Goal: Information Seeking & Learning: Learn about a topic

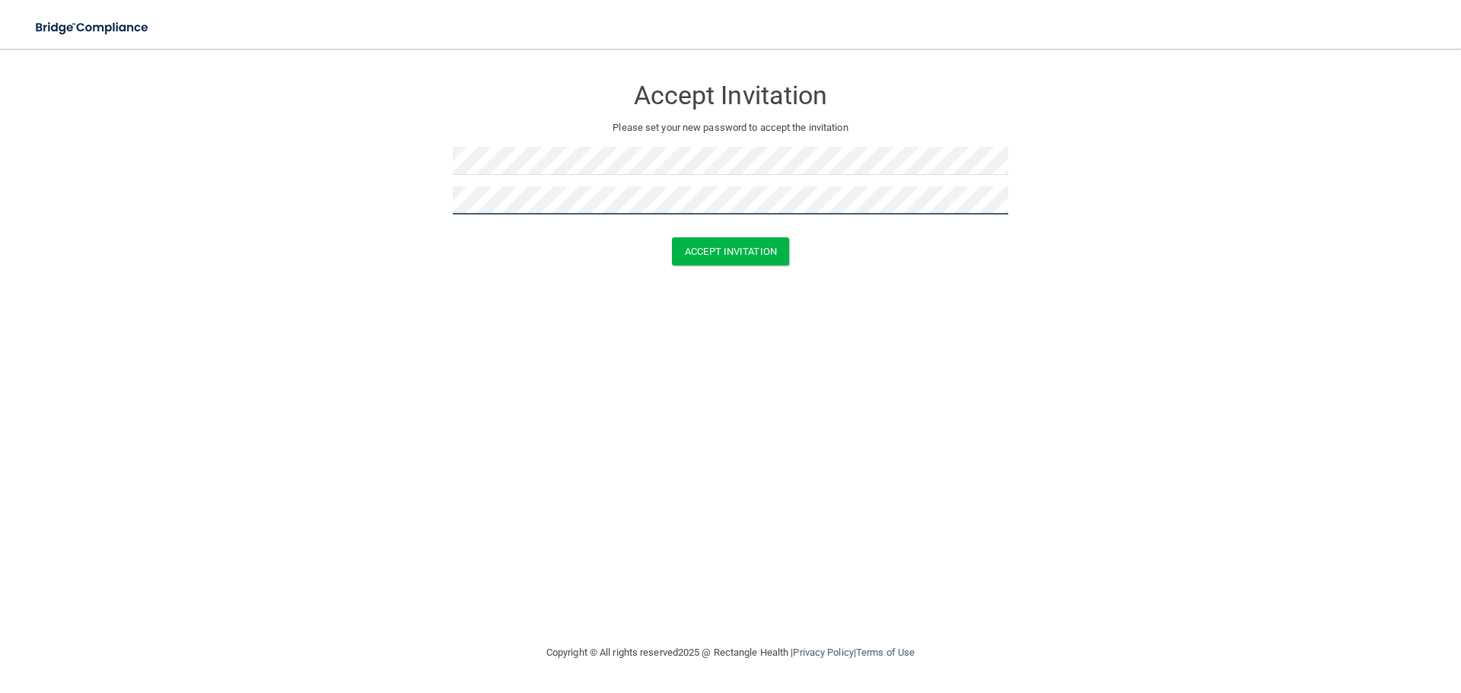
click at [672, 237] on button "Accept Invitation" at bounding box center [730, 251] width 117 height 28
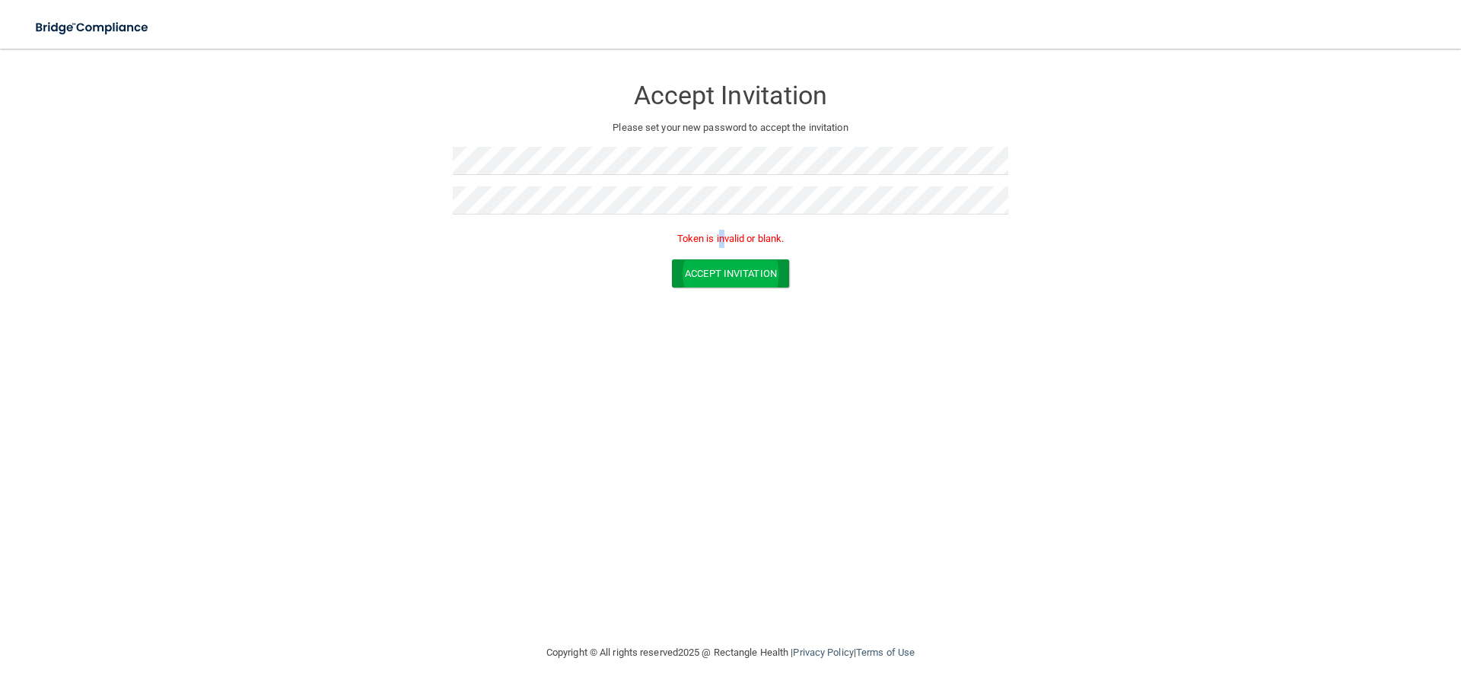
drag, startPoint x: 721, startPoint y: 248, endPoint x: 723, endPoint y: 259, distance: 10.9
click at [723, 254] on div "Token is invalid or blank." at bounding box center [731, 242] width 556 height 33
click at [723, 259] on button "Accept Invitation" at bounding box center [730, 273] width 117 height 28
click at [729, 273] on button "Accept Invitation" at bounding box center [730, 273] width 117 height 28
click at [358, 212] on form "Accept Invitation Please set your new password to accept the invitation Token i…" at bounding box center [730, 185] width 1400 height 242
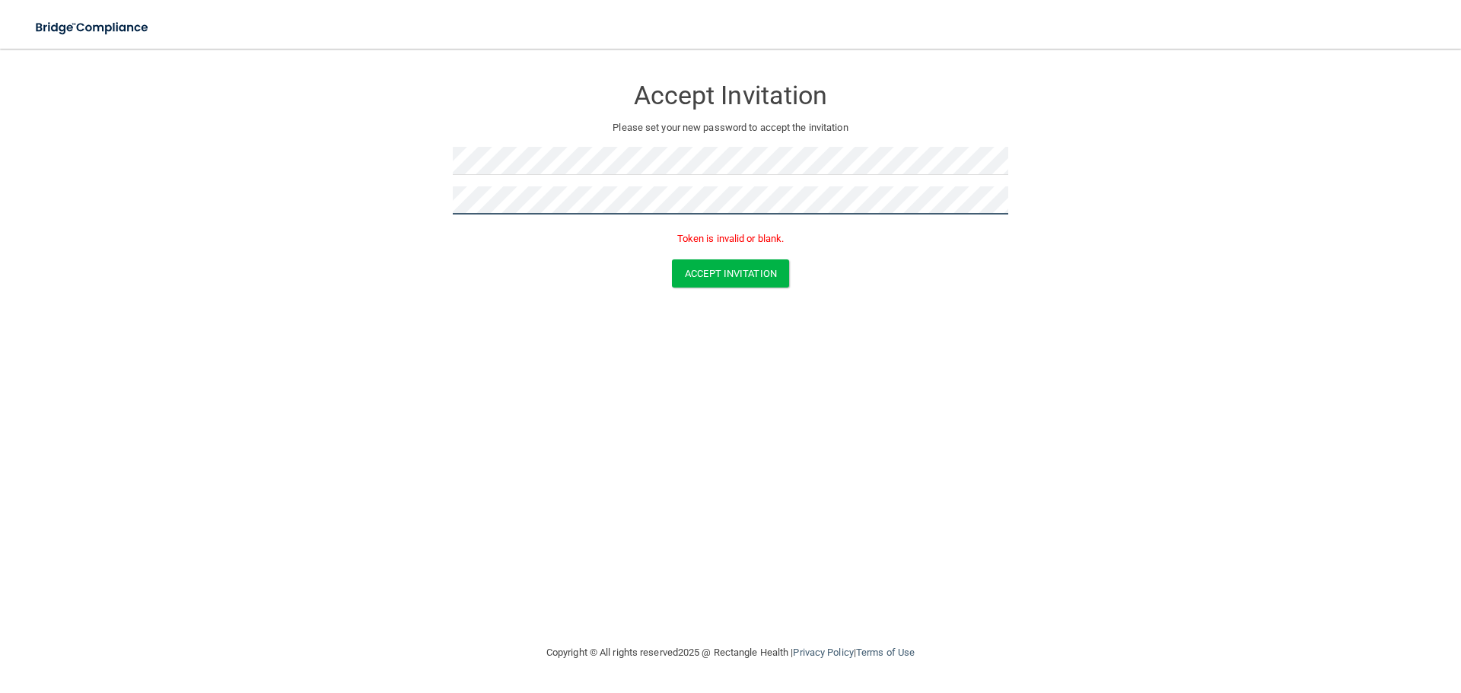
click at [452, 224] on form "Accept Invitation Please set your new password to accept the invitation Token i…" at bounding box center [730, 185] width 1400 height 242
click at [672, 259] on button "Accept Invitation" at bounding box center [730, 273] width 117 height 28
click at [750, 271] on button "Accept Invitation" at bounding box center [730, 273] width 117 height 28
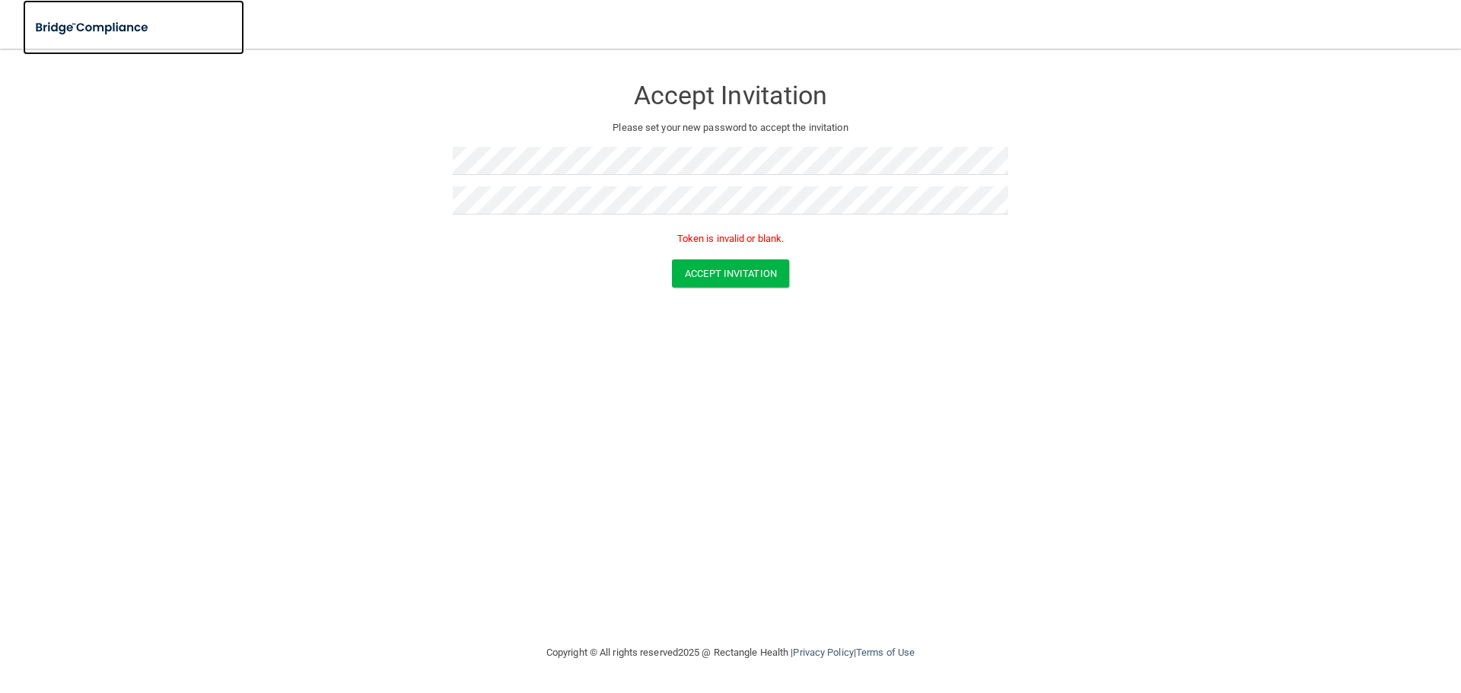
click at [80, 33] on img at bounding box center [93, 27] width 140 height 31
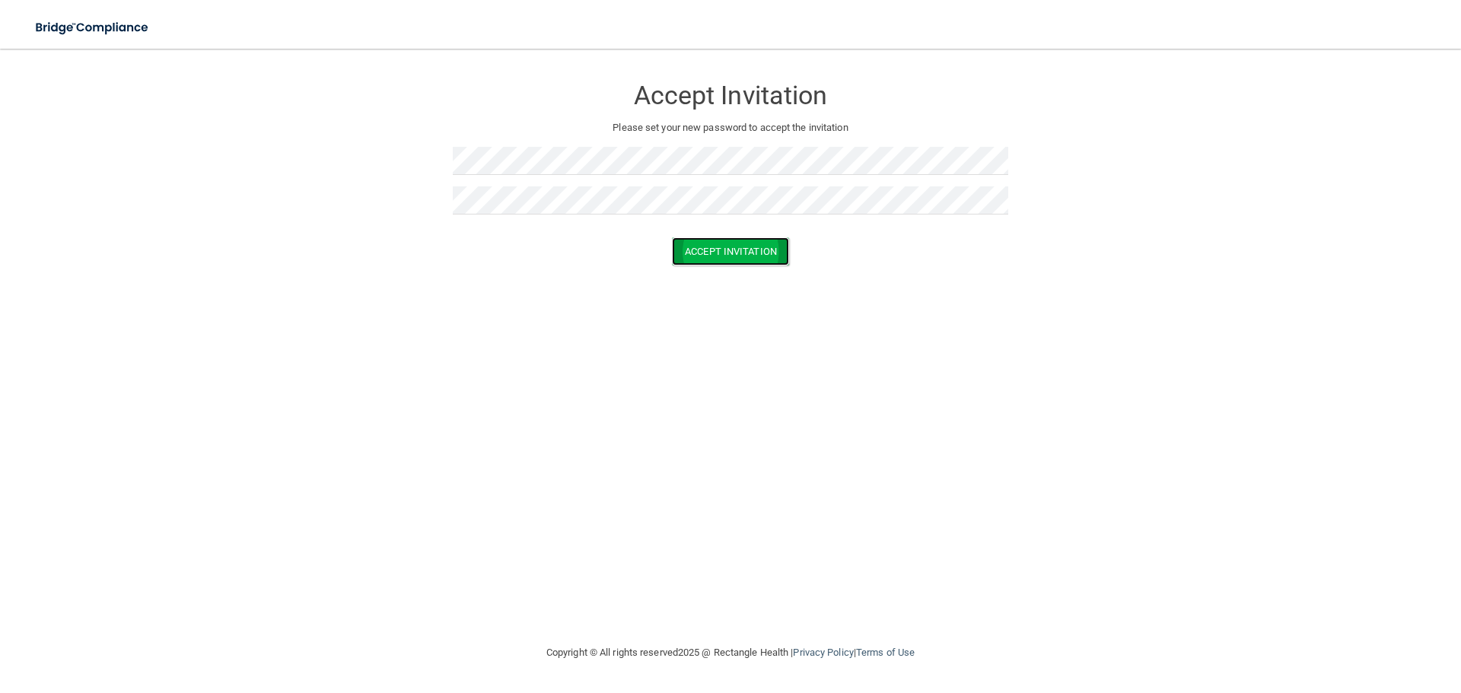
click at [728, 247] on button "Accept Invitation" at bounding box center [730, 251] width 117 height 28
click at [731, 279] on button "Accept Invitation" at bounding box center [730, 273] width 117 height 28
click at [703, 247] on button "Accept Invitation" at bounding box center [730, 251] width 117 height 28
click at [744, 260] on button "Accept Invitation" at bounding box center [730, 251] width 117 height 28
click at [736, 286] on button "Accept Invitation" at bounding box center [730, 273] width 117 height 28
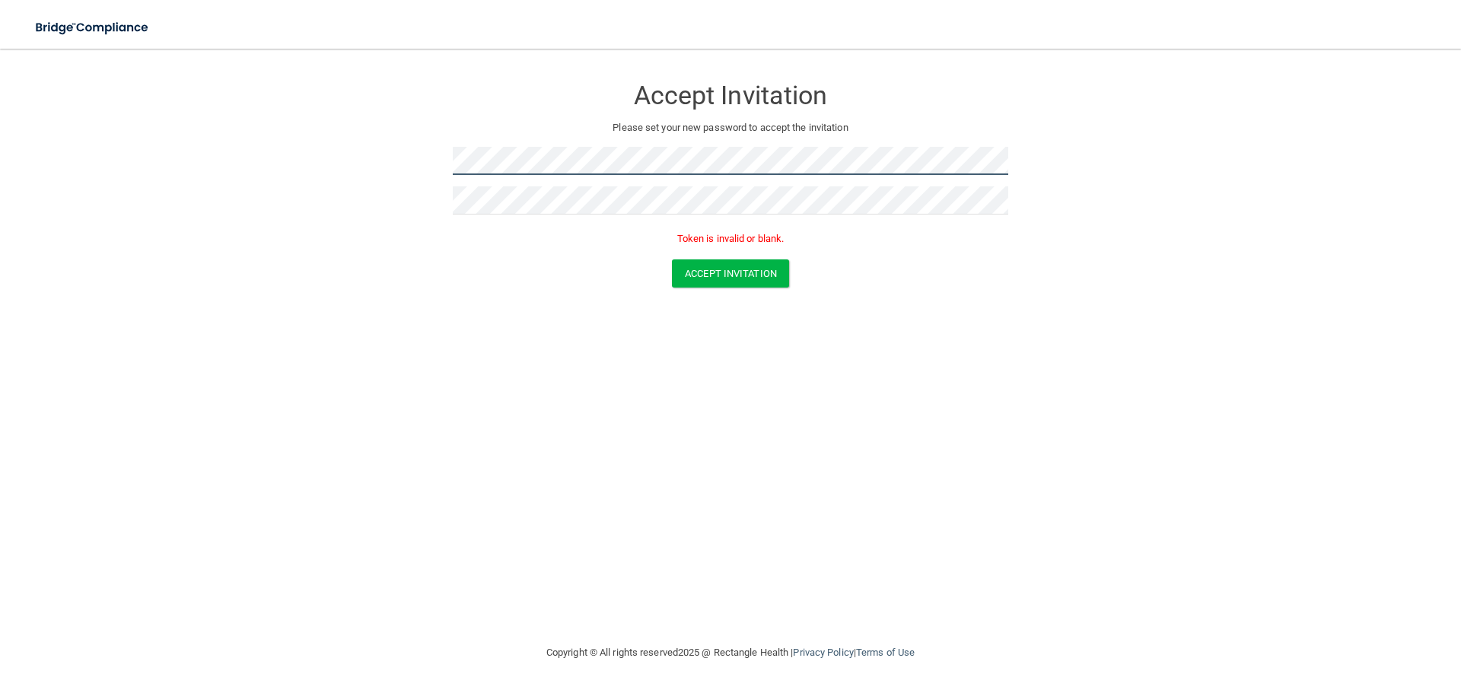
click at [299, 213] on form "Accept Invitation Please set your new password to accept the invitation Token i…" at bounding box center [730, 185] width 1400 height 242
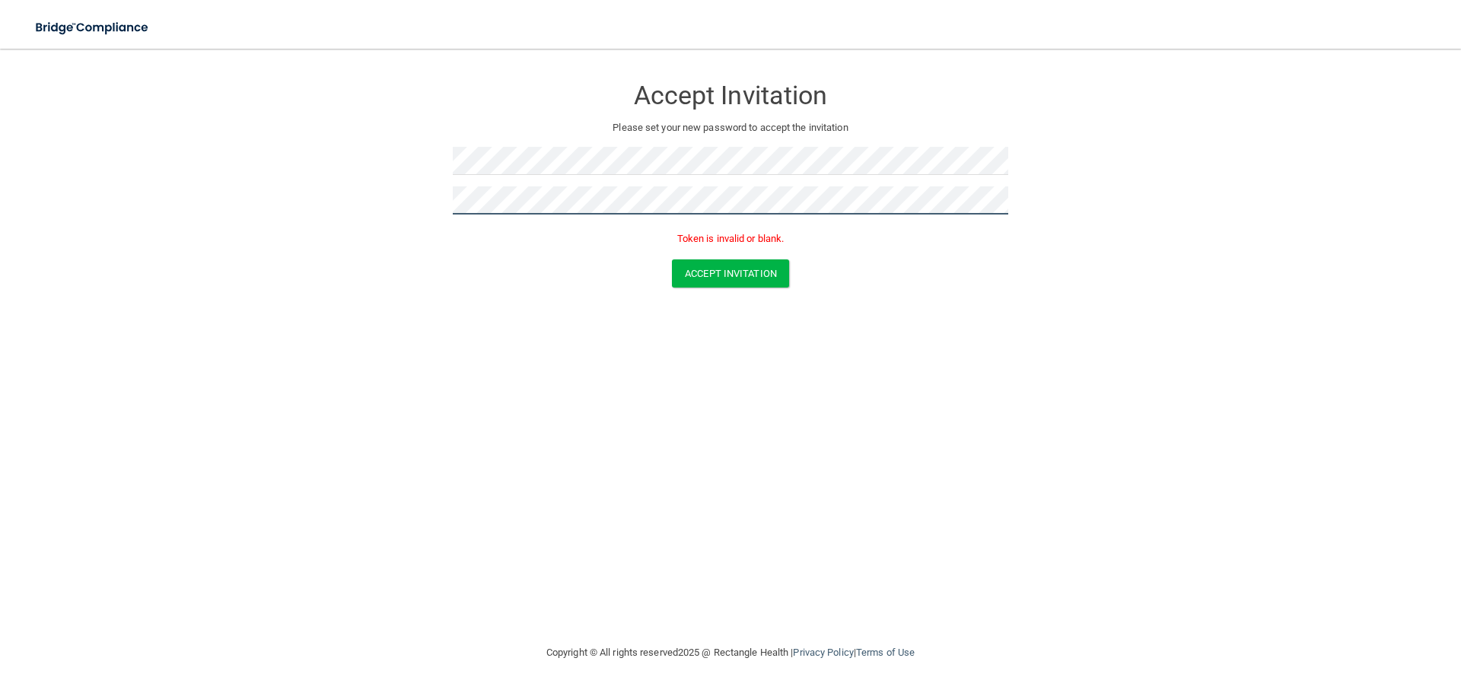
click at [337, 244] on form "Accept Invitation Please set your new password to accept the invitation Token i…" at bounding box center [730, 185] width 1400 height 242
drag, startPoint x: 733, startPoint y: 294, endPoint x: 744, endPoint y: 275, distance: 21.5
click at [737, 289] on form "Accept Invitation Please set your new password to accept the invitation Token i…" at bounding box center [730, 185] width 1400 height 242
click at [751, 264] on button "Accept Invitation" at bounding box center [730, 273] width 117 height 28
click at [752, 264] on button "Accept Invitation" at bounding box center [730, 273] width 117 height 28
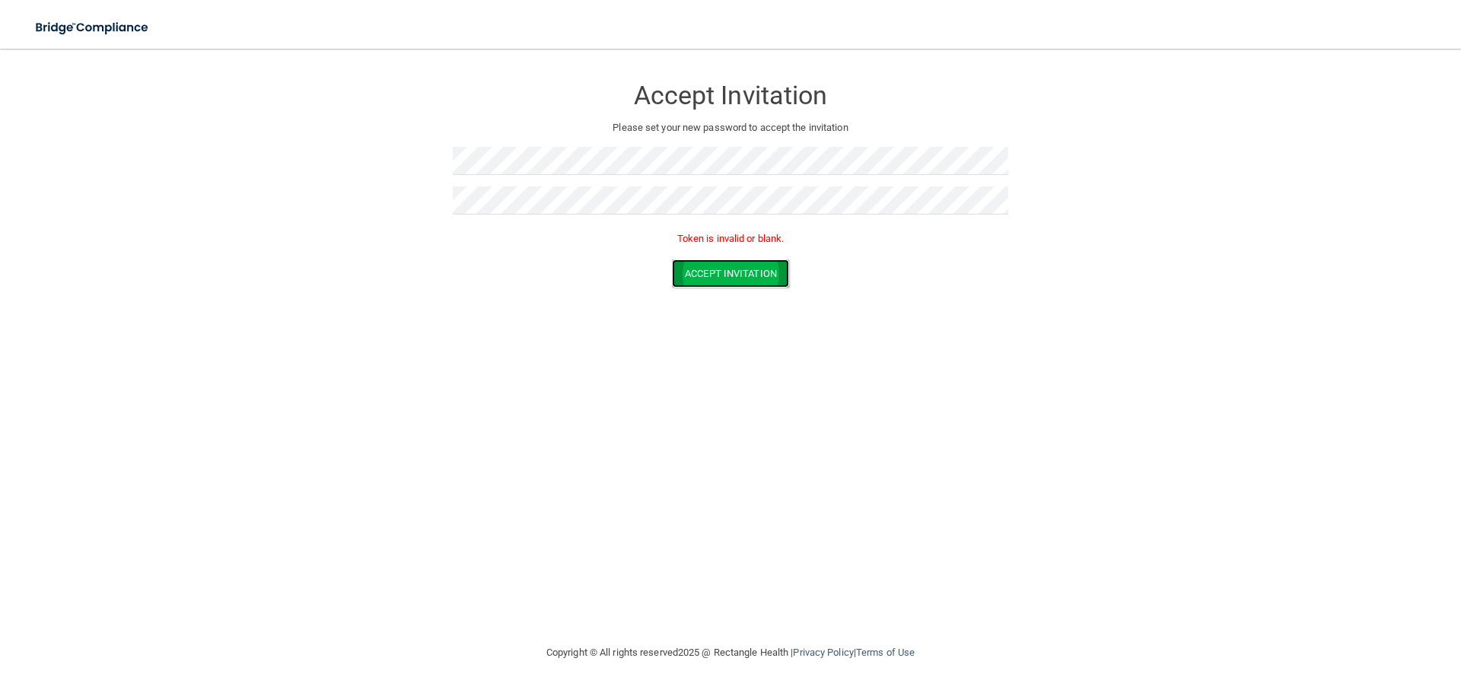
click at [752, 264] on button "Accept Invitation" at bounding box center [730, 273] width 117 height 28
click at [699, 223] on div at bounding box center [731, 206] width 556 height 40
click at [721, 251] on button "Accept Invitation" at bounding box center [730, 251] width 117 height 28
click at [702, 269] on button "Accept Invitation" at bounding box center [730, 273] width 117 height 28
click at [734, 239] on button "Accept Invitation" at bounding box center [730, 251] width 117 height 28
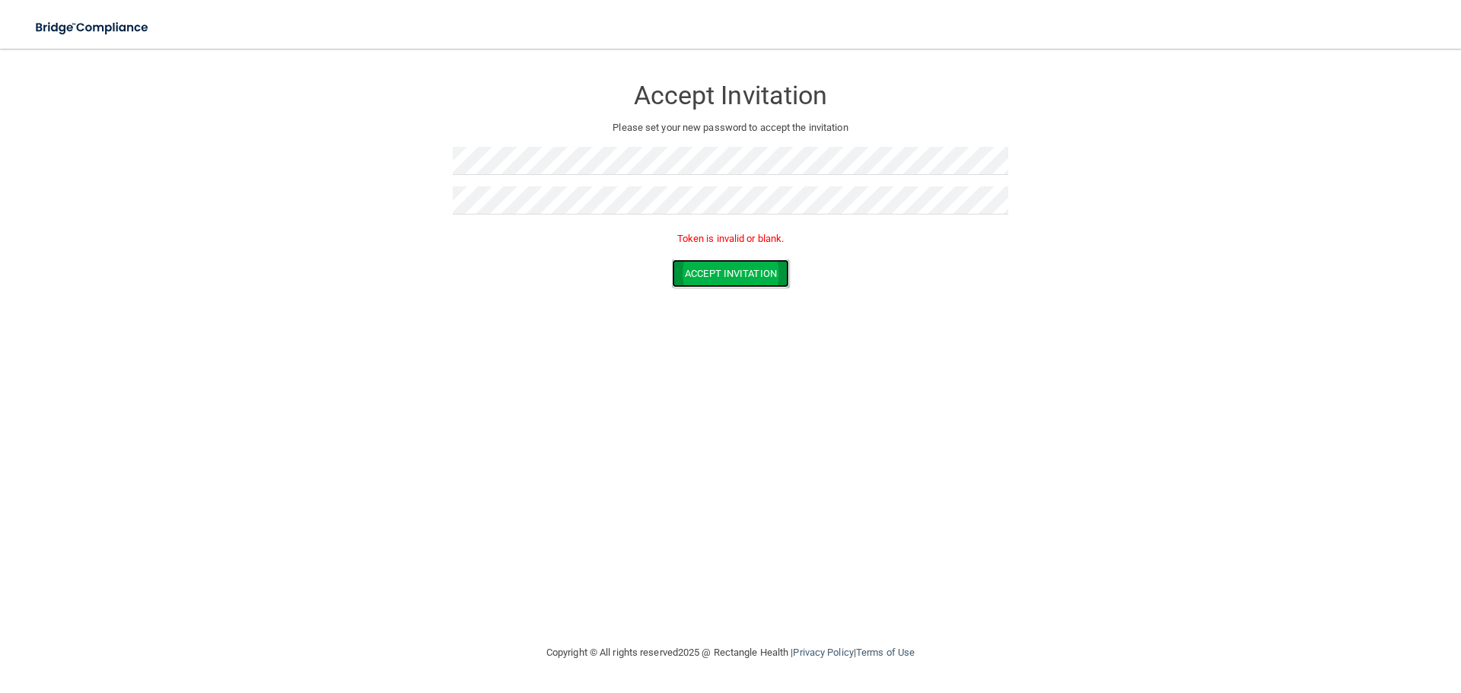
click at [735, 280] on button "Accept Invitation" at bounding box center [730, 273] width 117 height 28
click at [276, 183] on form "Accept Invitation Please set your new password to accept the invitation Token i…" at bounding box center [730, 185] width 1400 height 242
click at [672, 259] on button "Accept Invitation" at bounding box center [730, 273] width 117 height 28
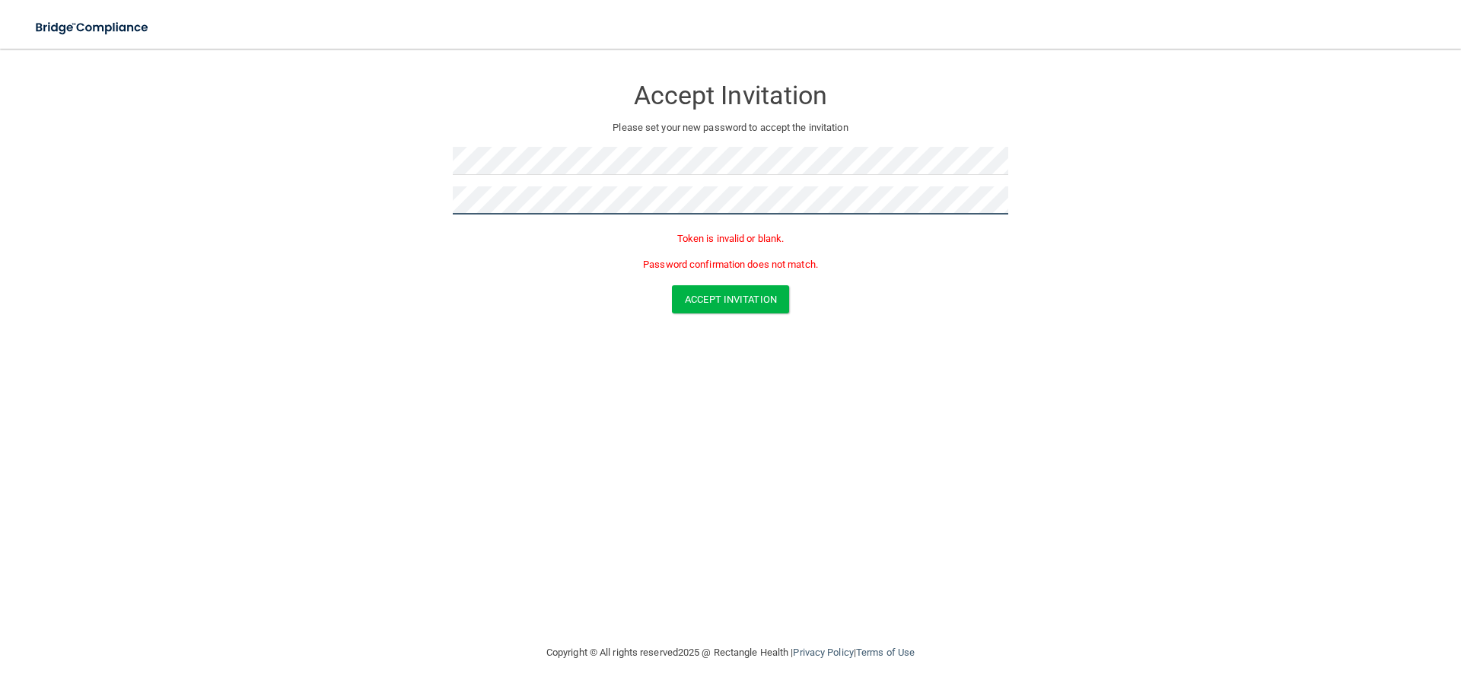
click at [343, 234] on form "Accept Invitation Please set your new password to accept the invitation Token i…" at bounding box center [730, 198] width 1400 height 268
click at [355, 203] on form "Accept Invitation Please set your new password to accept the invitation Passwor…" at bounding box center [730, 211] width 1400 height 294
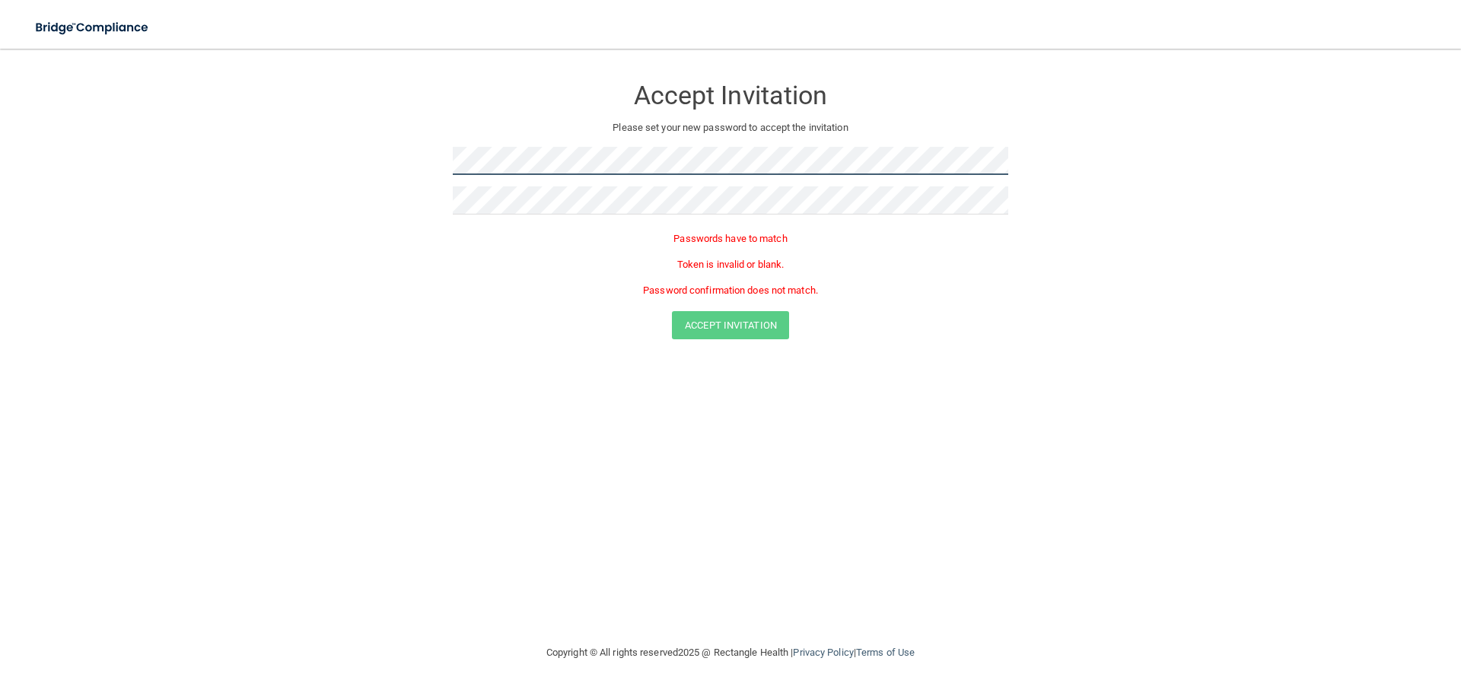
click at [364, 173] on form "Accept Invitation Please set your new password to accept the invitation Passwor…" at bounding box center [730, 211] width 1400 height 294
click at [400, 163] on form "Accept Invitation Please set your new password to accept the invitation Passwor…" at bounding box center [730, 211] width 1400 height 294
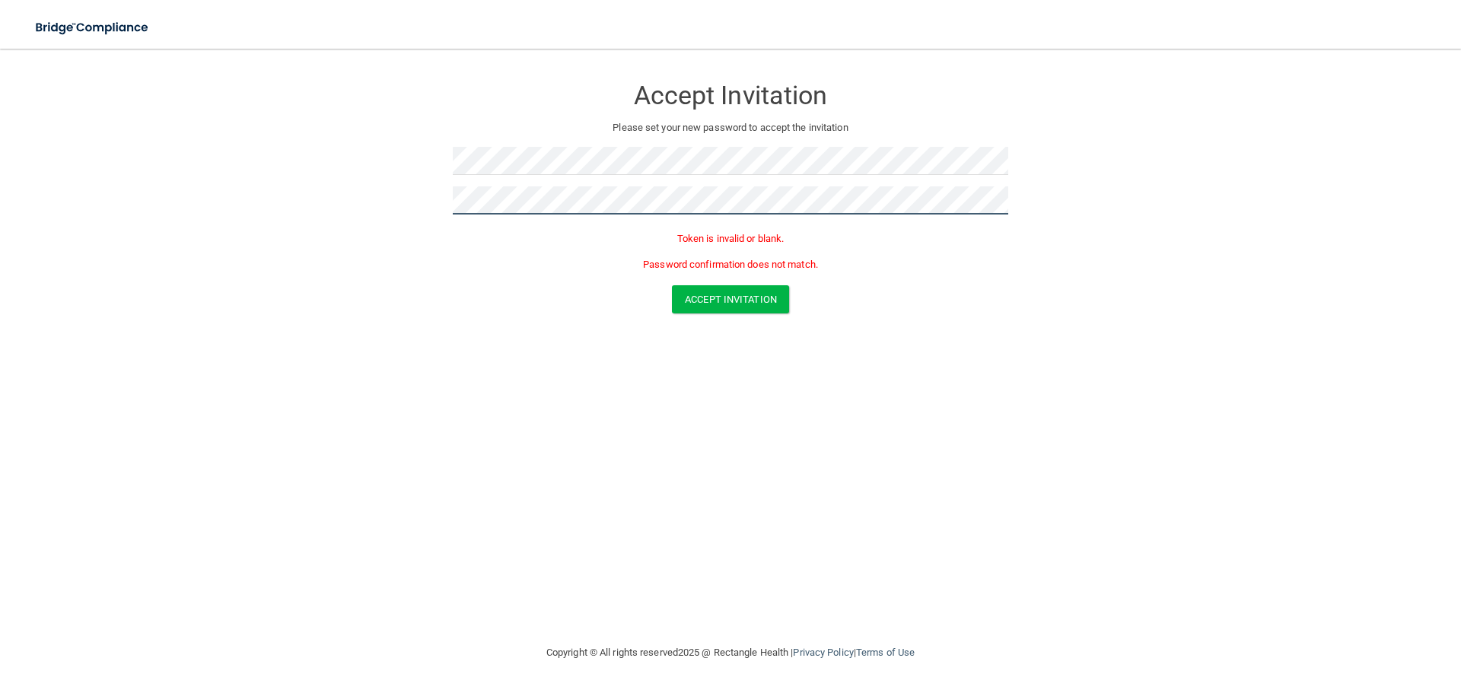
click at [672, 285] on button "Accept Invitation" at bounding box center [730, 299] width 117 height 28
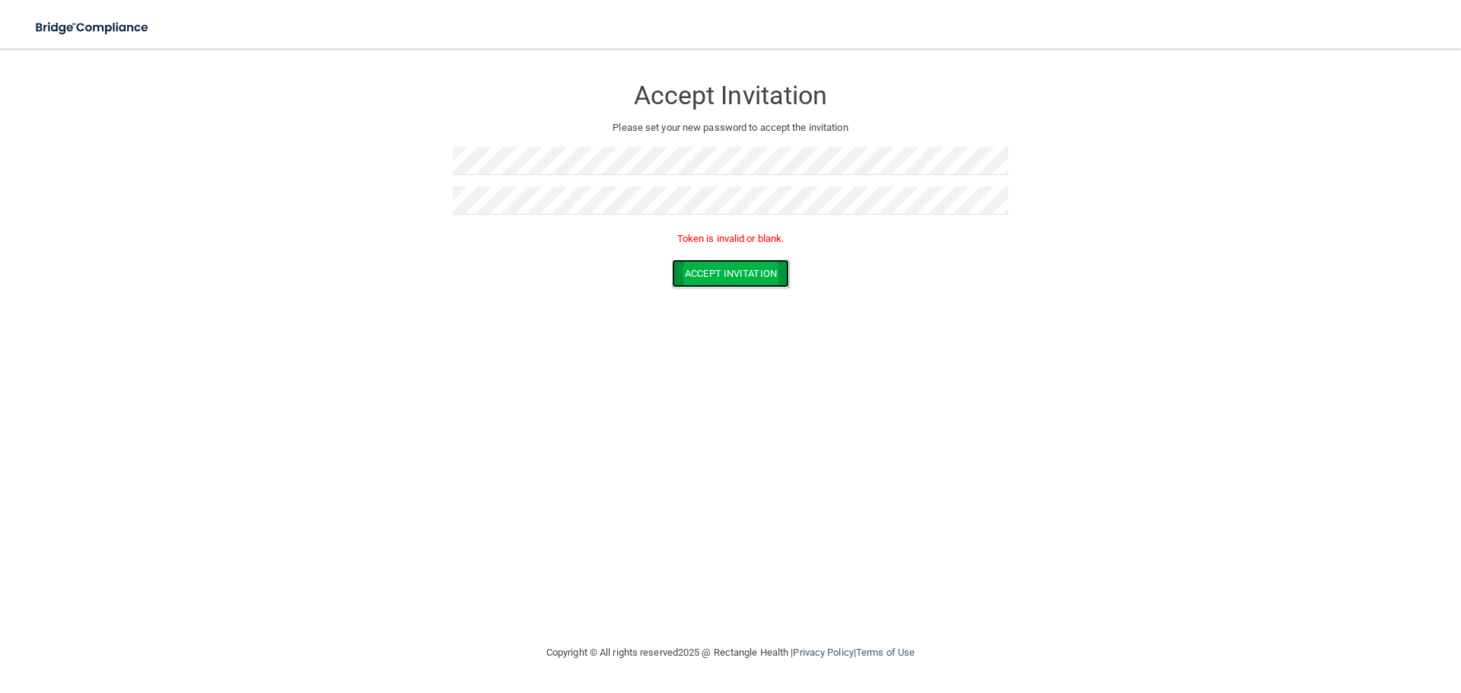
click at [764, 272] on button "Accept Invitation" at bounding box center [730, 273] width 117 height 28
click at [708, 285] on button "Accept Invitation" at bounding box center [730, 273] width 117 height 28
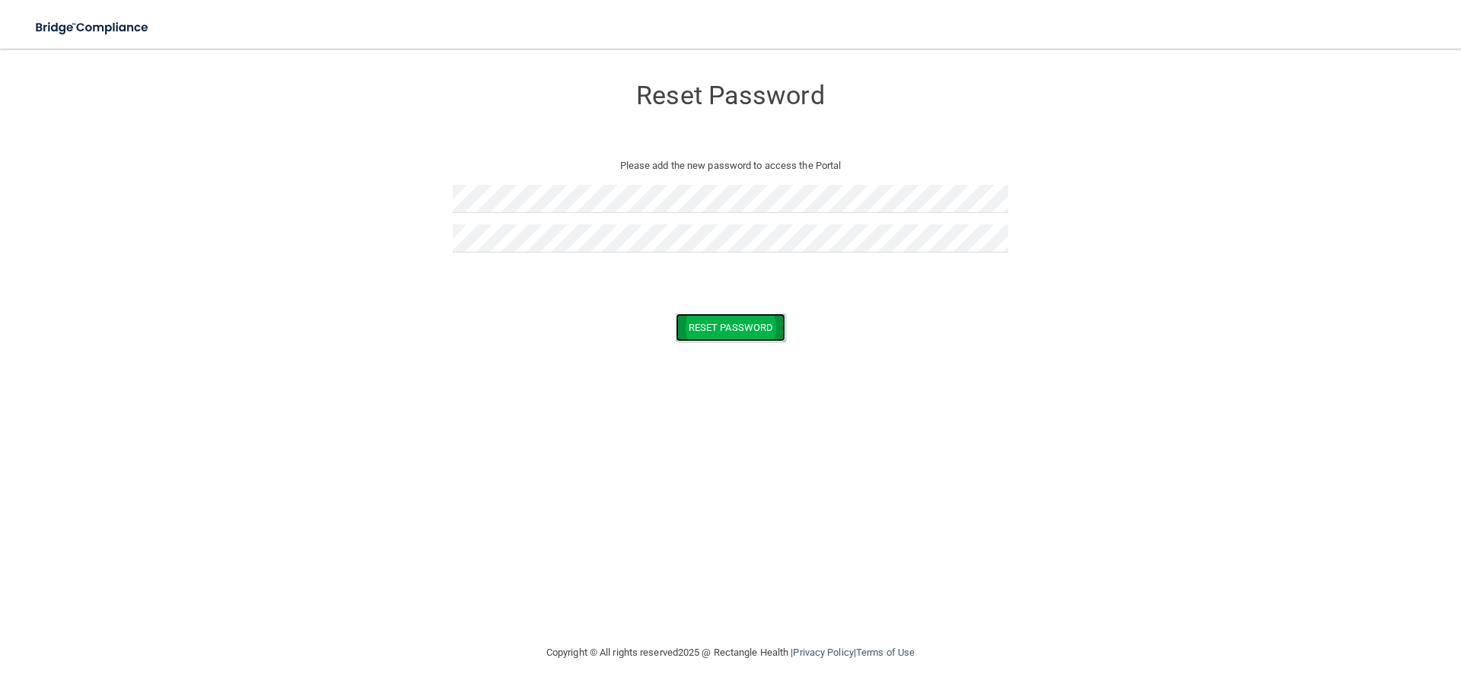
click at [743, 318] on button "Reset Password" at bounding box center [731, 328] width 110 height 28
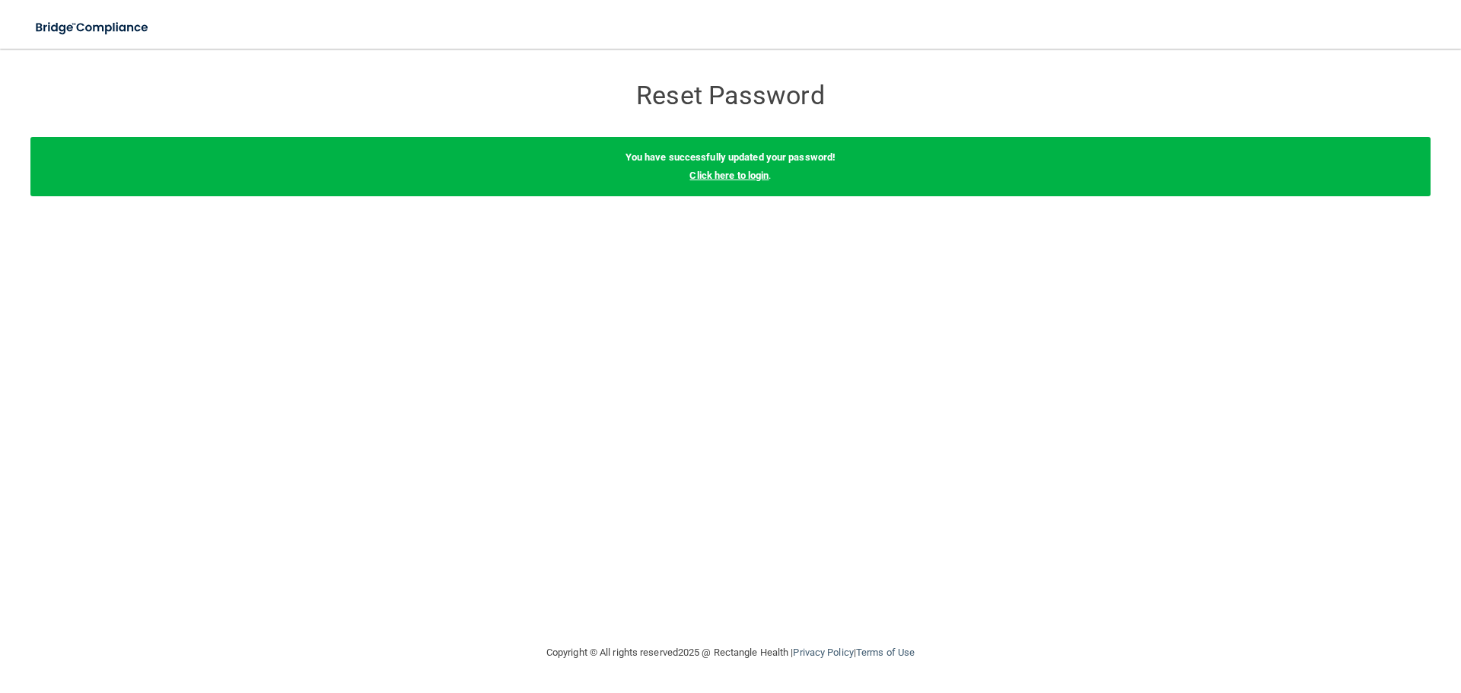
click at [759, 175] on link "Click here to login" at bounding box center [728, 175] width 79 height 11
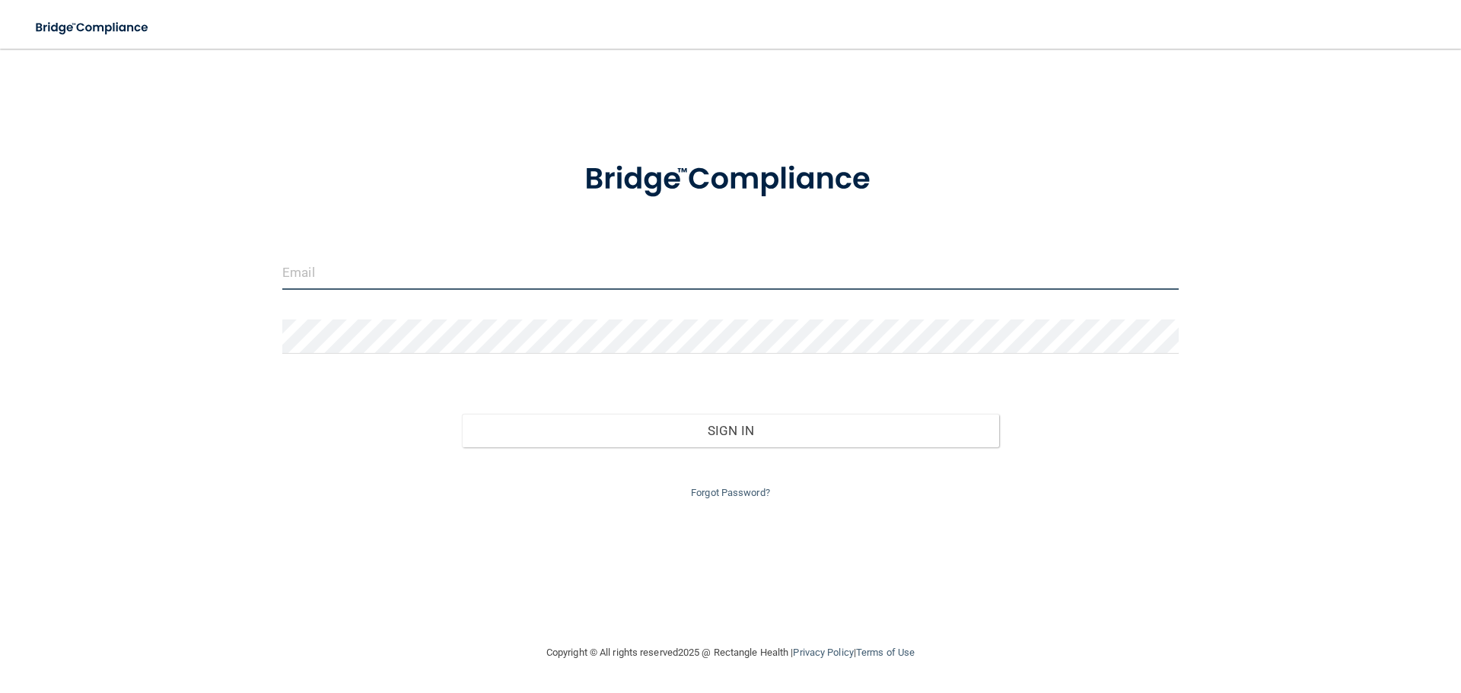
click at [422, 271] on input "email" at bounding box center [730, 273] width 896 height 34
type input "[EMAIL_ADDRESS][DOMAIN_NAME]"
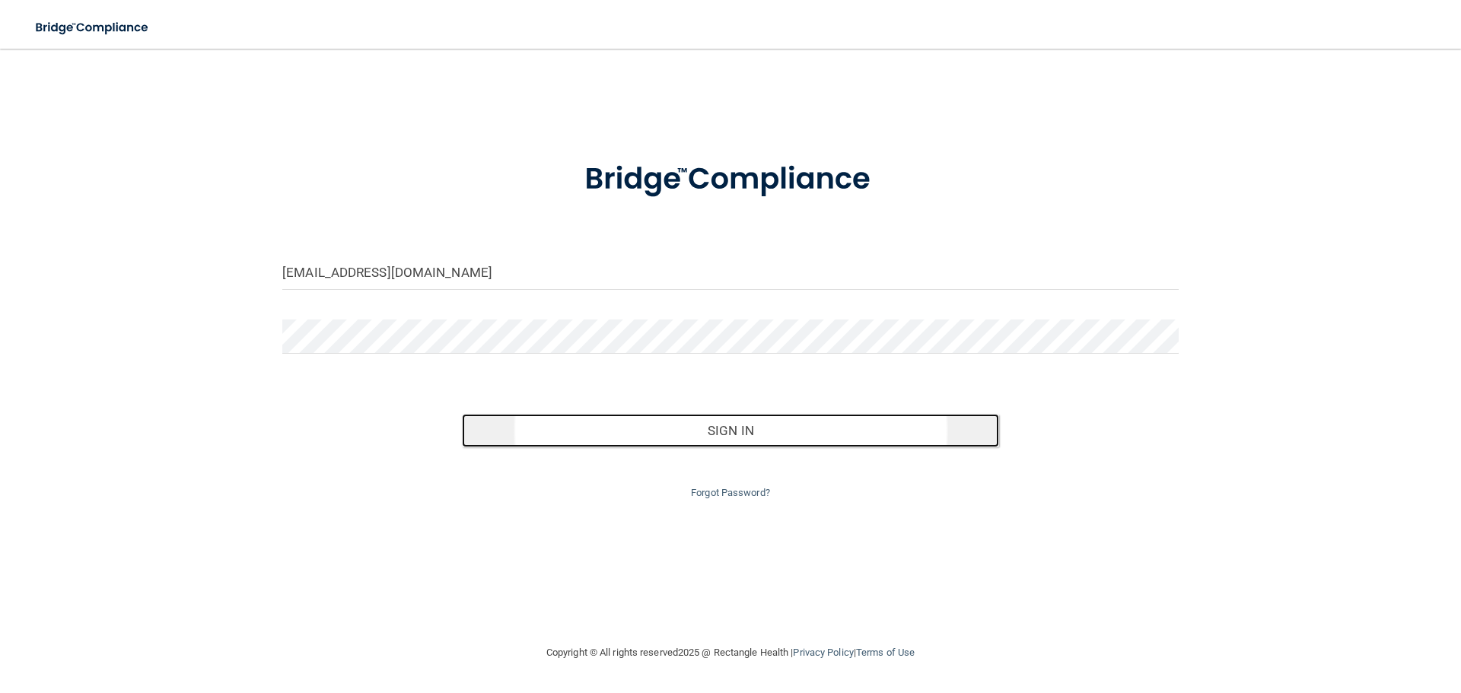
click at [630, 435] on button "Sign In" at bounding box center [731, 430] width 538 height 33
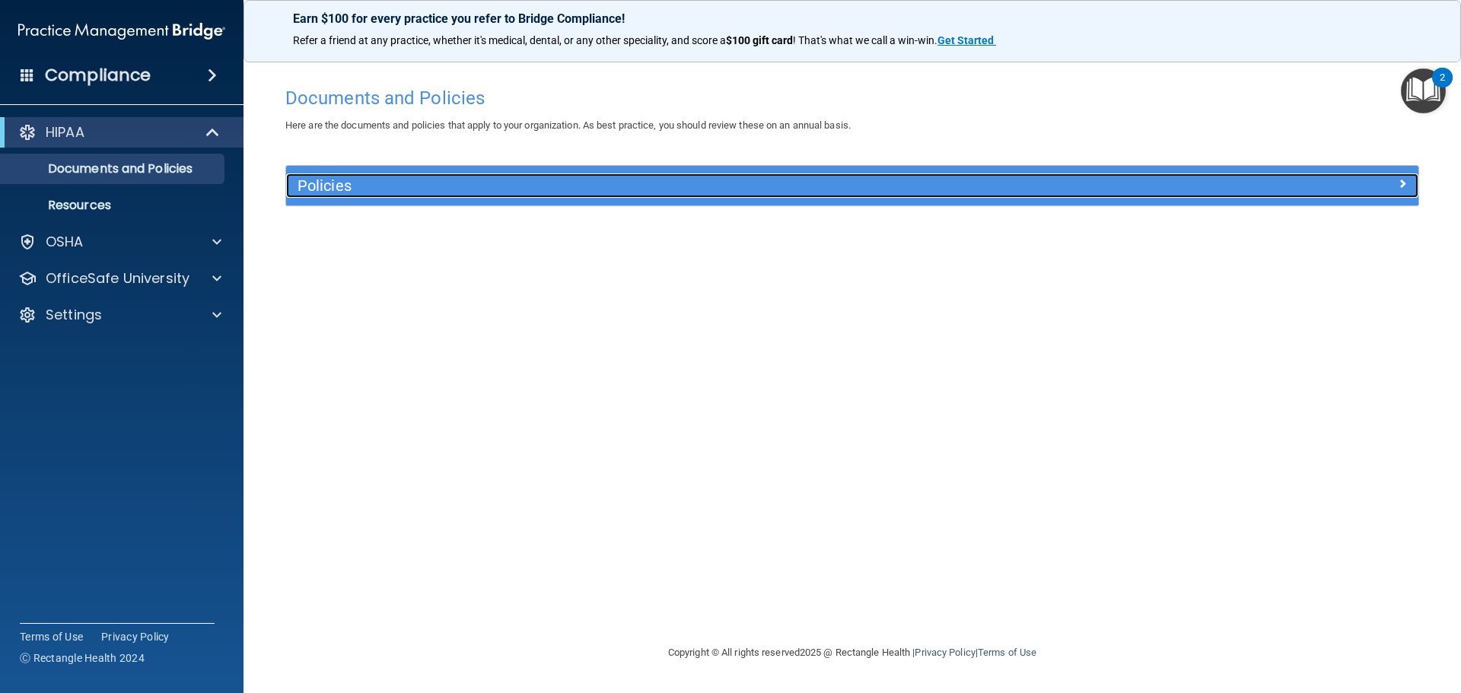
click at [443, 187] on h5 "Policies" at bounding box center [711, 185] width 826 height 17
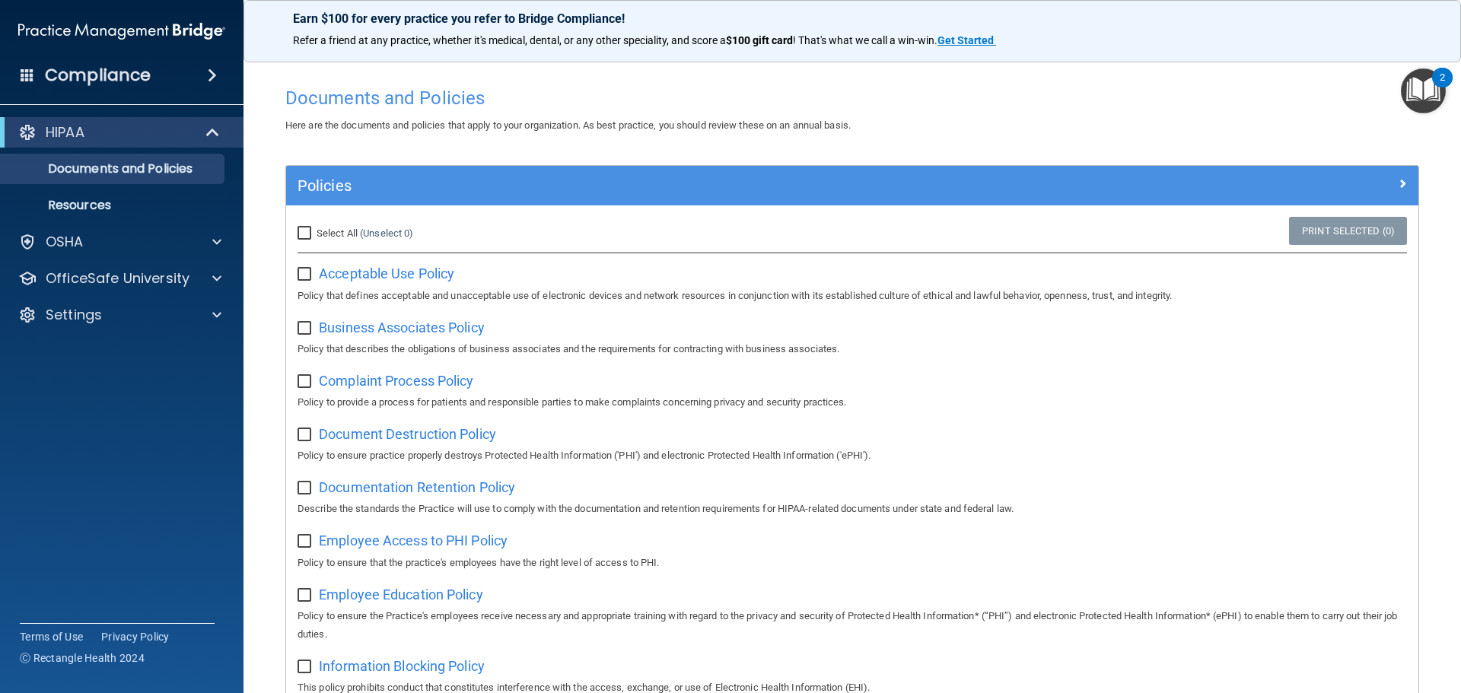
click at [306, 236] on input "Select All (Unselect 0) Unselect All" at bounding box center [307, 234] width 18 height 12
checkbox input "true"
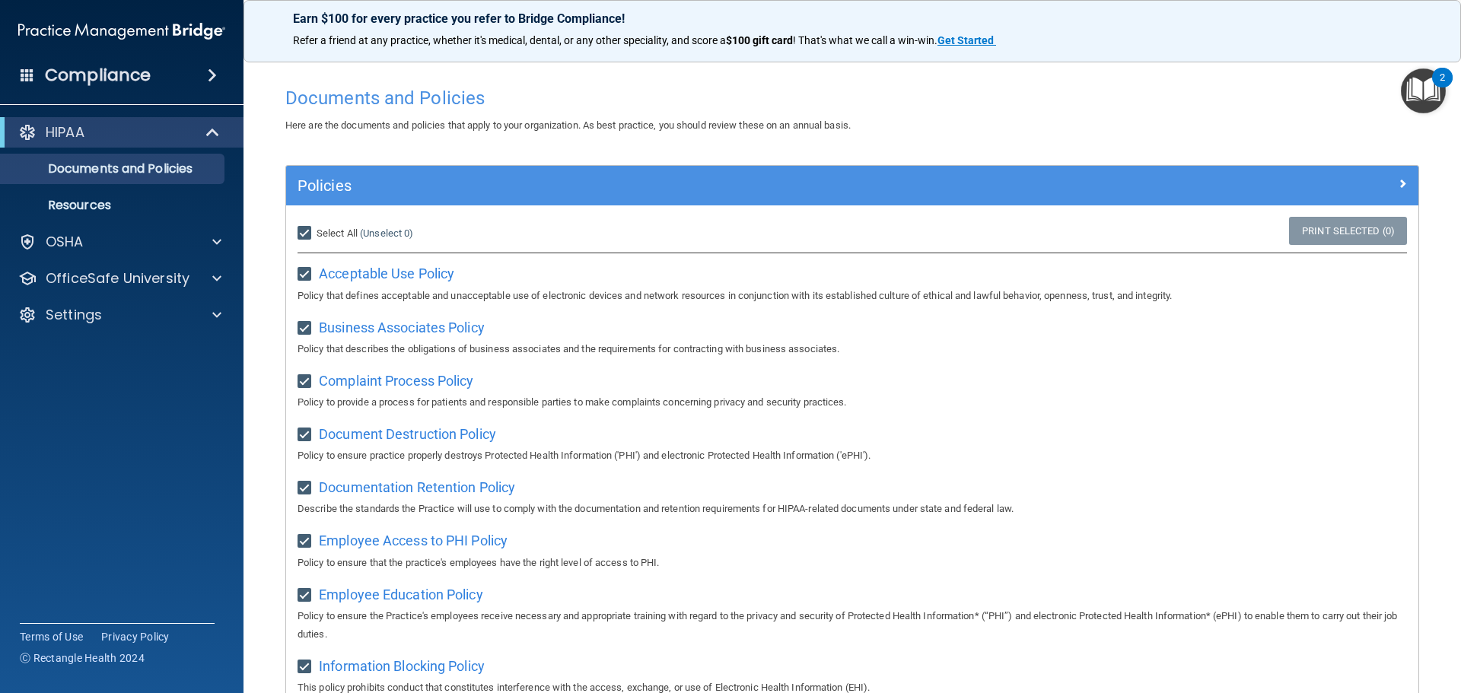
checkbox input "true"
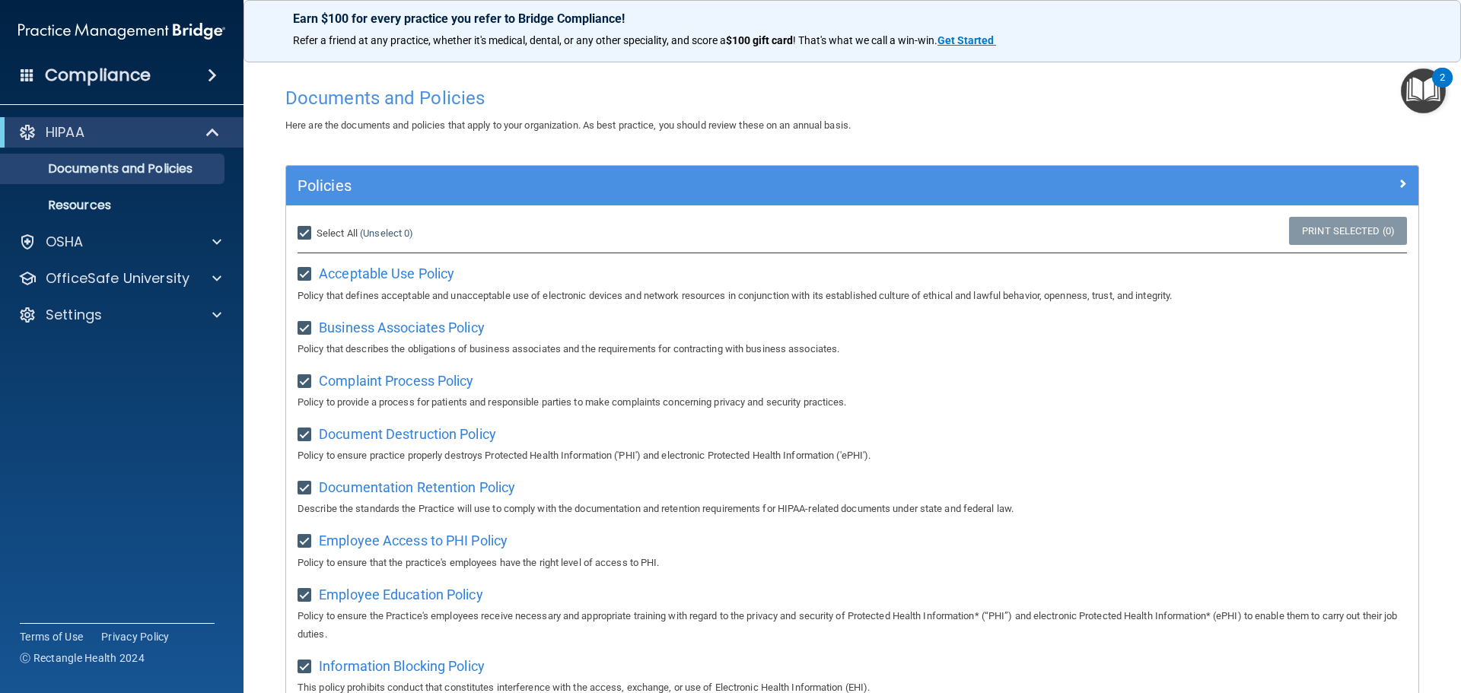
checkbox input "true"
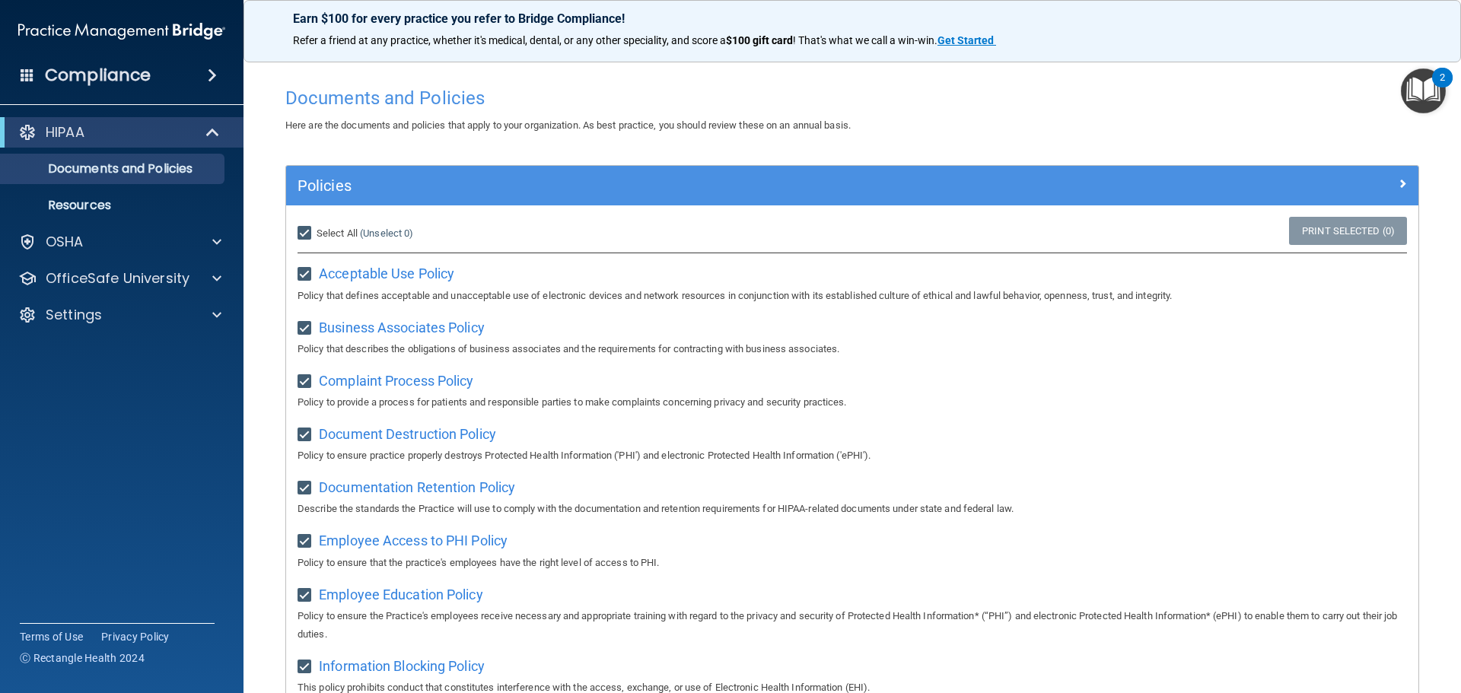
checkbox input "true"
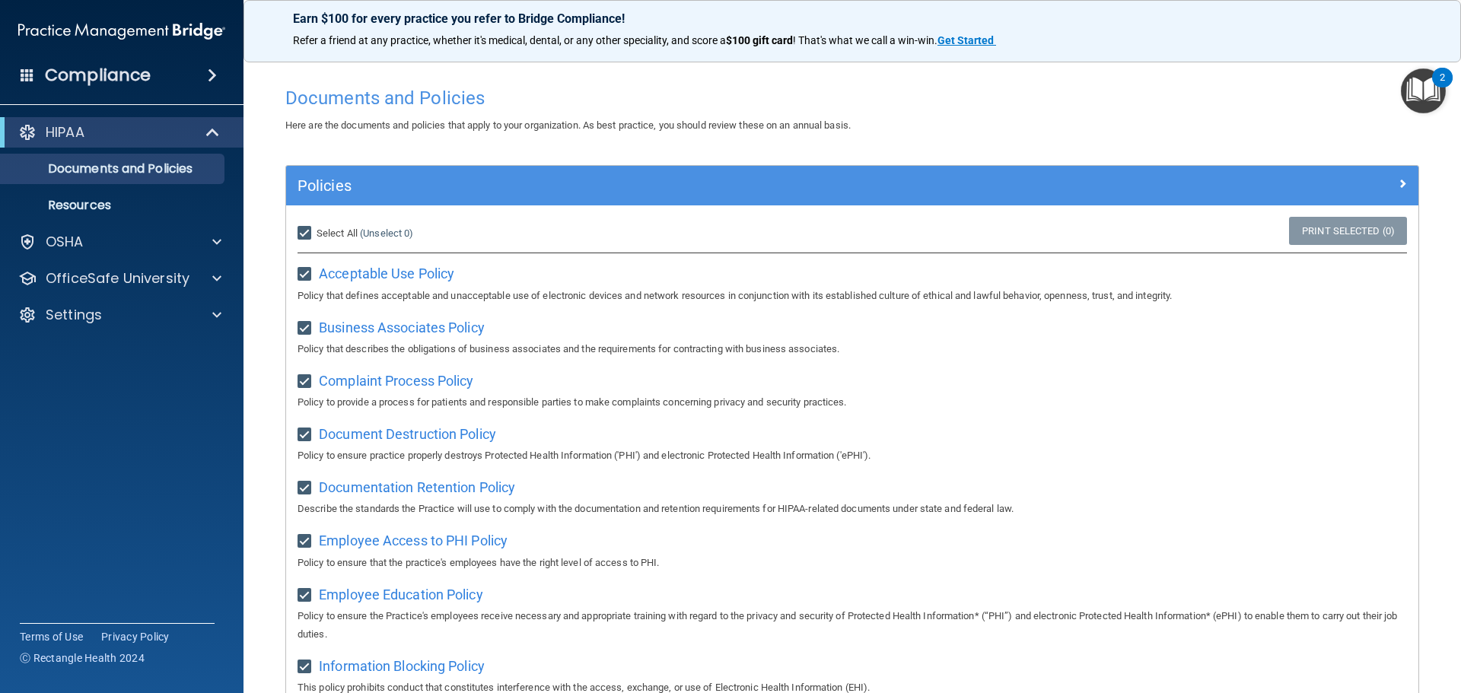
checkbox input "true"
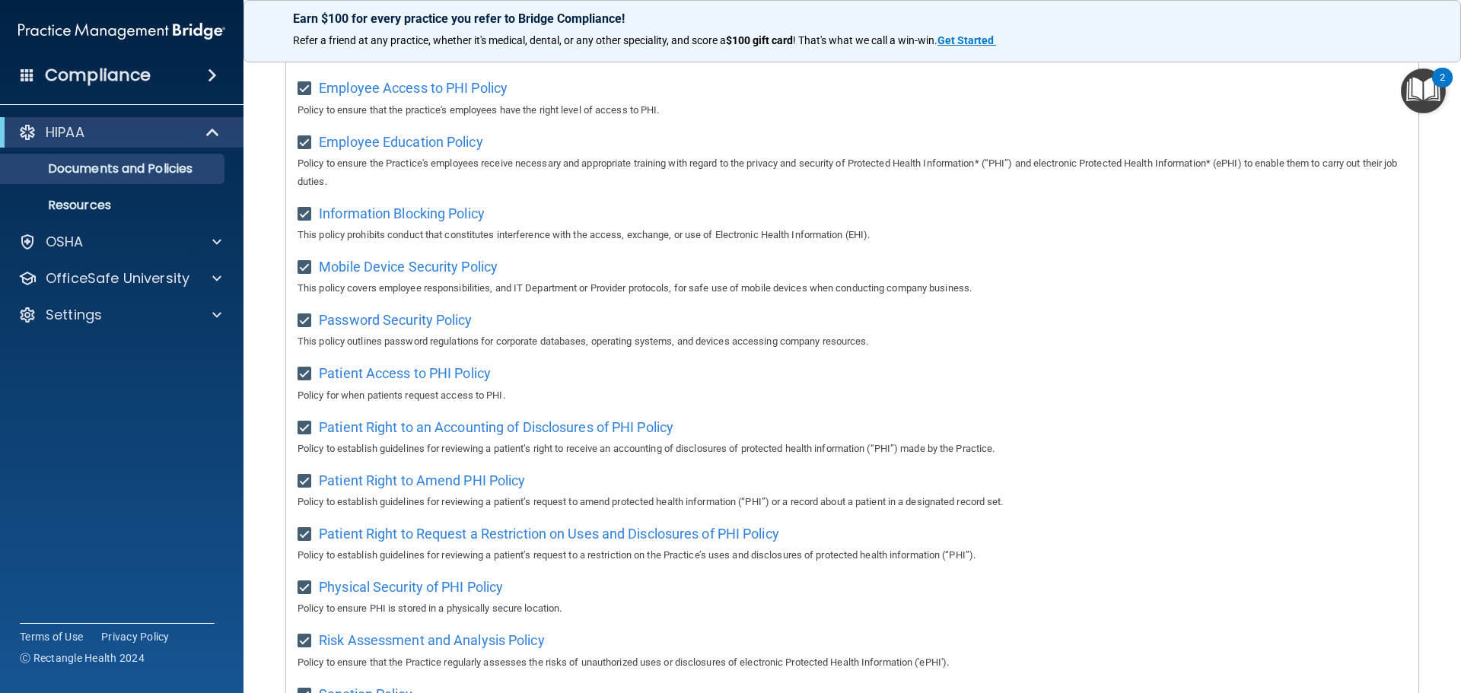
scroll to position [72, 0]
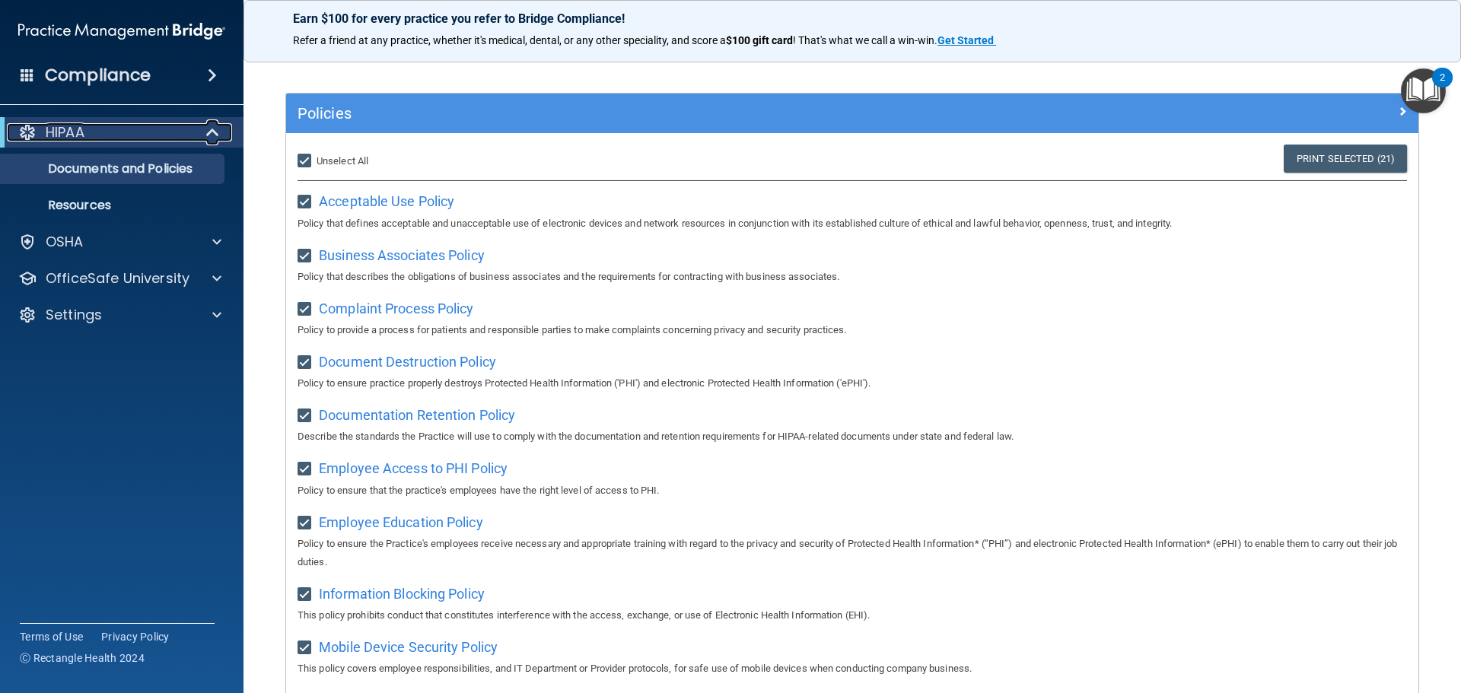
click at [81, 135] on p "HIPAA" at bounding box center [65, 132] width 39 height 18
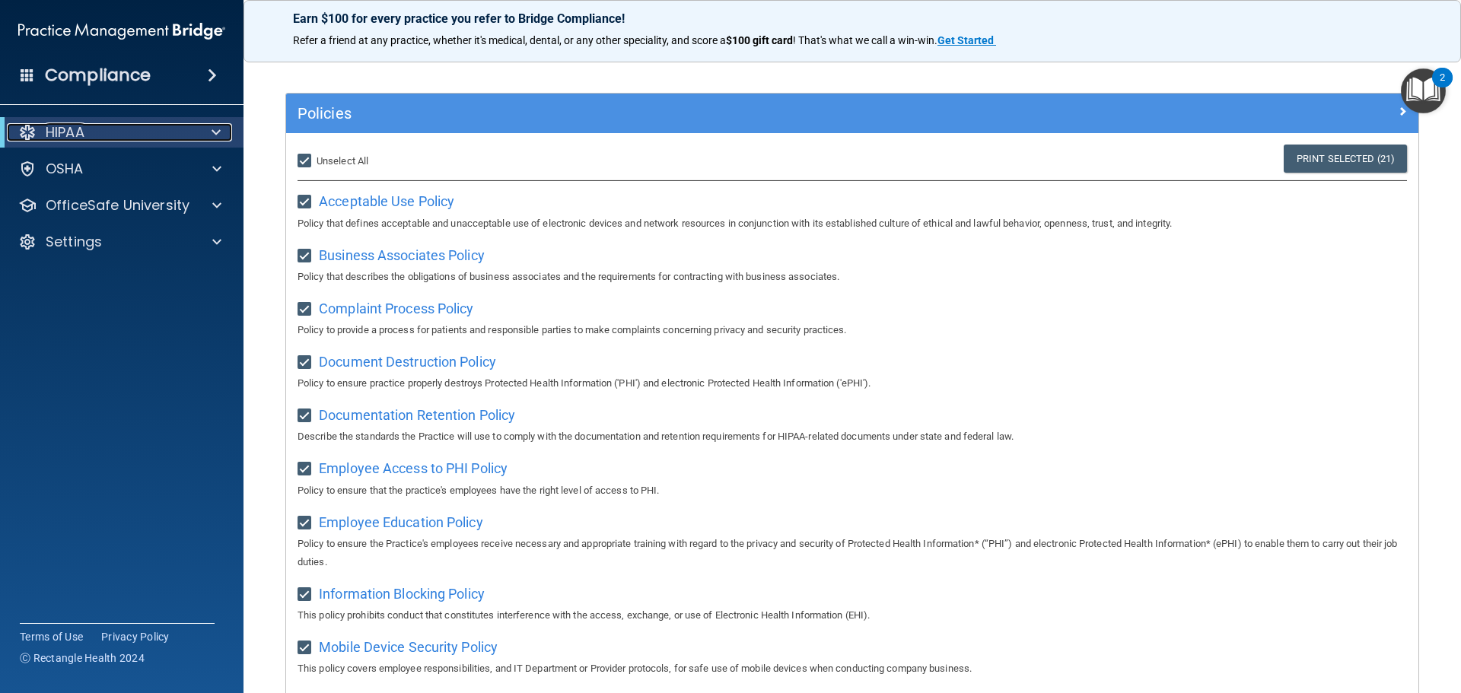
click at [81, 135] on p "HIPAA" at bounding box center [65, 132] width 39 height 18
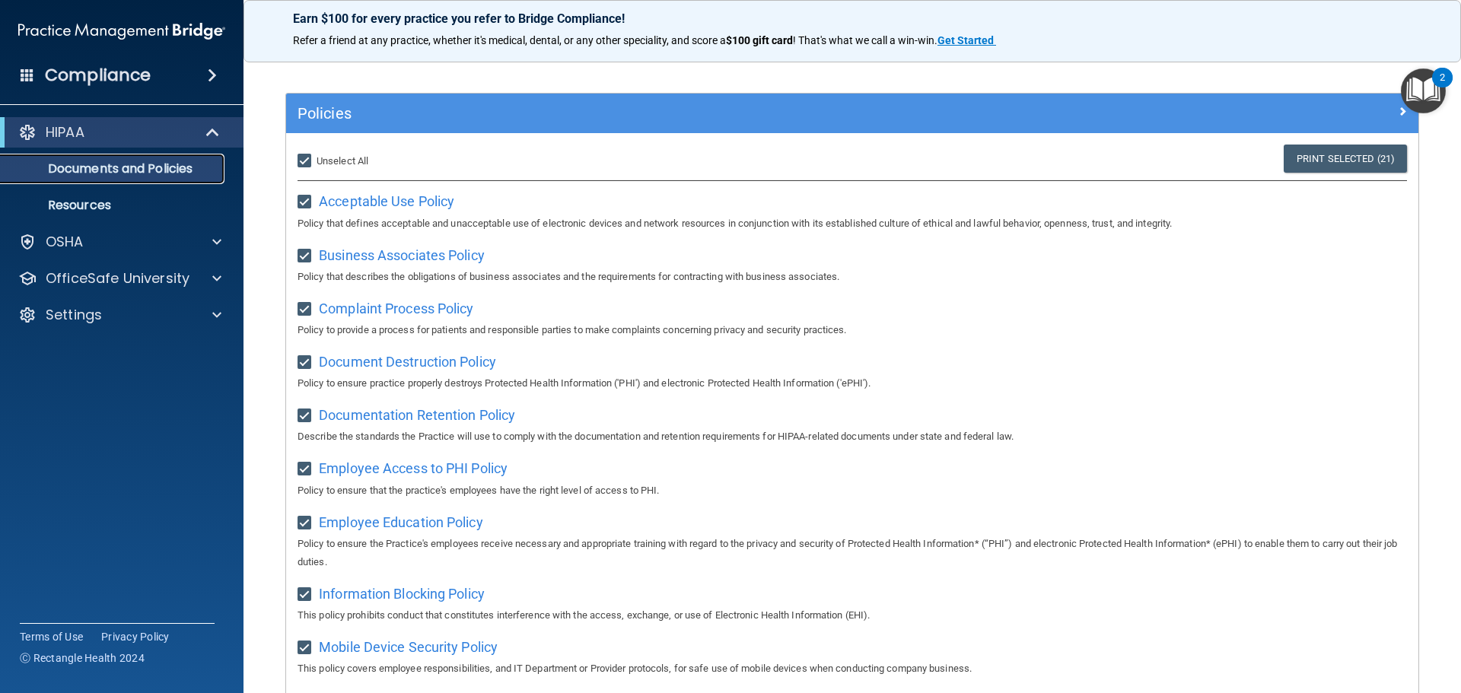
click at [151, 164] on p "Documents and Policies" at bounding box center [114, 168] width 208 height 15
click at [305, 161] on input "Select All (Unselect 21) Unselect All" at bounding box center [307, 161] width 18 height 12
checkbox input "false"
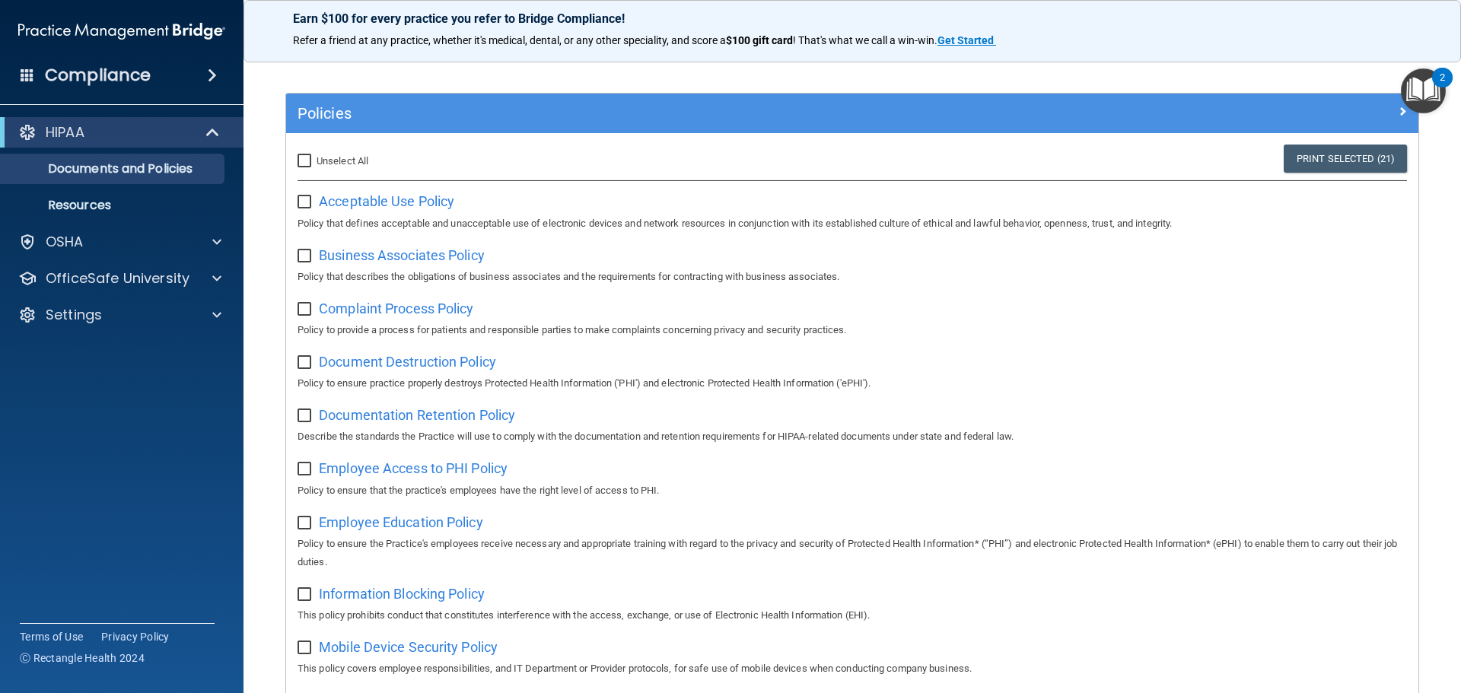
checkbox input "false"
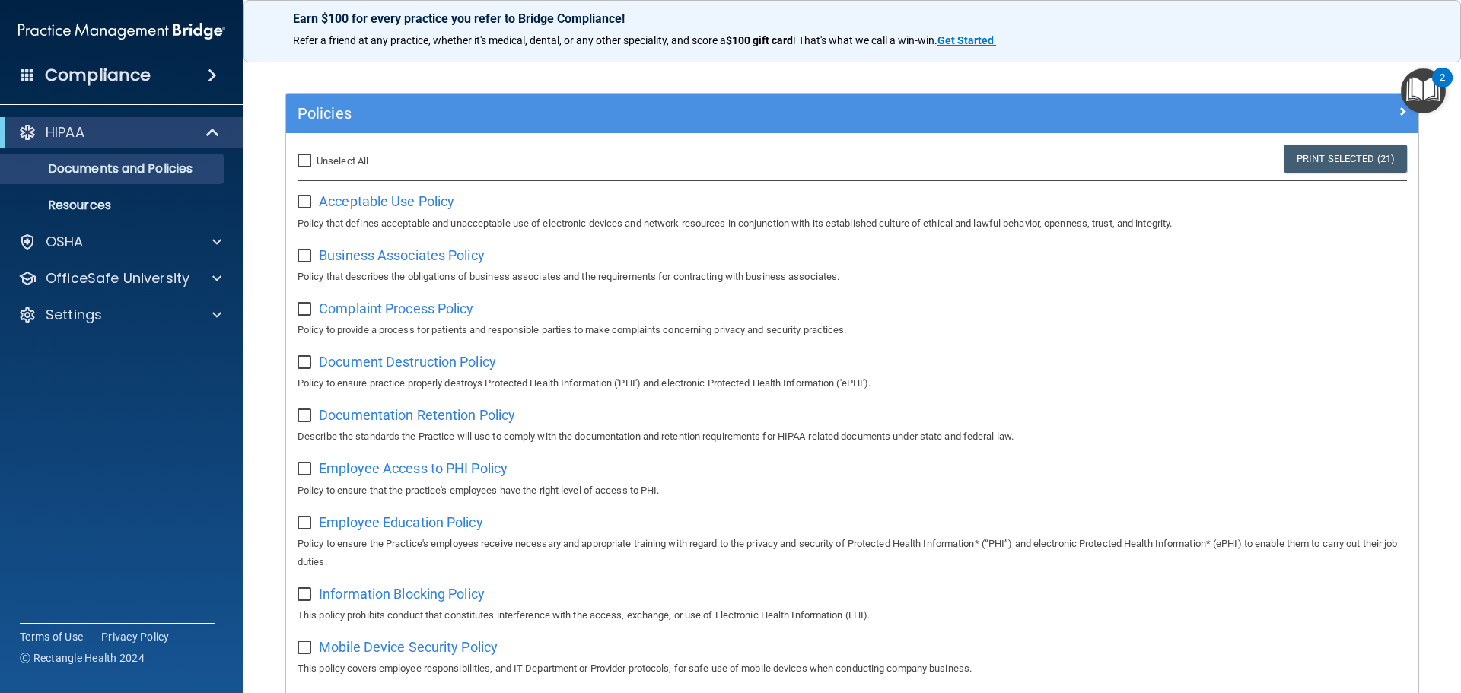
checkbox input "false"
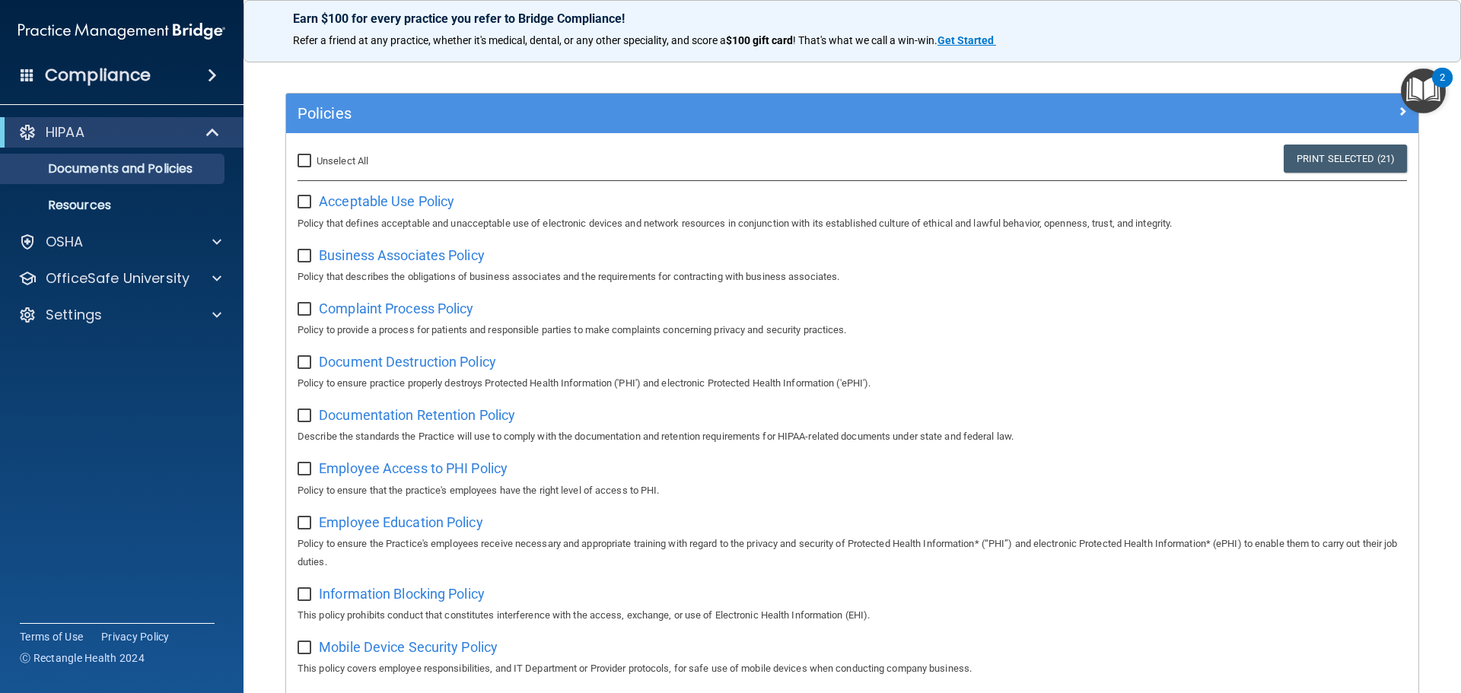
checkbox input "false"
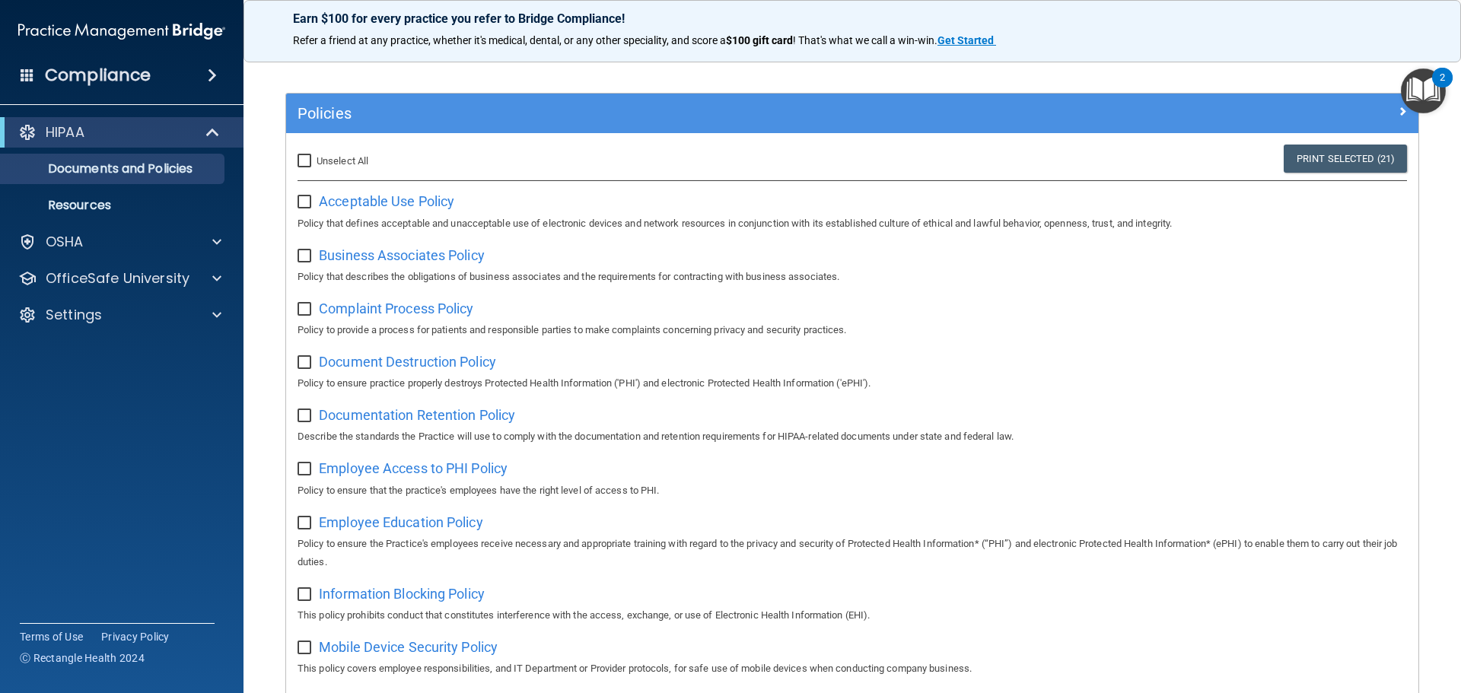
checkbox input "false"
click at [308, 165] on input "Select All (Unselect 0) Unselect All" at bounding box center [307, 161] width 18 height 12
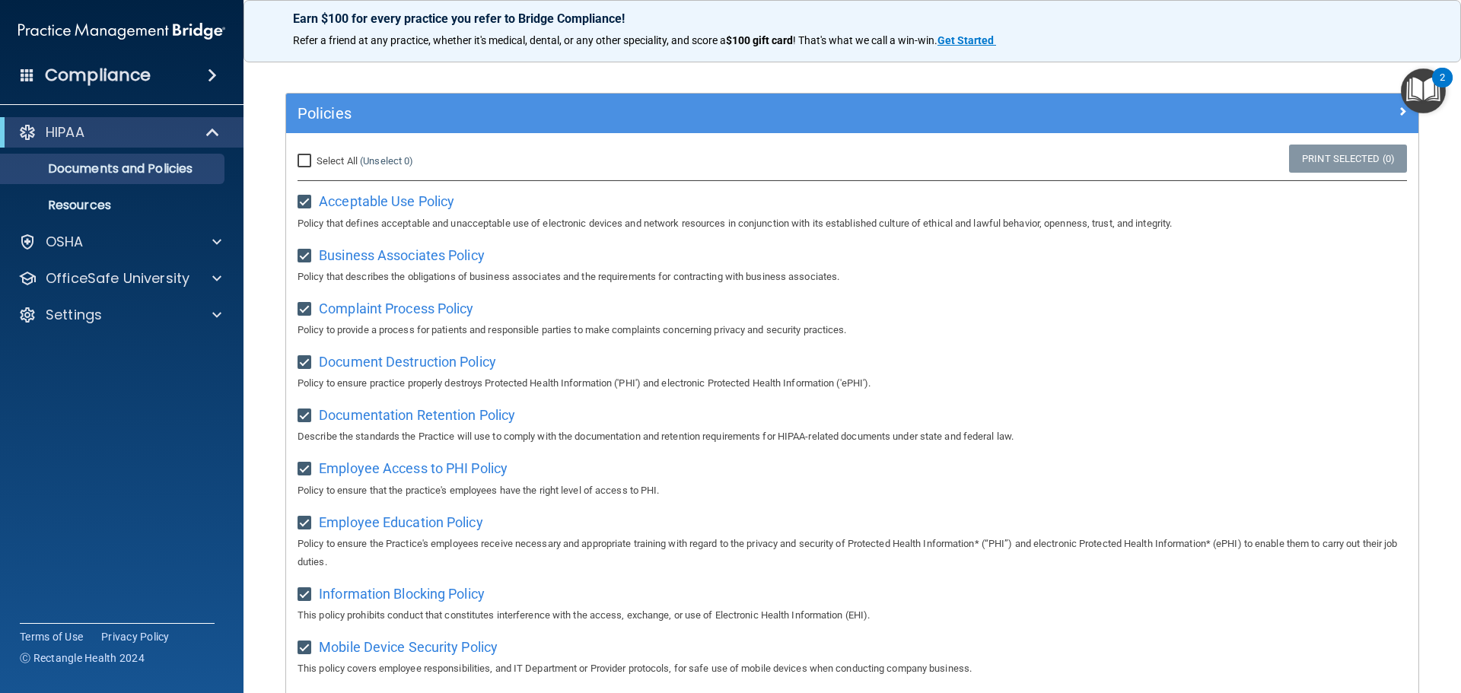
checkbox input "true"
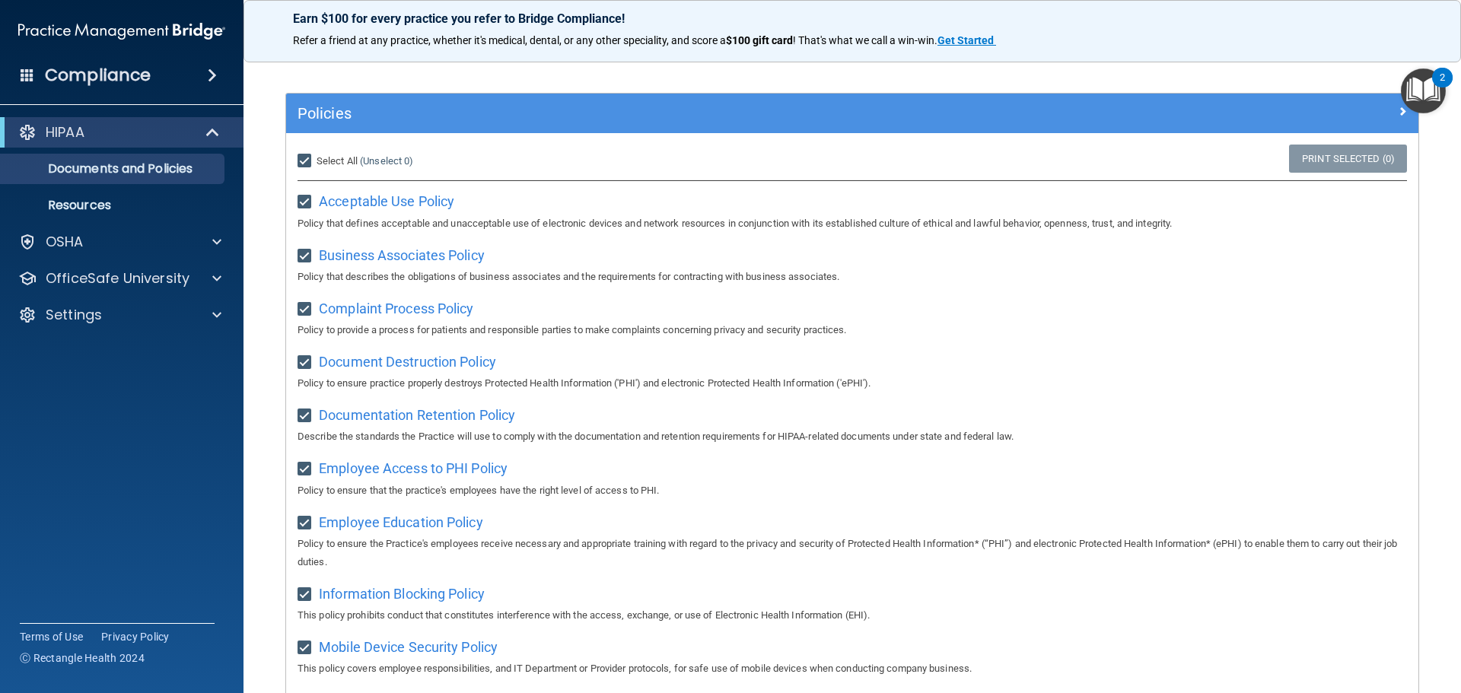
checkbox input "true"
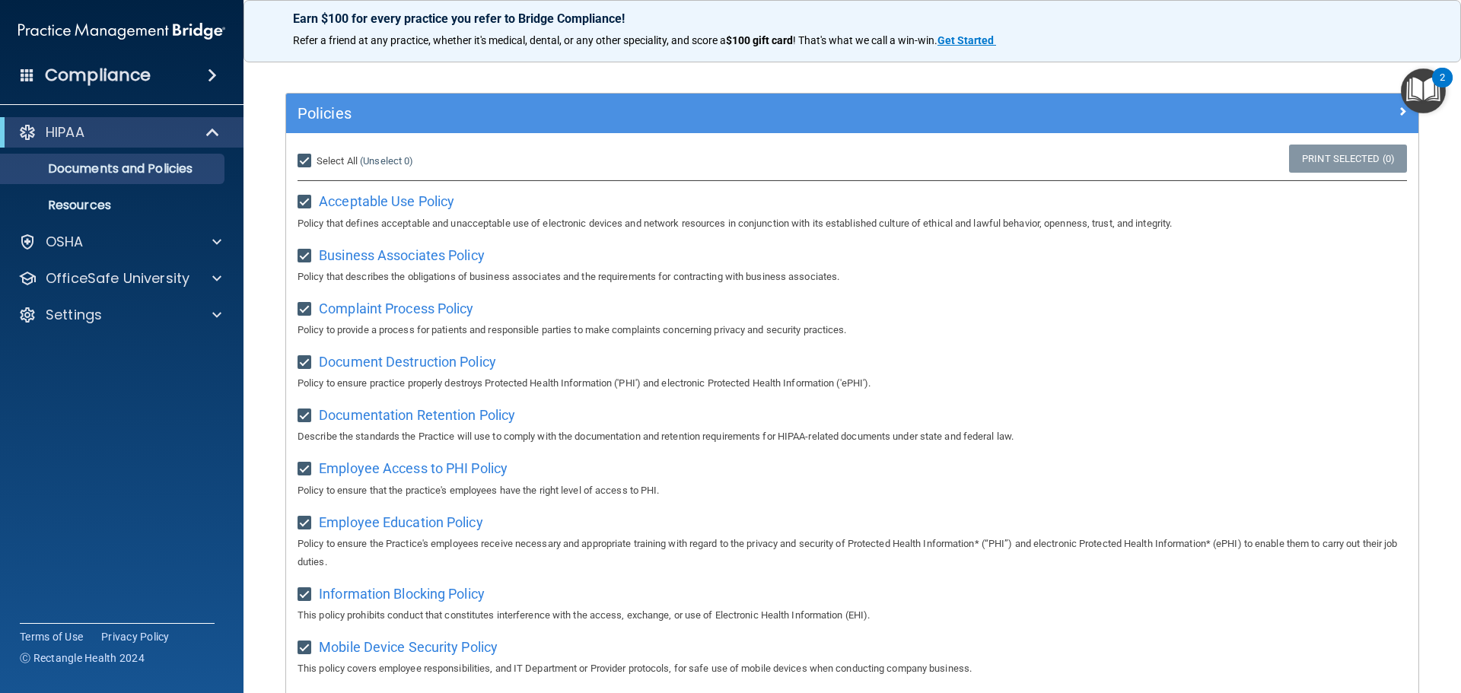
checkbox input "true"
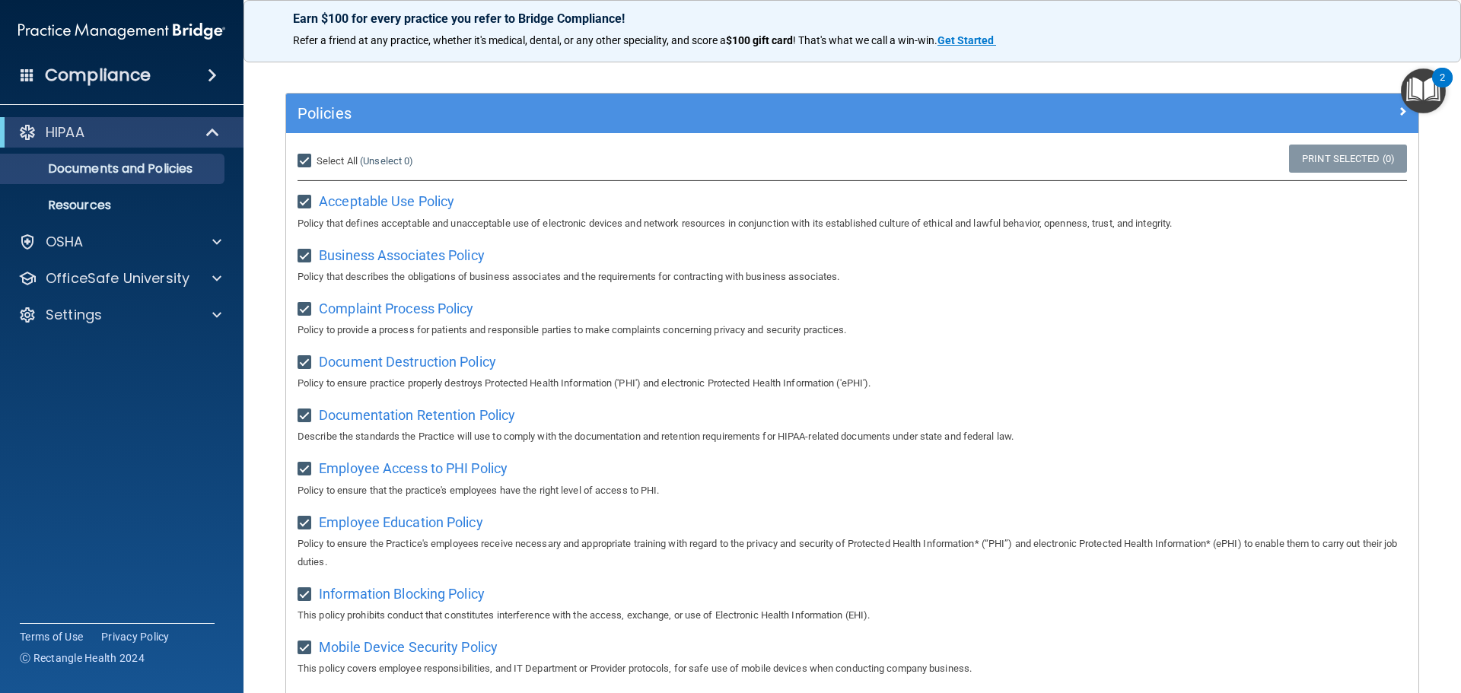
checkbox input "true"
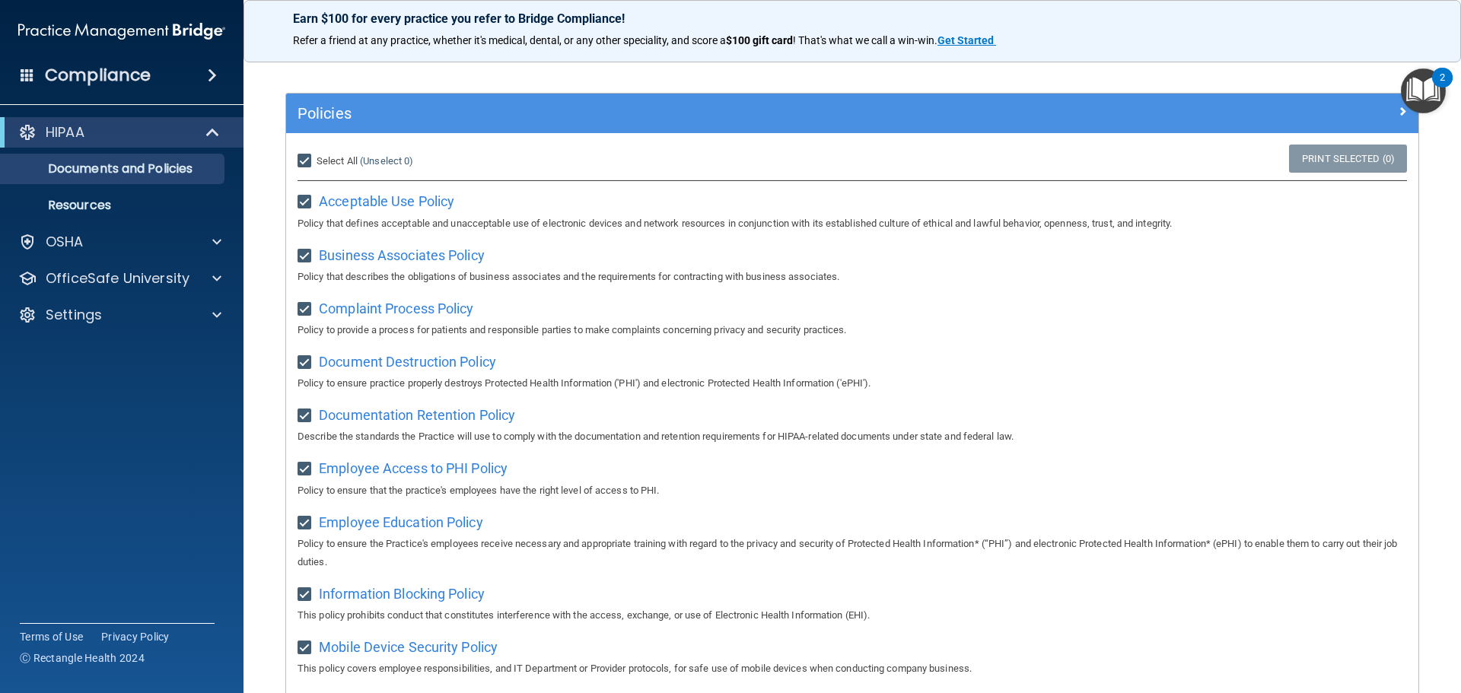
checkbox input "true"
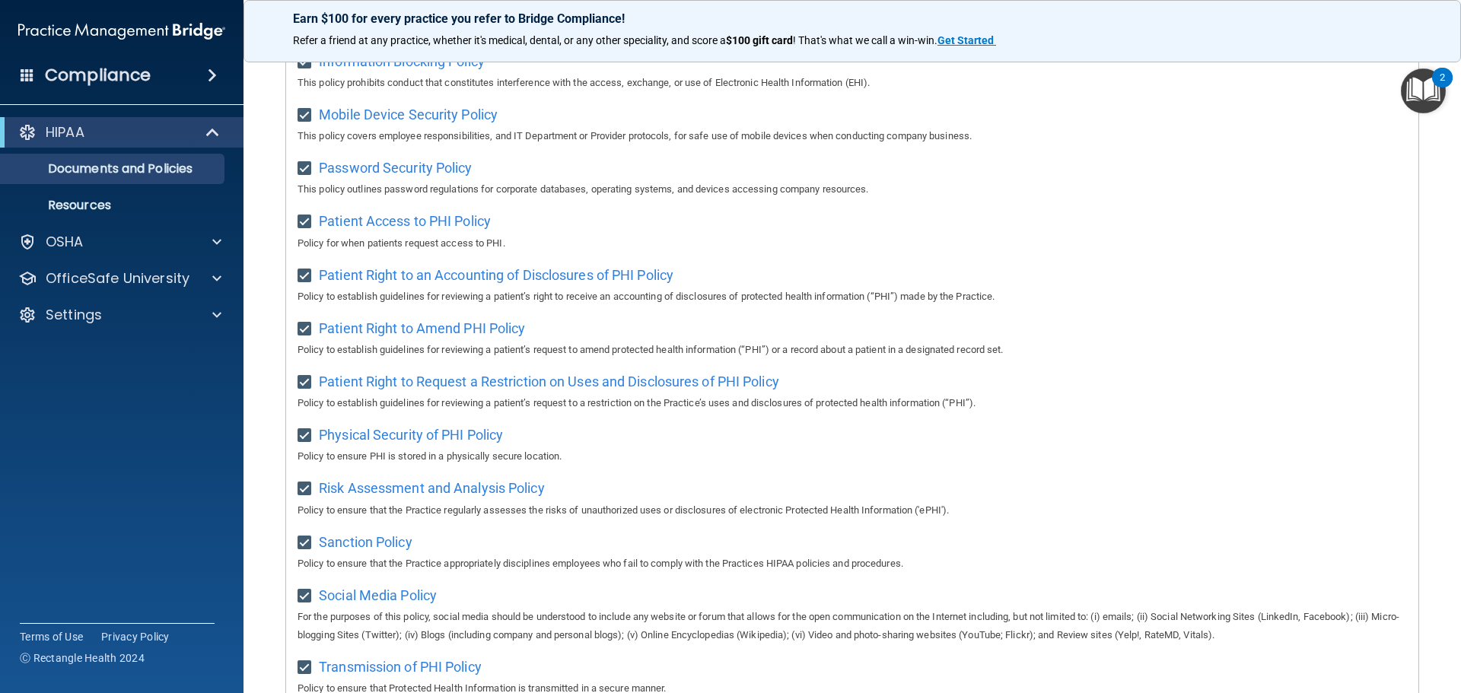
scroll to position [529, 0]
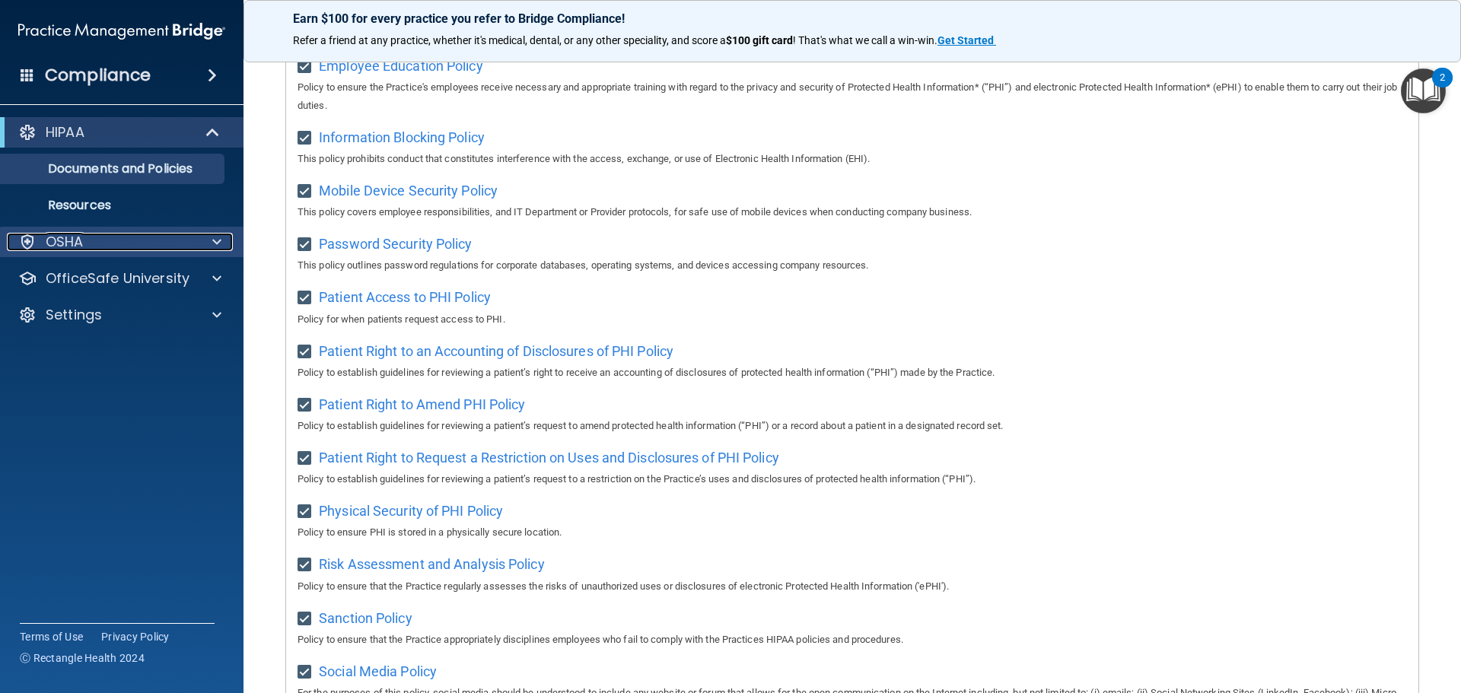
click at [100, 237] on div "OSHA" at bounding box center [101, 242] width 189 height 18
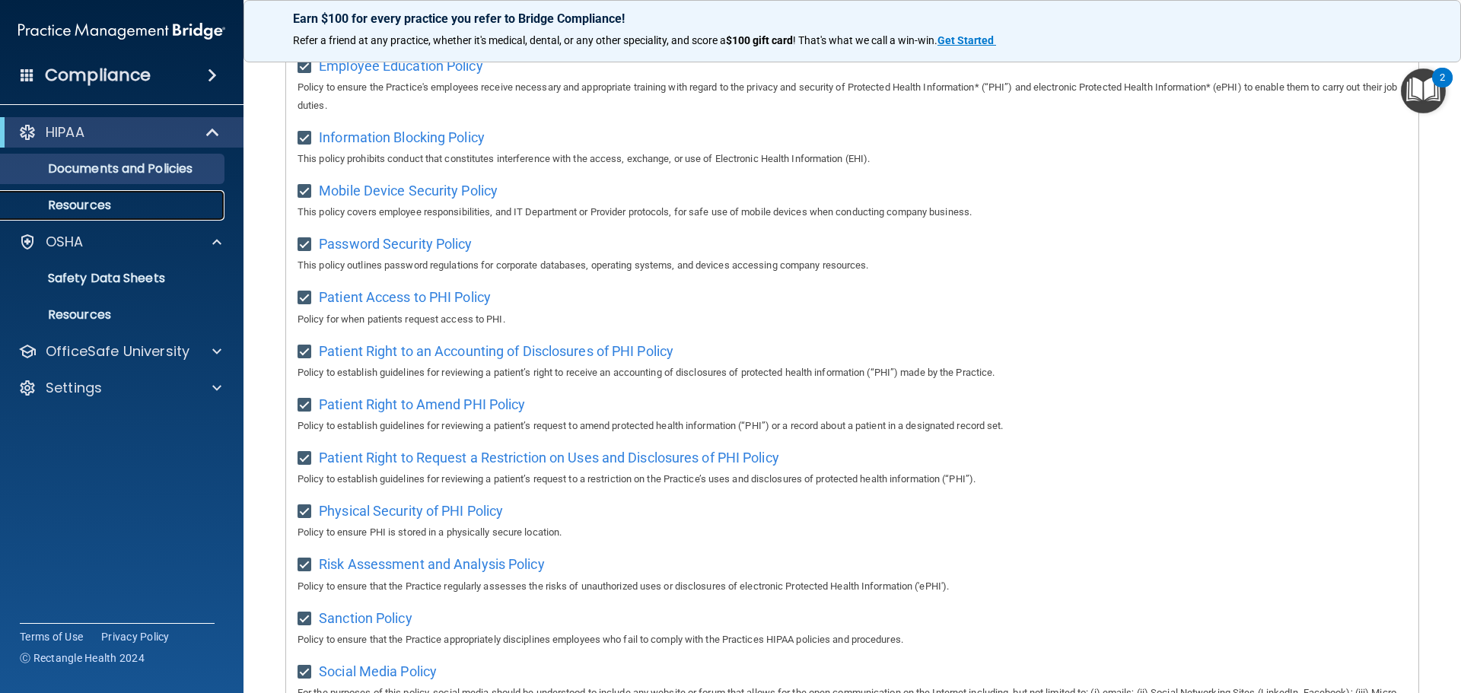
click at [107, 212] on p "Resources" at bounding box center [114, 205] width 208 height 15
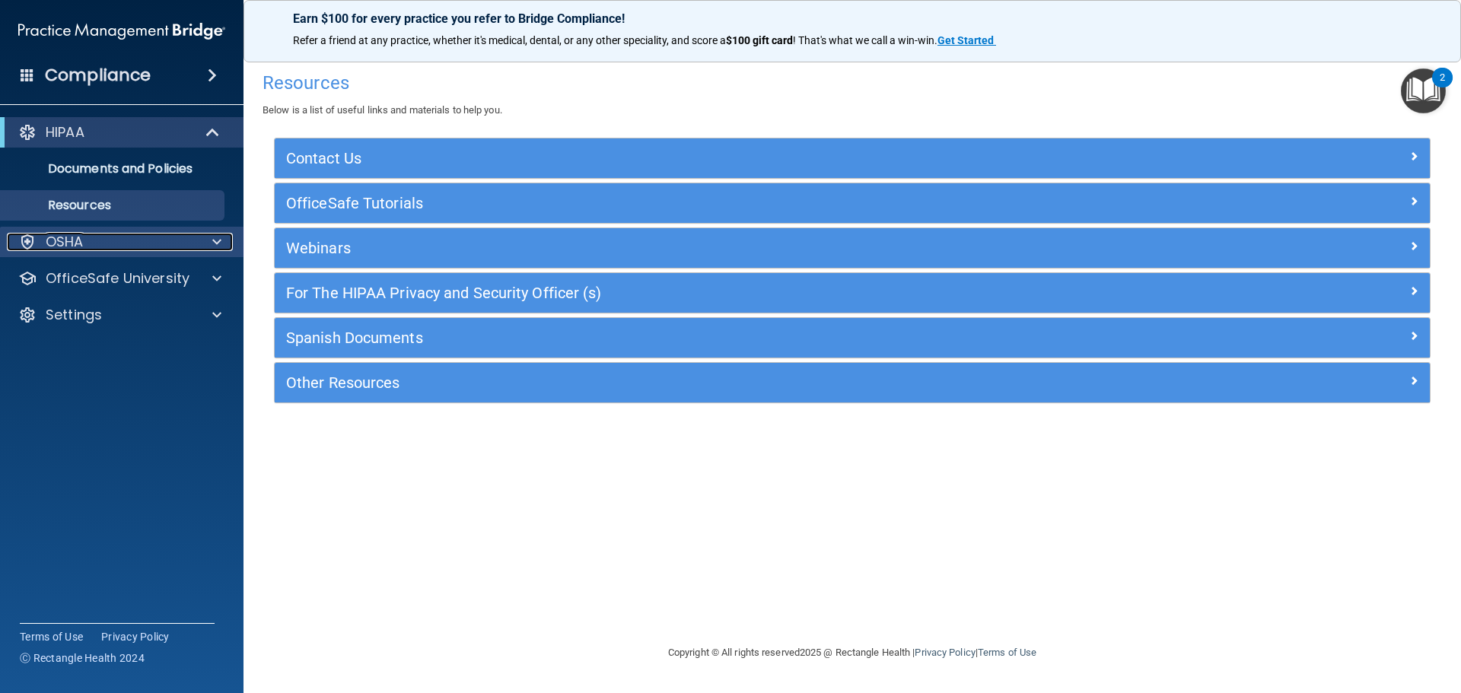
click at [96, 236] on div "OSHA" at bounding box center [101, 242] width 189 height 18
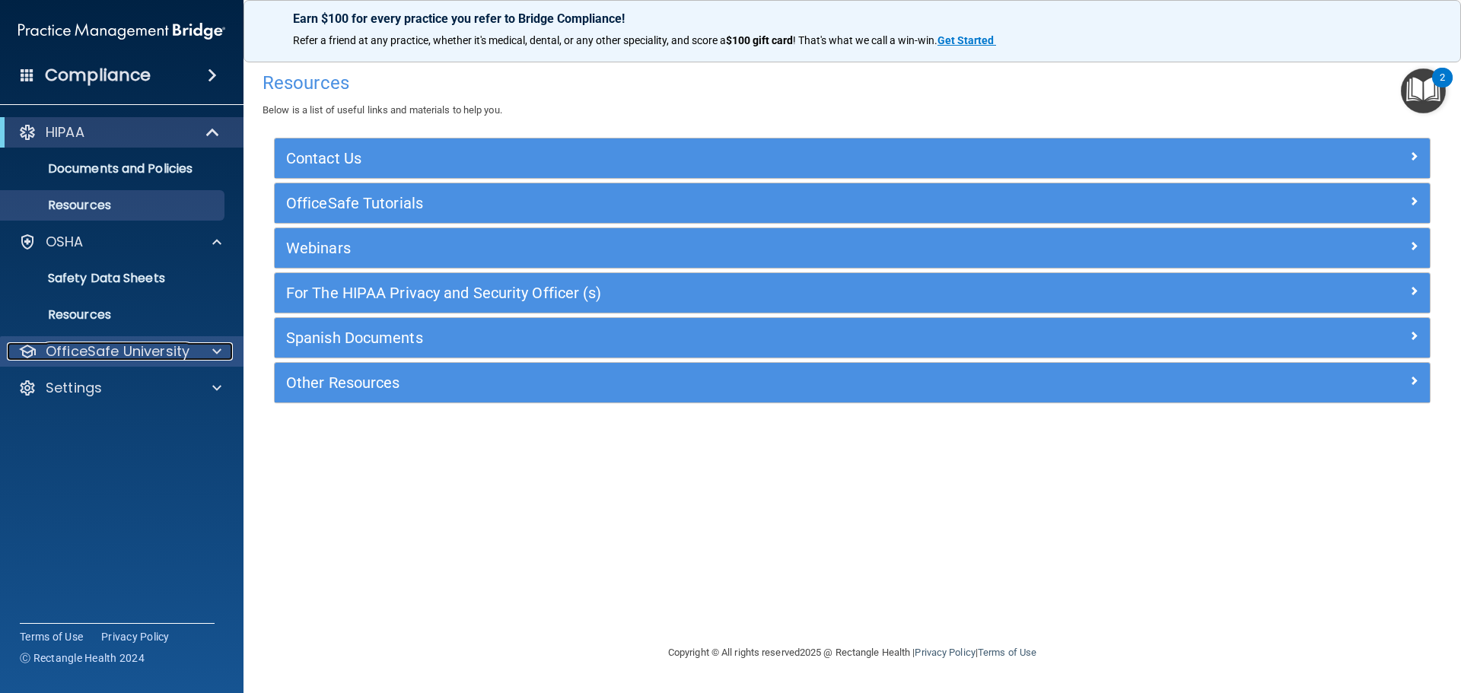
click at [90, 348] on p "OfficeSafe University" at bounding box center [118, 351] width 144 height 18
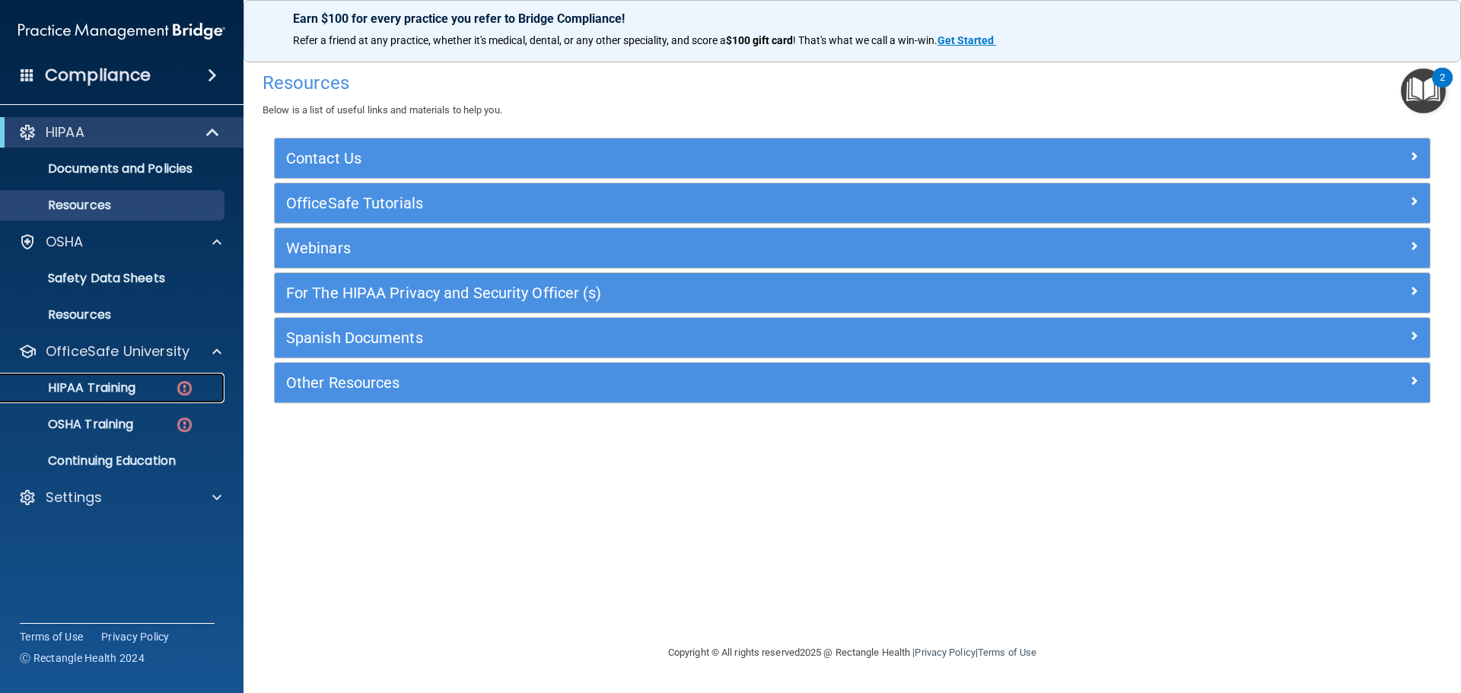
click at [130, 391] on p "HIPAA Training" at bounding box center [73, 387] width 126 height 15
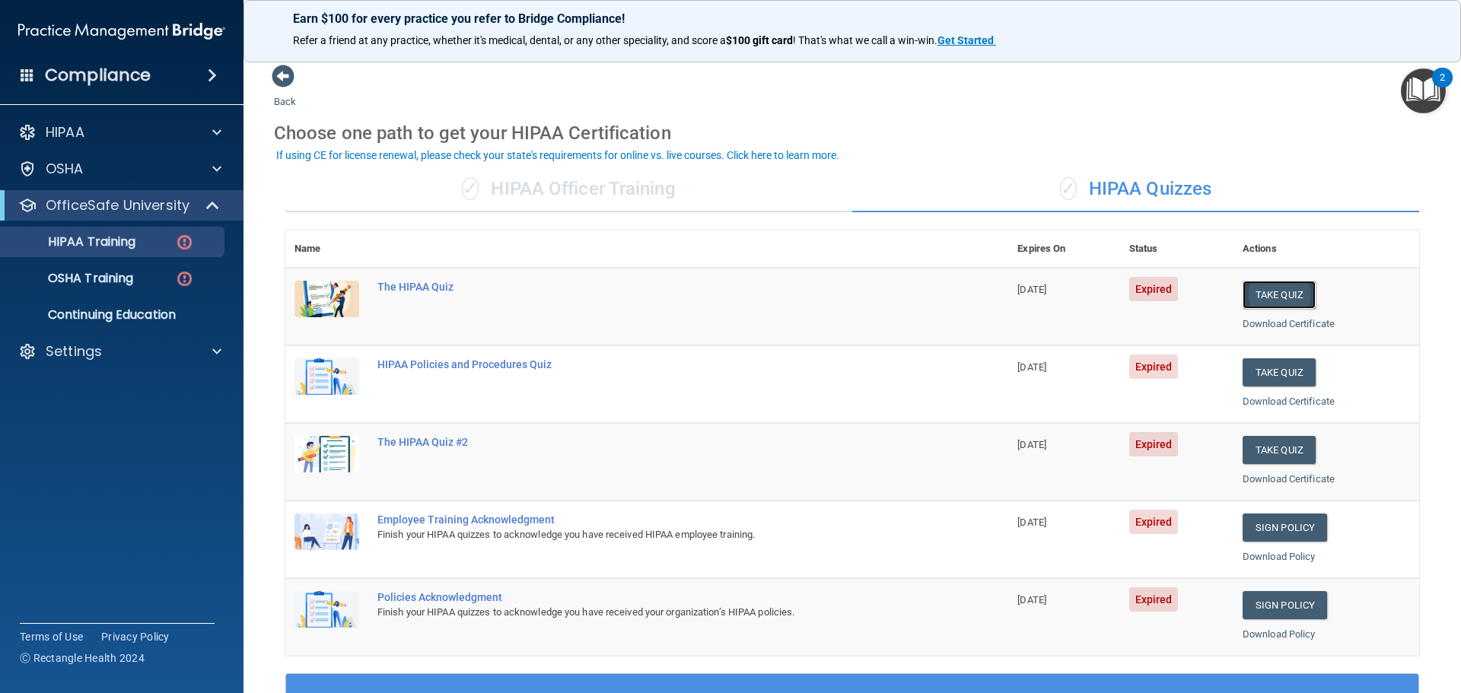
click at [1267, 294] on button "Take Quiz" at bounding box center [1279, 295] width 73 height 28
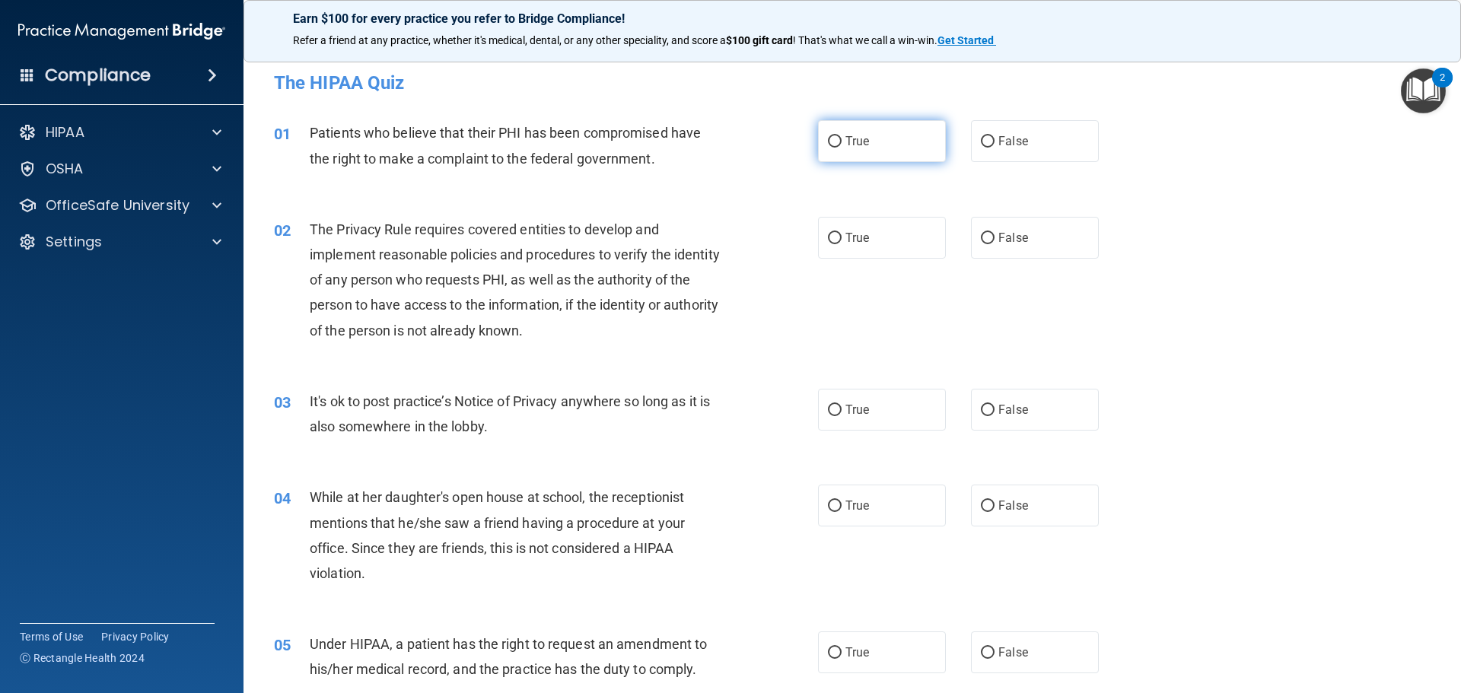
click at [828, 142] on input "True" at bounding box center [835, 141] width 14 height 11
radio input "true"
click at [852, 238] on span "True" at bounding box center [857, 238] width 24 height 14
click at [842, 238] on input "True" at bounding box center [835, 238] width 14 height 11
radio input "true"
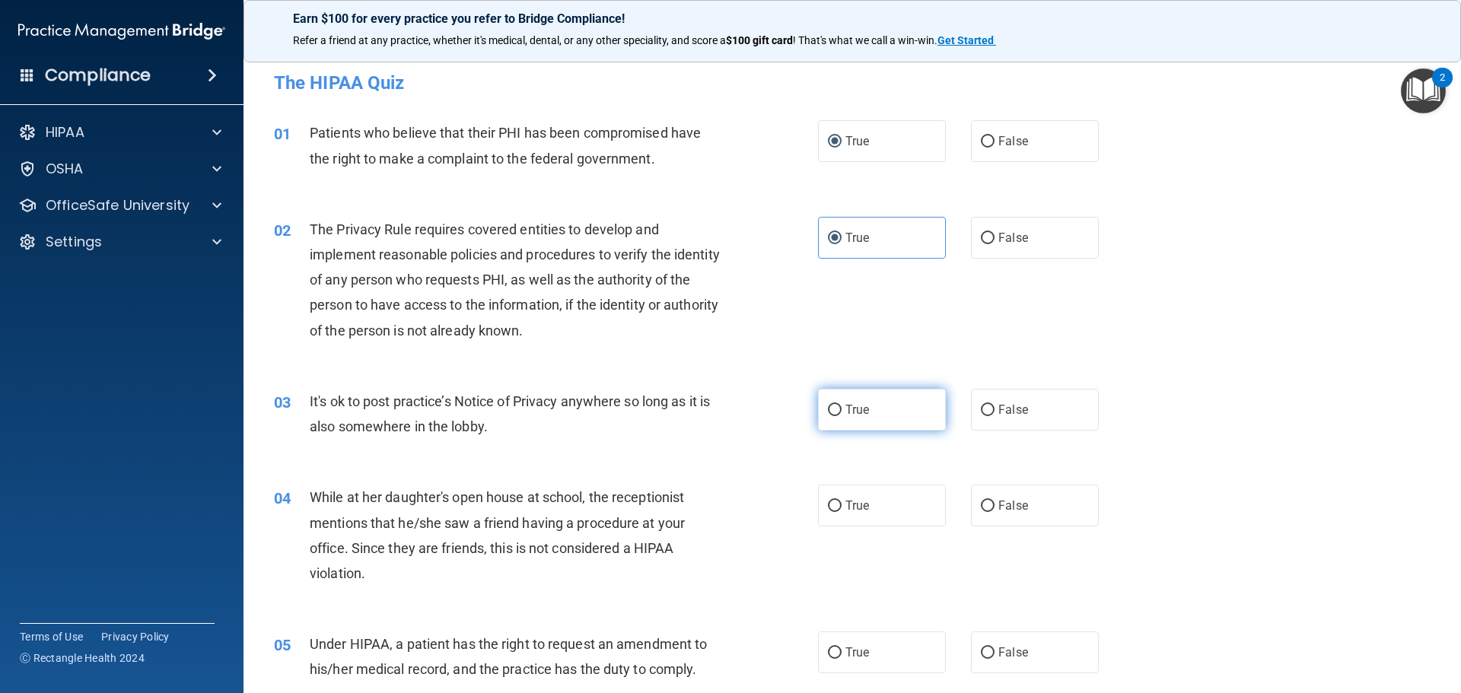
click at [819, 414] on label "True" at bounding box center [882, 410] width 128 height 42
click at [828, 414] on input "True" at bounding box center [835, 410] width 14 height 11
radio input "true"
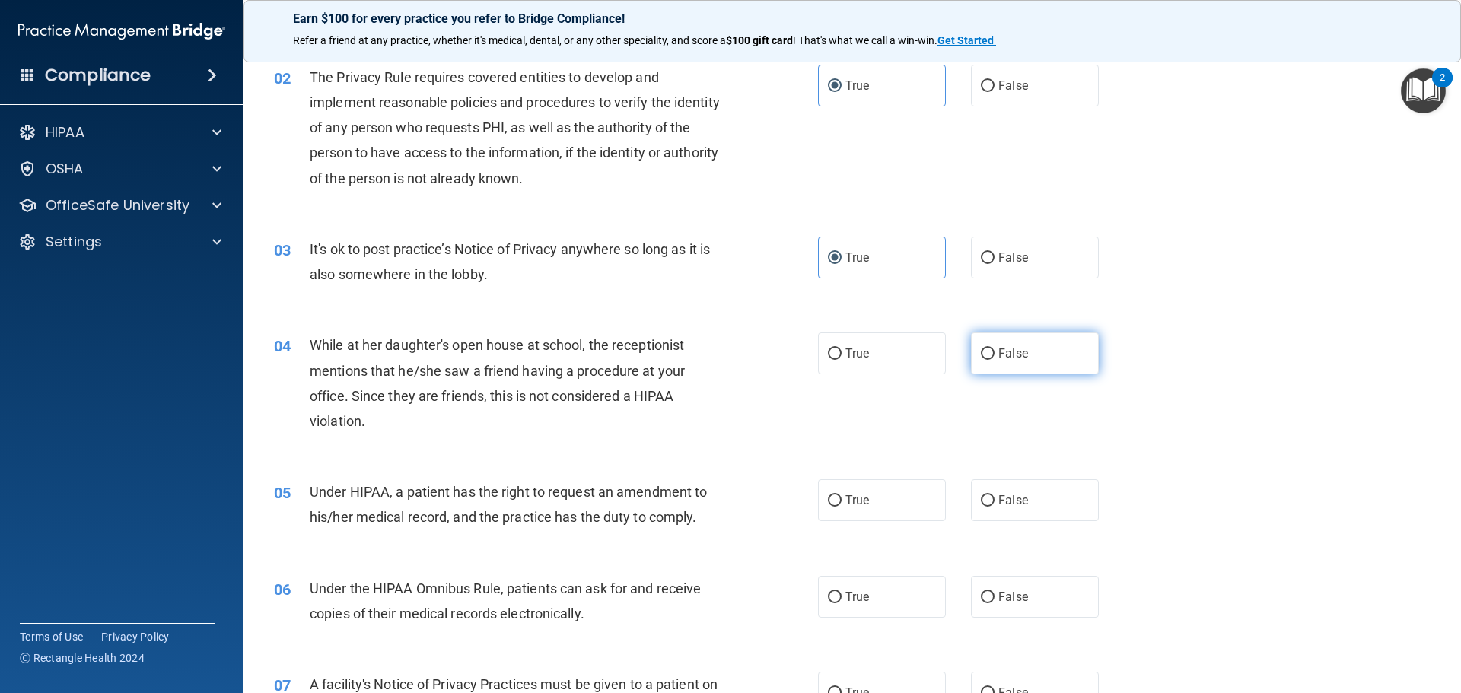
click at [1023, 355] on label "False" at bounding box center [1035, 354] width 128 height 42
click at [995, 355] on input "False" at bounding box center [988, 354] width 14 height 11
radio input "true"
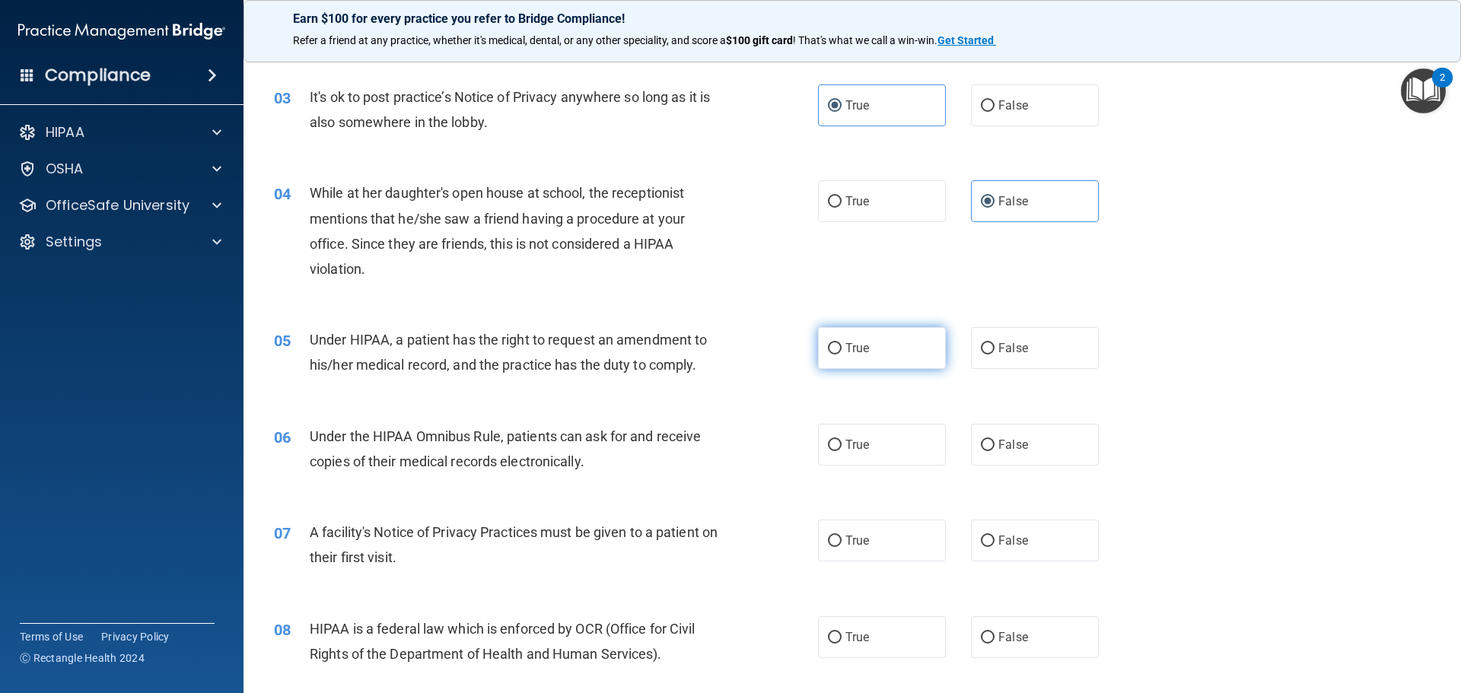
click at [828, 345] on input "True" at bounding box center [835, 348] width 14 height 11
radio input "true"
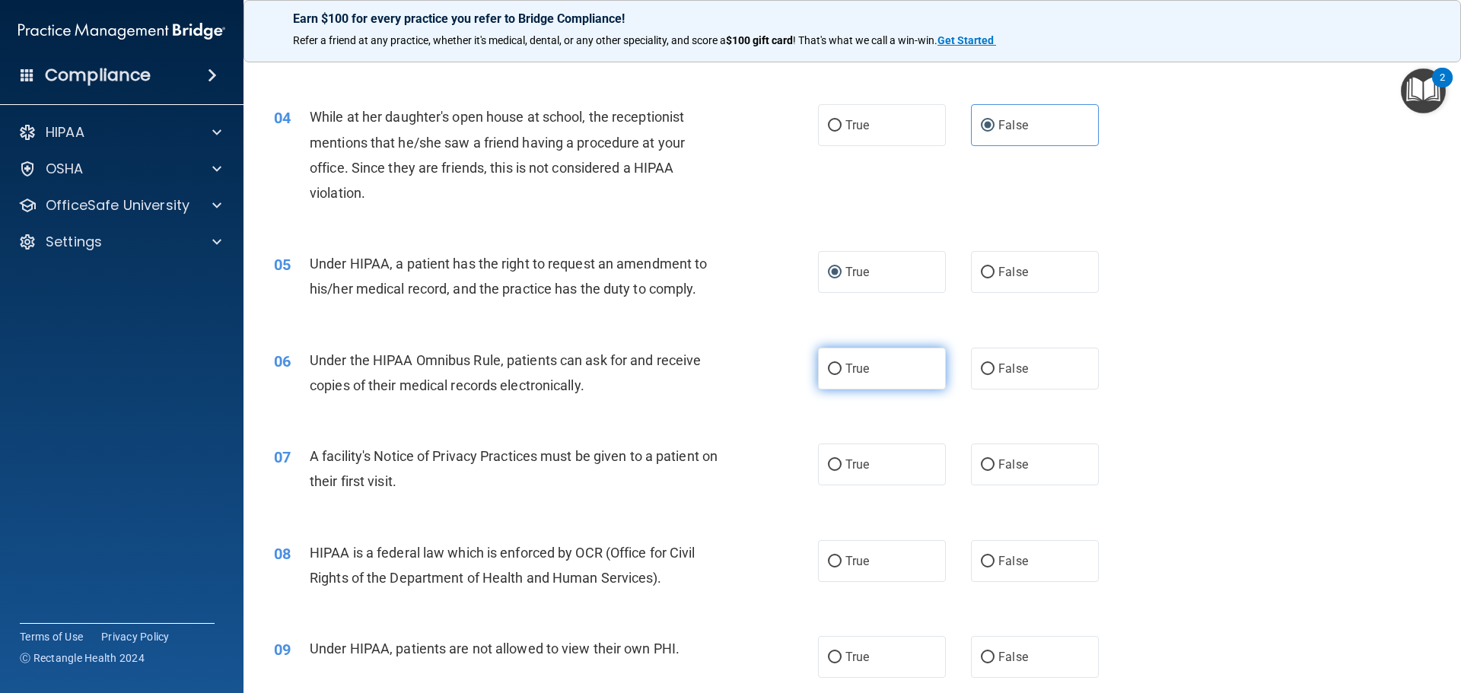
click at [828, 368] on input "True" at bounding box center [835, 369] width 14 height 11
radio input "true"
click at [836, 467] on input "True" at bounding box center [835, 465] width 14 height 11
radio input "true"
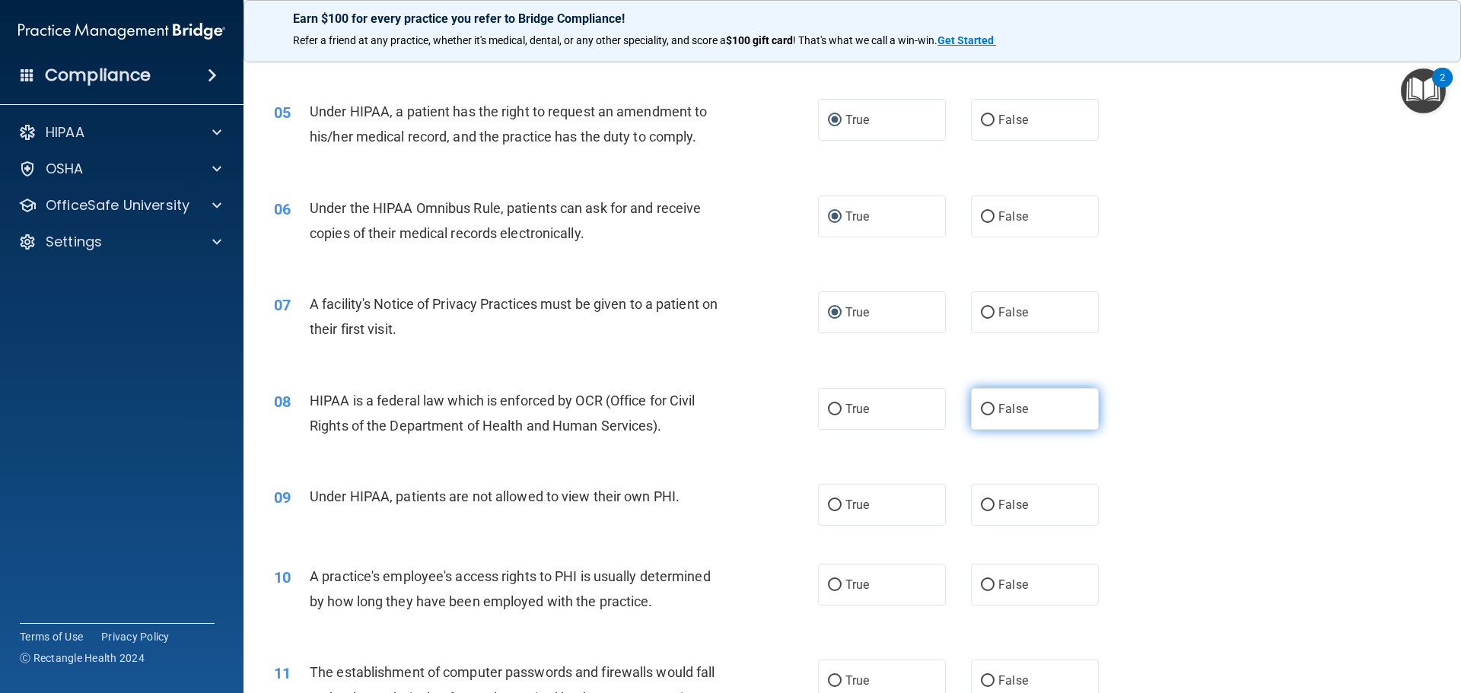
click at [998, 406] on span "False" at bounding box center [1013, 409] width 30 height 14
click at [995, 406] on input "False" at bounding box center [988, 409] width 14 height 11
radio input "true"
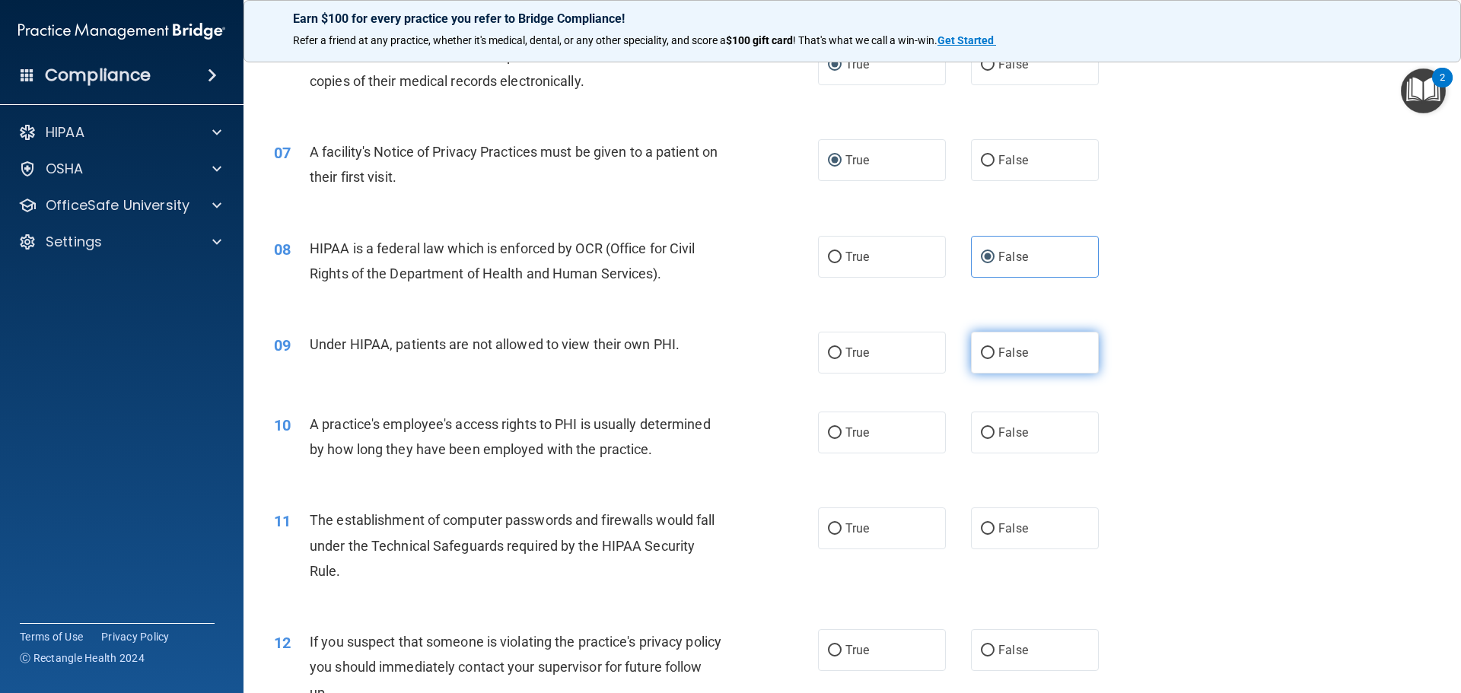
click at [998, 364] on label "False" at bounding box center [1035, 353] width 128 height 42
click at [995, 359] on input "False" at bounding box center [988, 353] width 14 height 11
radio input "true"
click at [998, 435] on span "False" at bounding box center [1013, 432] width 30 height 14
click at [994, 435] on input "False" at bounding box center [988, 433] width 14 height 11
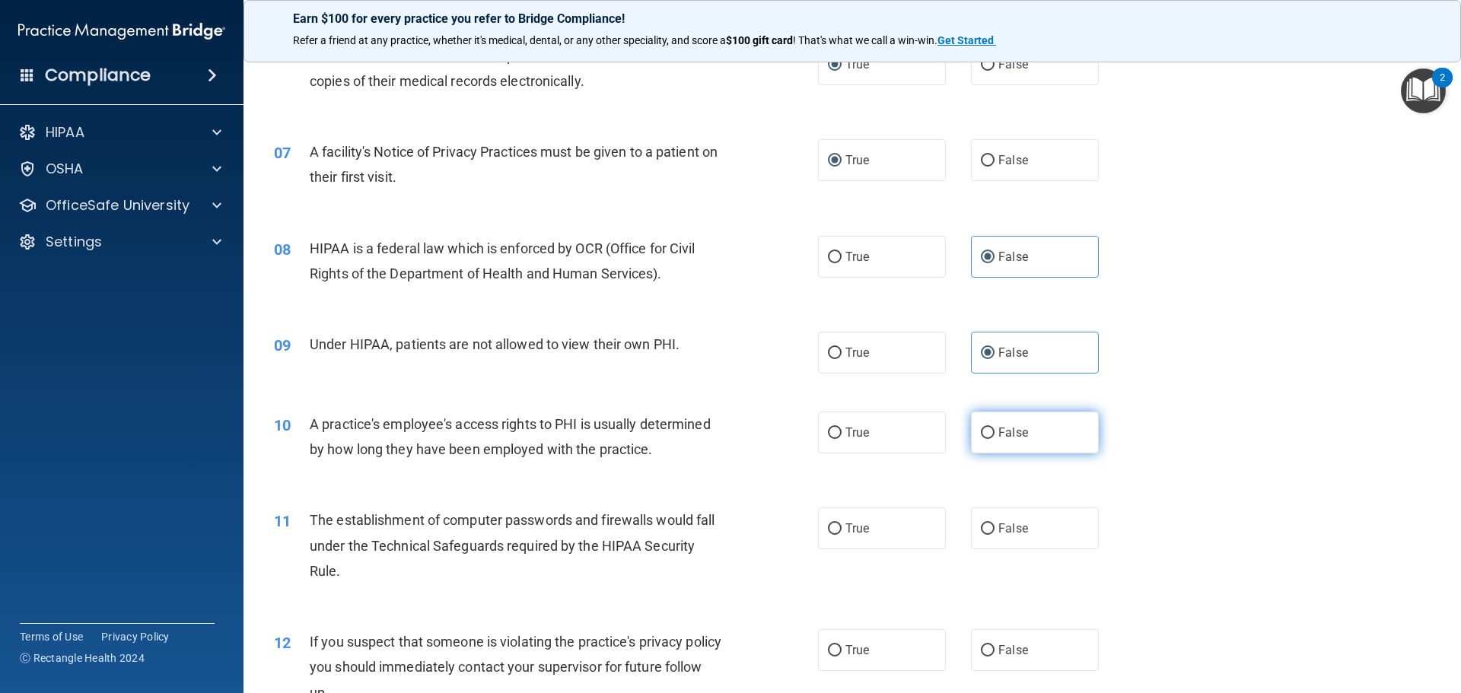
radio input "true"
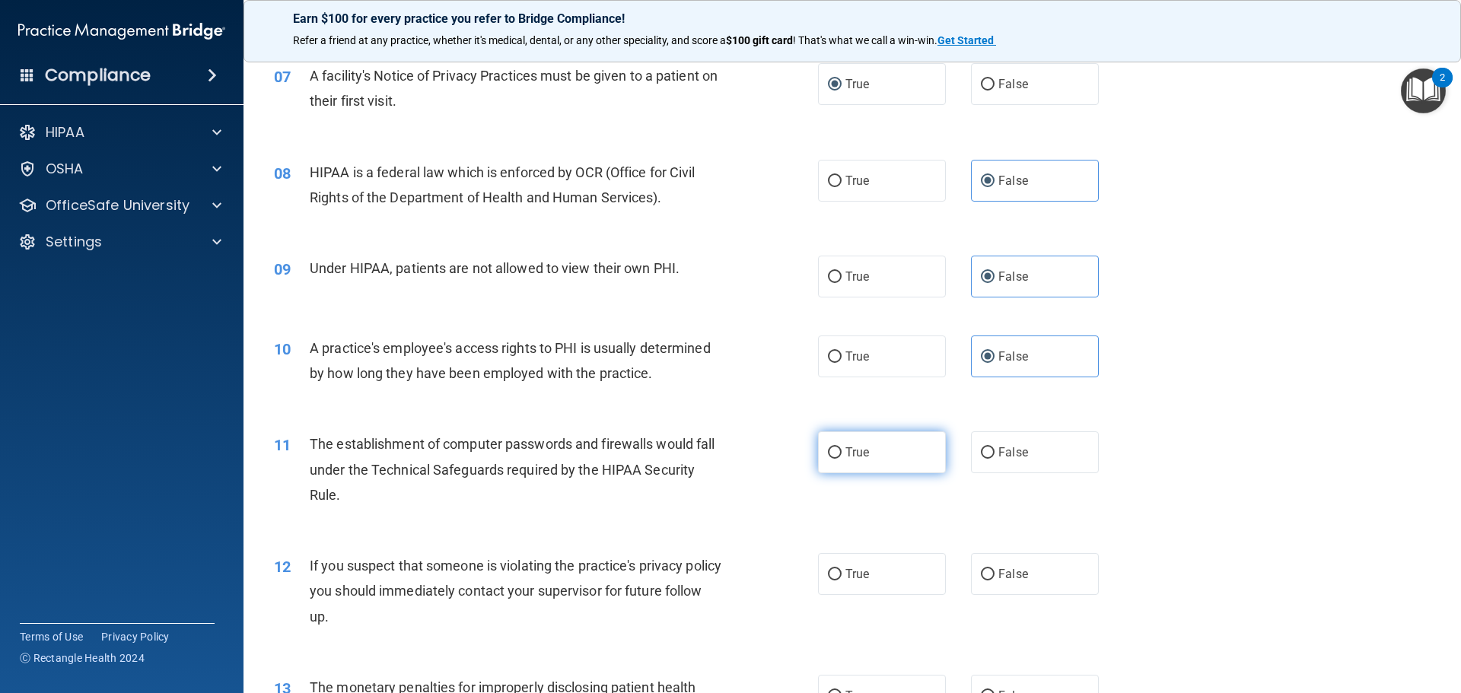
click at [863, 449] on span "True" at bounding box center [857, 452] width 24 height 14
click at [842, 449] on input "True" at bounding box center [835, 452] width 14 height 11
radio input "true"
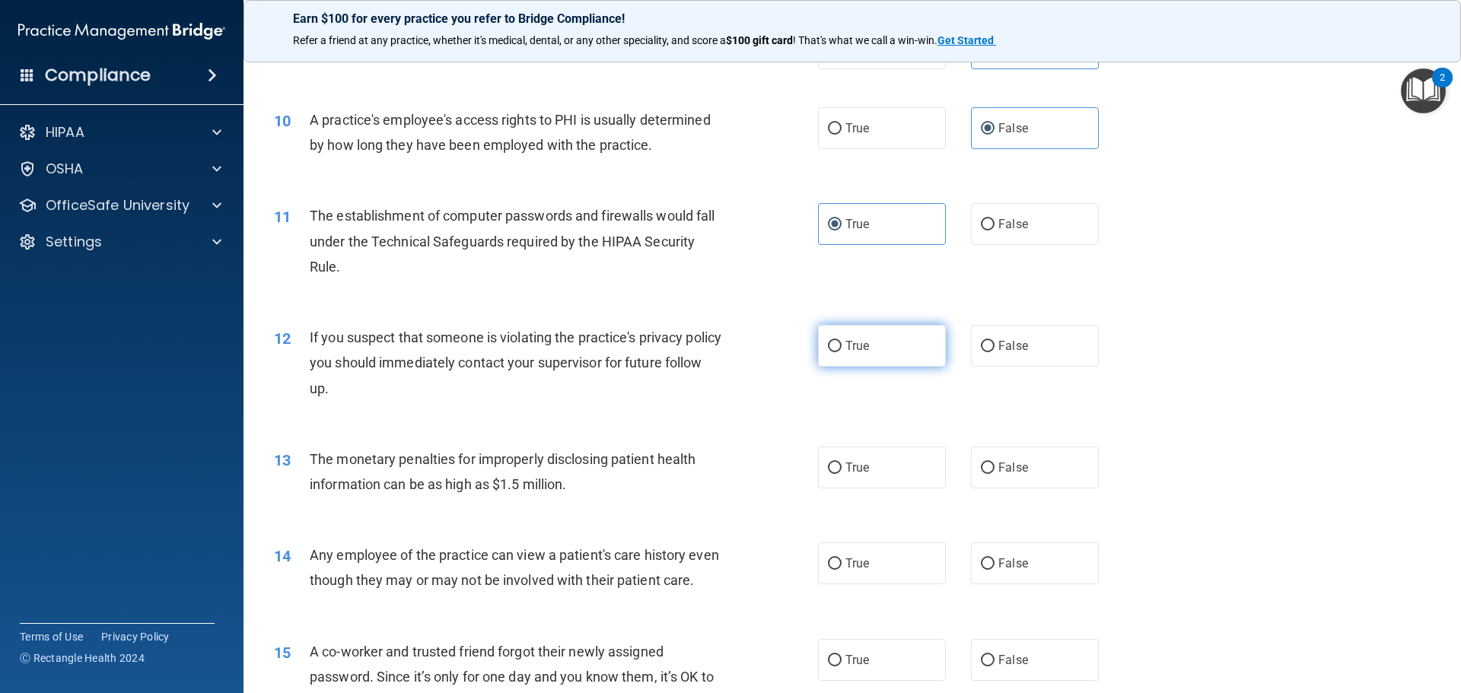
click at [854, 351] on span "True" at bounding box center [857, 346] width 24 height 14
click at [842, 351] on input "True" at bounding box center [835, 346] width 14 height 11
radio input "true"
click at [857, 466] on span "True" at bounding box center [857, 467] width 24 height 14
click at [842, 466] on input "True" at bounding box center [835, 468] width 14 height 11
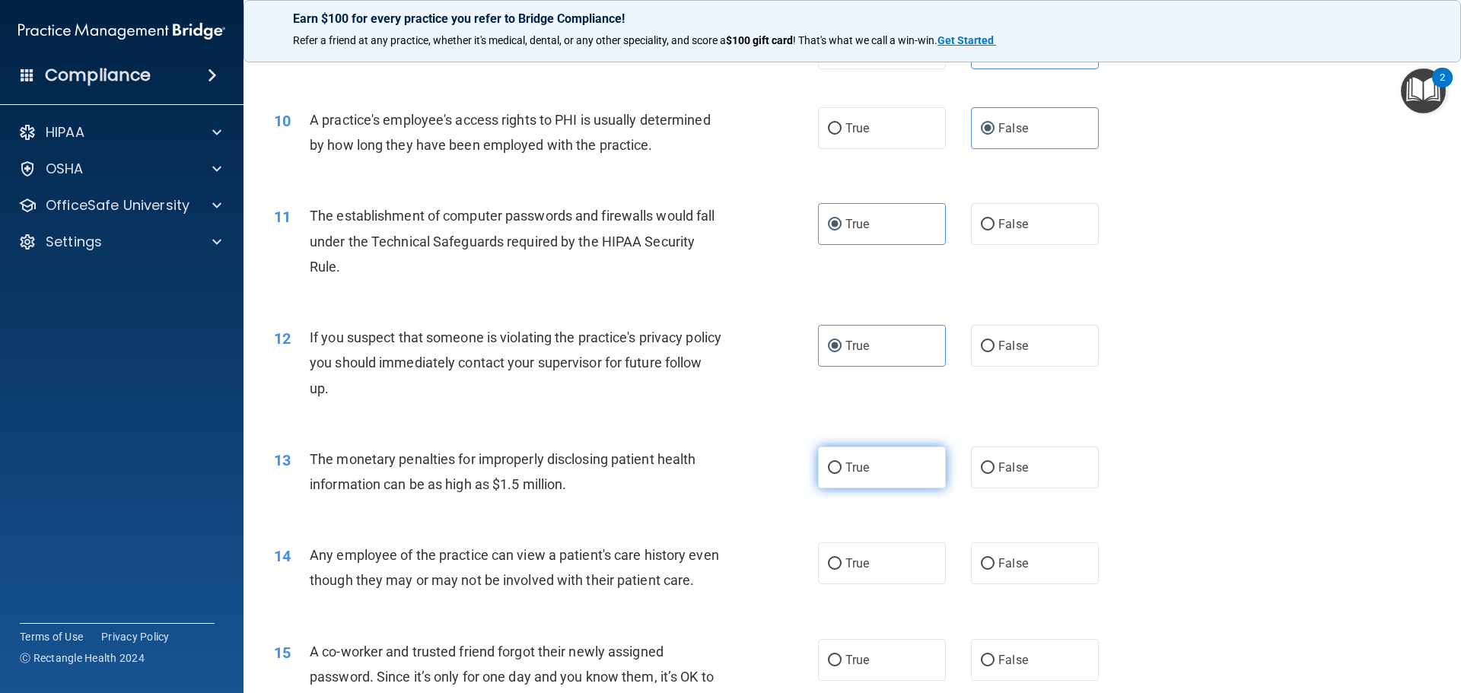
radio input "true"
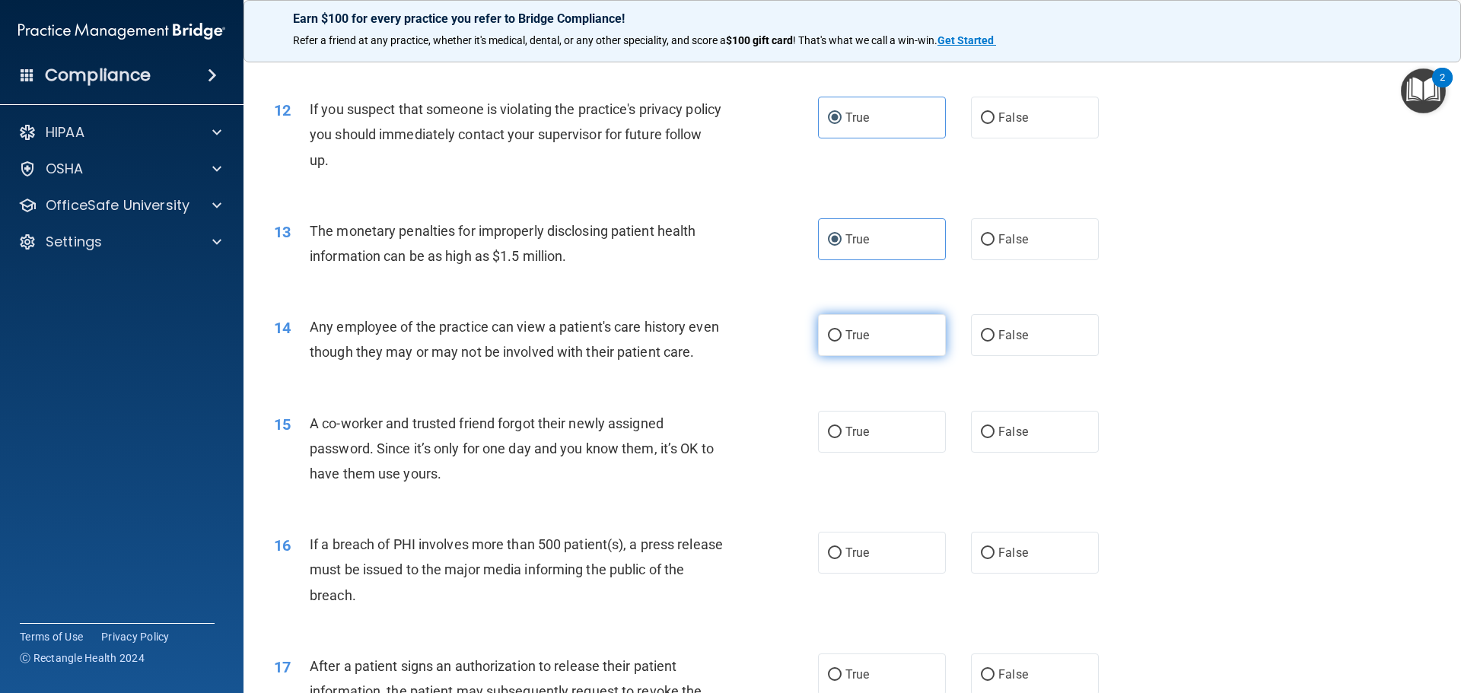
click at [904, 331] on label "True" at bounding box center [882, 335] width 128 height 42
click at [842, 331] on input "True" at bounding box center [835, 335] width 14 height 11
radio input "true"
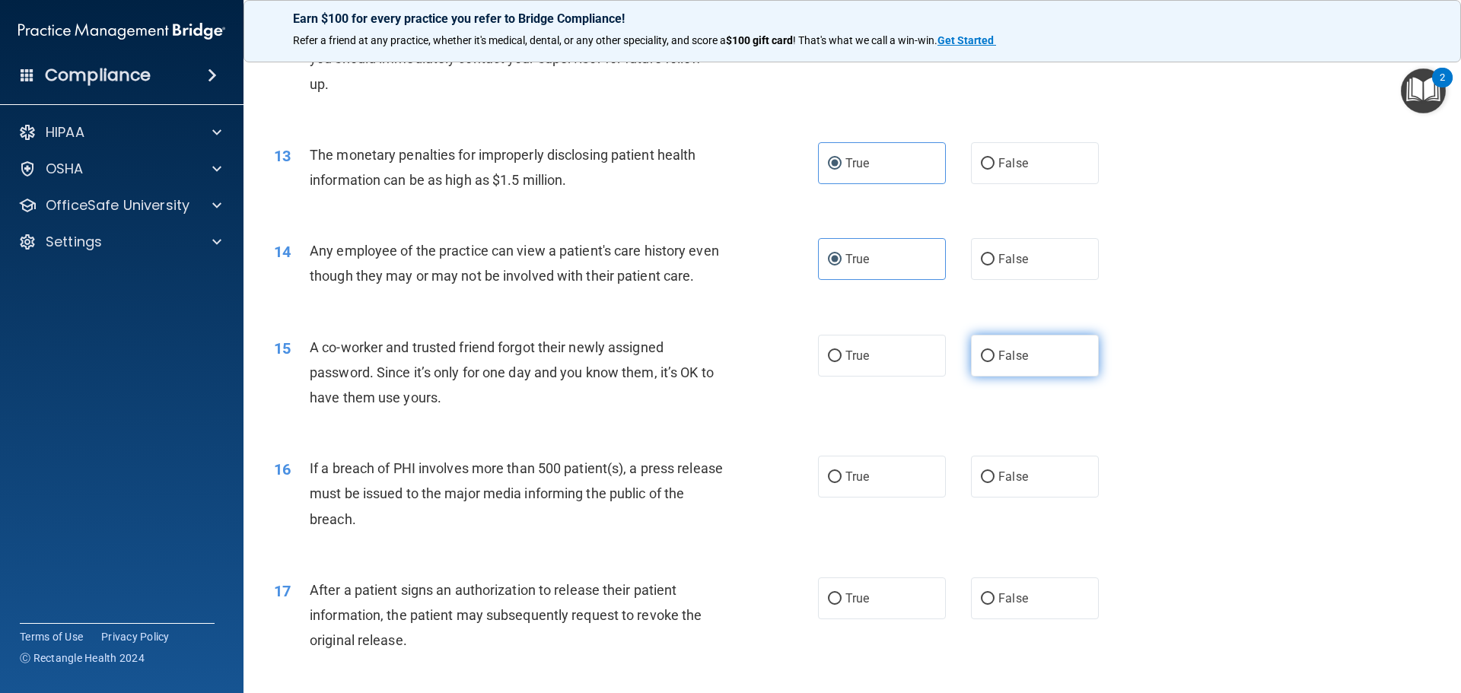
click at [989, 377] on label "False" at bounding box center [1035, 356] width 128 height 42
click at [989, 362] on input "False" at bounding box center [988, 356] width 14 height 11
radio input "true"
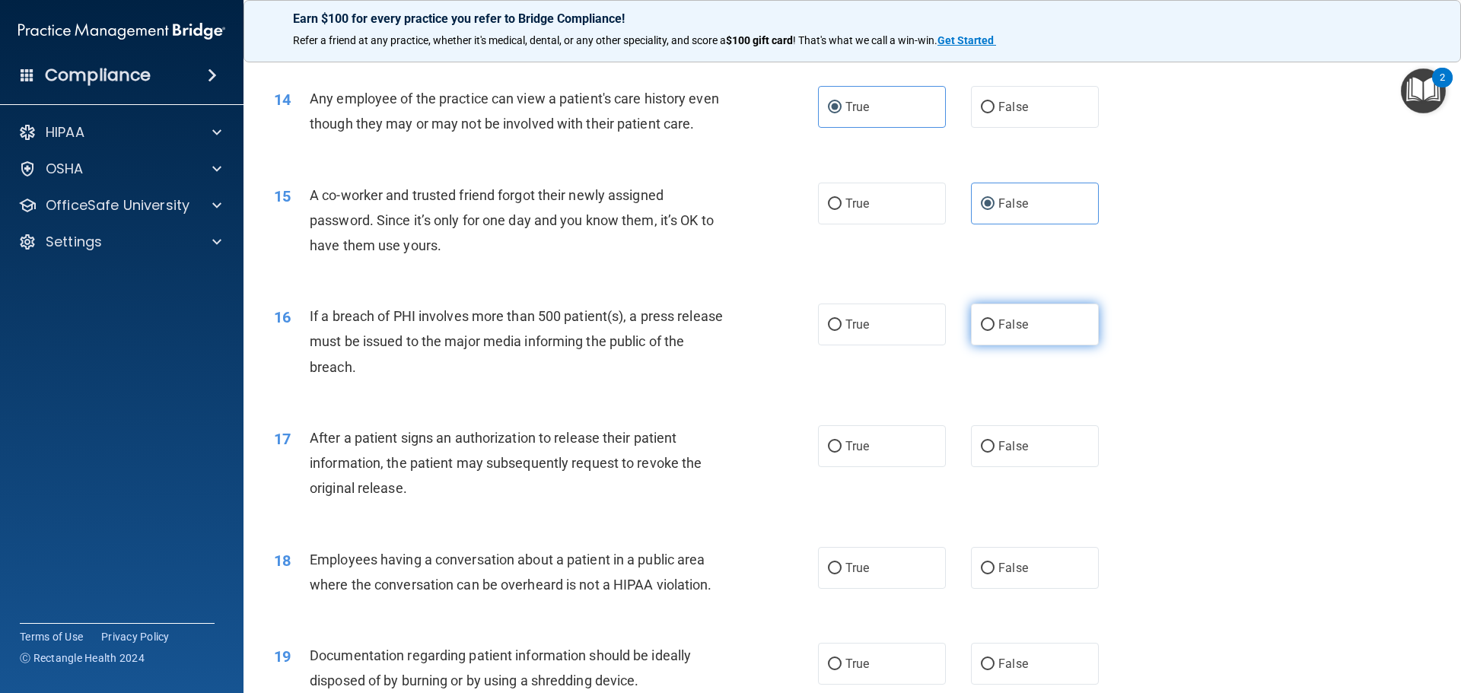
click at [1051, 345] on label "False" at bounding box center [1035, 325] width 128 height 42
click at [995, 331] on input "False" at bounding box center [988, 325] width 14 height 11
radio input "true"
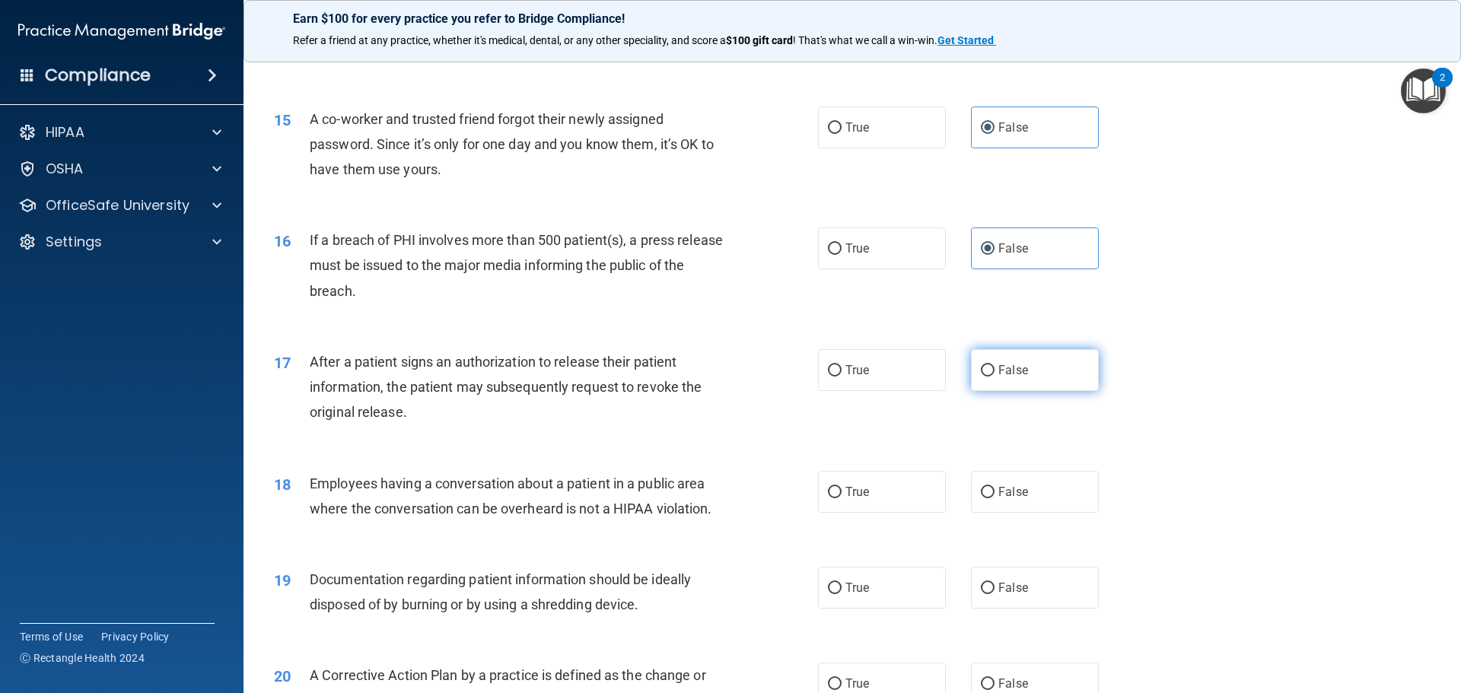
click at [985, 377] on input "False" at bounding box center [988, 370] width 14 height 11
radio input "true"
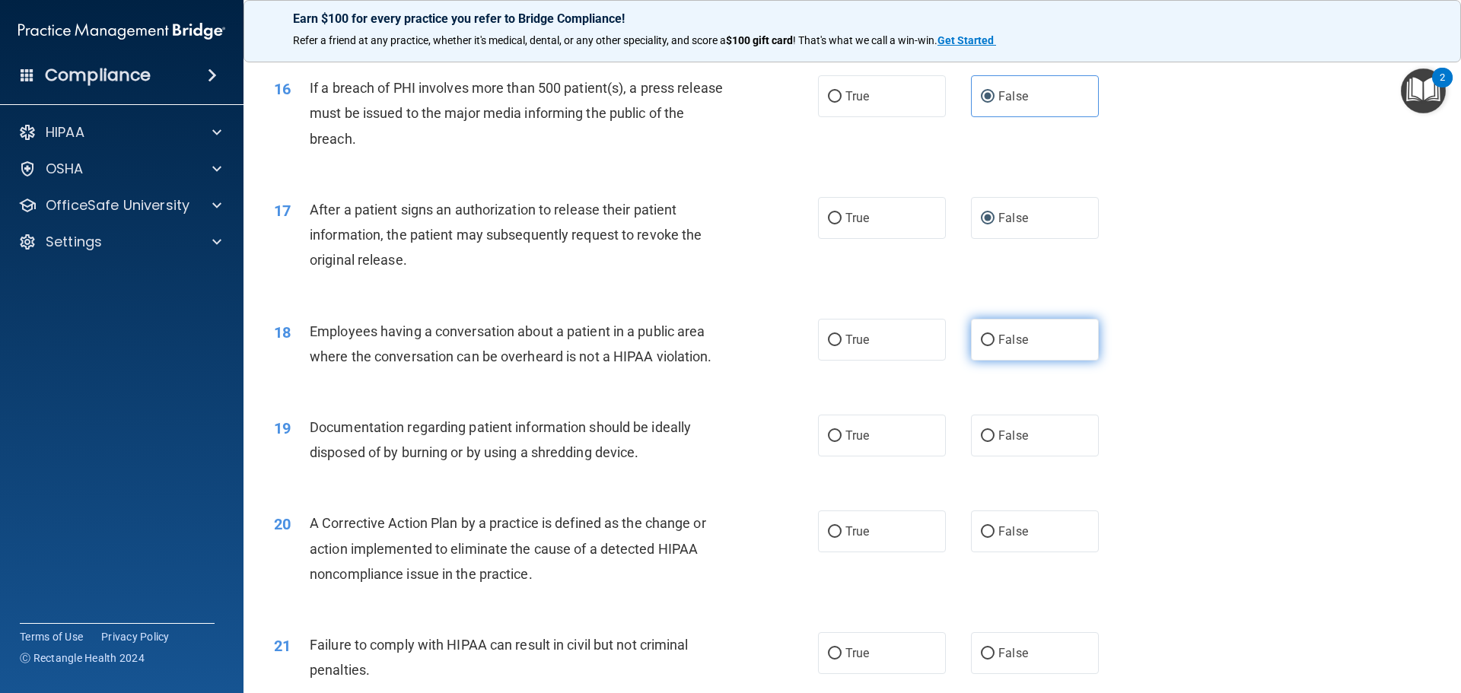
click at [995, 355] on label "False" at bounding box center [1035, 340] width 128 height 42
click at [995, 346] on input "False" at bounding box center [988, 340] width 14 height 11
radio input "true"
click at [846, 443] on span "True" at bounding box center [857, 435] width 24 height 14
click at [842, 442] on input "True" at bounding box center [835, 436] width 14 height 11
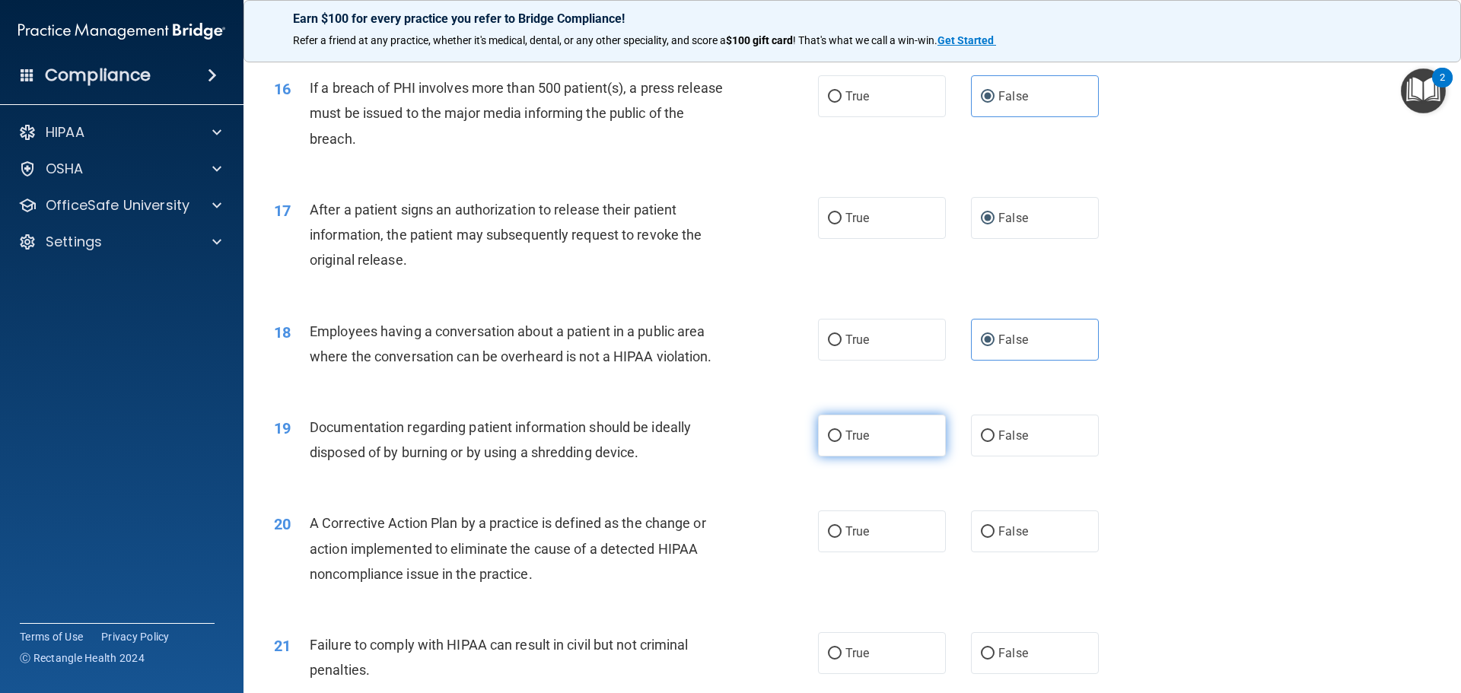
radio input "true"
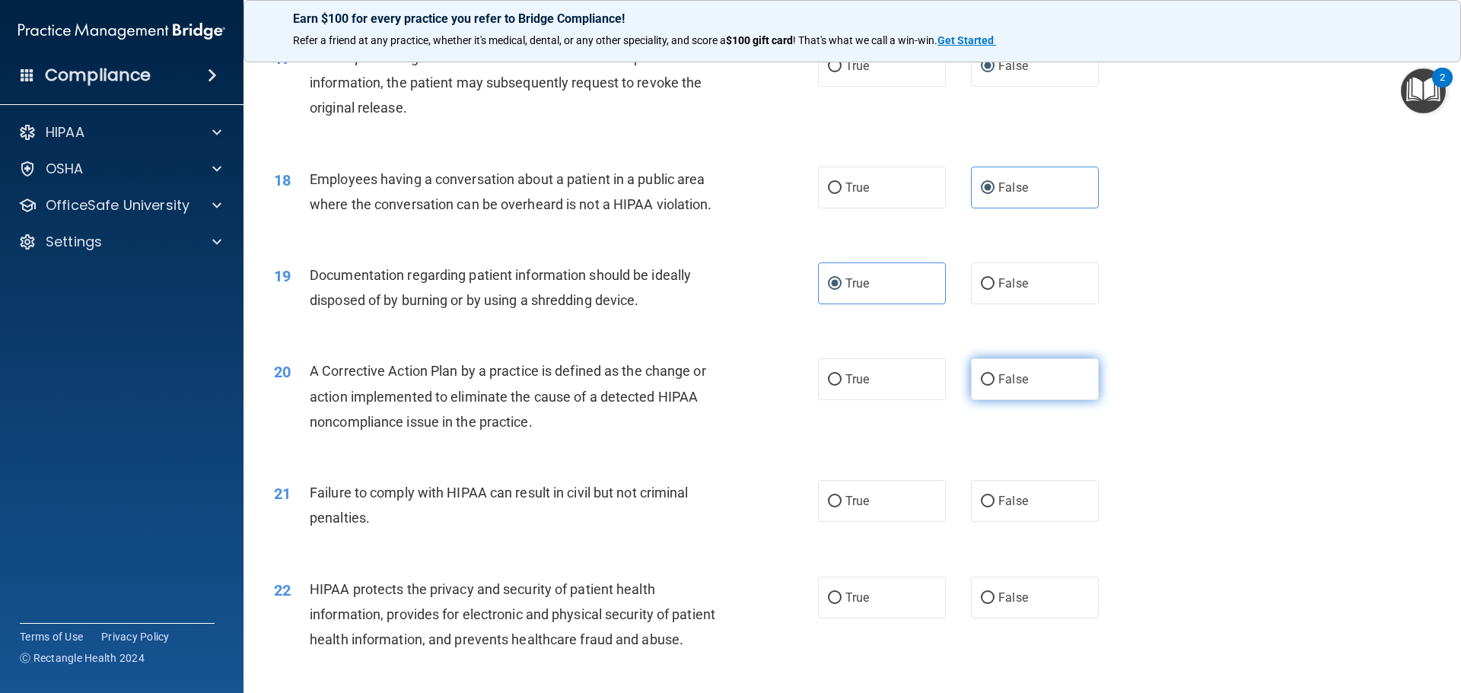
click at [998, 387] on span "False" at bounding box center [1013, 379] width 30 height 14
click at [994, 386] on input "False" at bounding box center [988, 379] width 14 height 11
radio input "true"
click at [910, 522] on label "True" at bounding box center [882, 501] width 128 height 42
click at [842, 508] on input "True" at bounding box center [835, 501] width 14 height 11
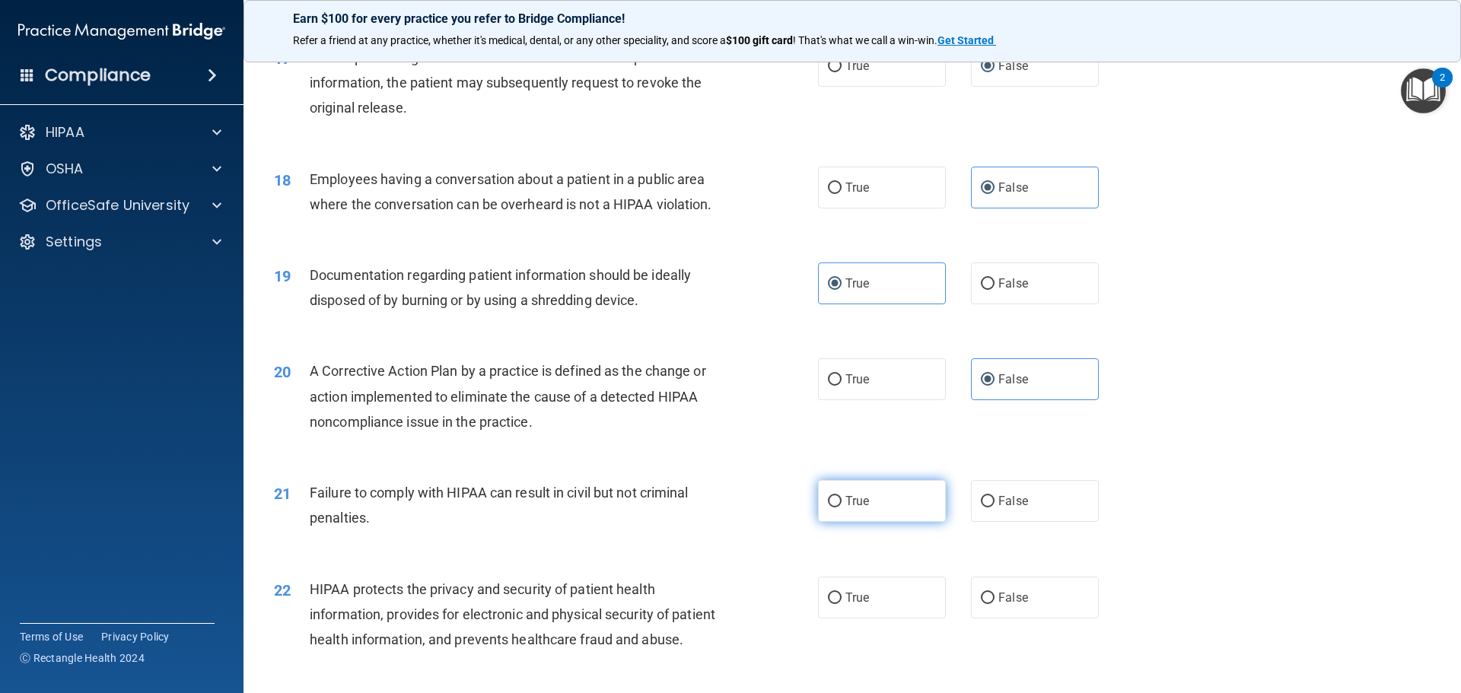
radio input "true"
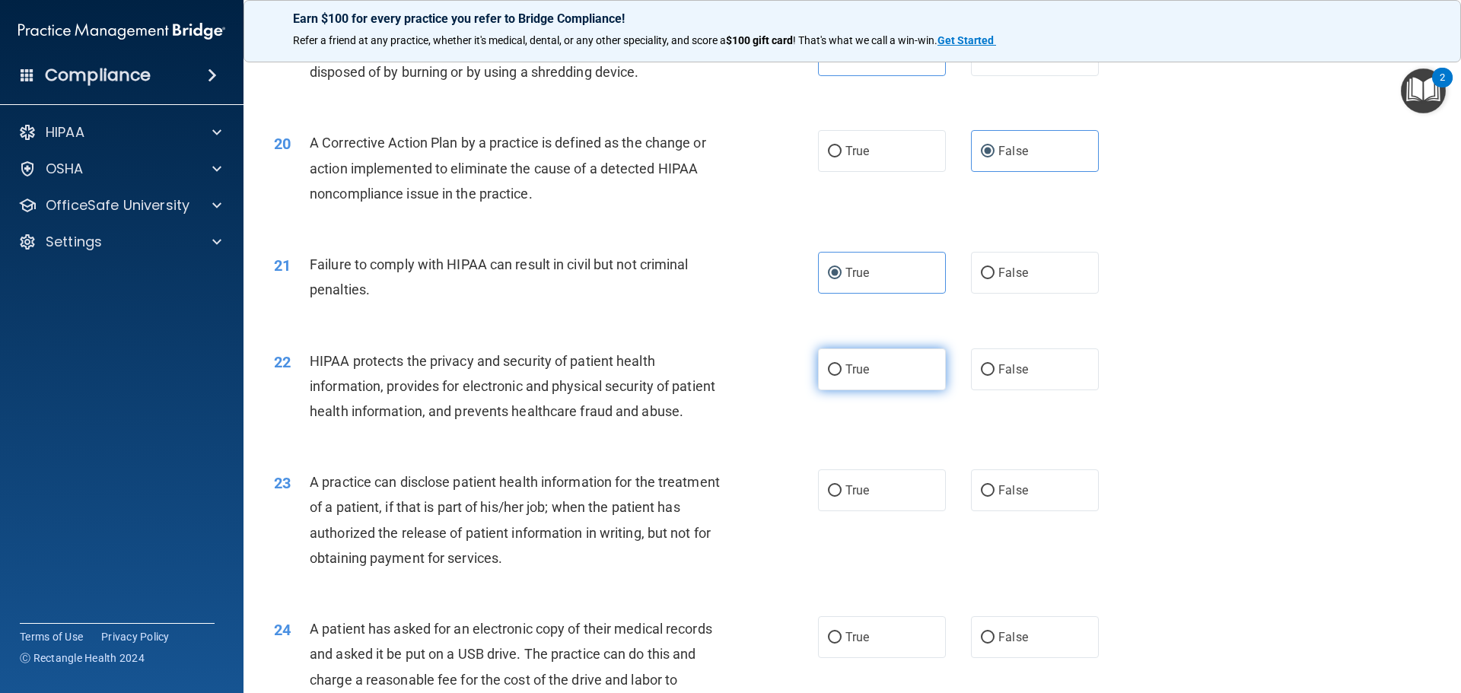
click at [867, 390] on label "True" at bounding box center [882, 370] width 128 height 42
click at [842, 376] on input "True" at bounding box center [835, 370] width 14 height 11
radio input "true"
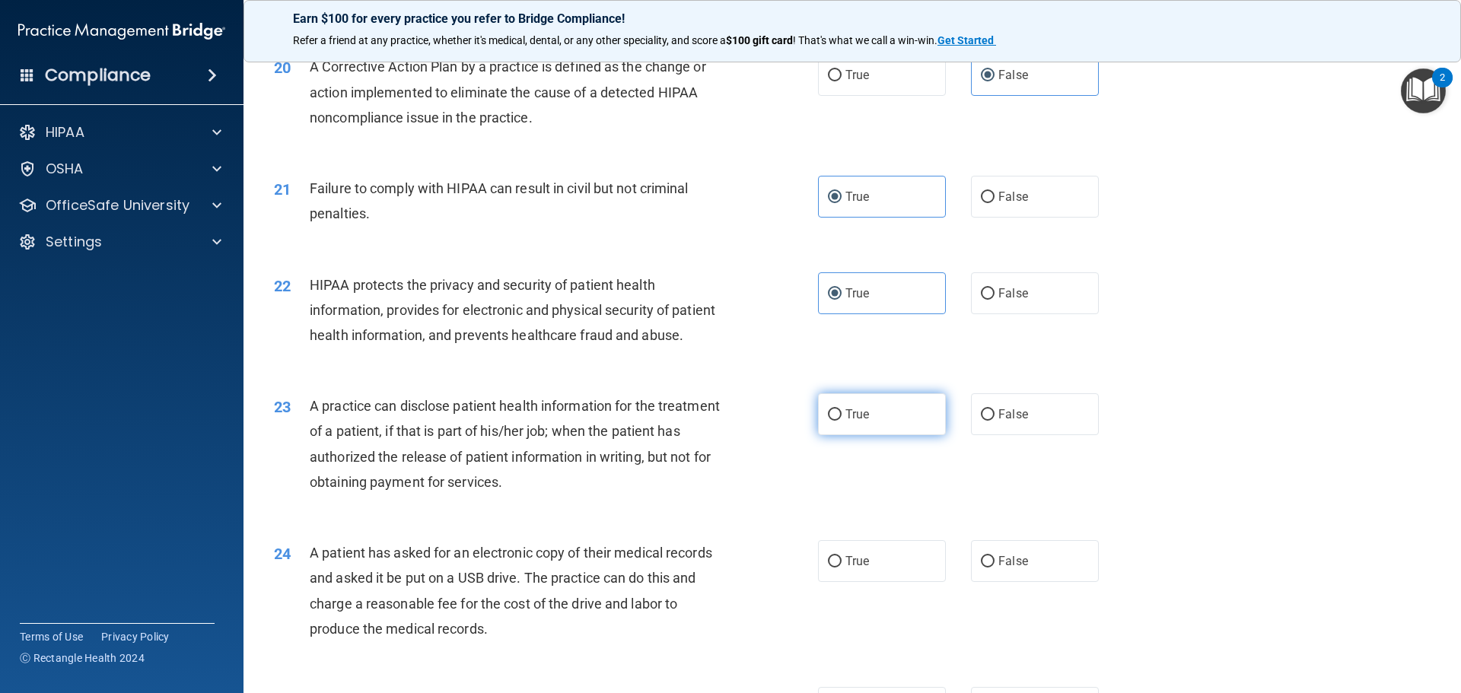
click at [863, 435] on label "True" at bounding box center [882, 414] width 128 height 42
click at [842, 421] on input "True" at bounding box center [835, 414] width 14 height 11
radio input "true"
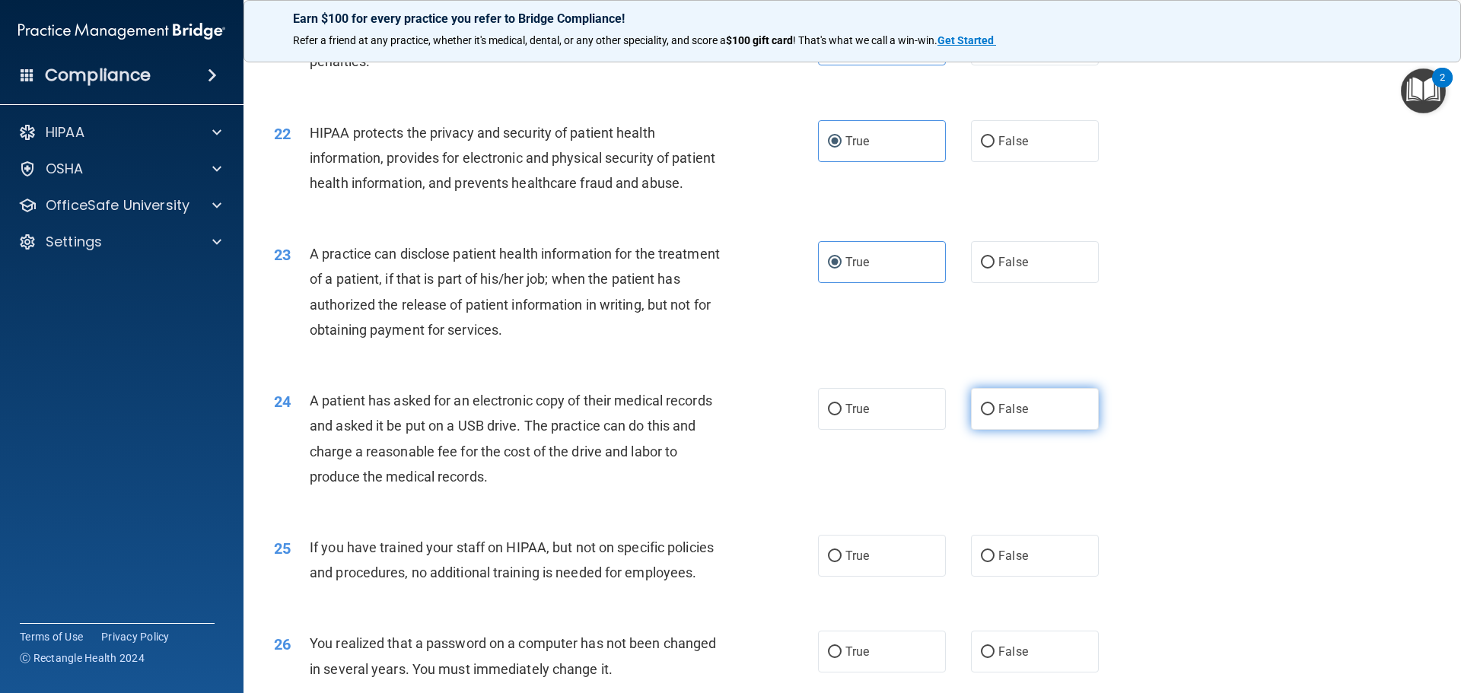
click at [1071, 430] on label "False" at bounding box center [1035, 409] width 128 height 42
click at [995, 415] on input "False" at bounding box center [988, 409] width 14 height 11
radio input "true"
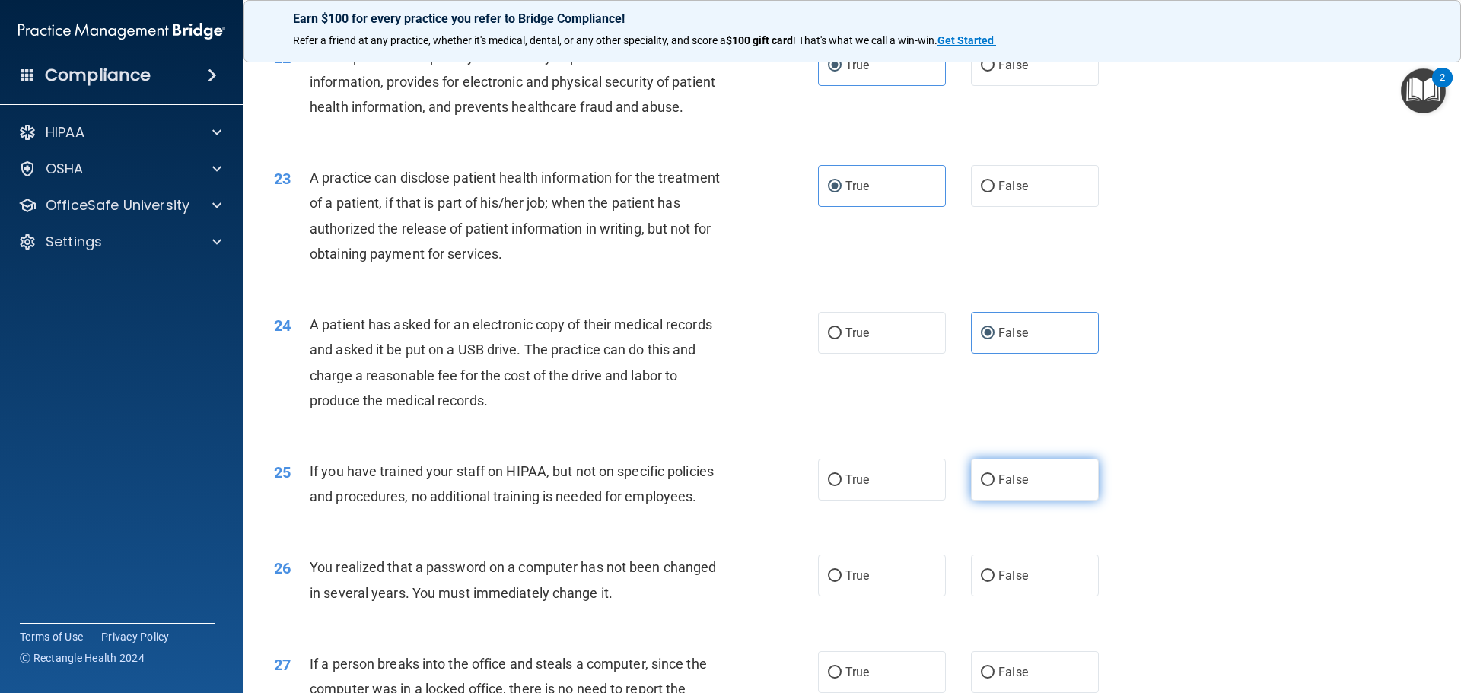
click at [987, 501] on label "False" at bounding box center [1035, 480] width 128 height 42
click at [987, 486] on input "False" at bounding box center [988, 480] width 14 height 11
radio input "true"
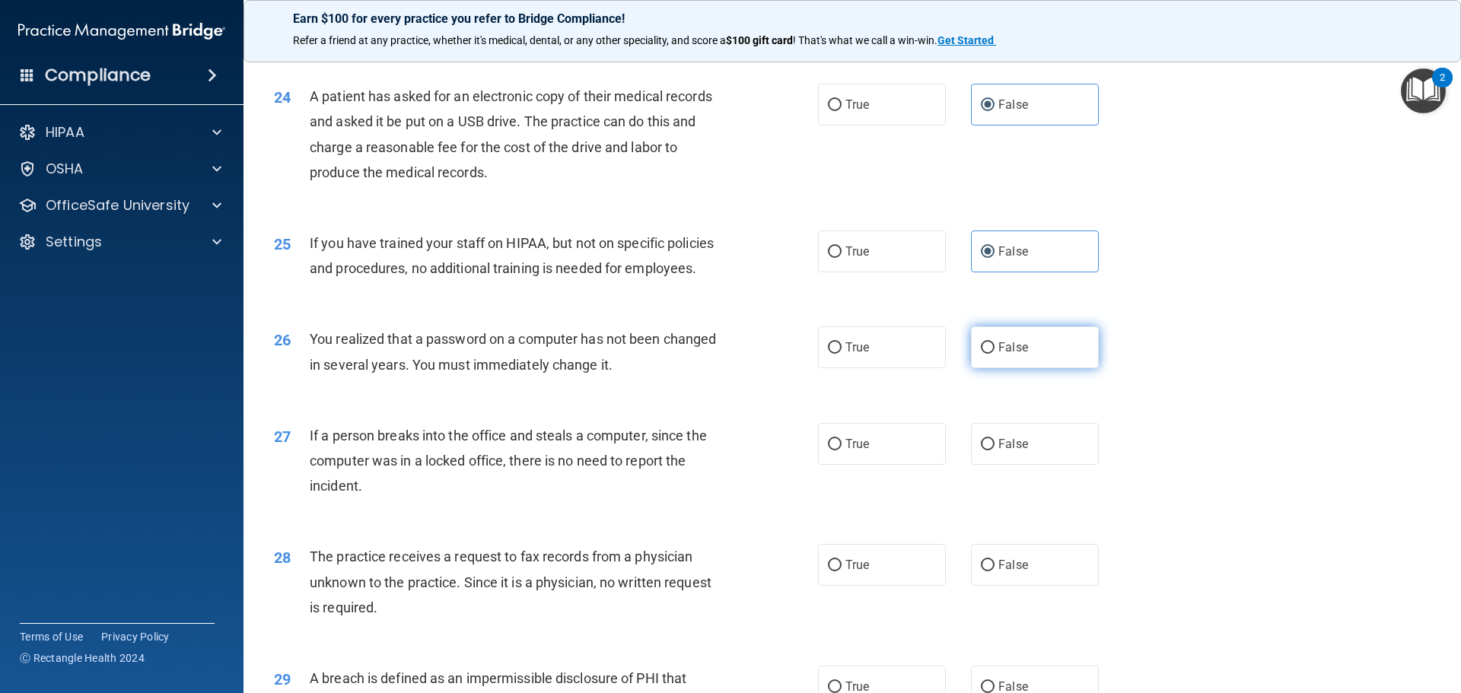
click at [1021, 368] on label "False" at bounding box center [1035, 347] width 128 height 42
click at [995, 354] on input "False" at bounding box center [988, 347] width 14 height 11
radio input "true"
click at [849, 368] on label "True" at bounding box center [882, 347] width 128 height 42
click at [842, 354] on input "True" at bounding box center [835, 347] width 14 height 11
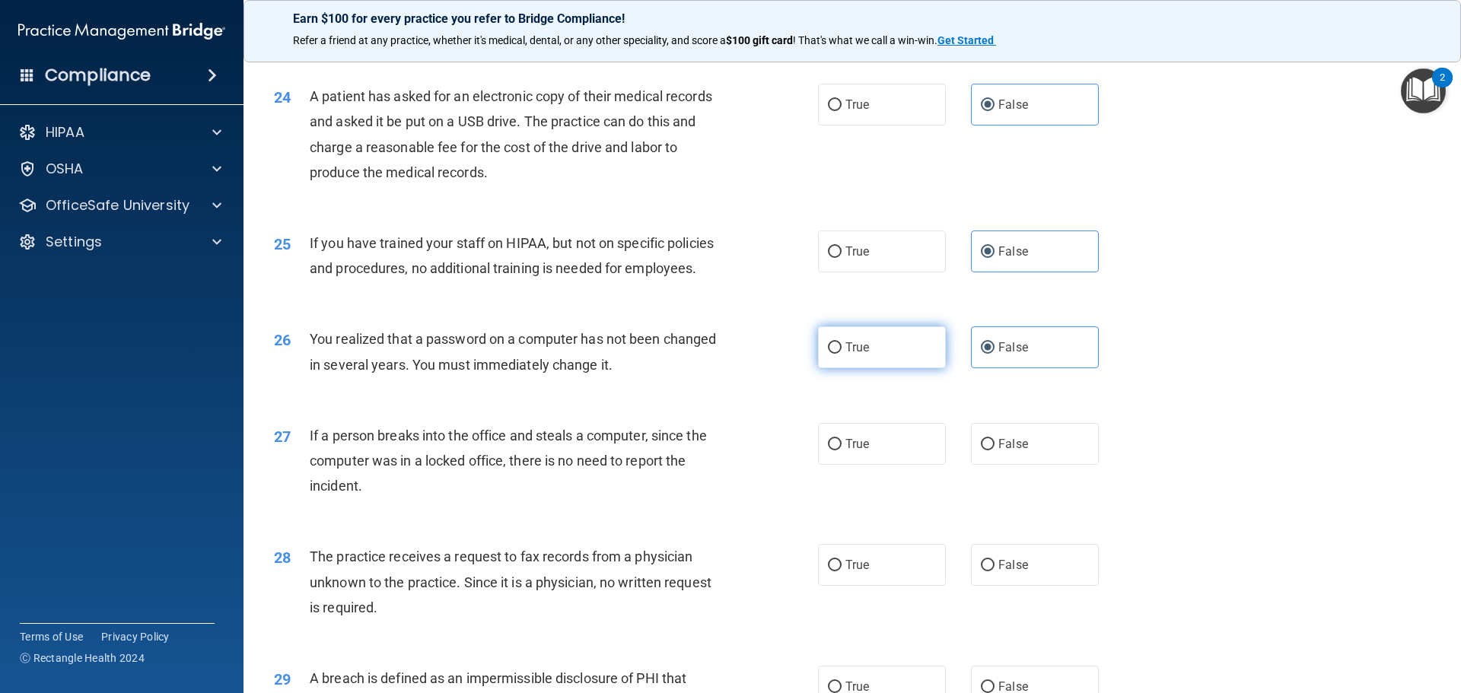
radio input "true"
radio input "false"
click at [1023, 465] on label "False" at bounding box center [1035, 444] width 128 height 42
click at [995, 451] on input "False" at bounding box center [988, 444] width 14 height 11
radio input "true"
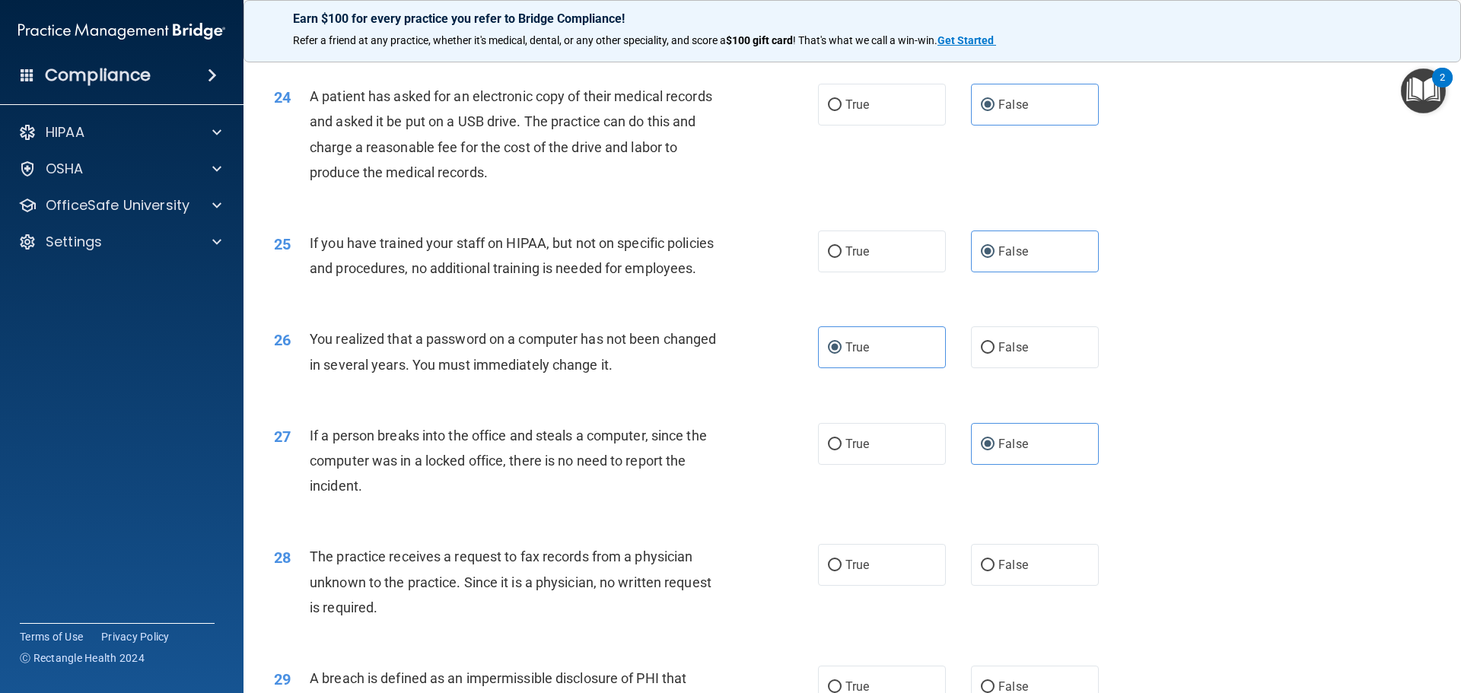
scroll to position [2740, 0]
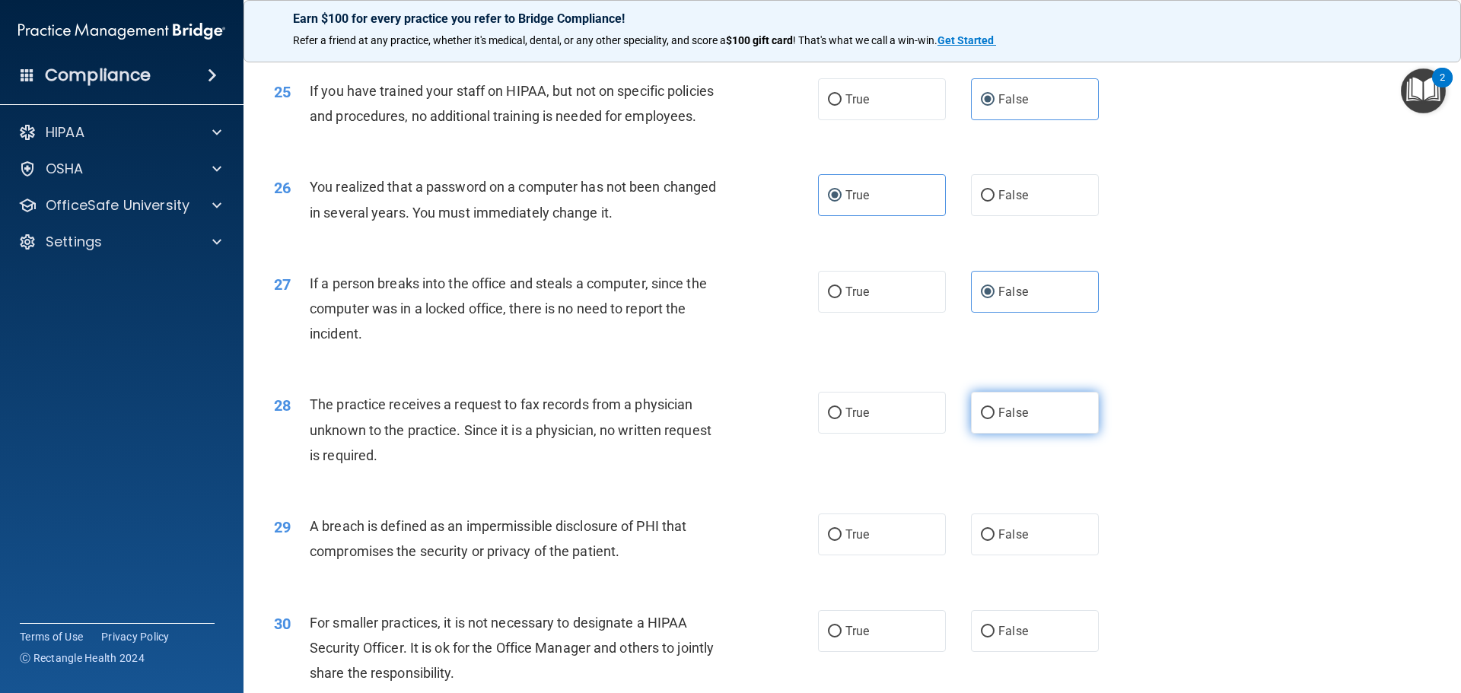
click at [1011, 434] on label "False" at bounding box center [1035, 413] width 128 height 42
click at [995, 419] on input "False" at bounding box center [988, 413] width 14 height 11
radio input "true"
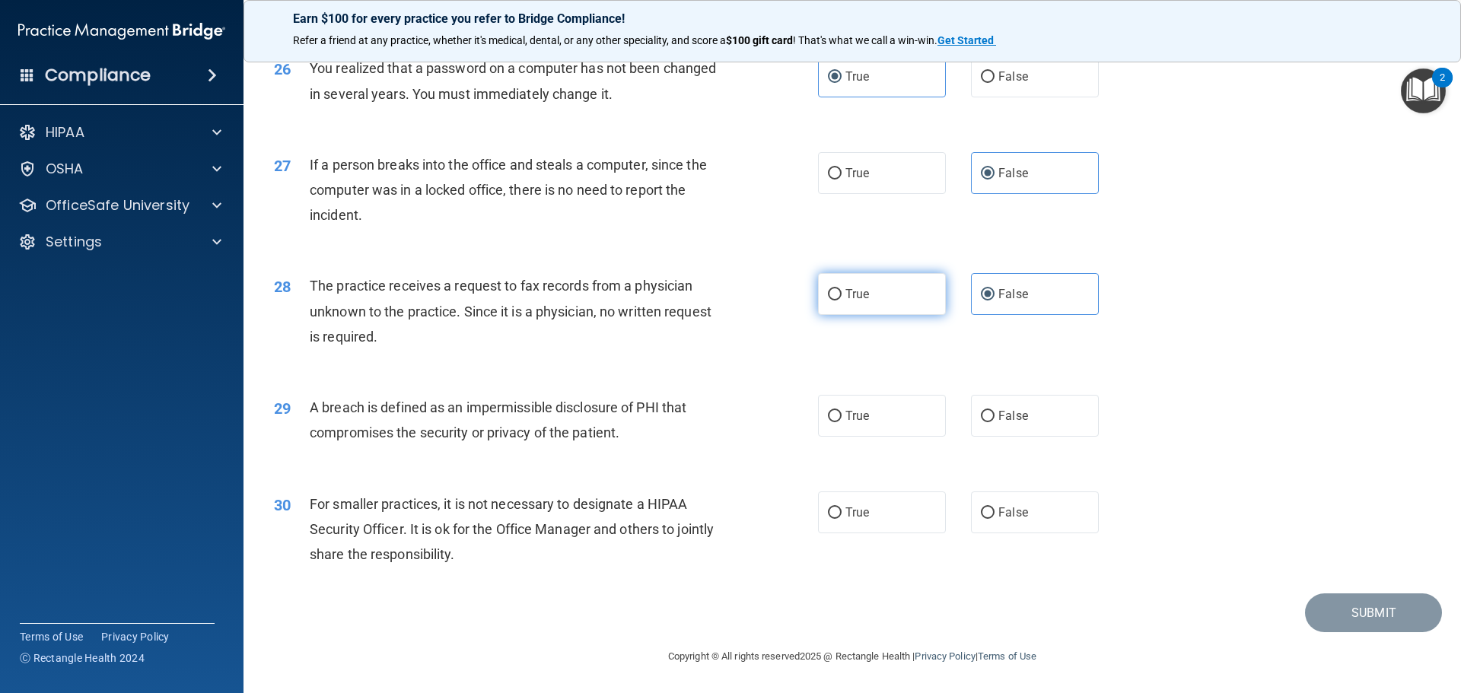
click at [871, 315] on label "True" at bounding box center [882, 294] width 128 height 42
click at [842, 301] on input "True" at bounding box center [835, 294] width 14 height 11
radio input "true"
radio input "false"
click at [850, 423] on span "True" at bounding box center [857, 416] width 24 height 14
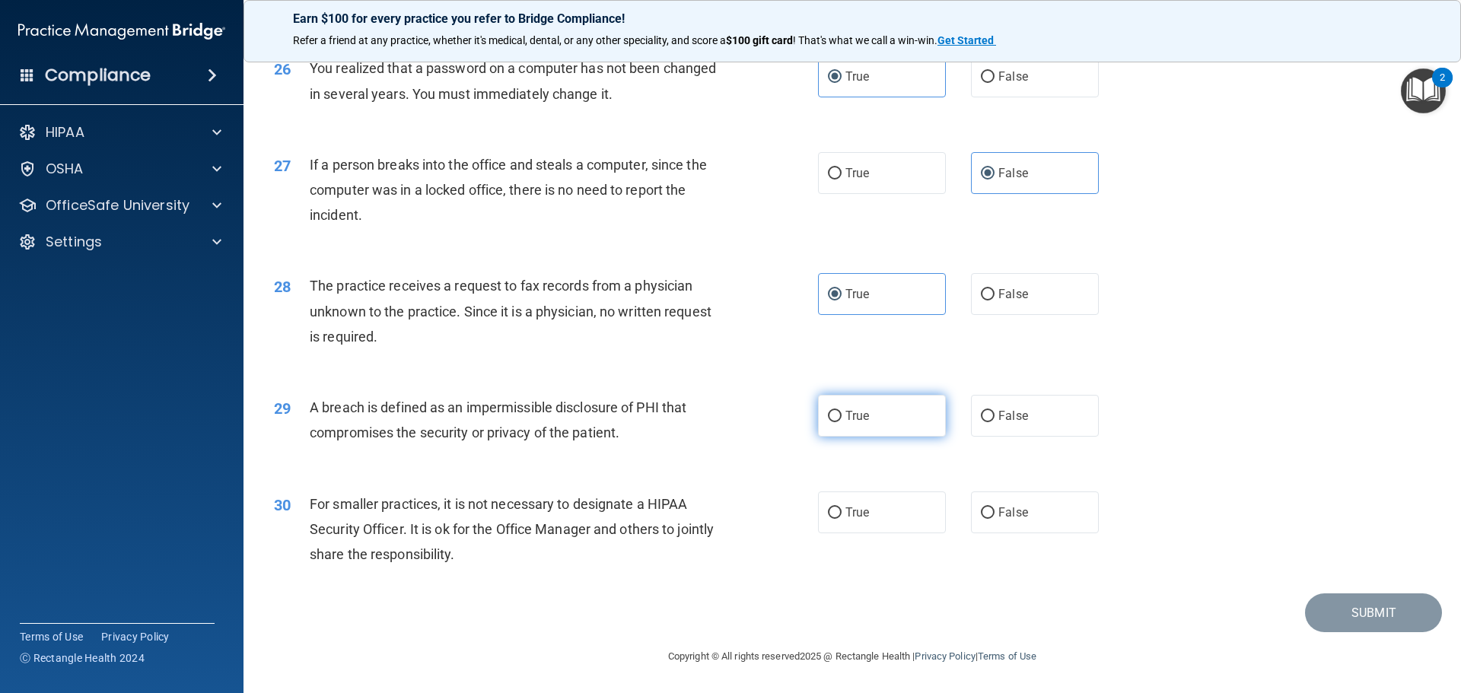
click at [842, 422] on input "True" at bounding box center [835, 416] width 14 height 11
radio input "true"
click at [855, 533] on label "True" at bounding box center [882, 513] width 128 height 42
click at [842, 519] on input "True" at bounding box center [835, 513] width 14 height 11
radio input "true"
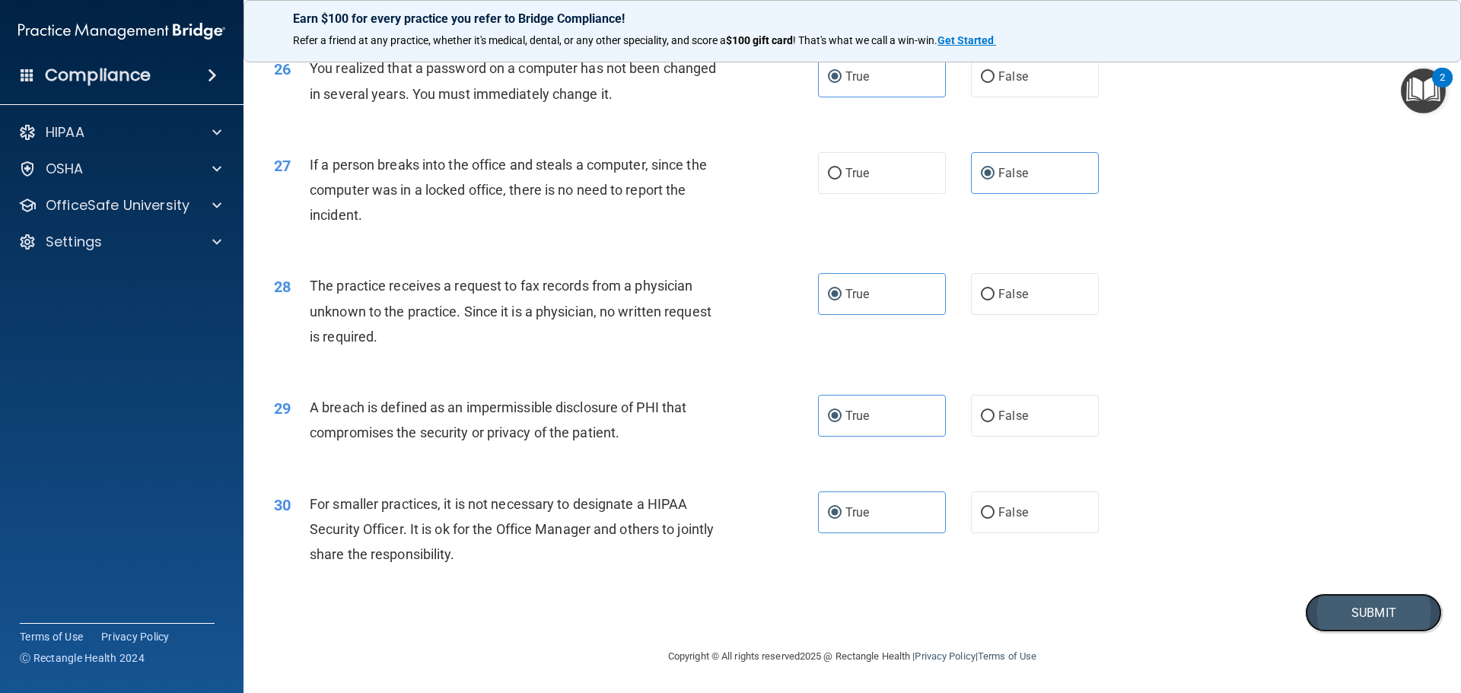
click at [1346, 616] on button "Submit" at bounding box center [1373, 613] width 137 height 39
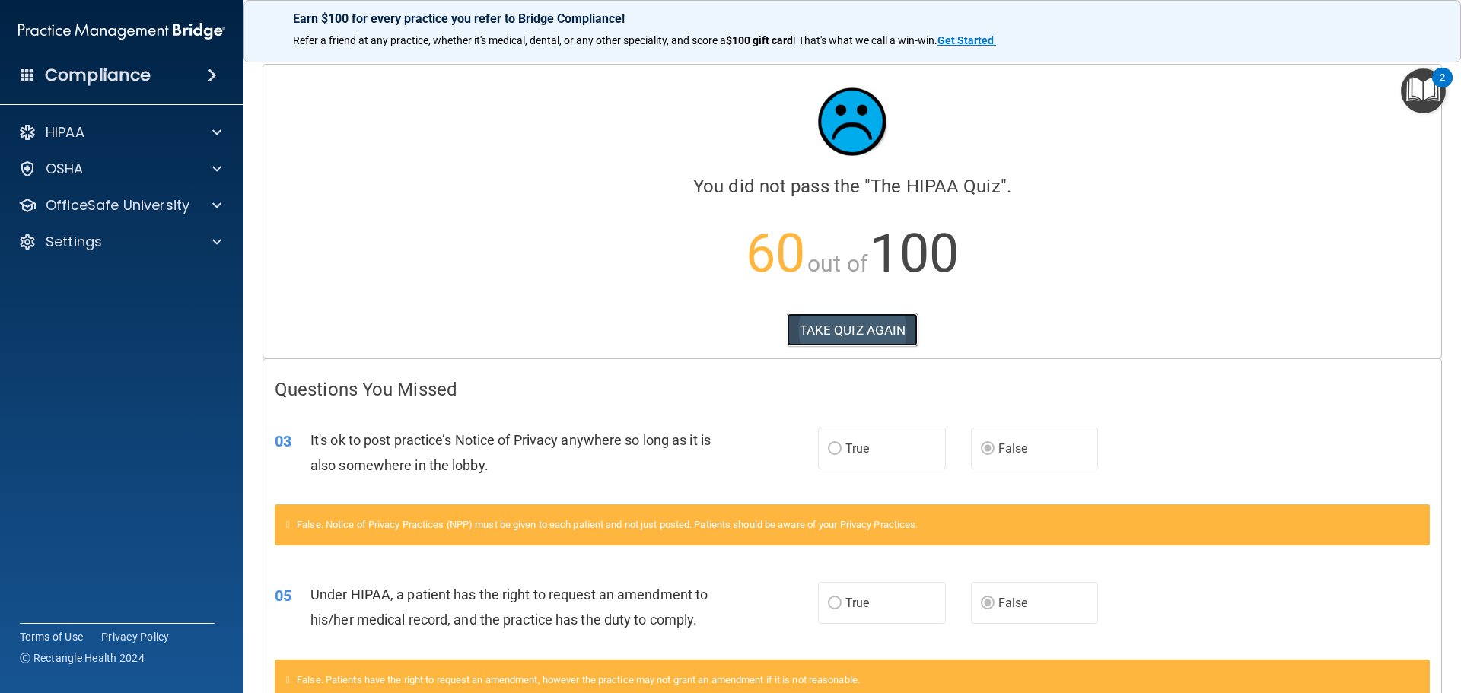
click at [845, 333] on button "TAKE QUIZ AGAIN" at bounding box center [853, 330] width 132 height 33
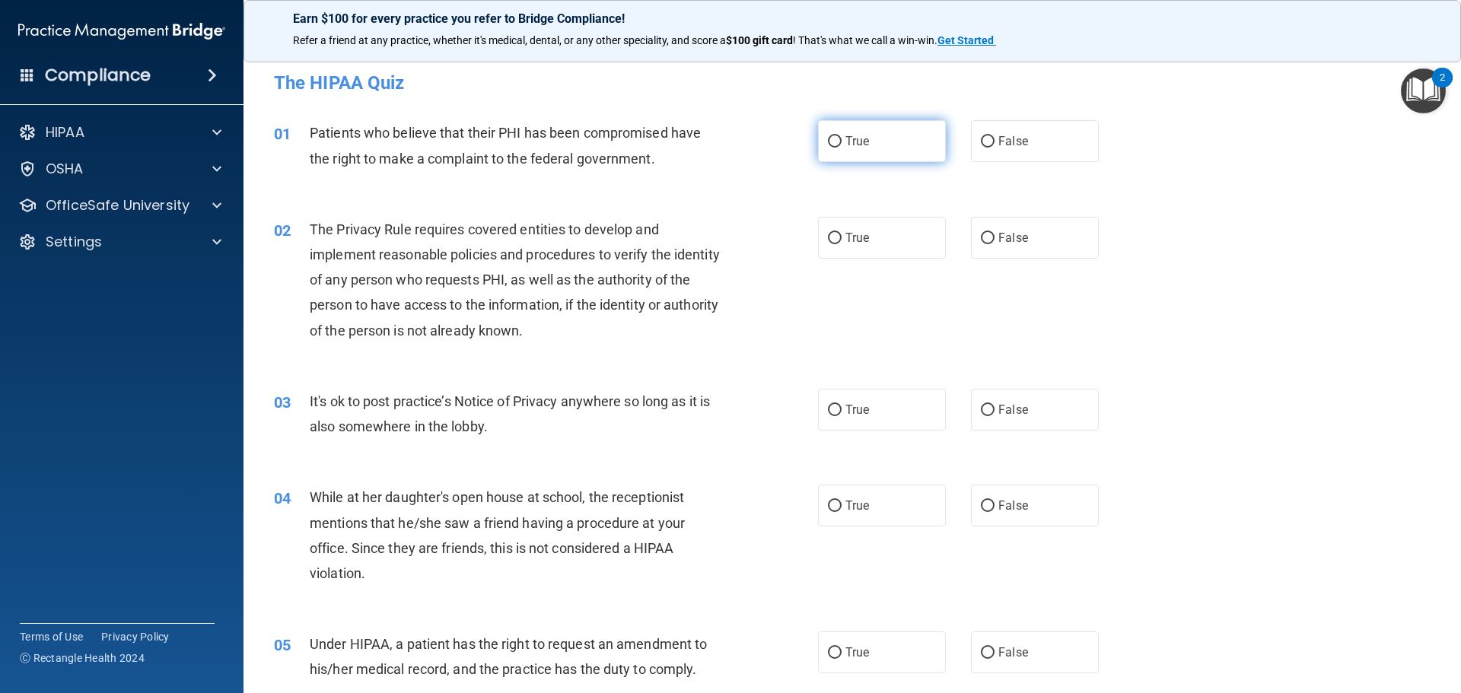
click at [837, 145] on label "True" at bounding box center [882, 141] width 128 height 42
click at [837, 145] on input "True" at bounding box center [835, 141] width 14 height 11
radio input "true"
click at [856, 248] on label "True" at bounding box center [882, 238] width 128 height 42
click at [842, 244] on input "True" at bounding box center [835, 238] width 14 height 11
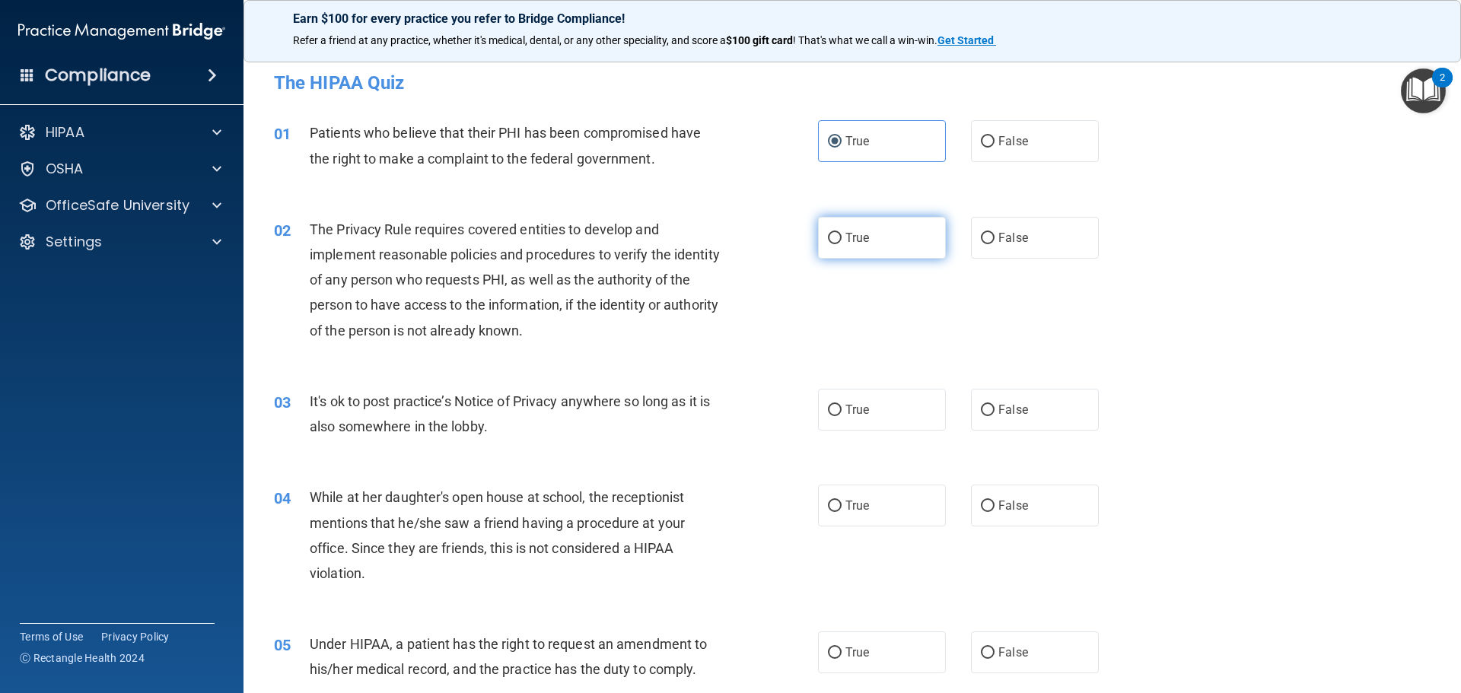
radio input "true"
click at [834, 414] on input "True" at bounding box center [835, 410] width 14 height 11
radio input "true"
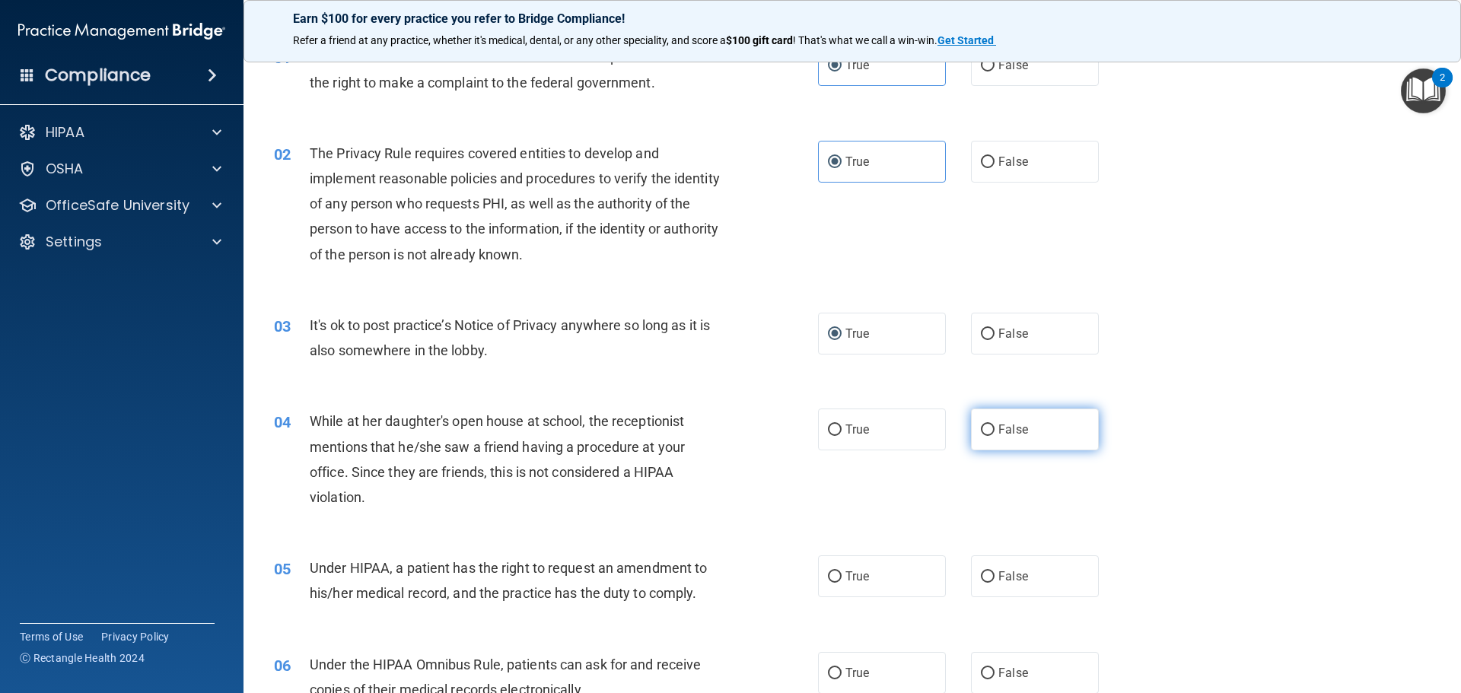
click at [981, 433] on input "False" at bounding box center [988, 430] width 14 height 11
radio input "true"
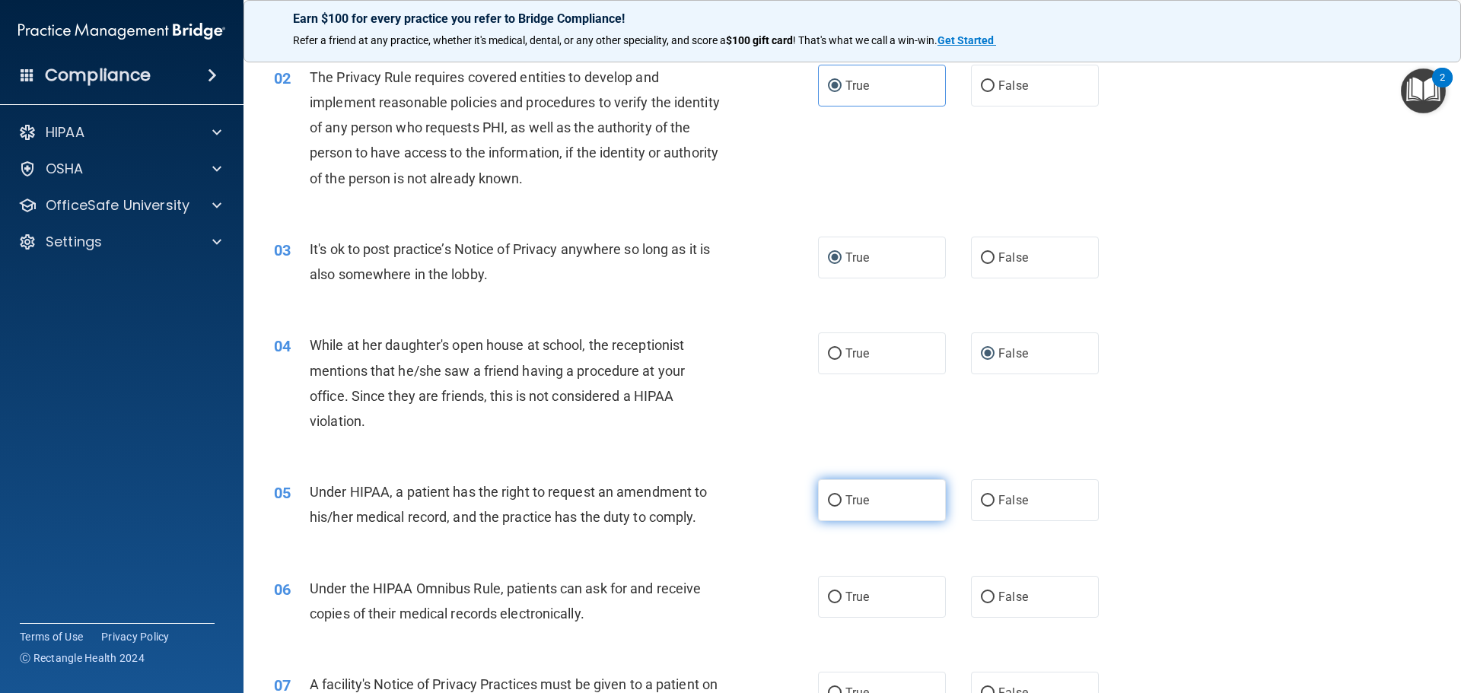
click at [839, 495] on label "True" at bounding box center [882, 500] width 128 height 42
click at [839, 495] on input "True" at bounding box center [835, 500] width 14 height 11
radio input "true"
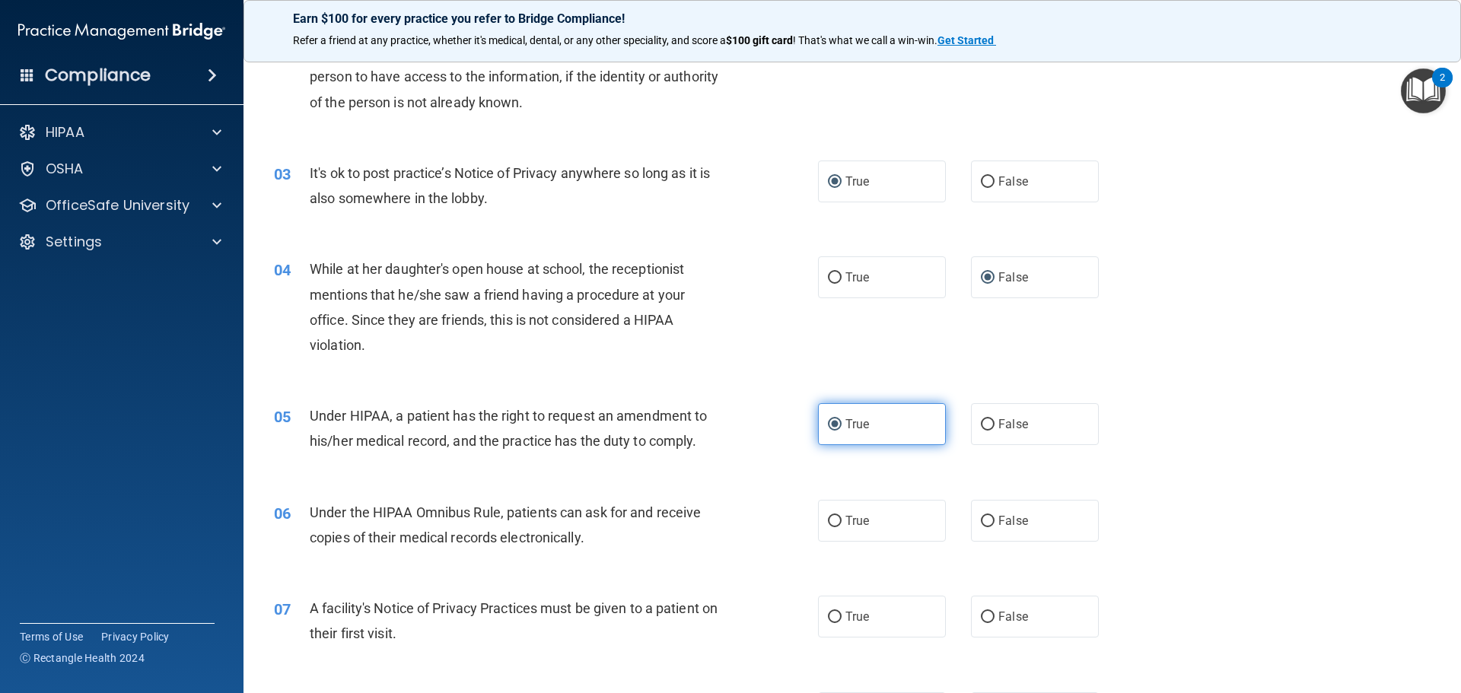
scroll to position [304, 0]
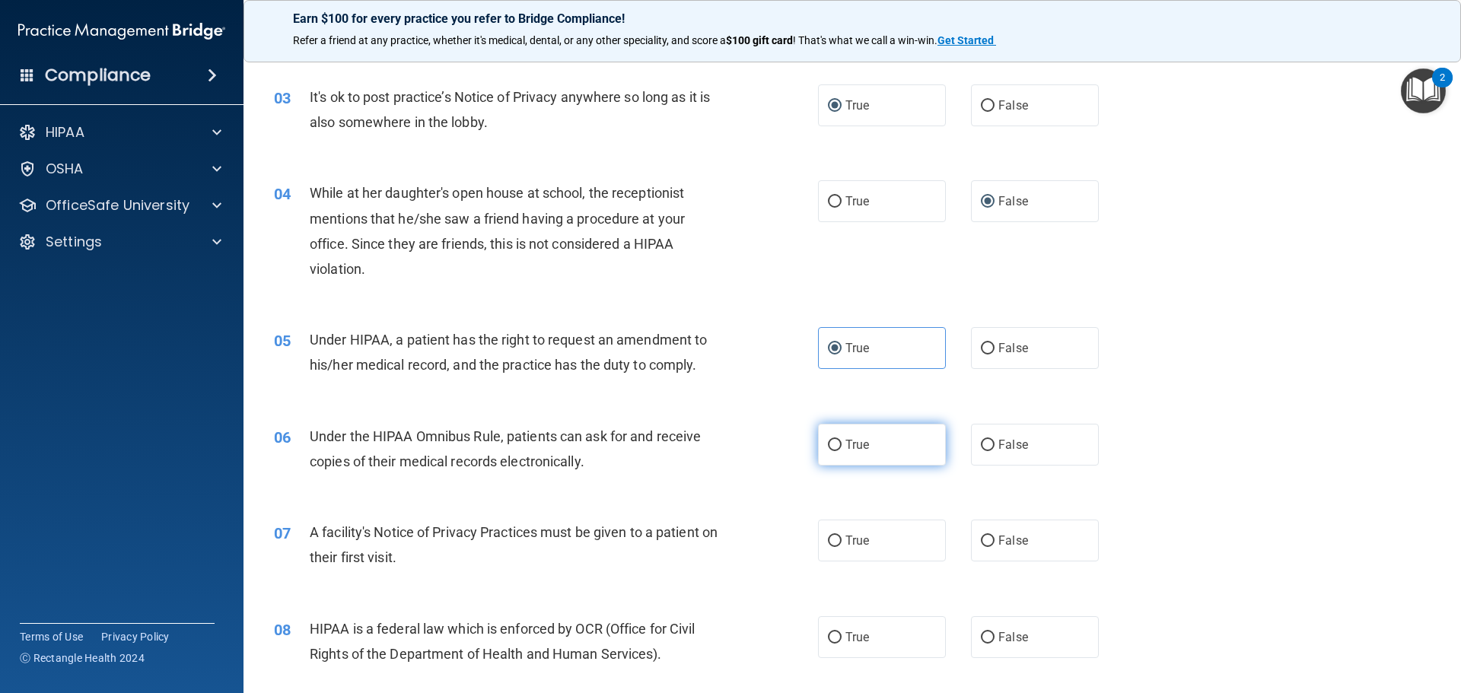
click at [845, 440] on span "True" at bounding box center [857, 445] width 24 height 14
click at [841, 440] on input "True" at bounding box center [835, 445] width 14 height 11
radio input "true"
click at [829, 540] on input "True" at bounding box center [835, 541] width 14 height 11
radio input "true"
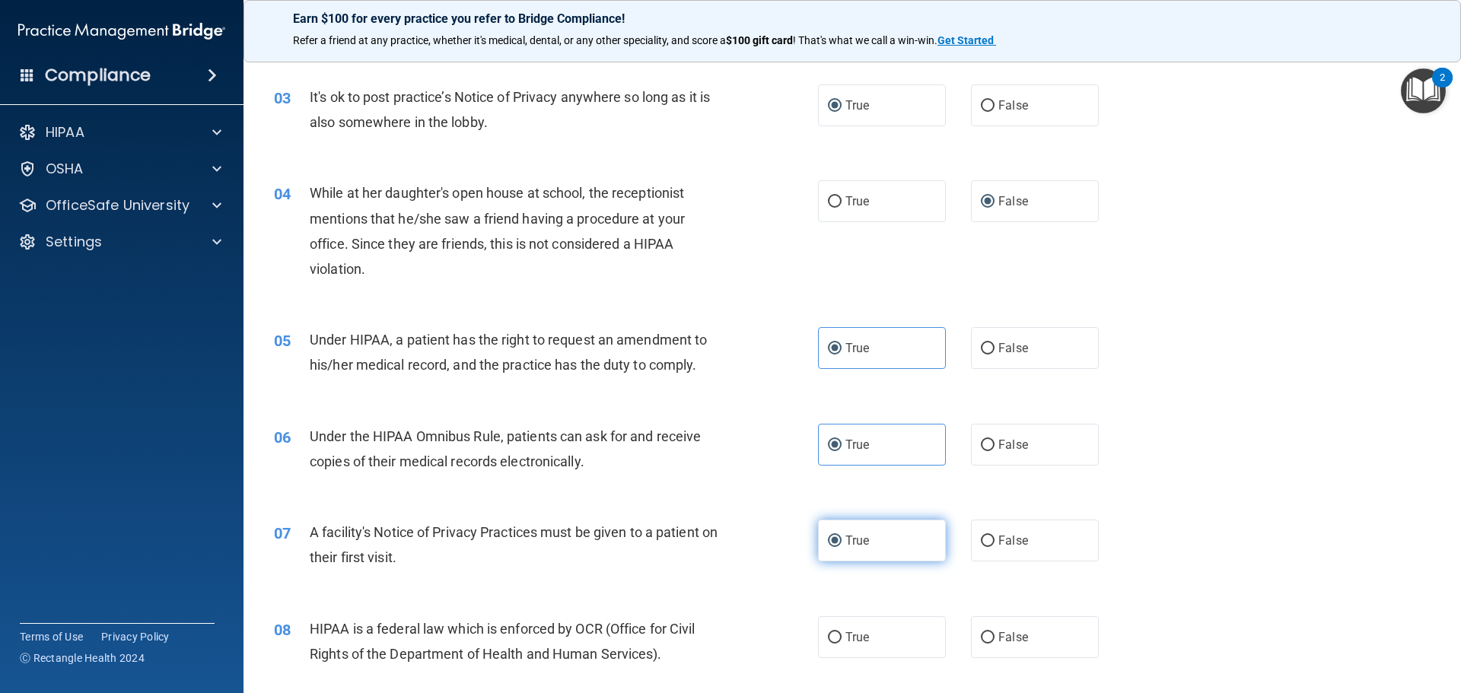
scroll to position [457, 0]
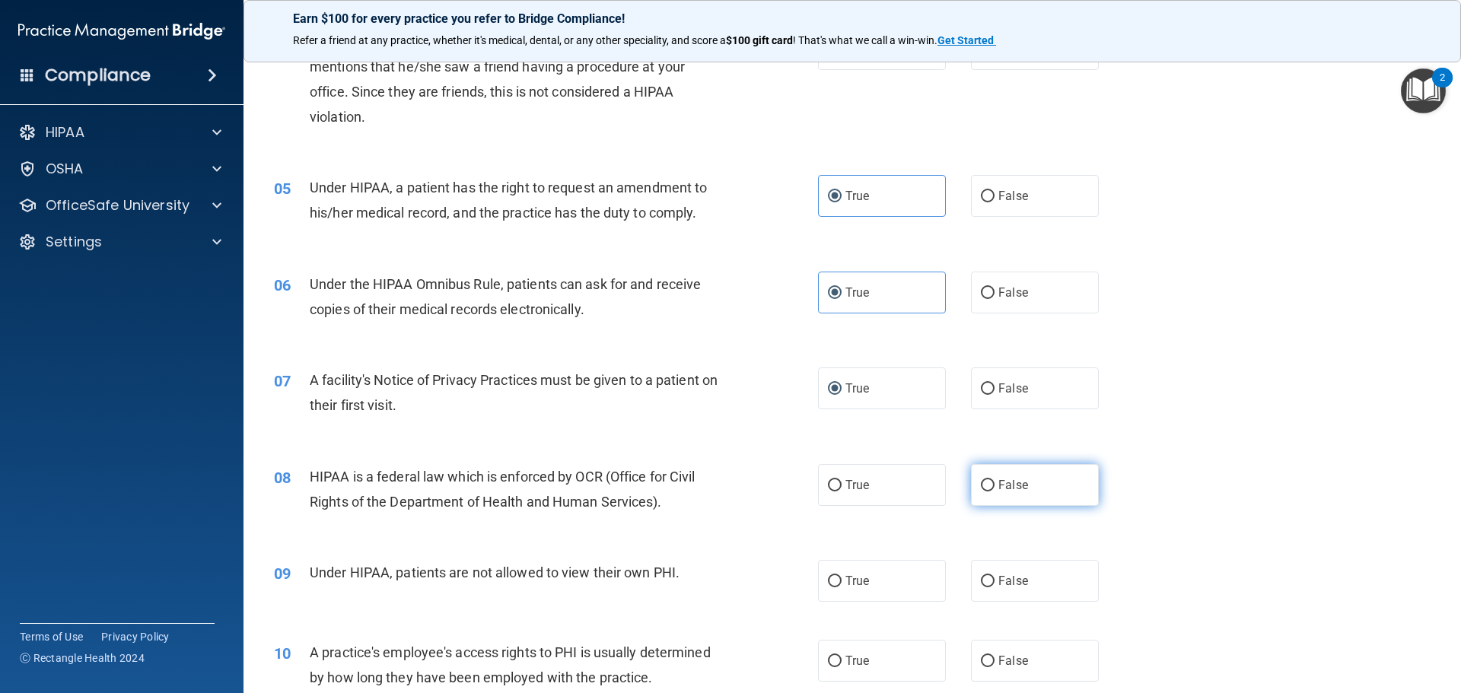
click at [1063, 480] on label "False" at bounding box center [1035, 485] width 128 height 42
click at [995, 480] on input "False" at bounding box center [988, 485] width 14 height 11
radio input "true"
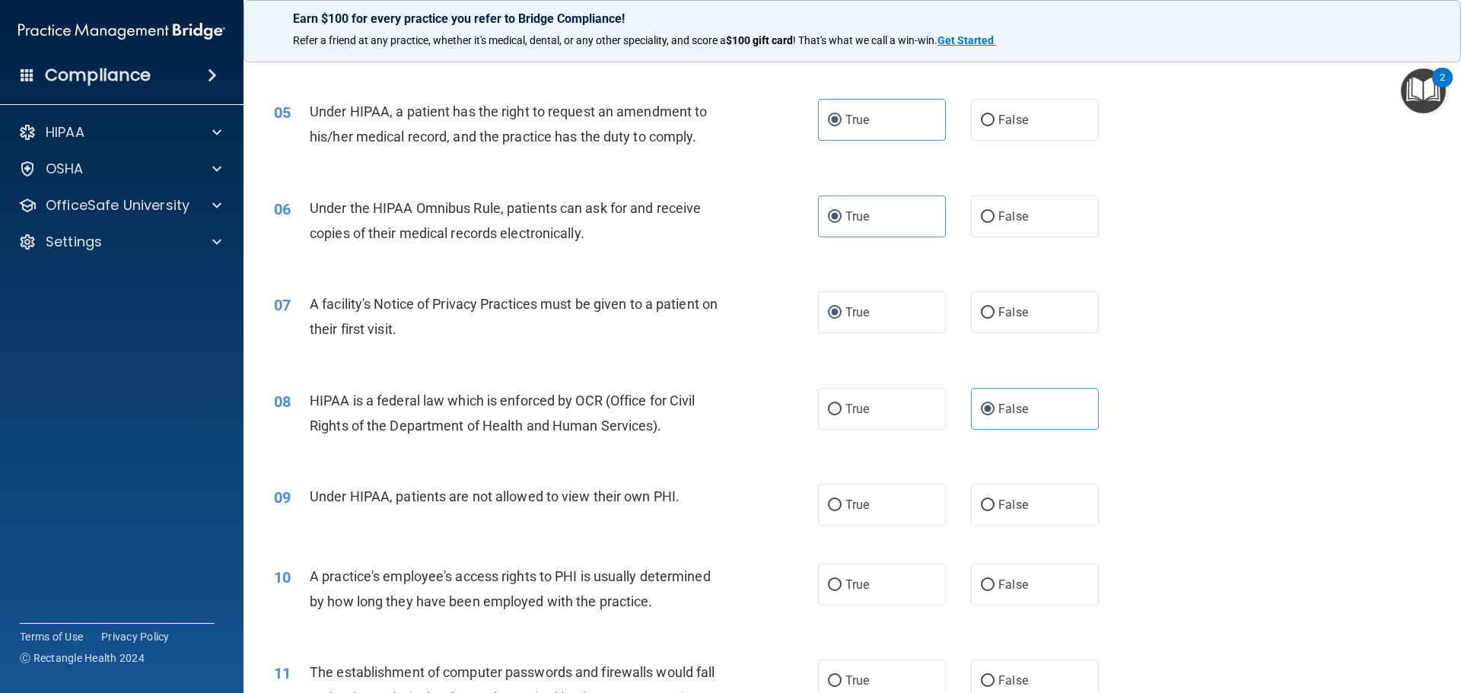
scroll to position [609, 0]
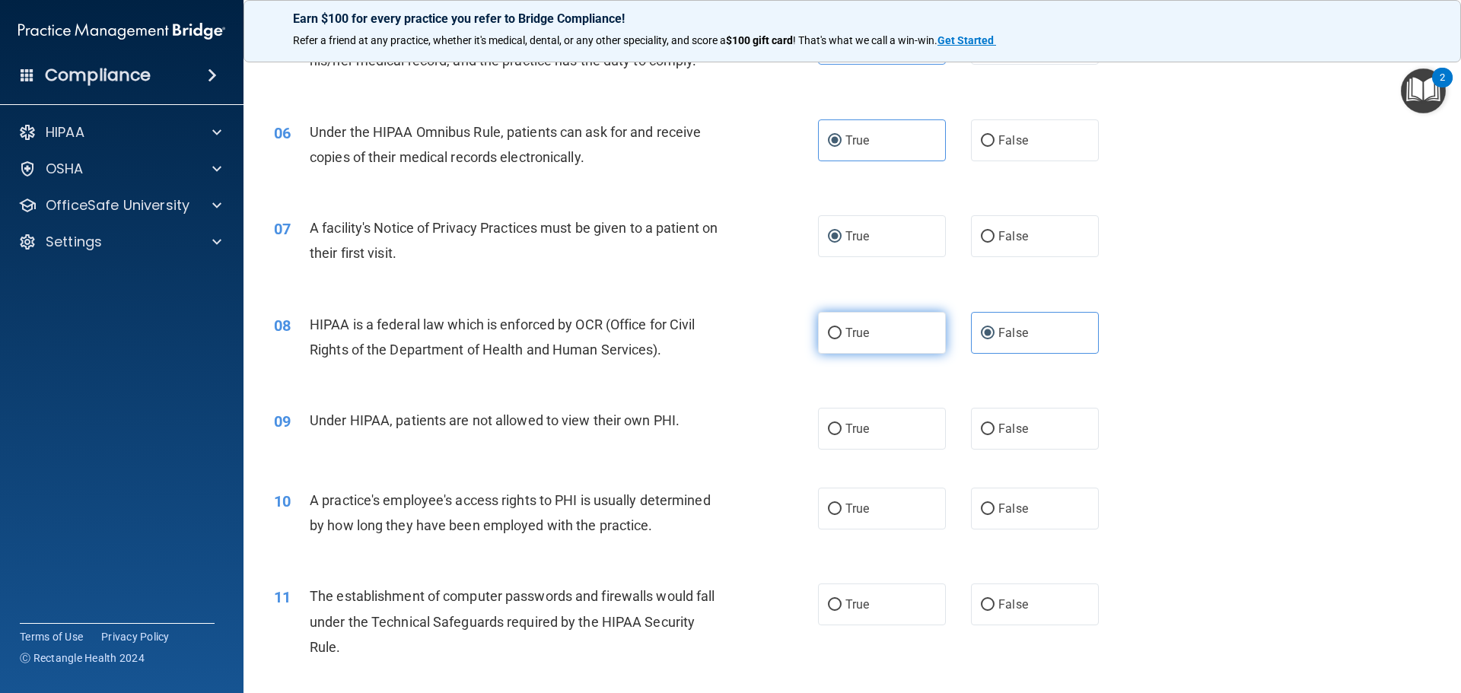
click at [829, 336] on input "True" at bounding box center [835, 333] width 14 height 11
radio input "true"
radio input "false"
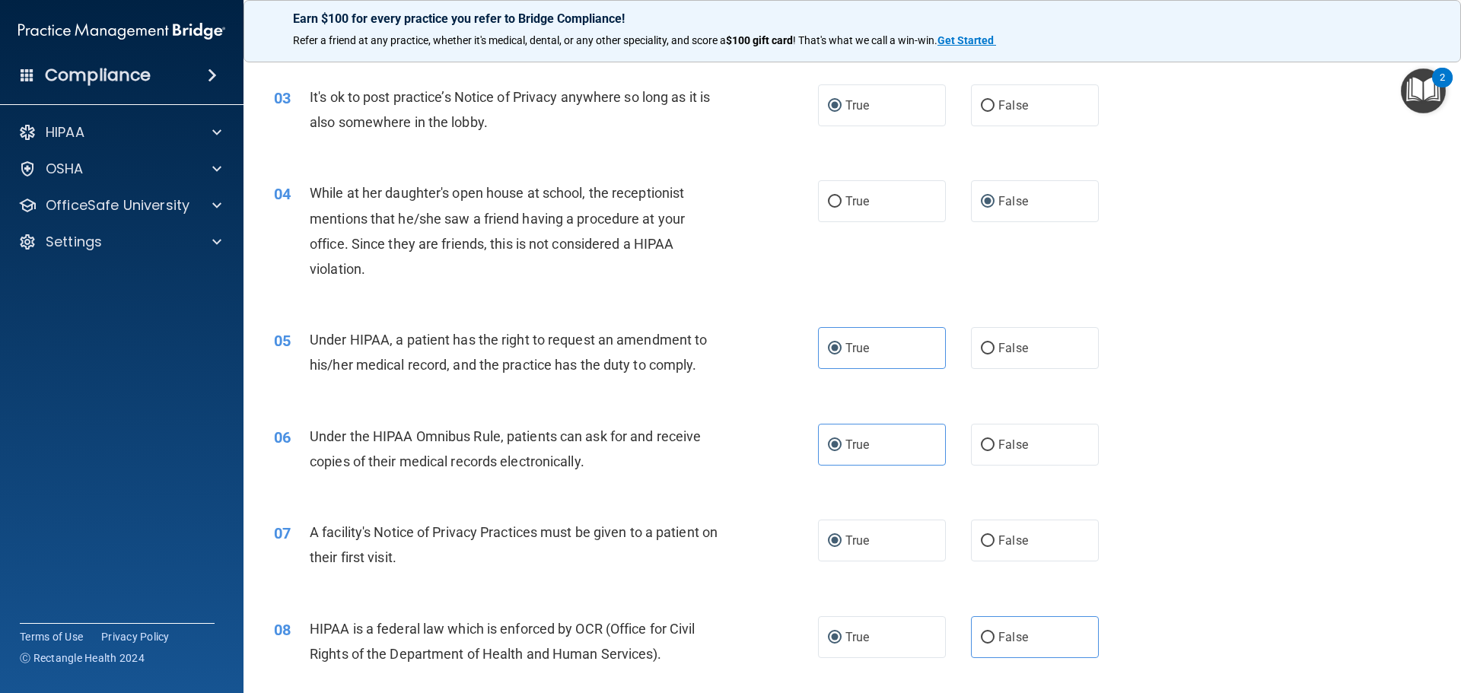
scroll to position [152, 0]
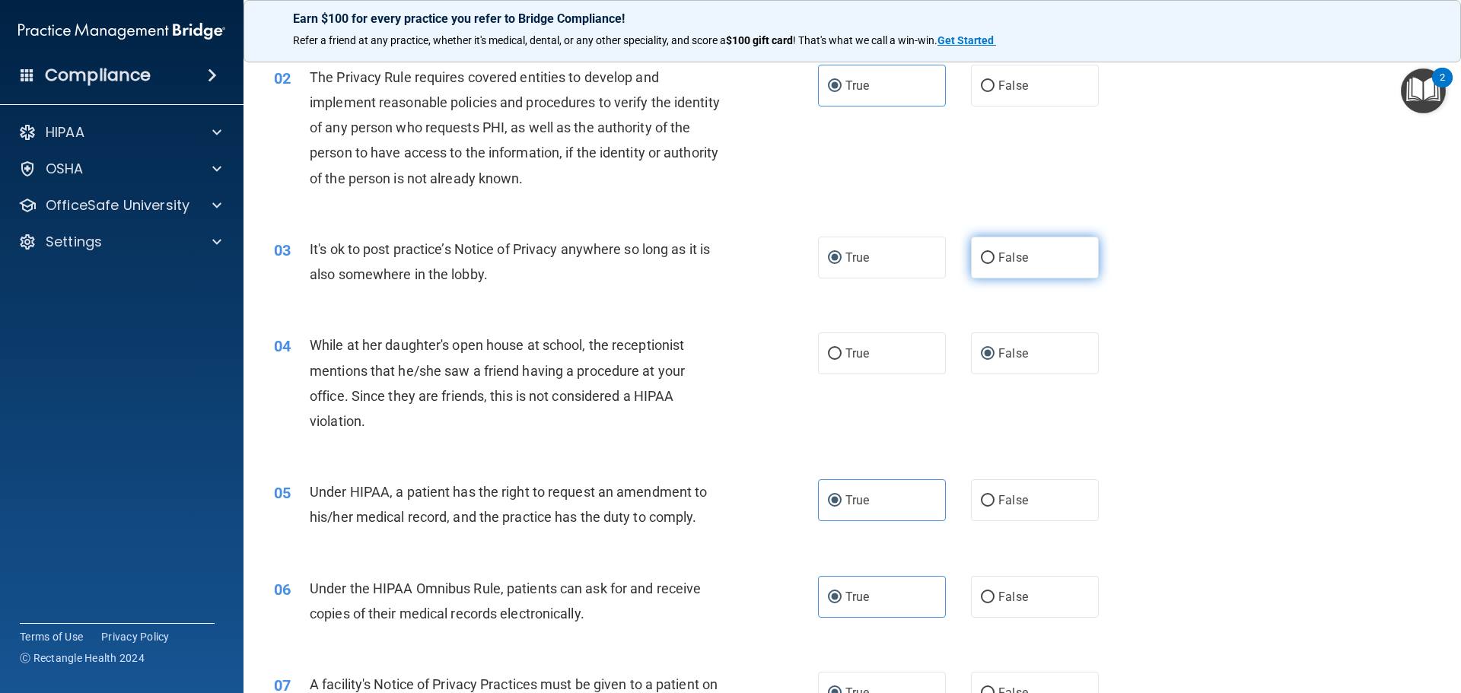
click at [1001, 251] on span "False" at bounding box center [1013, 257] width 30 height 14
click at [995, 253] on input "False" at bounding box center [988, 258] width 14 height 11
radio input "true"
radio input "false"
click at [1006, 510] on label "False" at bounding box center [1035, 500] width 128 height 42
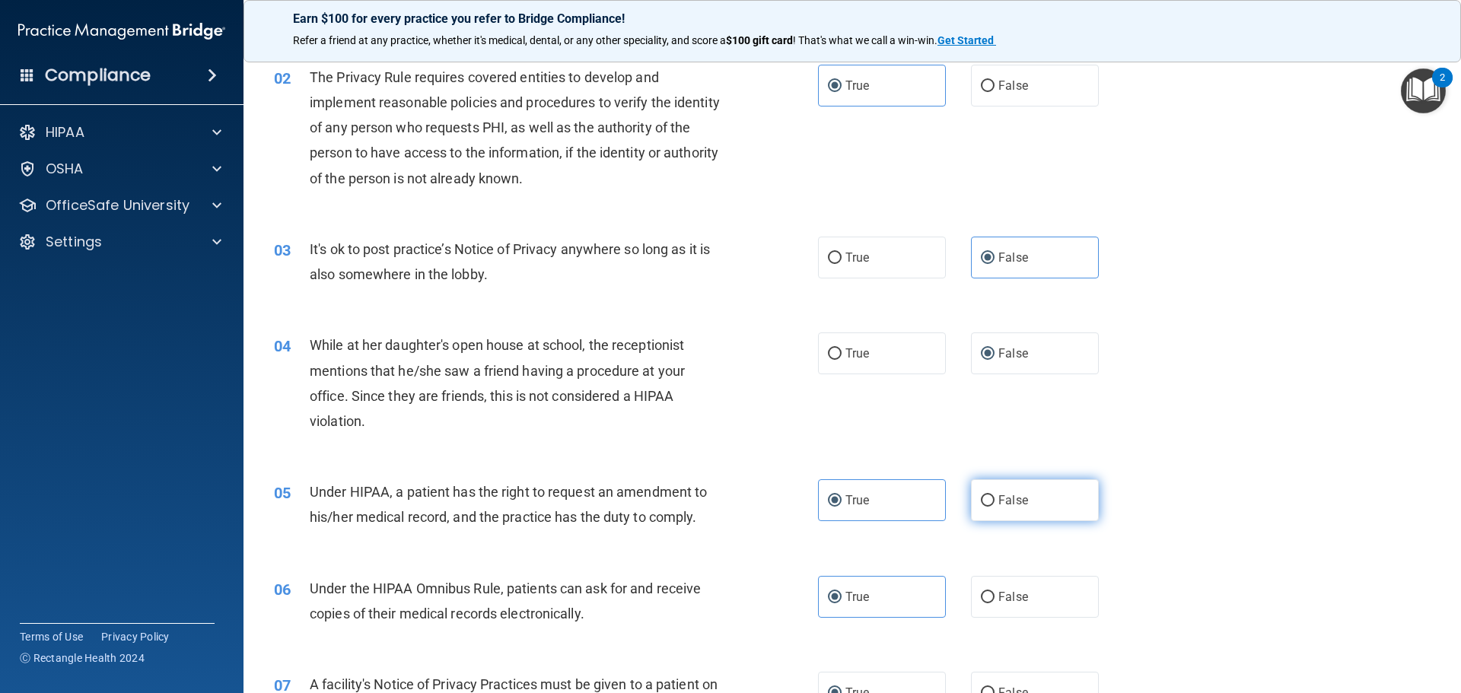
click at [995, 507] on input "False" at bounding box center [988, 500] width 14 height 11
radio input "true"
radio input "false"
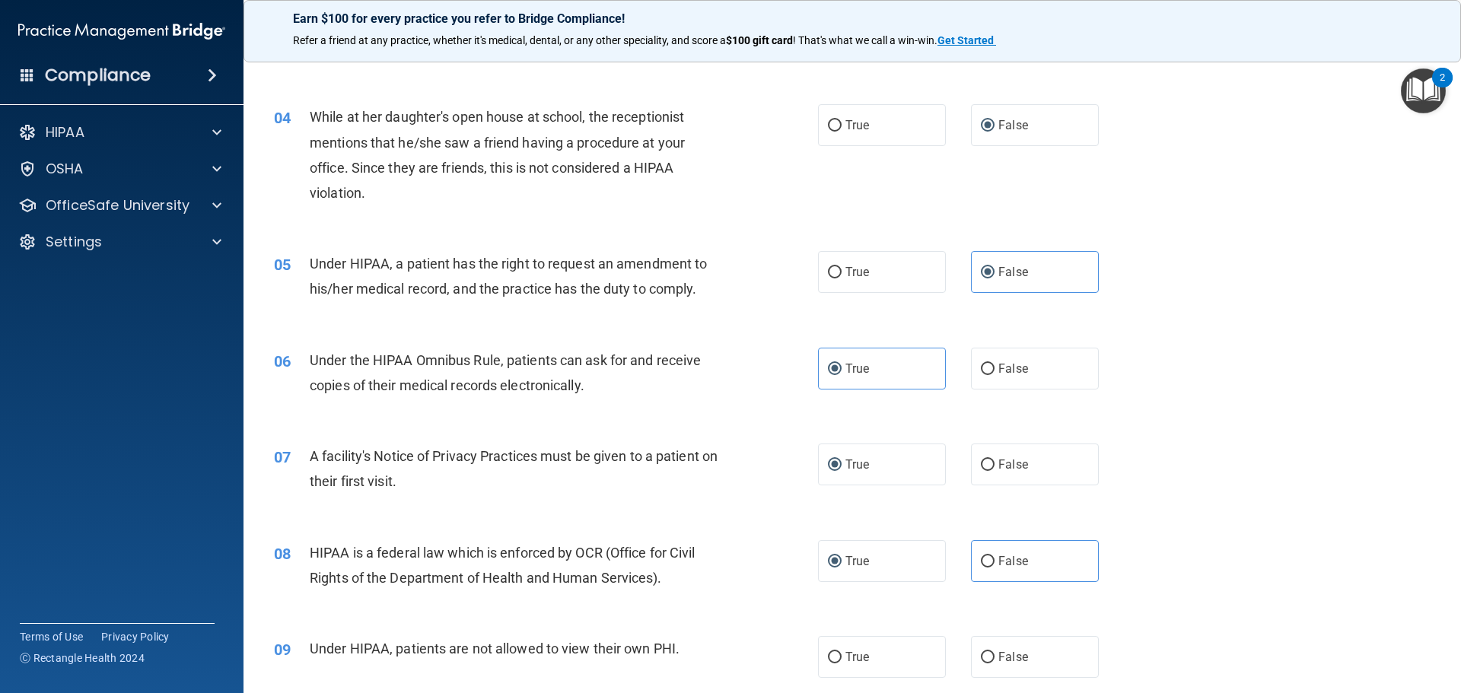
scroll to position [533, 0]
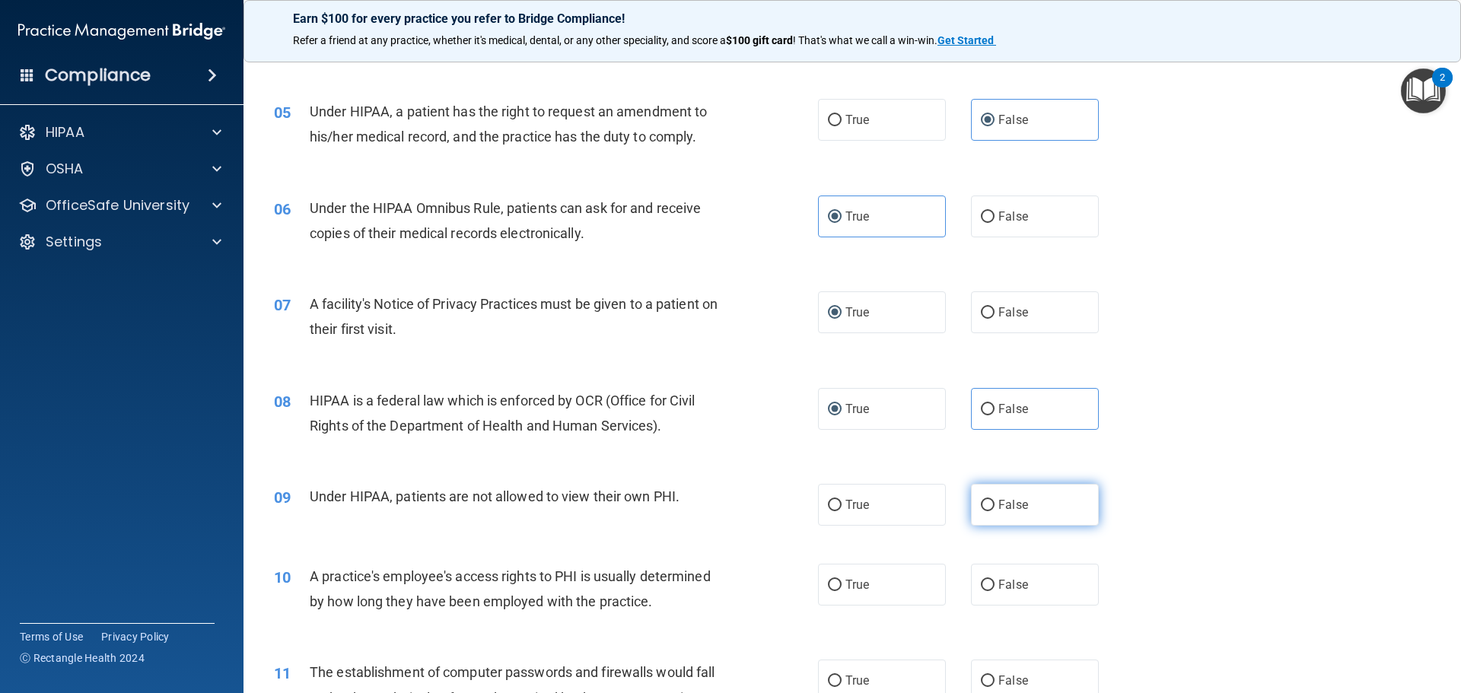
click at [1037, 503] on label "False" at bounding box center [1035, 505] width 128 height 42
click at [995, 503] on input "False" at bounding box center [988, 505] width 14 height 11
radio input "true"
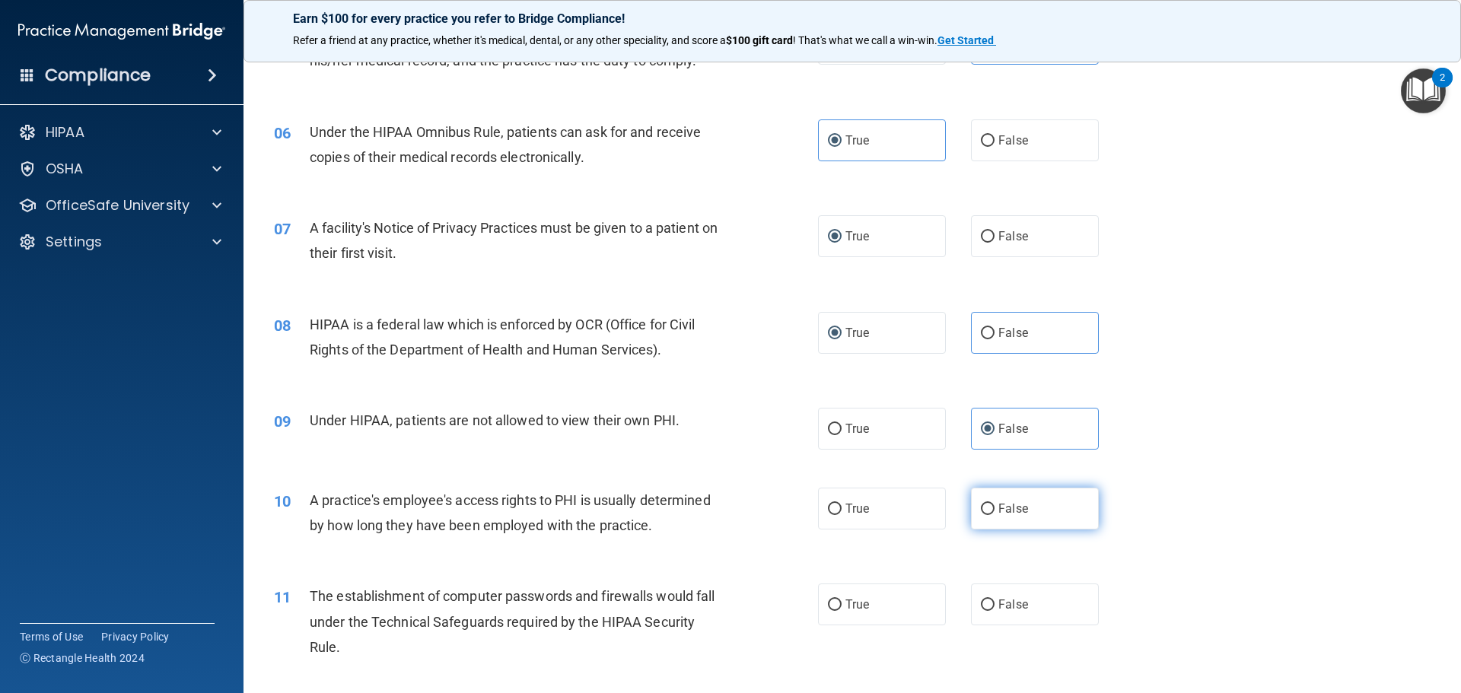
click at [985, 513] on input "False" at bounding box center [988, 509] width 14 height 11
radio input "true"
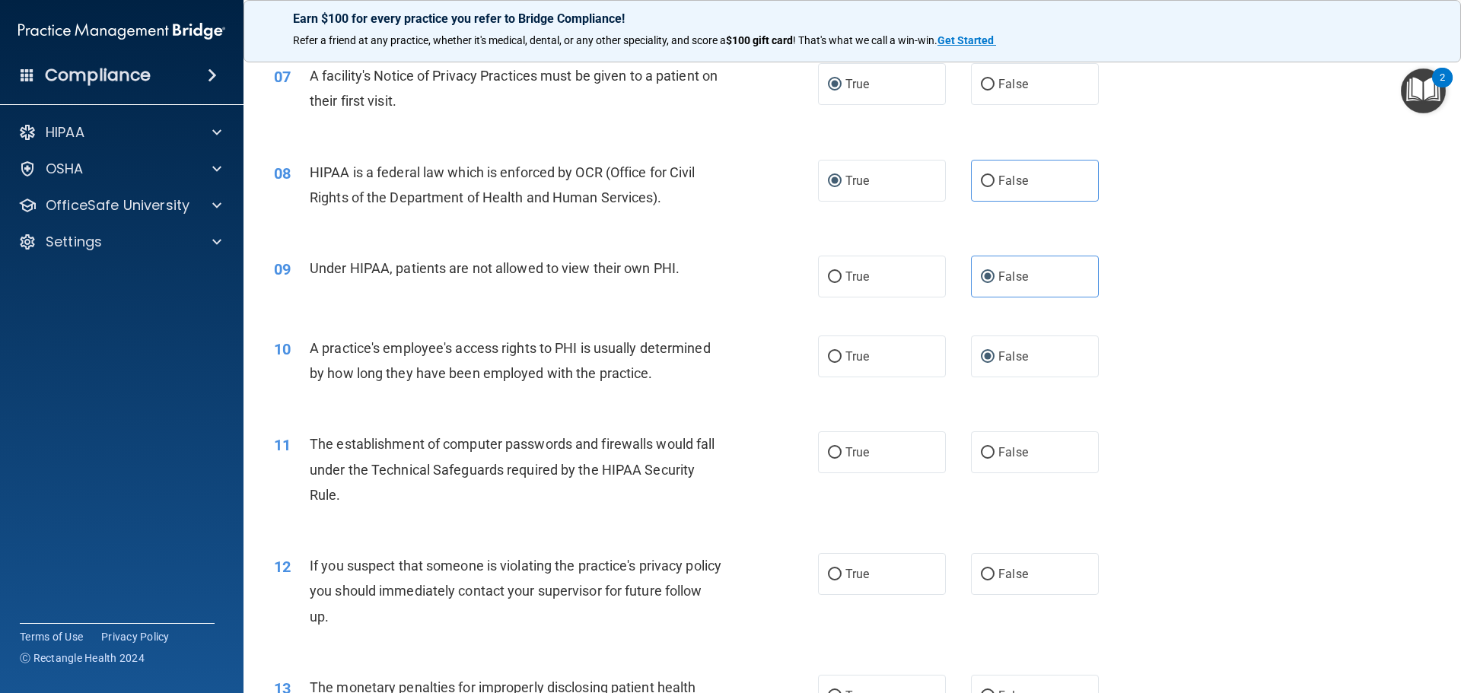
scroll to position [837, 0]
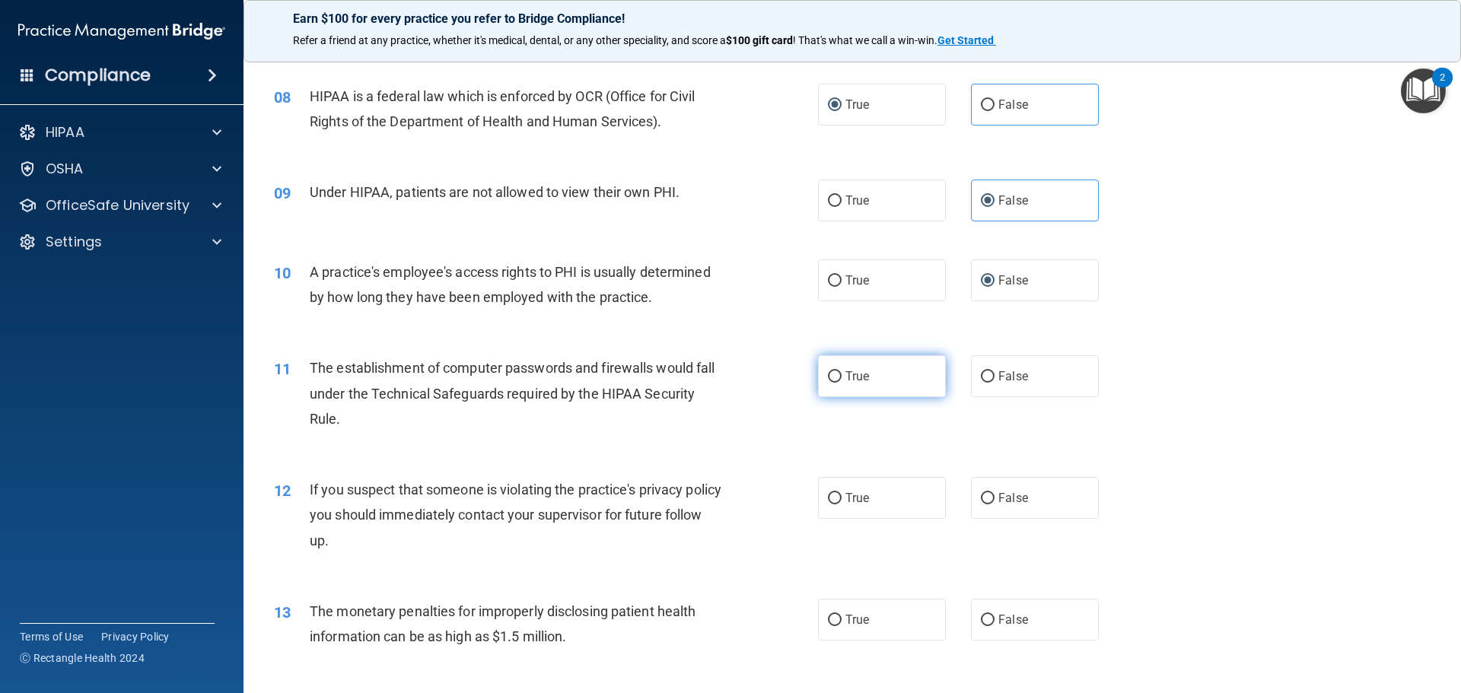
click at [853, 387] on label "True" at bounding box center [882, 376] width 128 height 42
click at [842, 383] on input "True" at bounding box center [835, 376] width 14 height 11
radio input "true"
click at [839, 497] on label "True" at bounding box center [882, 498] width 128 height 42
click at [839, 497] on input "True" at bounding box center [835, 498] width 14 height 11
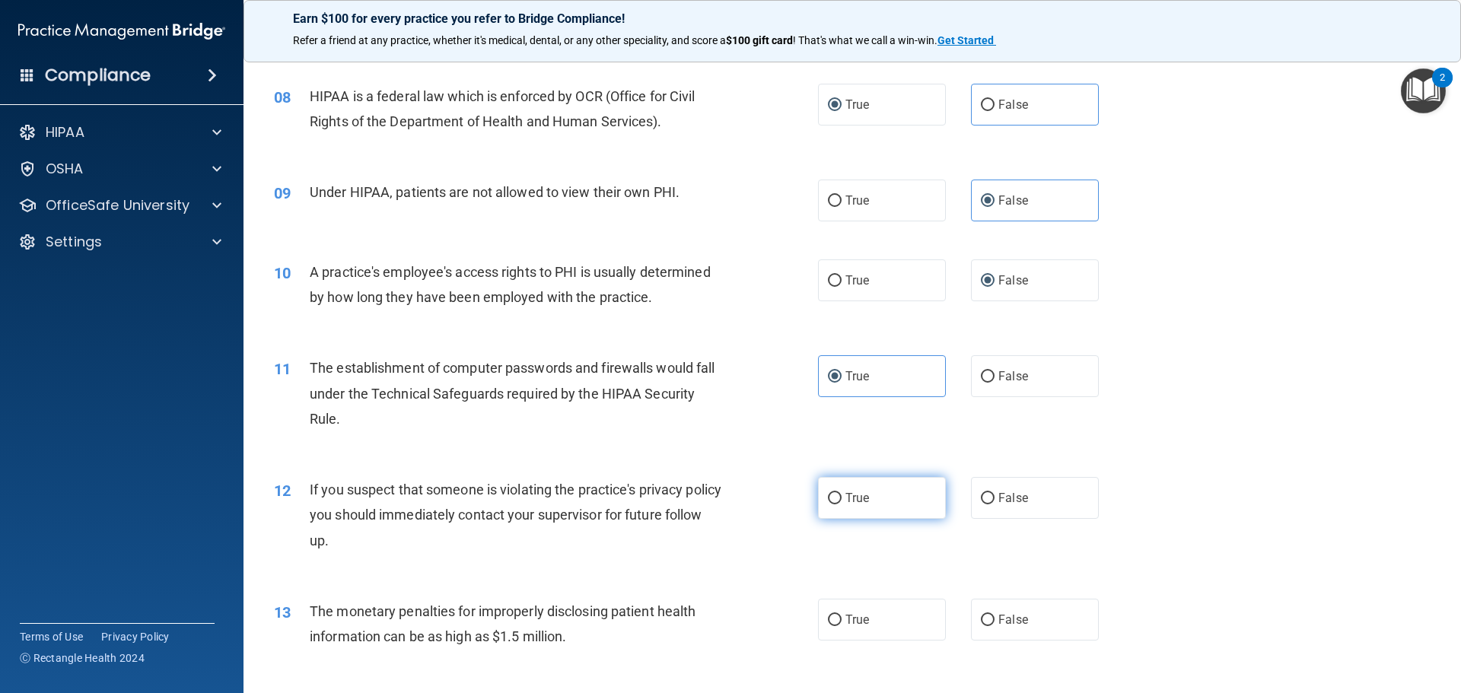
radio input "true"
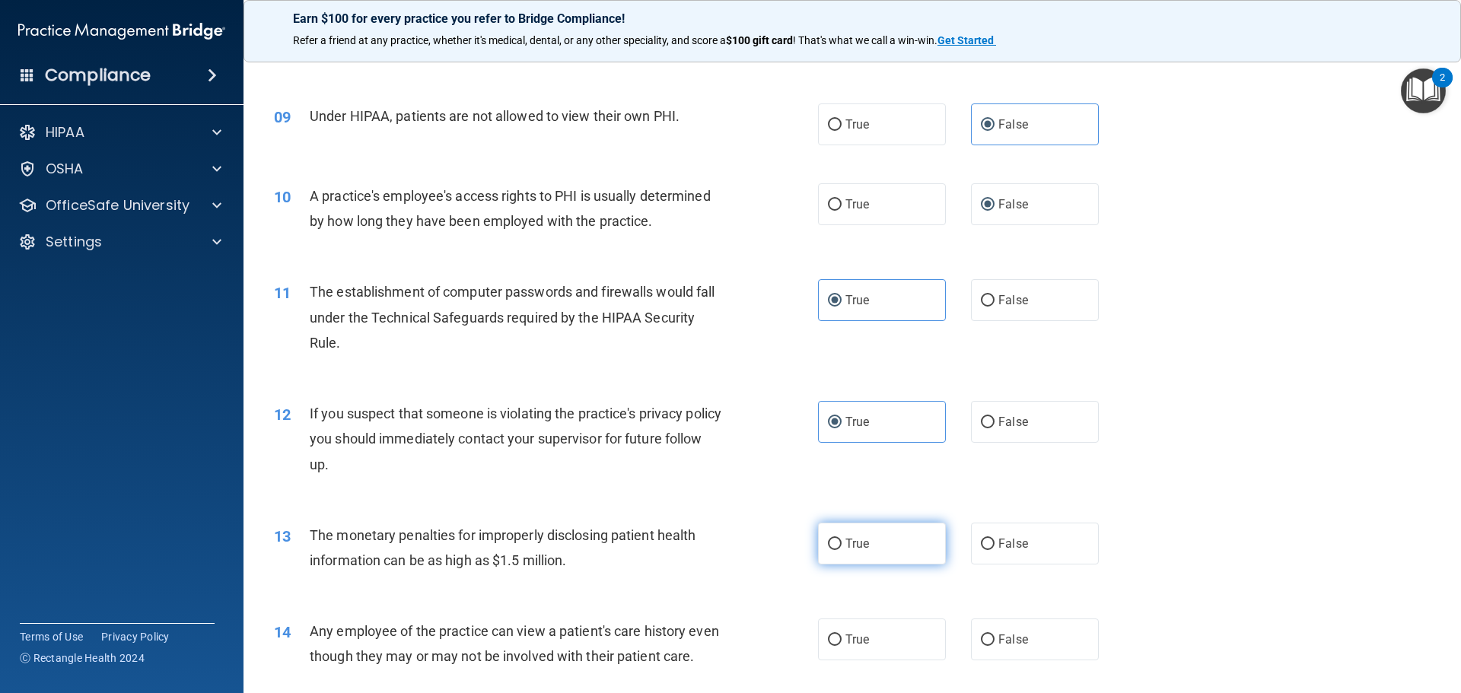
click at [887, 552] on label "True" at bounding box center [882, 544] width 128 height 42
click at [842, 550] on input "True" at bounding box center [835, 544] width 14 height 11
radio input "true"
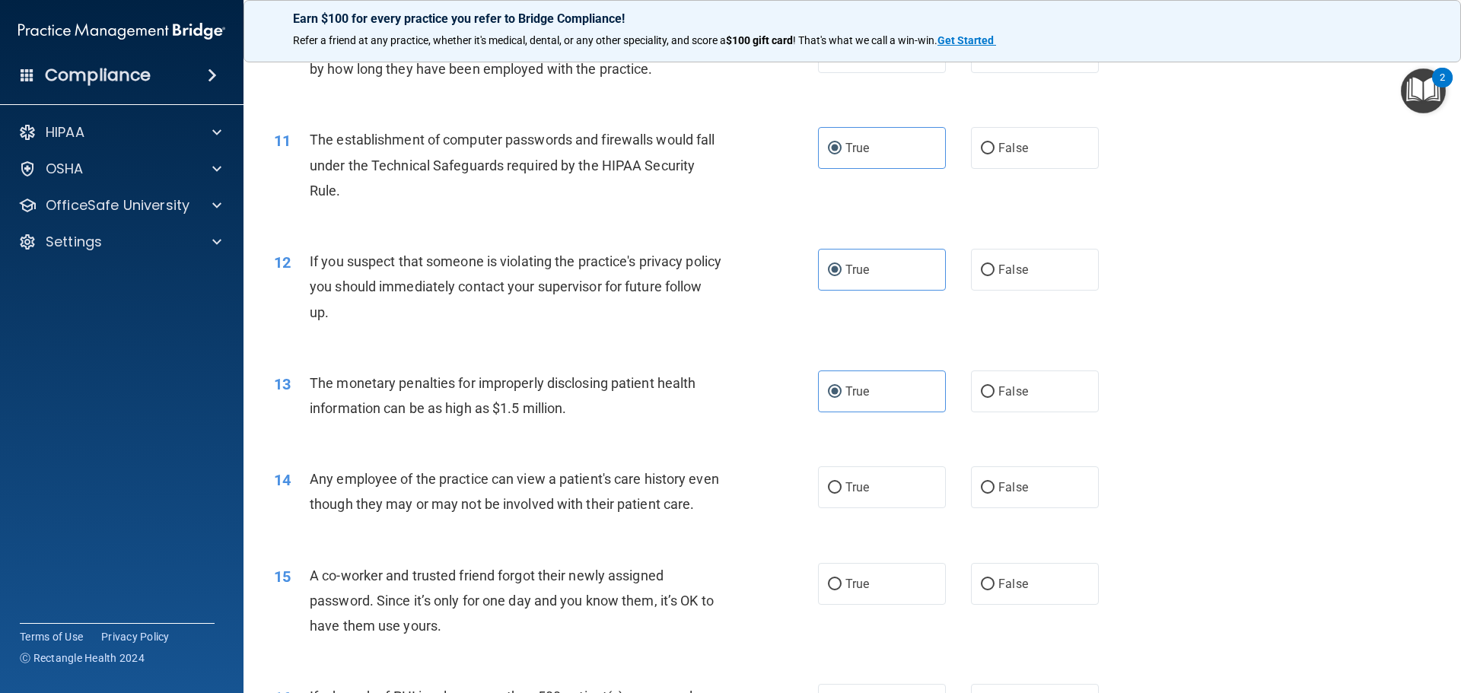
scroll to position [1141, 0]
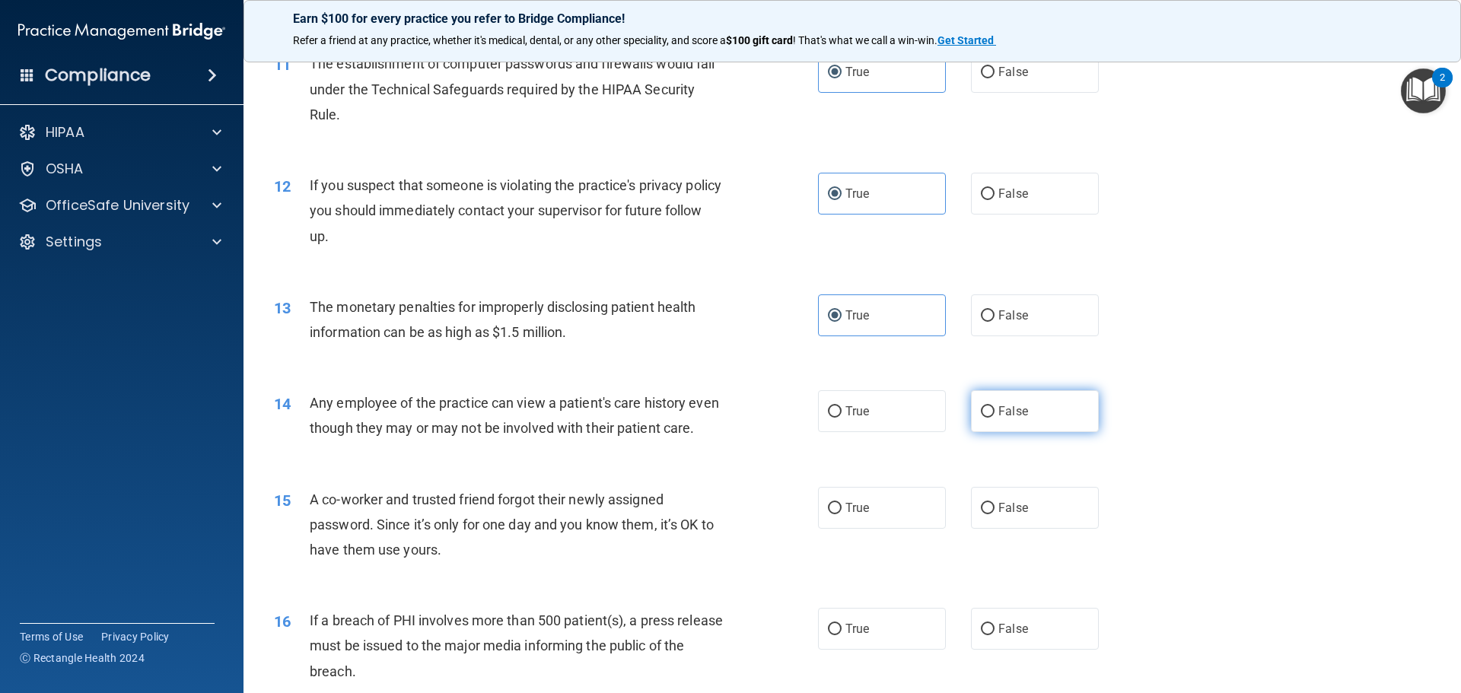
click at [1002, 417] on span "False" at bounding box center [1013, 411] width 30 height 14
click at [995, 417] on input "False" at bounding box center [988, 411] width 14 height 11
radio input "true"
click at [989, 529] on label "False" at bounding box center [1035, 508] width 128 height 42
click at [989, 514] on input "False" at bounding box center [988, 508] width 14 height 11
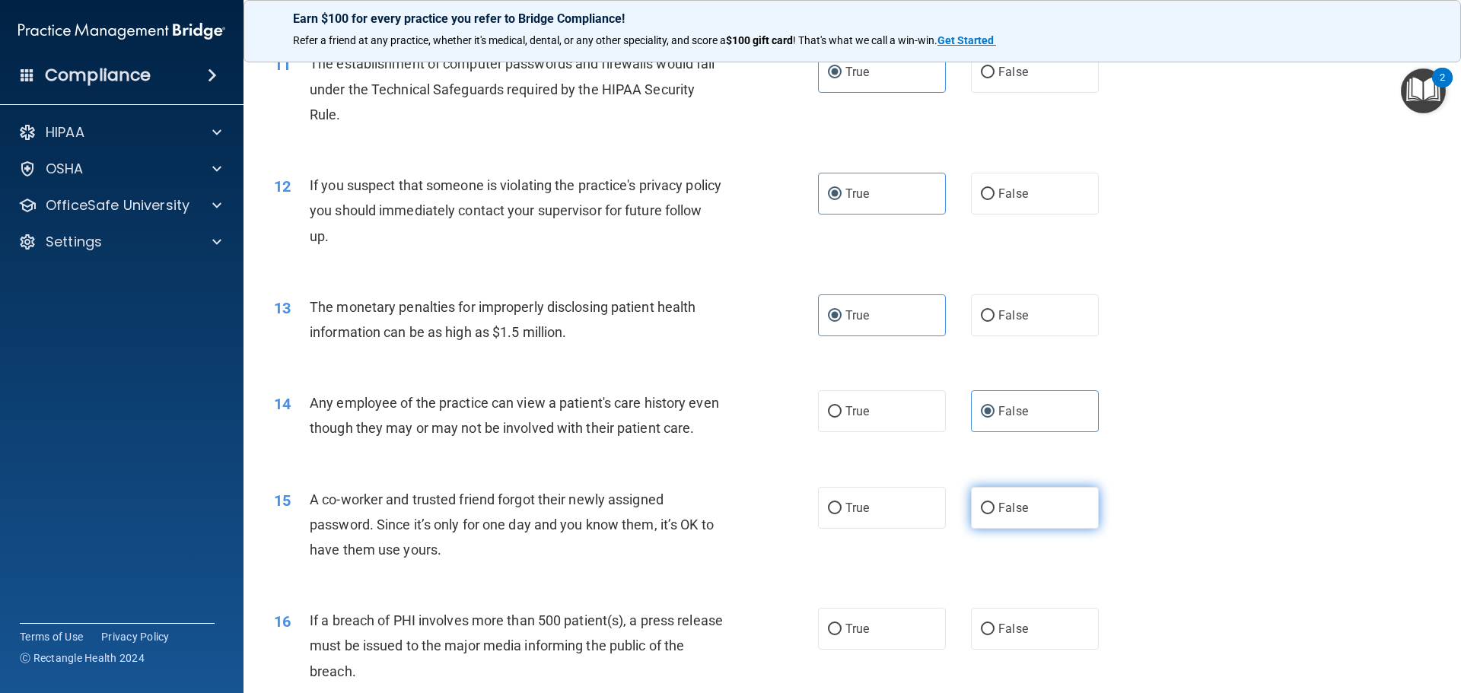
radio input "true"
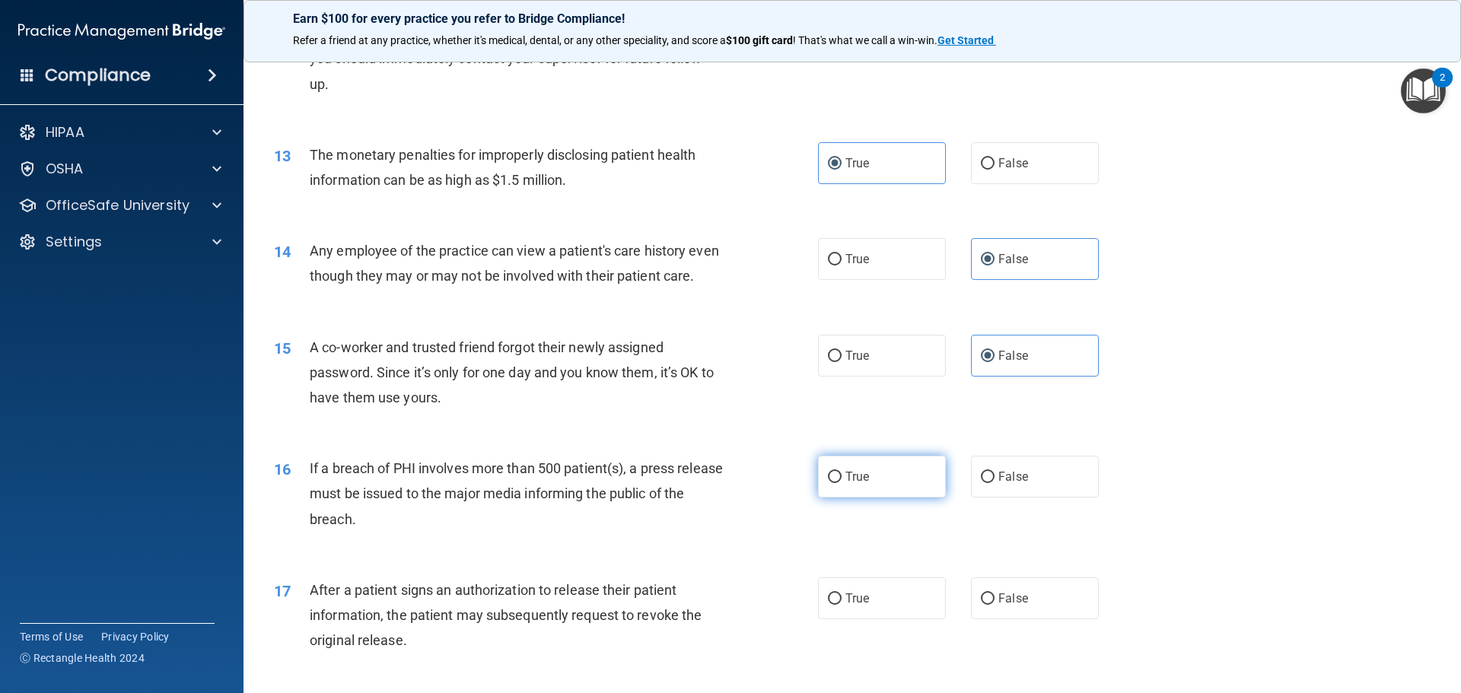
click at [859, 489] on label "True" at bounding box center [882, 477] width 128 height 42
click at [842, 483] on input "True" at bounding box center [835, 477] width 14 height 11
radio input "true"
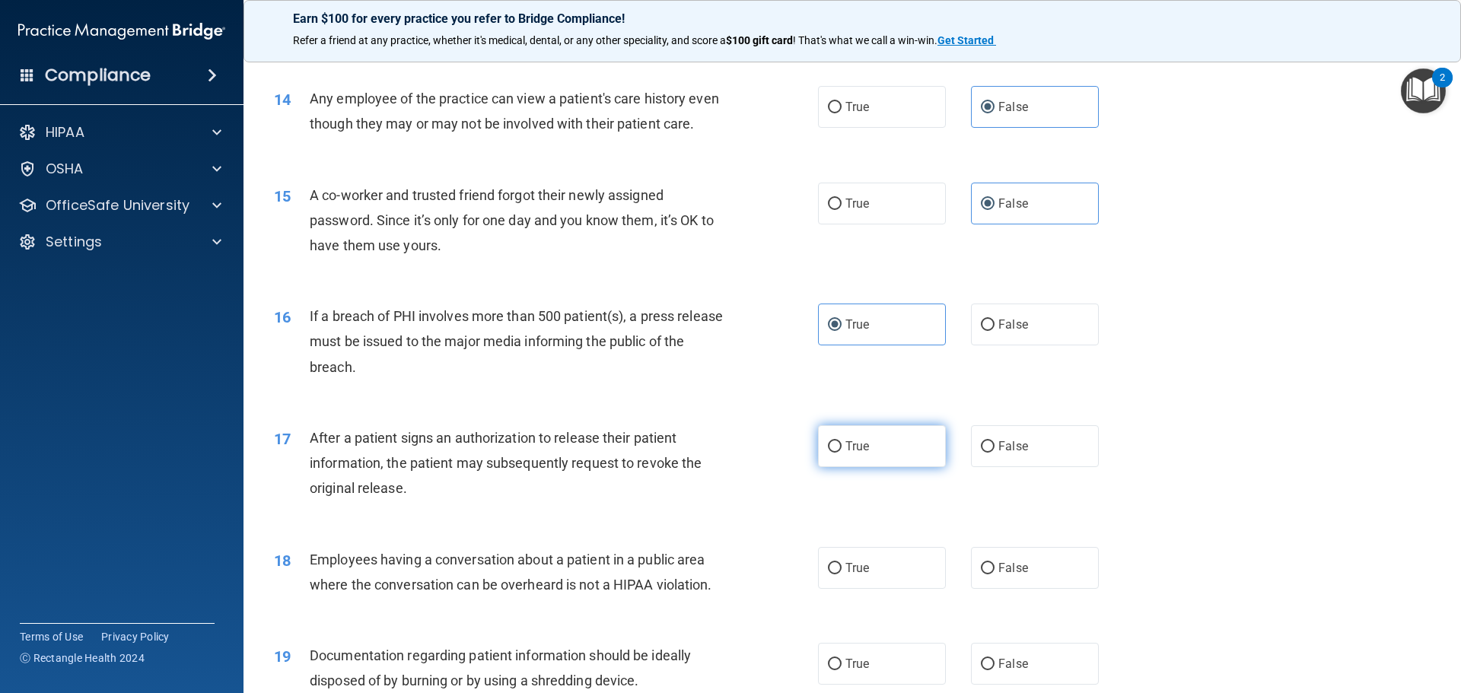
click at [868, 467] on label "True" at bounding box center [882, 446] width 128 height 42
click at [842, 453] on input "True" at bounding box center [835, 446] width 14 height 11
radio input "true"
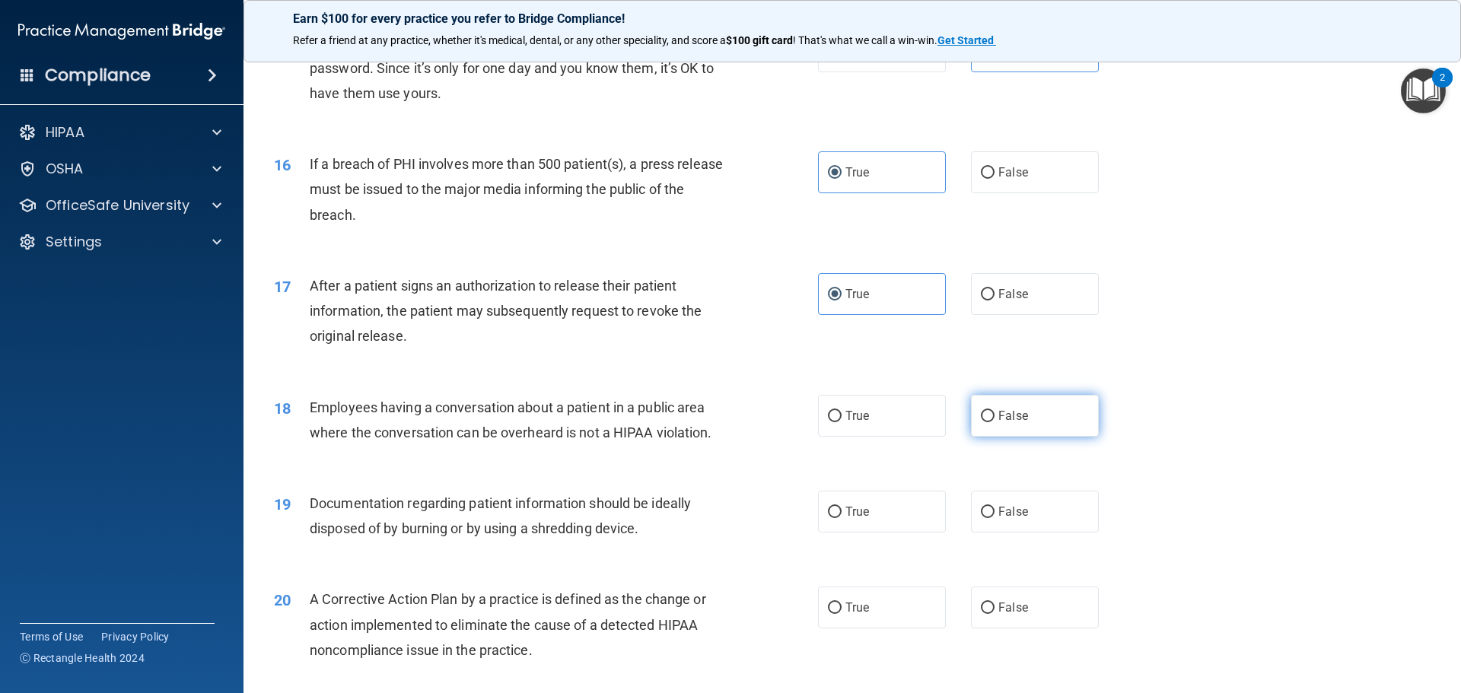
click at [1044, 437] on label "False" at bounding box center [1035, 416] width 128 height 42
click at [995, 422] on input "False" at bounding box center [988, 416] width 14 height 11
radio input "true"
click at [854, 533] on label "True" at bounding box center [882, 512] width 128 height 42
click at [842, 518] on input "True" at bounding box center [835, 512] width 14 height 11
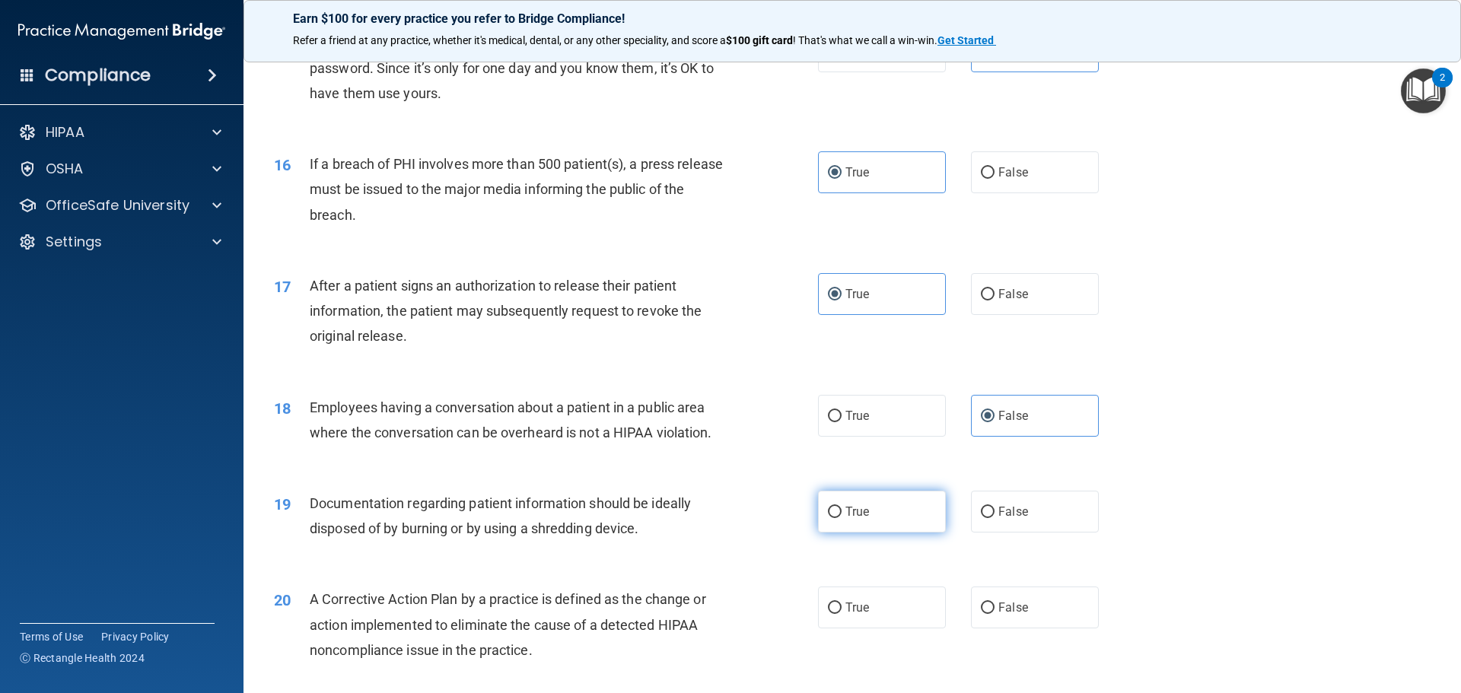
radio input "true"
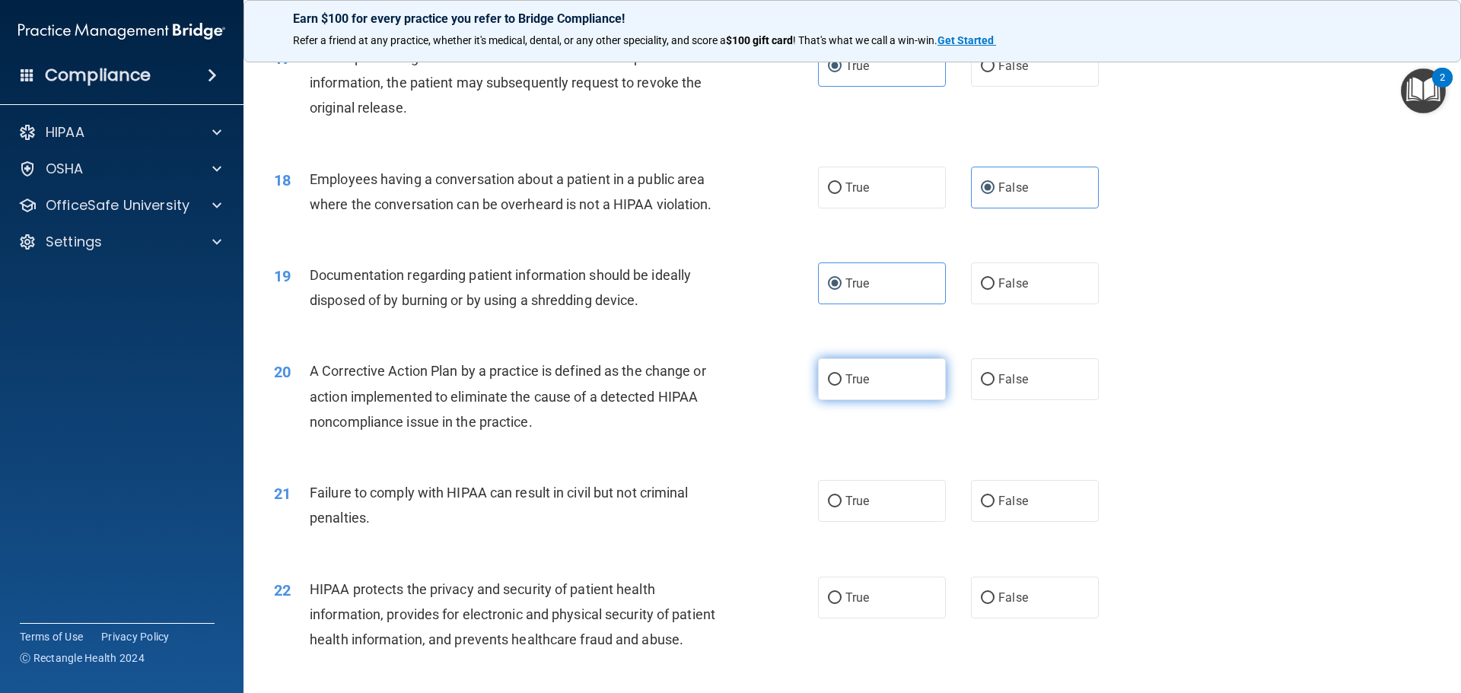
click at [888, 400] on label "True" at bounding box center [882, 379] width 128 height 42
click at [842, 386] on input "True" at bounding box center [835, 379] width 14 height 11
radio input "true"
click at [990, 522] on label "False" at bounding box center [1035, 501] width 128 height 42
click at [990, 508] on input "False" at bounding box center [988, 501] width 14 height 11
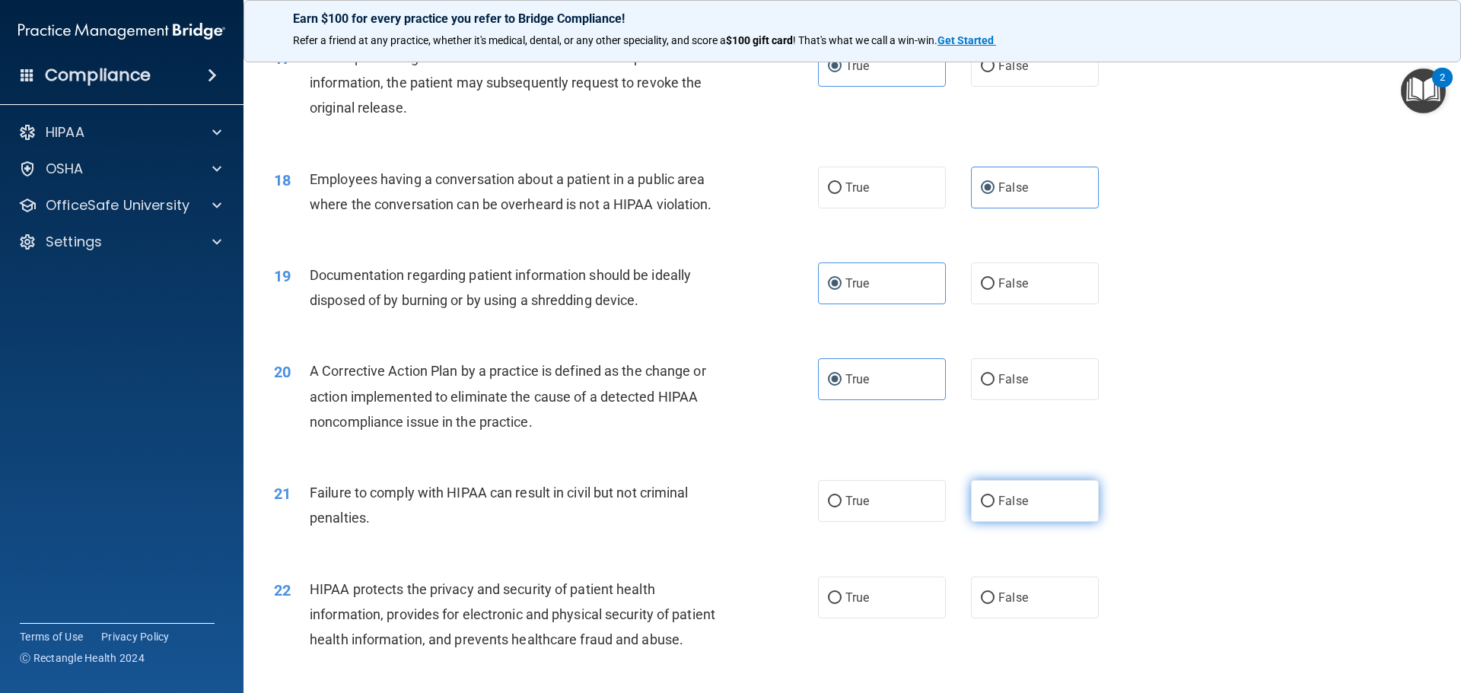
radio input "true"
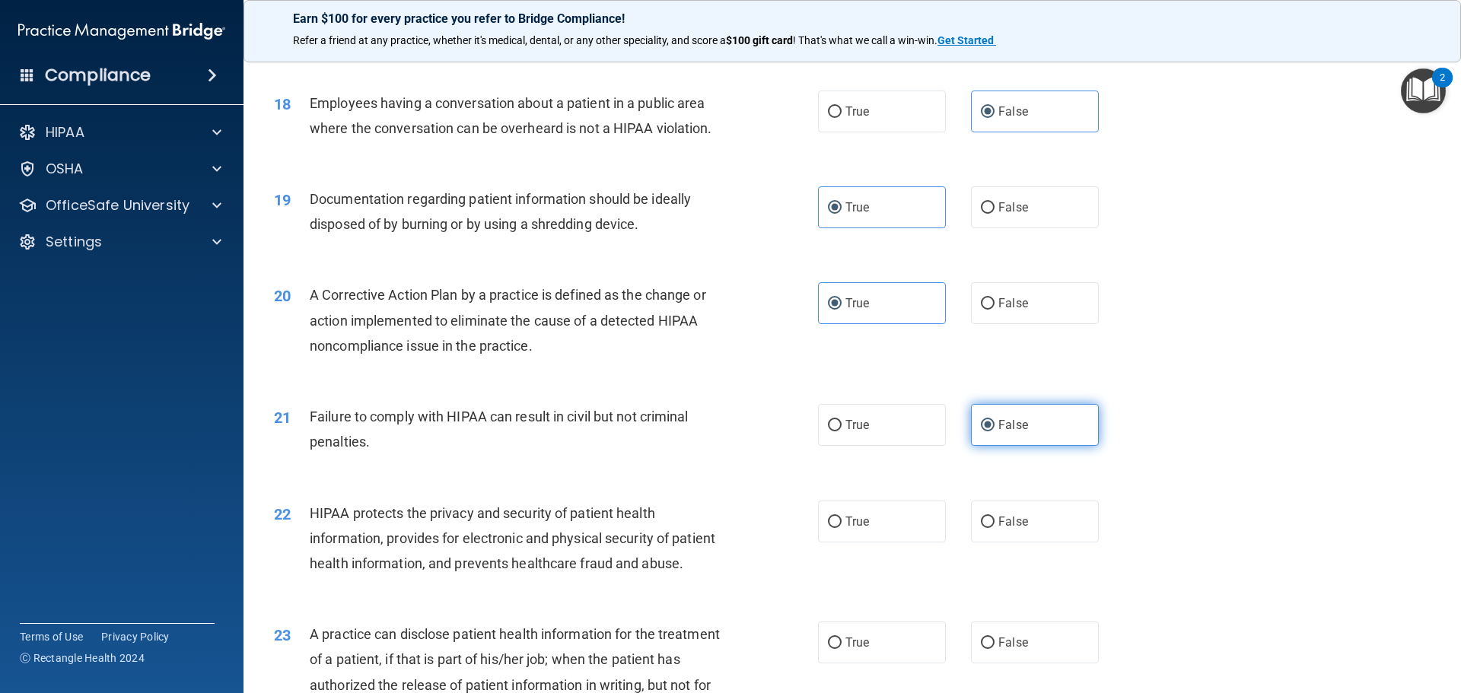
scroll to position [1979, 0]
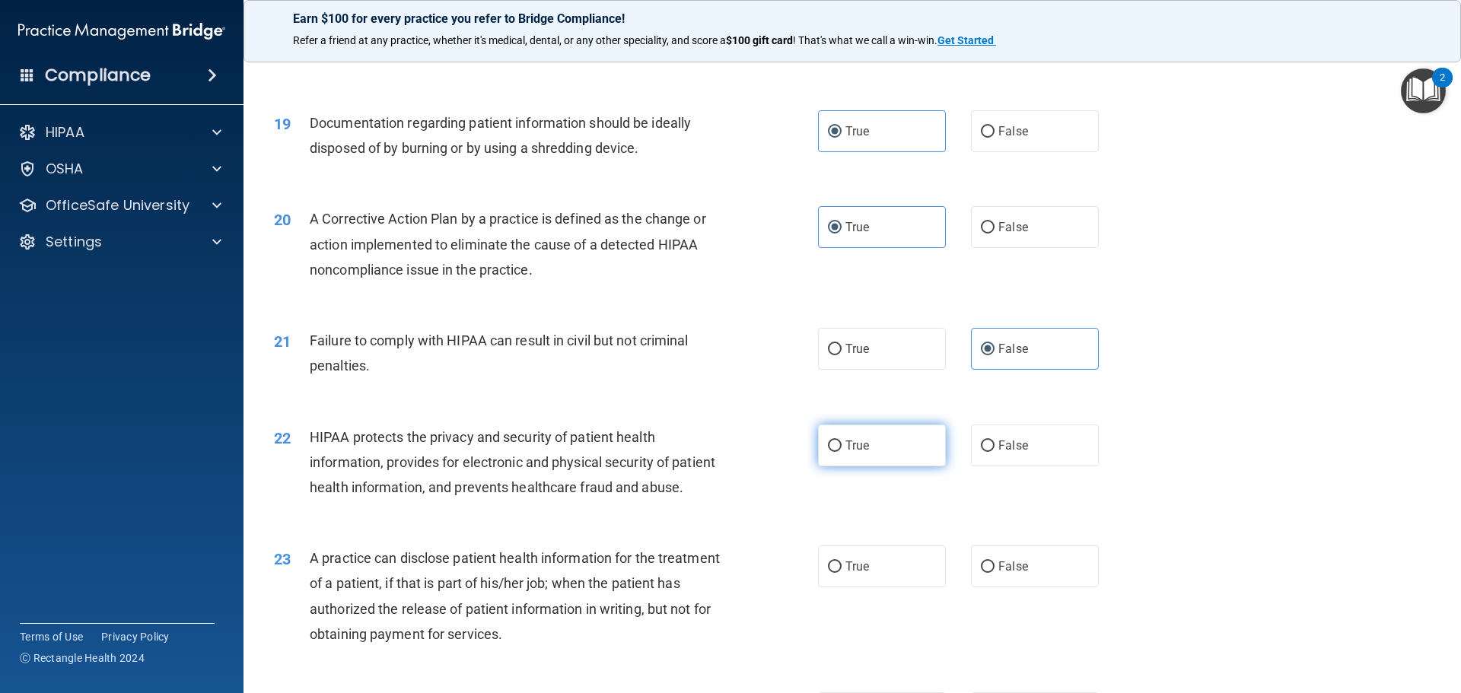
click at [866, 466] on label "True" at bounding box center [882, 446] width 128 height 42
click at [842, 452] on input "True" at bounding box center [835, 446] width 14 height 11
radio input "true"
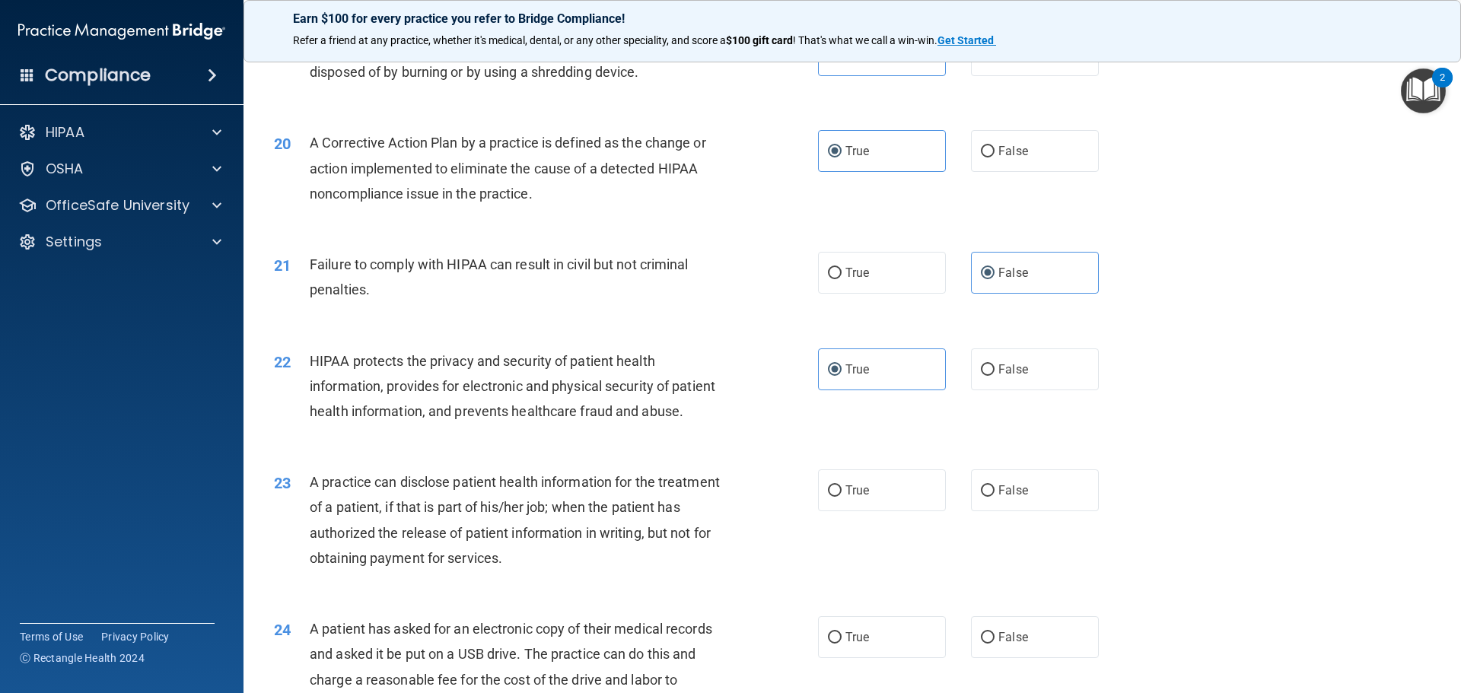
scroll to position [2131, 0]
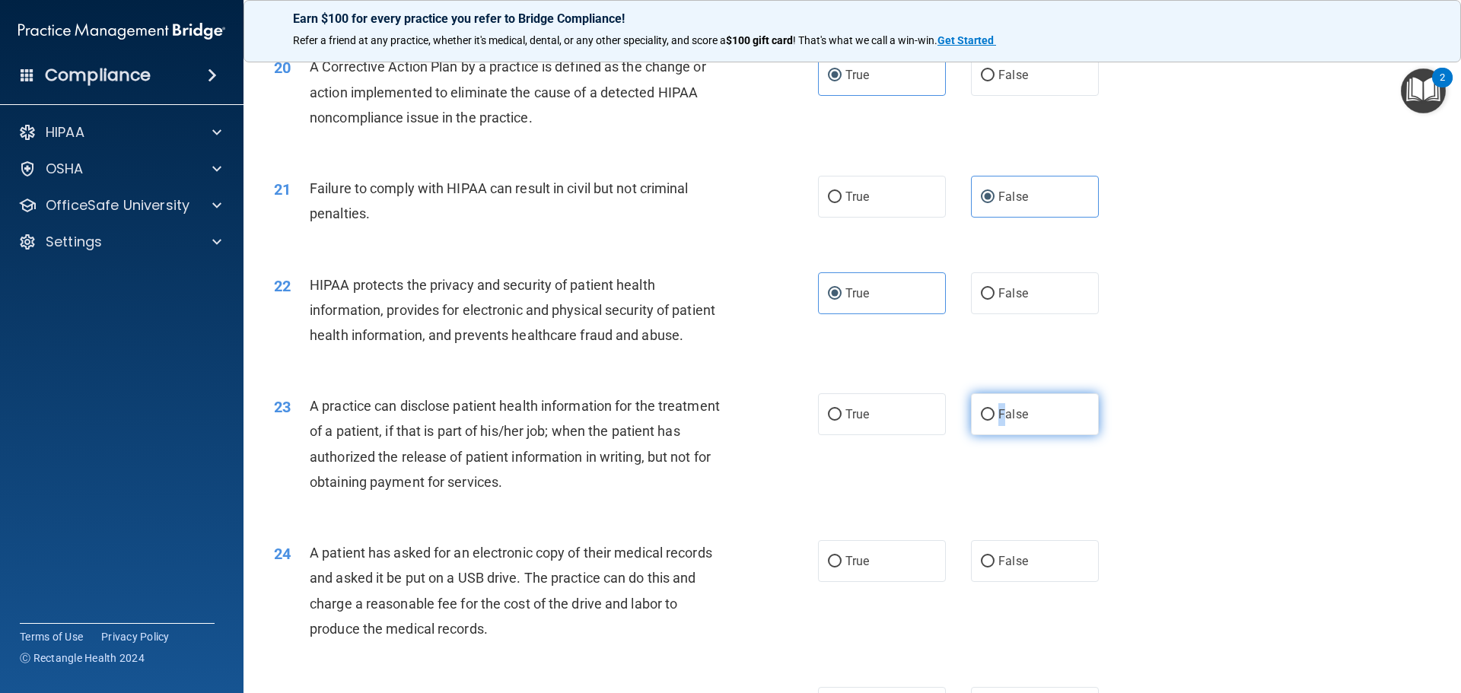
click at [998, 422] on span "False" at bounding box center [1013, 414] width 30 height 14
click at [868, 582] on label "True" at bounding box center [882, 561] width 128 height 42
click at [842, 568] on input "True" at bounding box center [835, 561] width 14 height 11
radio input "true"
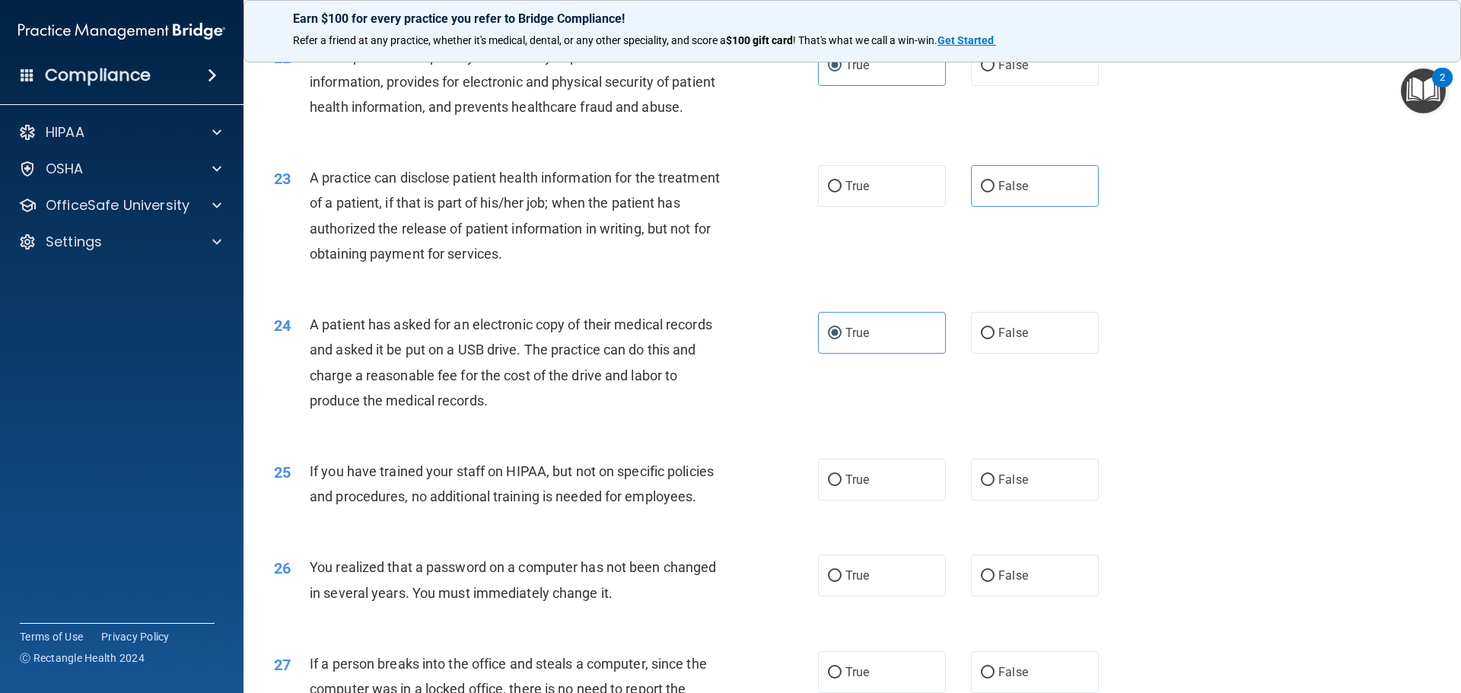
scroll to position [2435, 0]
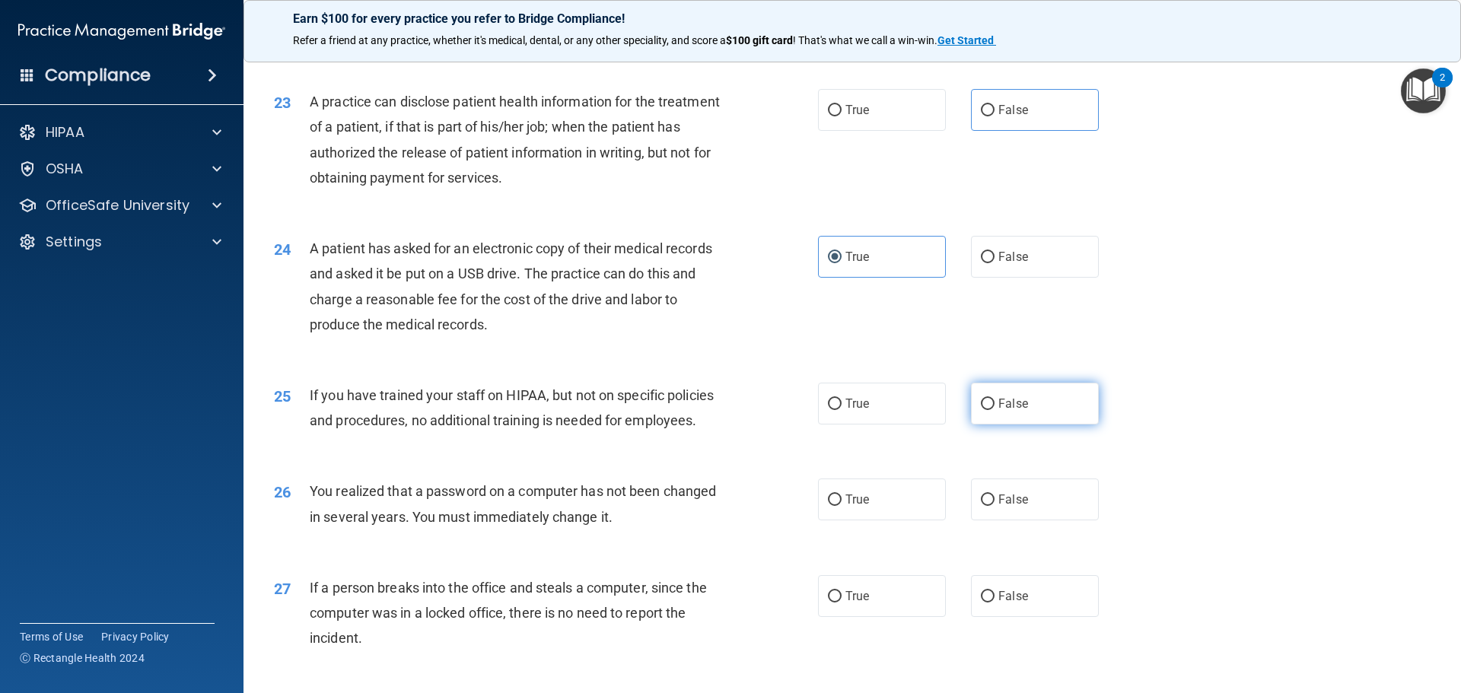
click at [998, 411] on span "False" at bounding box center [1013, 403] width 30 height 14
click at [995, 410] on input "False" at bounding box center [988, 404] width 14 height 11
radio input "true"
click at [989, 521] on label "False" at bounding box center [1035, 500] width 128 height 42
click at [989, 506] on input "False" at bounding box center [988, 500] width 14 height 11
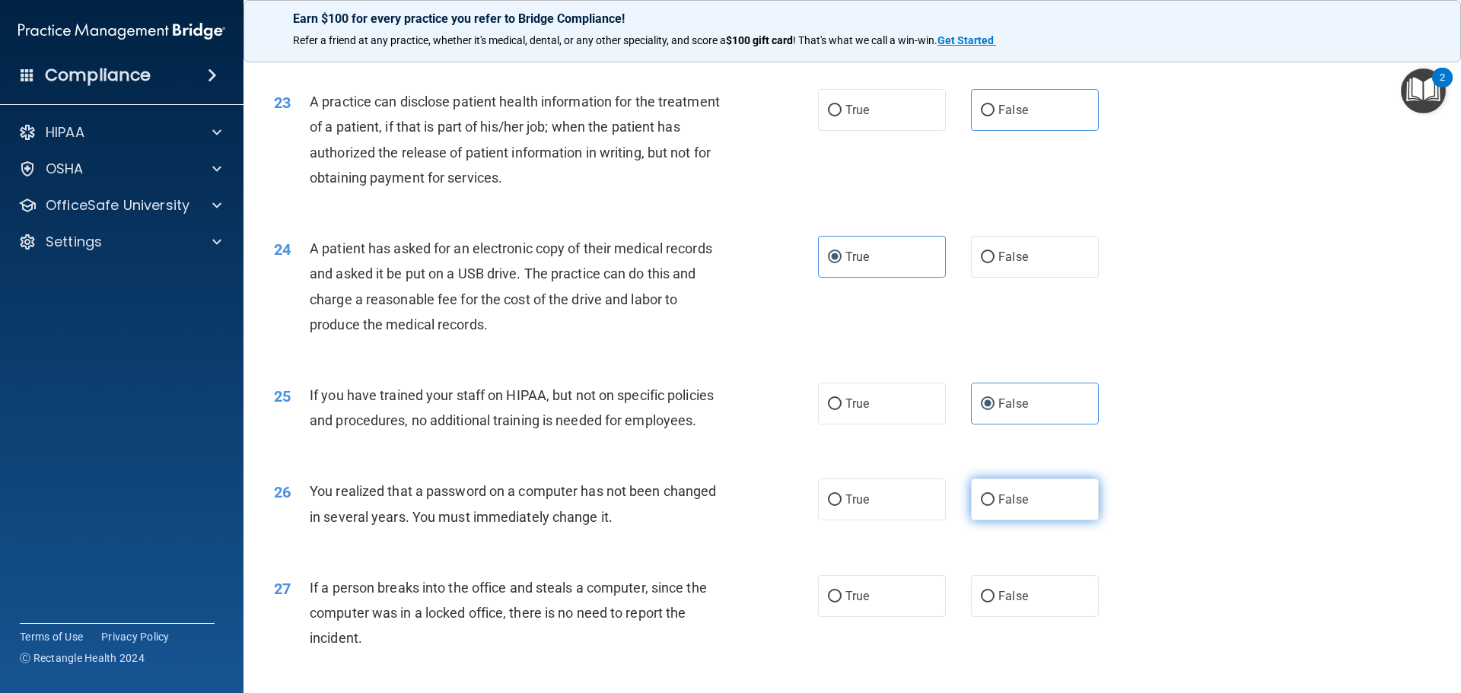
radio input "true"
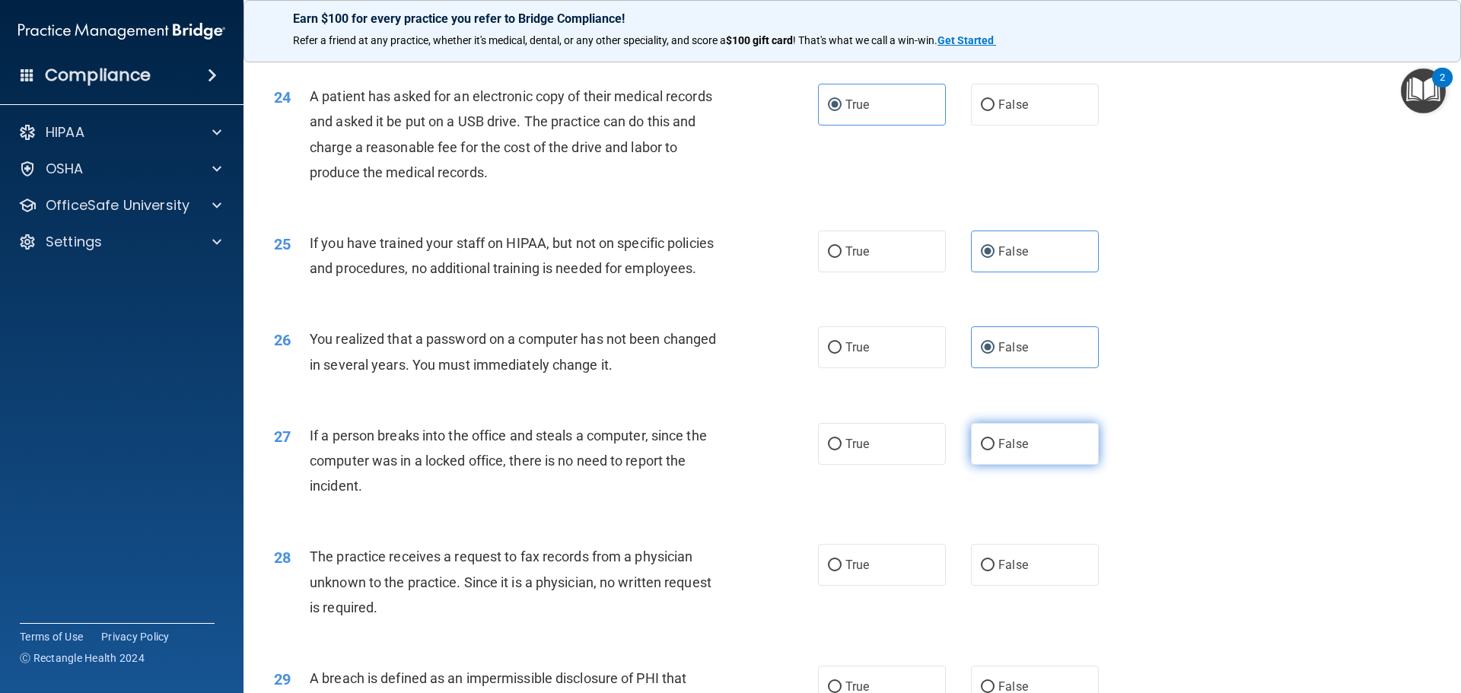
click at [998, 451] on span "False" at bounding box center [1013, 444] width 30 height 14
click at [992, 451] on input "False" at bounding box center [988, 444] width 14 height 11
radio input "true"
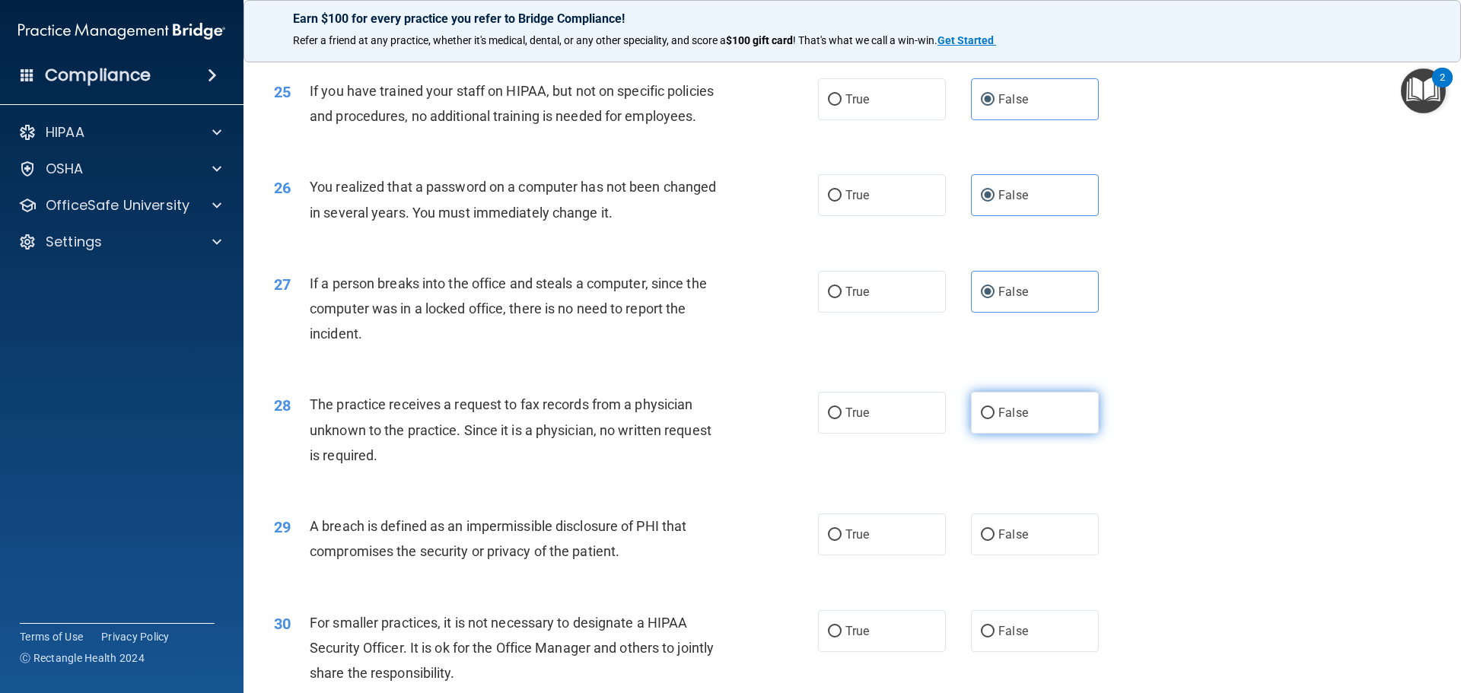
click at [1017, 434] on label "False" at bounding box center [1035, 413] width 128 height 42
click at [995, 419] on input "False" at bounding box center [988, 413] width 14 height 11
radio input "true"
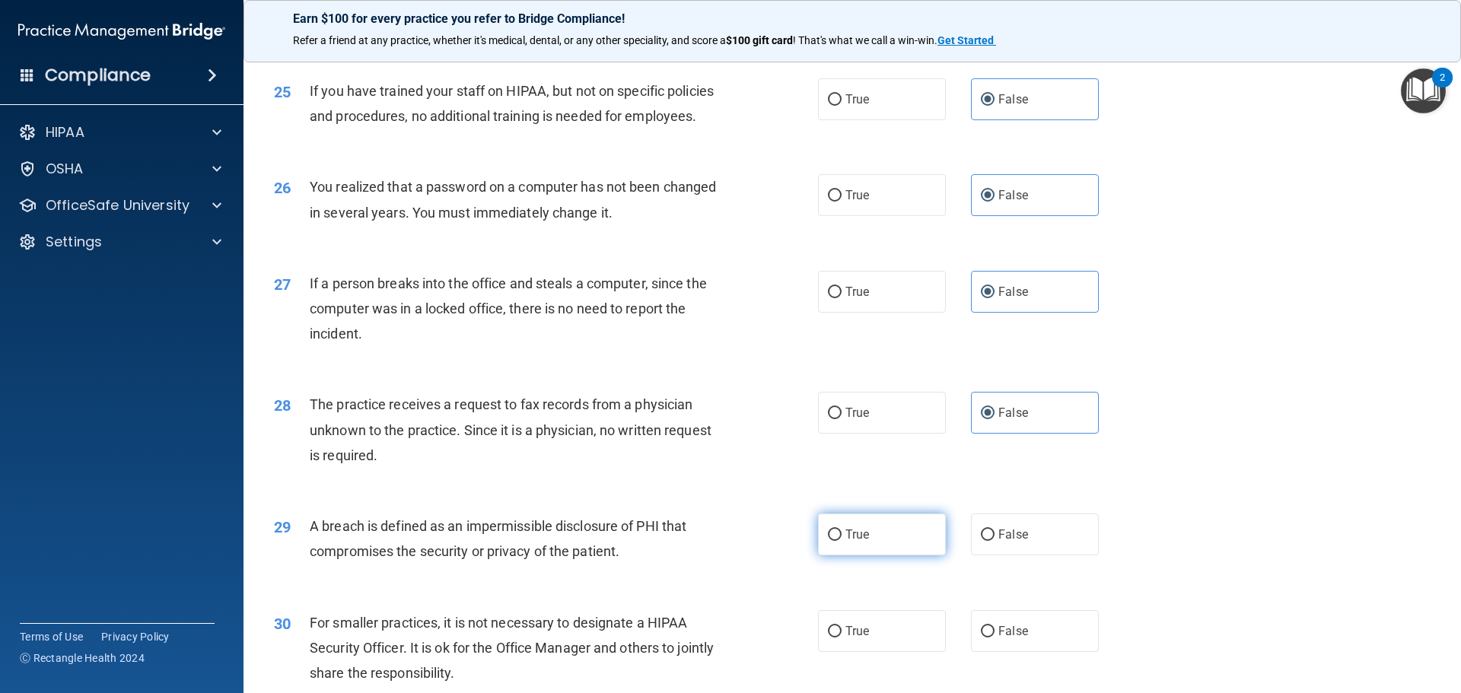
click at [840, 556] on label "True" at bounding box center [882, 535] width 128 height 42
click at [840, 541] on input "True" at bounding box center [835, 535] width 14 height 11
radio input "true"
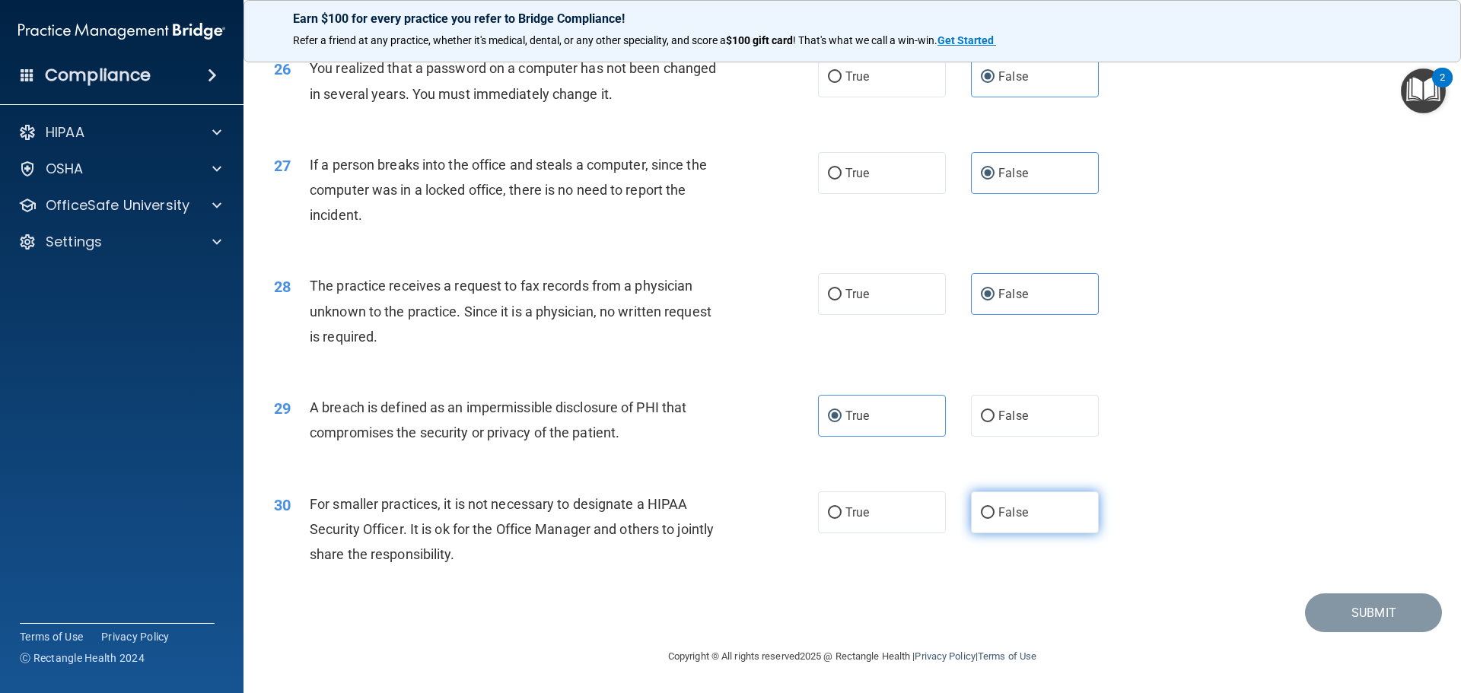
click at [1015, 520] on span "False" at bounding box center [1013, 512] width 30 height 14
click at [995, 519] on input "False" at bounding box center [988, 513] width 14 height 11
radio input "true"
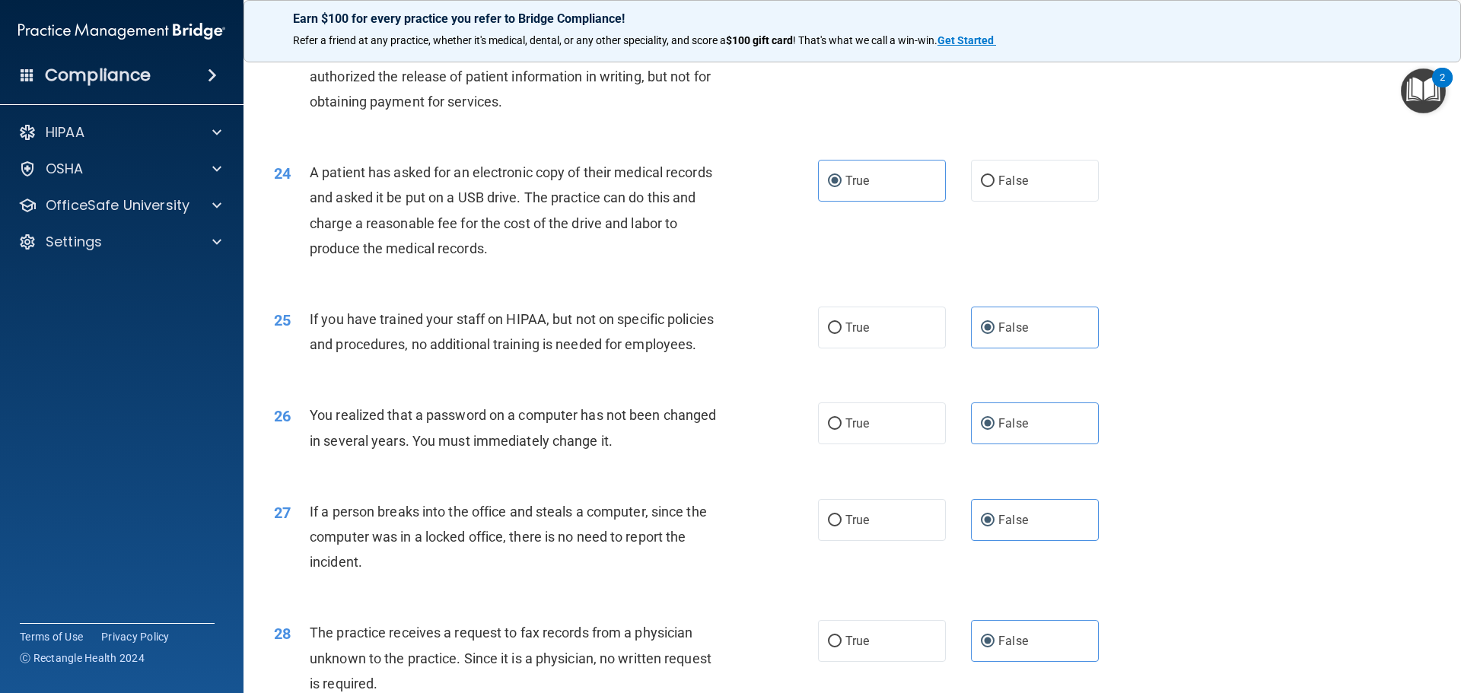
scroll to position [2359, 0]
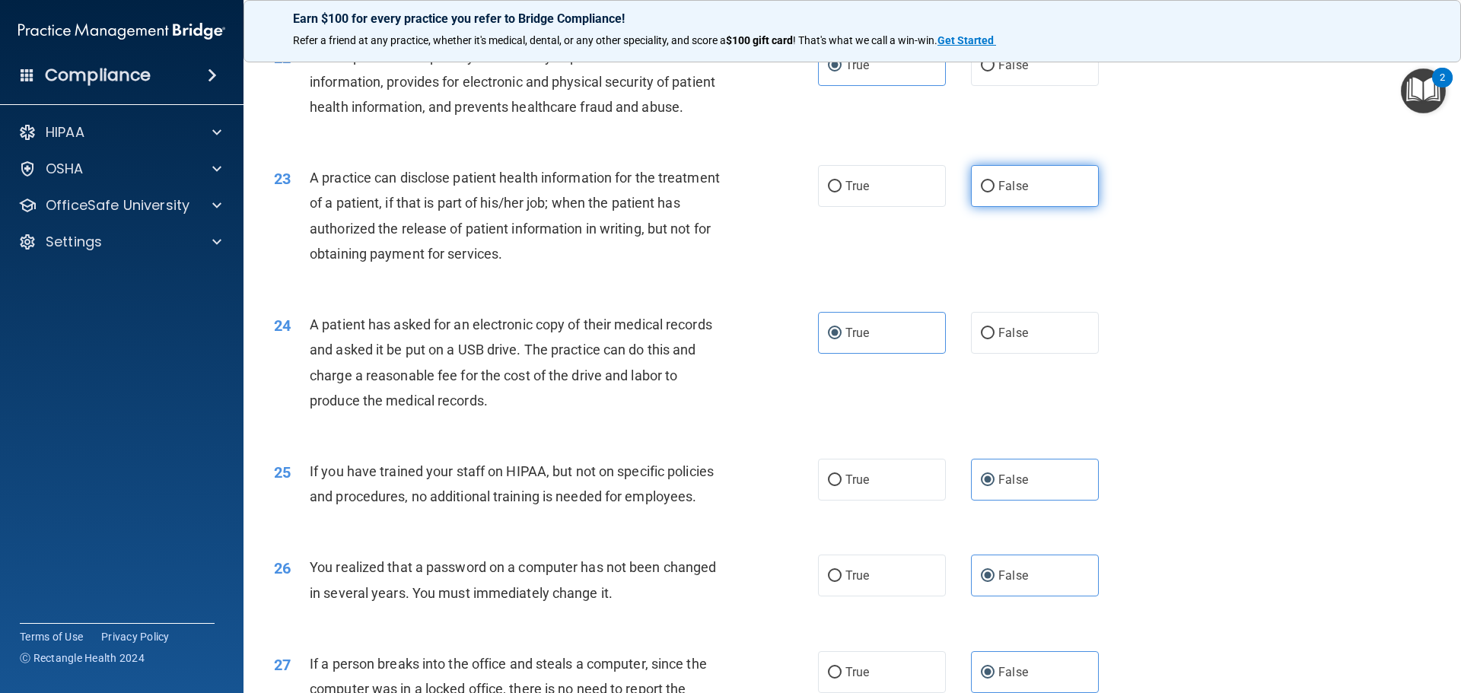
click at [1011, 193] on span "False" at bounding box center [1013, 186] width 30 height 14
click at [995, 193] on input "False" at bounding box center [988, 186] width 14 height 11
radio input "true"
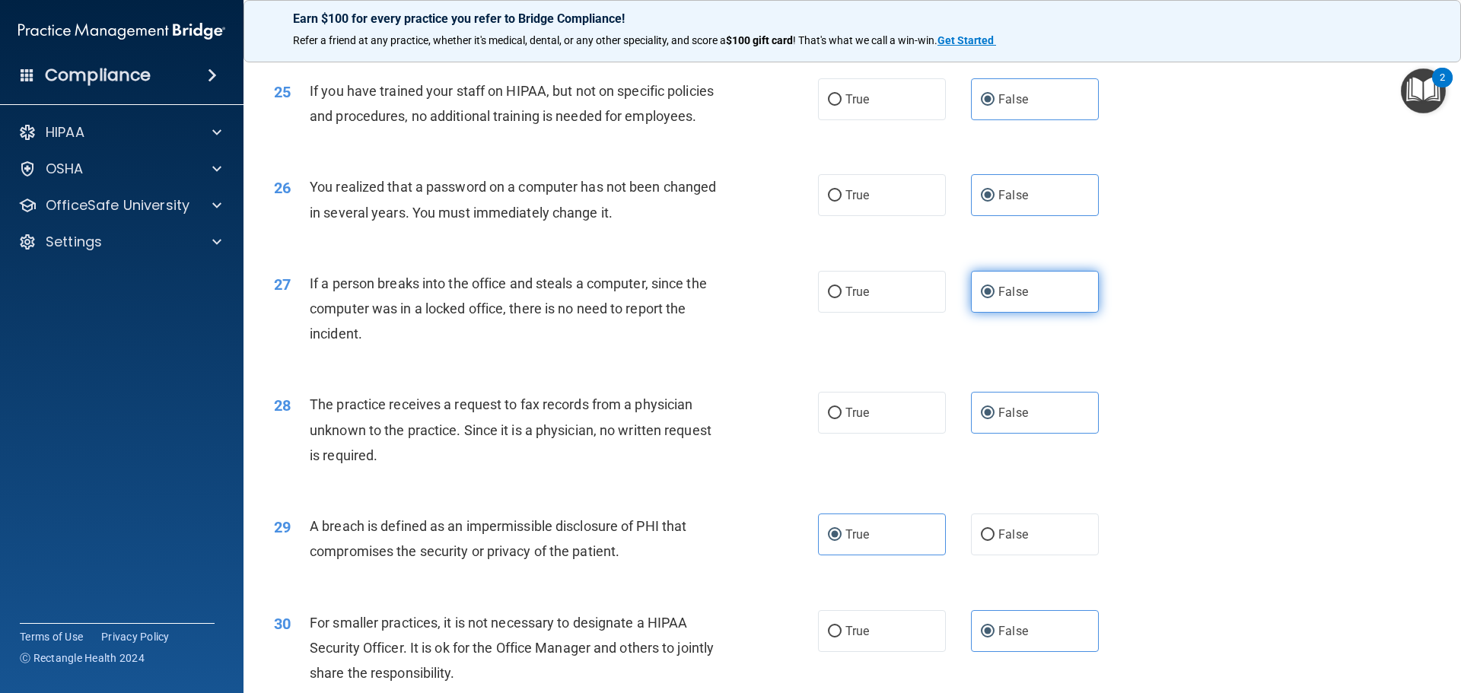
scroll to position [2908, 0]
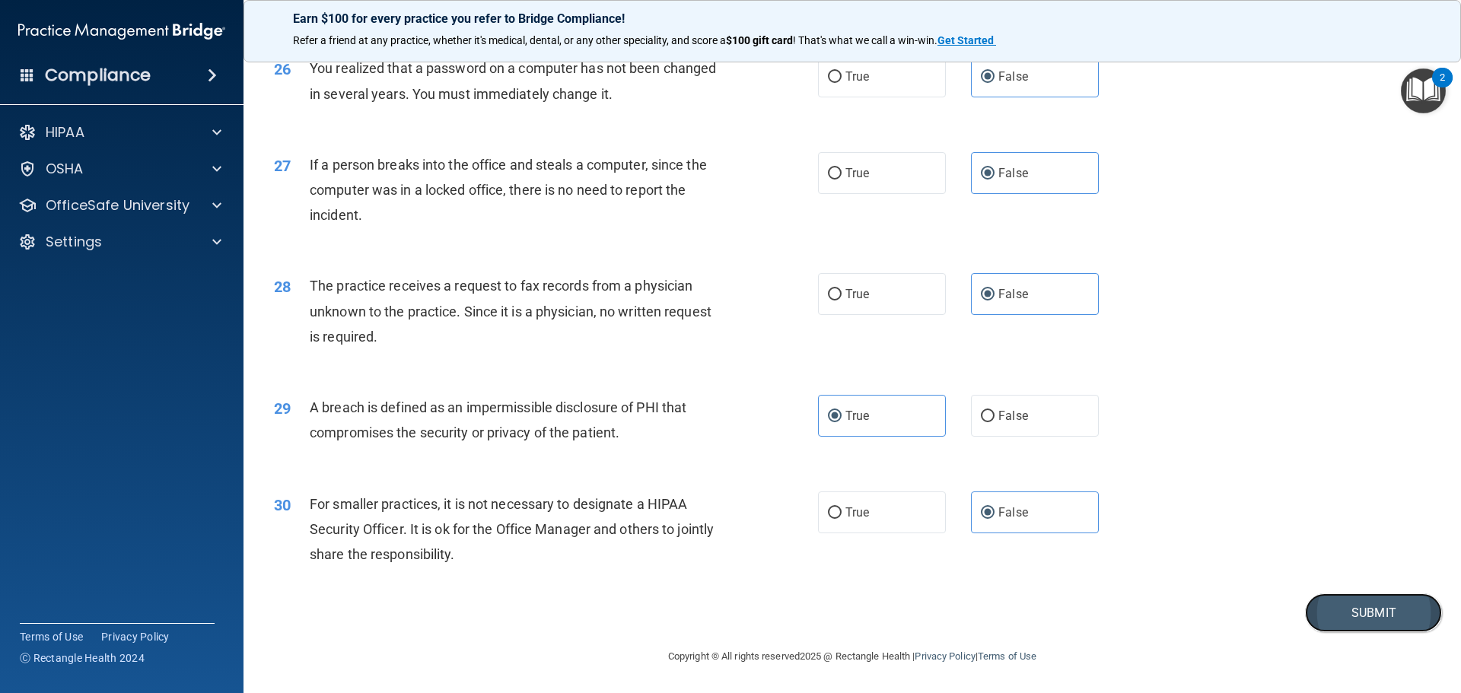
click at [1342, 625] on button "Submit" at bounding box center [1373, 613] width 137 height 39
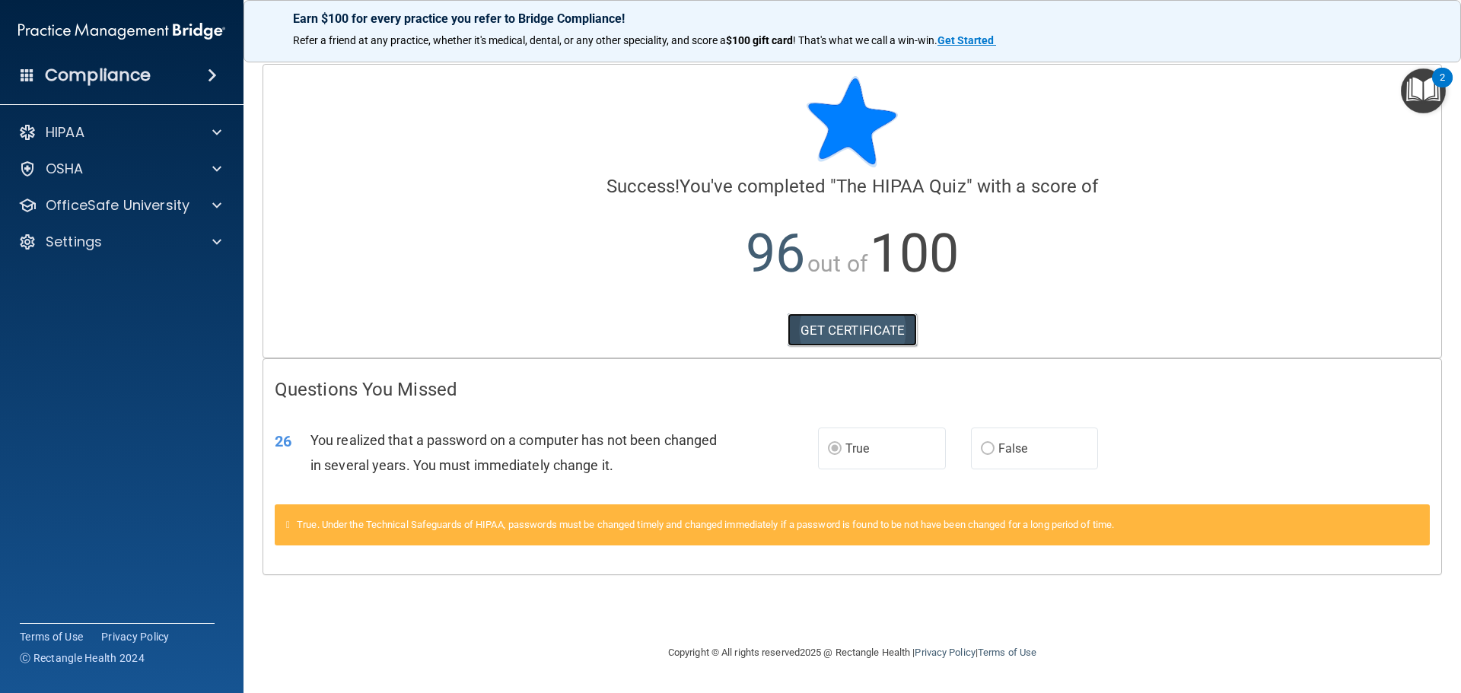
click at [875, 333] on link "GET CERTIFICATE" at bounding box center [853, 330] width 130 height 33
click at [114, 212] on p "OfficeSafe University" at bounding box center [118, 205] width 144 height 18
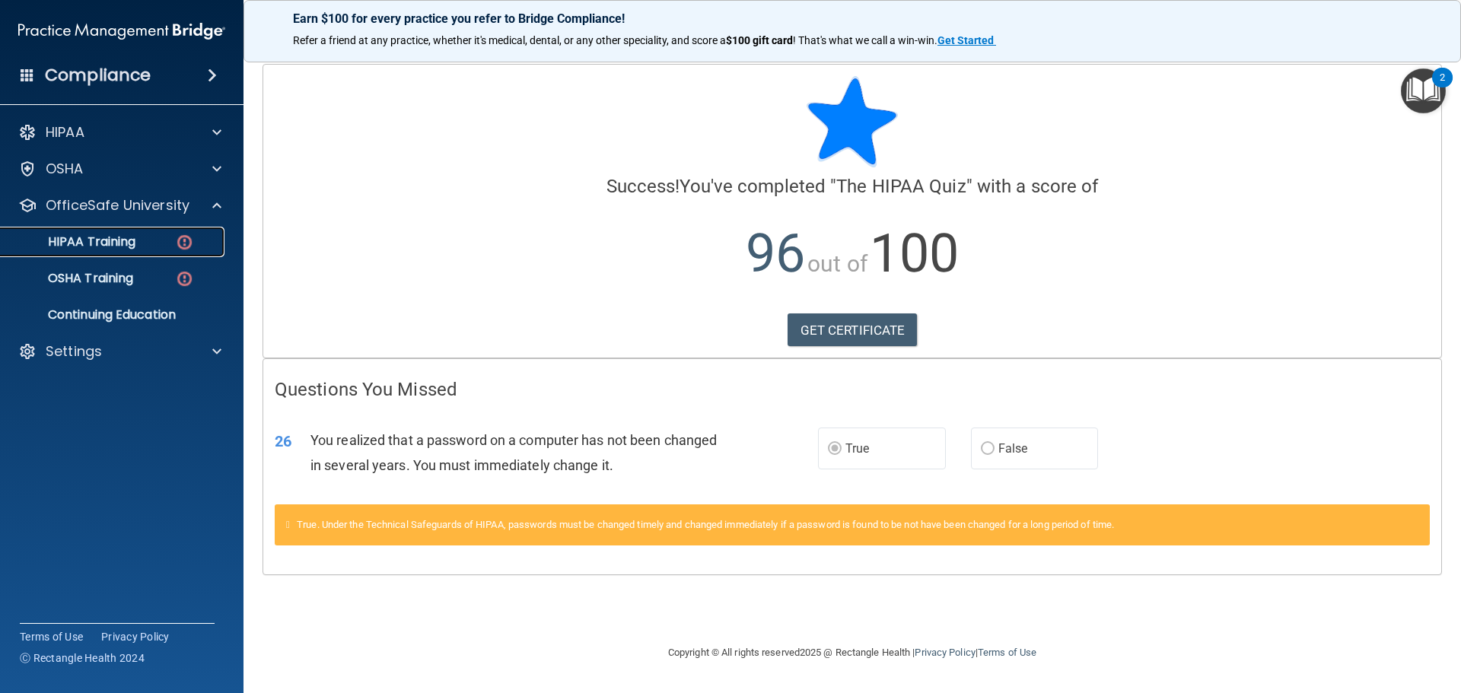
click at [139, 247] on div "HIPAA Training" at bounding box center [114, 241] width 208 height 15
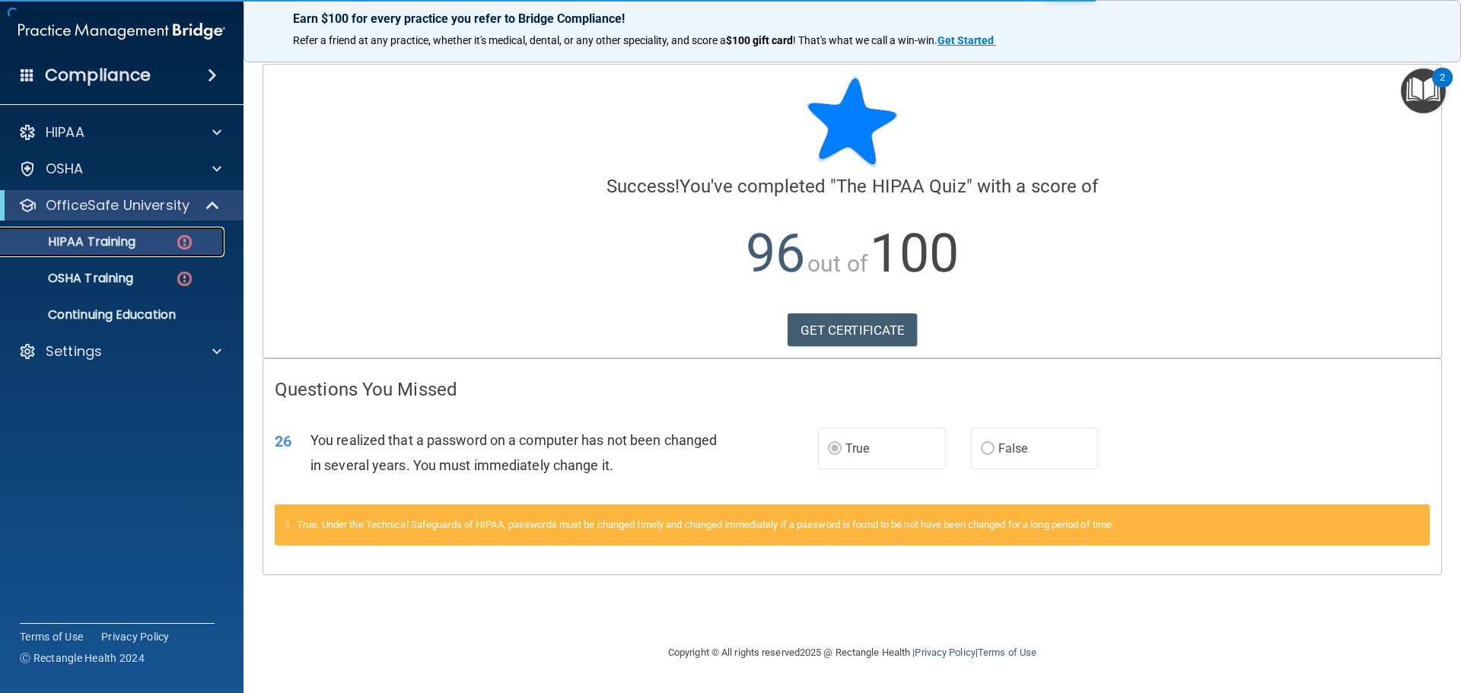
click at [138, 245] on div "HIPAA Training" at bounding box center [114, 241] width 208 height 15
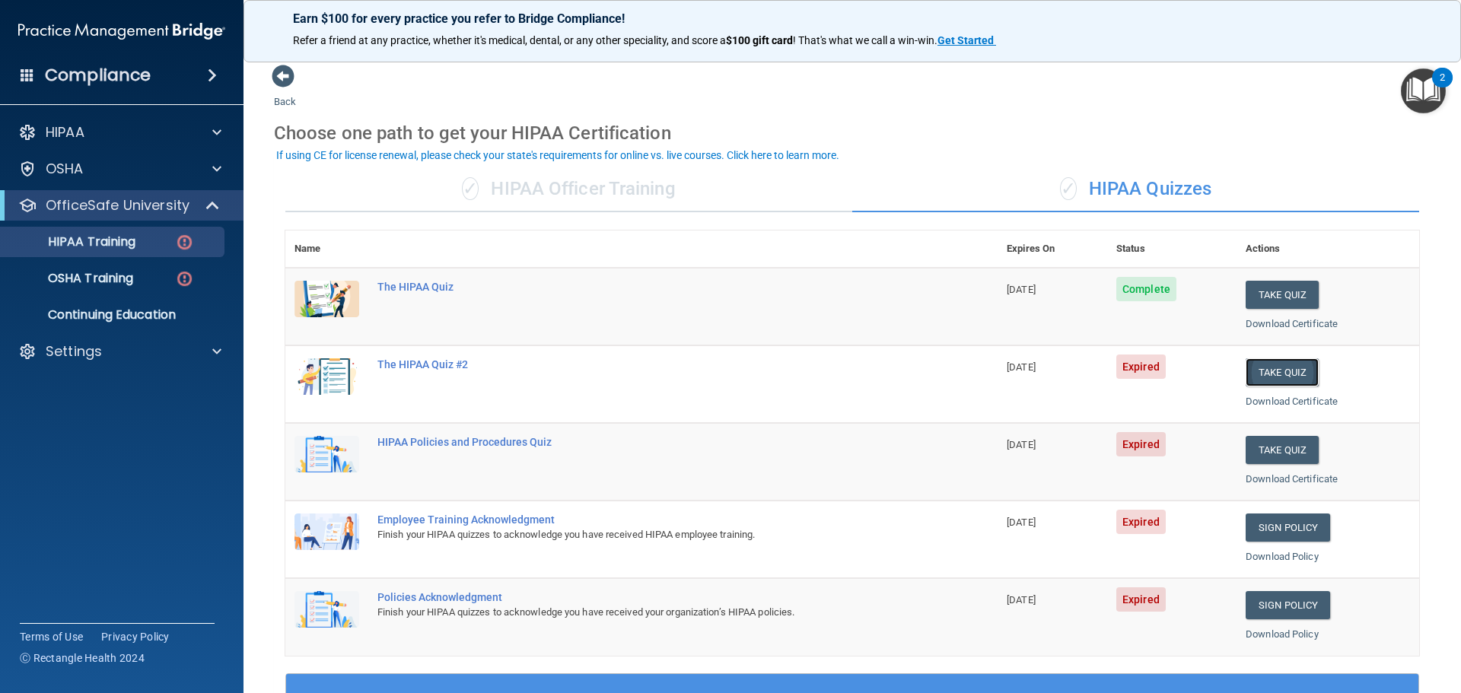
click at [1279, 378] on button "Take Quiz" at bounding box center [1282, 372] width 73 height 28
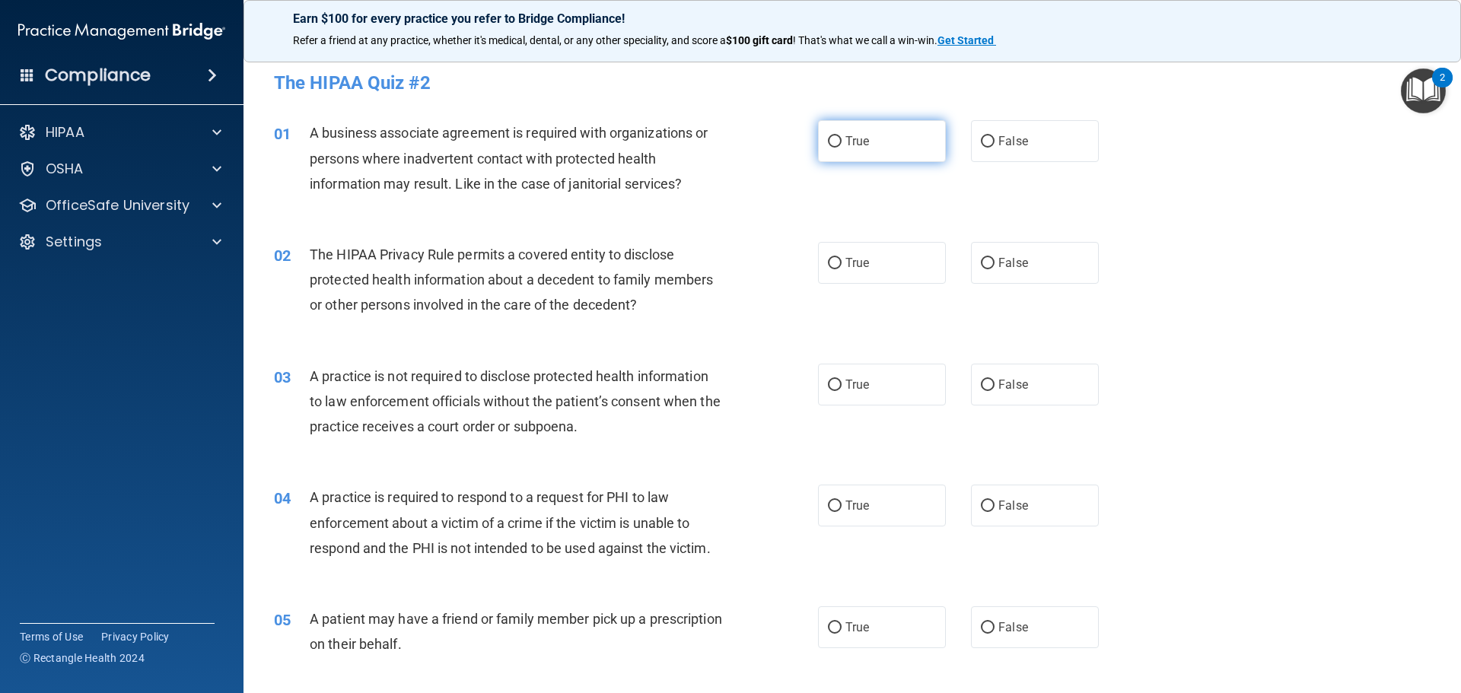
click at [852, 146] on span "True" at bounding box center [857, 141] width 24 height 14
click at [842, 146] on input "True" at bounding box center [835, 141] width 14 height 11
radio input "true"
click at [1029, 265] on label "False" at bounding box center [1035, 263] width 128 height 42
click at [995, 265] on input "False" at bounding box center [988, 263] width 14 height 11
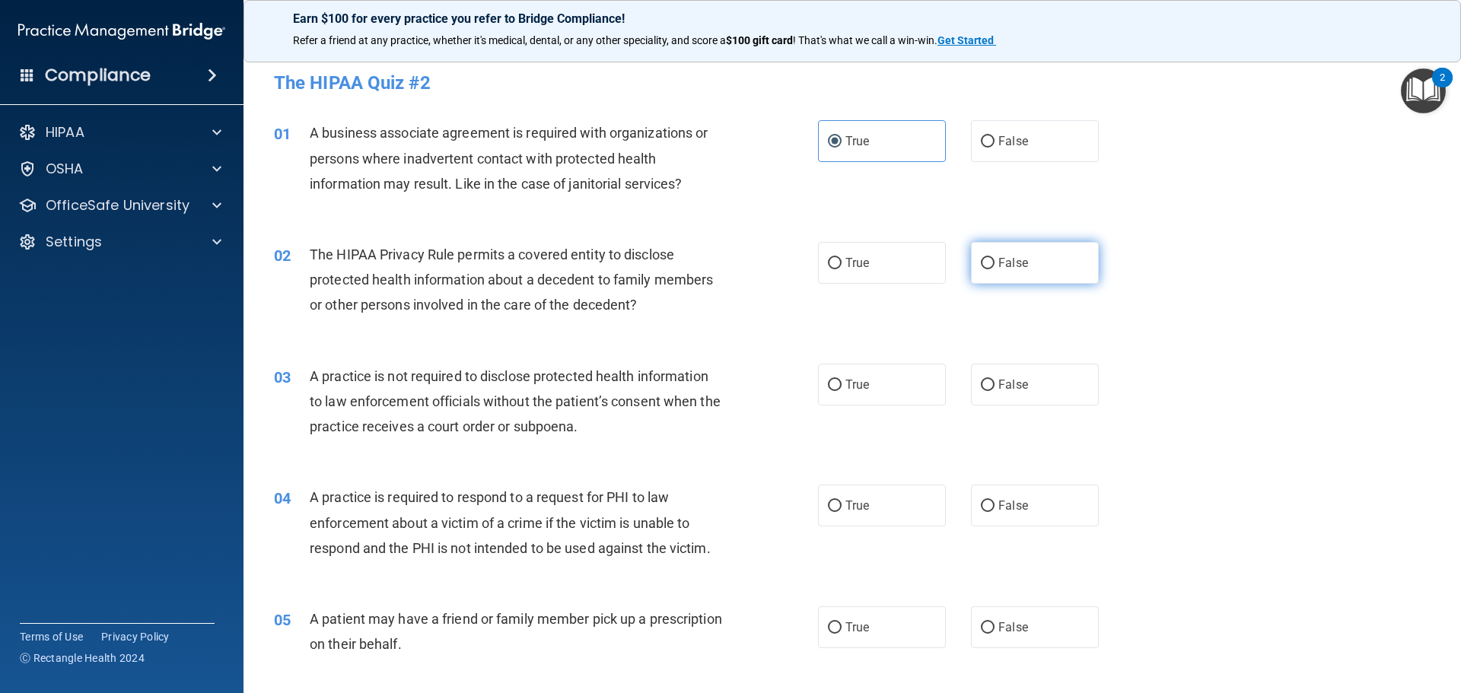
radio input "true"
click at [908, 268] on label "True" at bounding box center [882, 263] width 128 height 42
click at [842, 268] on input "True" at bounding box center [835, 263] width 14 height 11
radio input "true"
click at [981, 259] on input "False" at bounding box center [988, 263] width 14 height 11
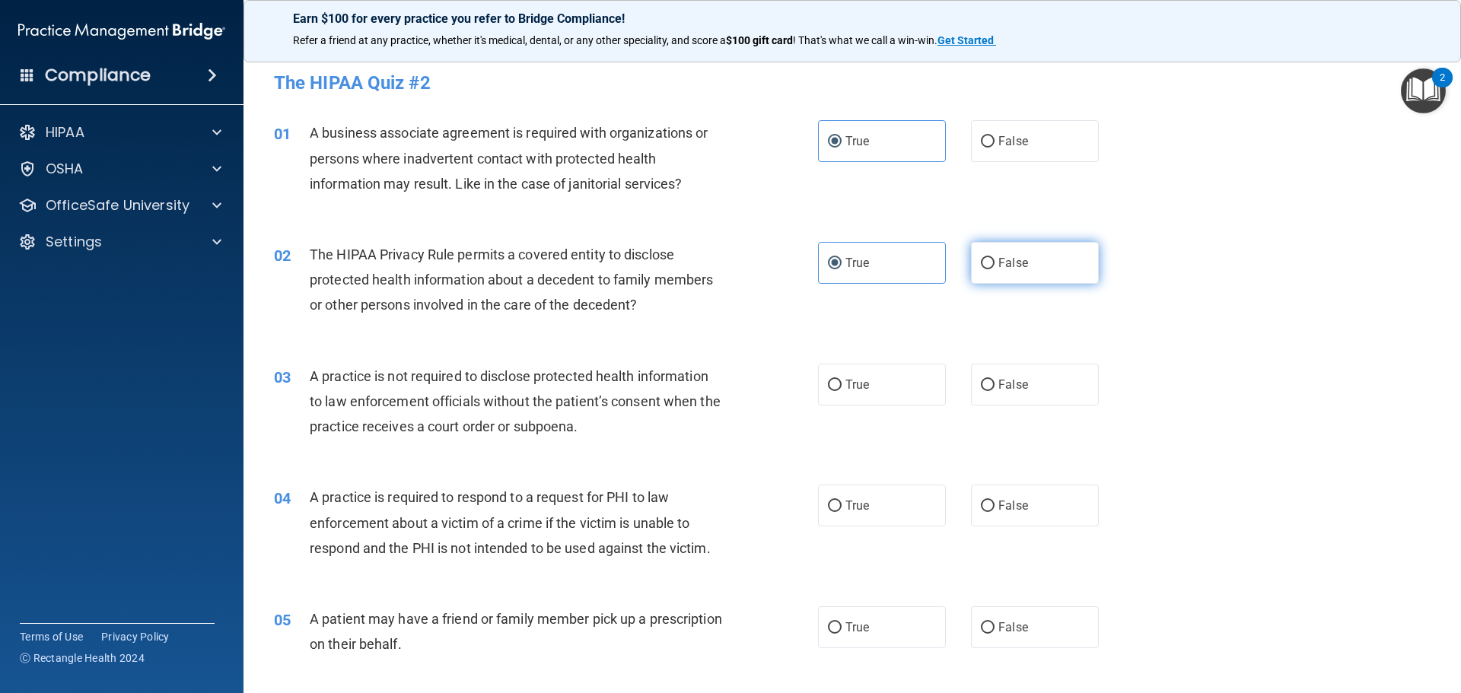
radio input "true"
radio input "false"
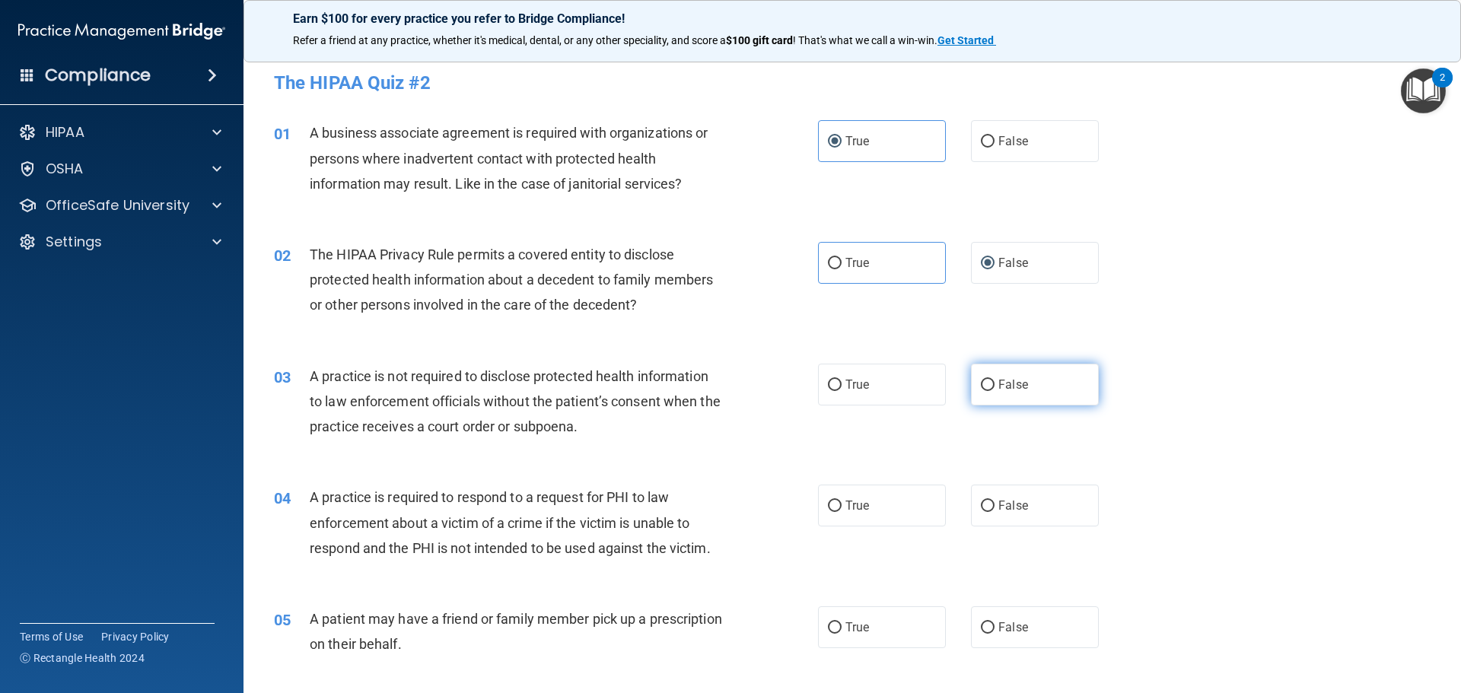
click at [976, 391] on label "False" at bounding box center [1035, 385] width 128 height 42
click at [981, 391] on input "False" at bounding box center [988, 385] width 14 height 11
radio input "true"
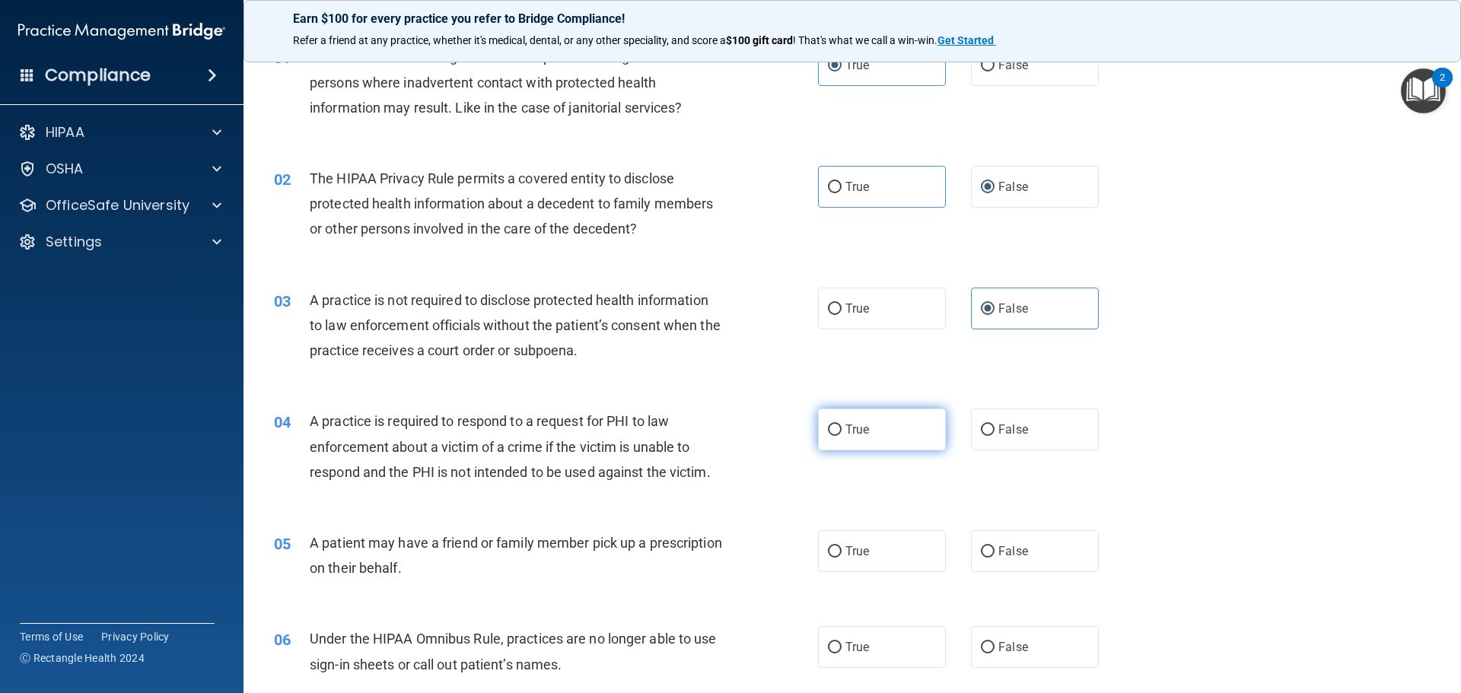
click at [867, 429] on label "True" at bounding box center [882, 430] width 128 height 42
click at [842, 429] on input "True" at bounding box center [835, 430] width 14 height 11
radio input "true"
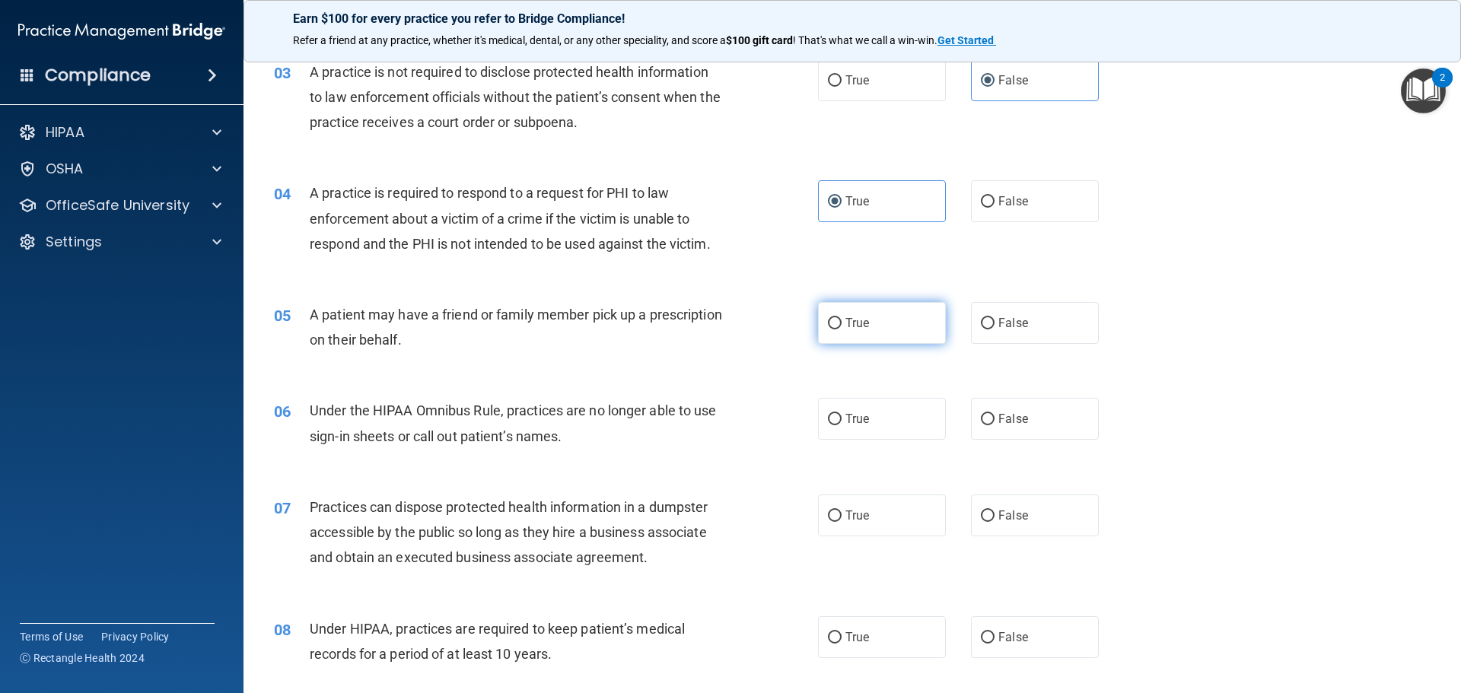
click at [893, 327] on label "True" at bounding box center [882, 323] width 128 height 42
click at [842, 327] on input "True" at bounding box center [835, 323] width 14 height 11
radio input "true"
drag, startPoint x: 1010, startPoint y: 322, endPoint x: 1017, endPoint y: 324, distance: 7.9
click at [1017, 324] on span "False" at bounding box center [1013, 323] width 30 height 14
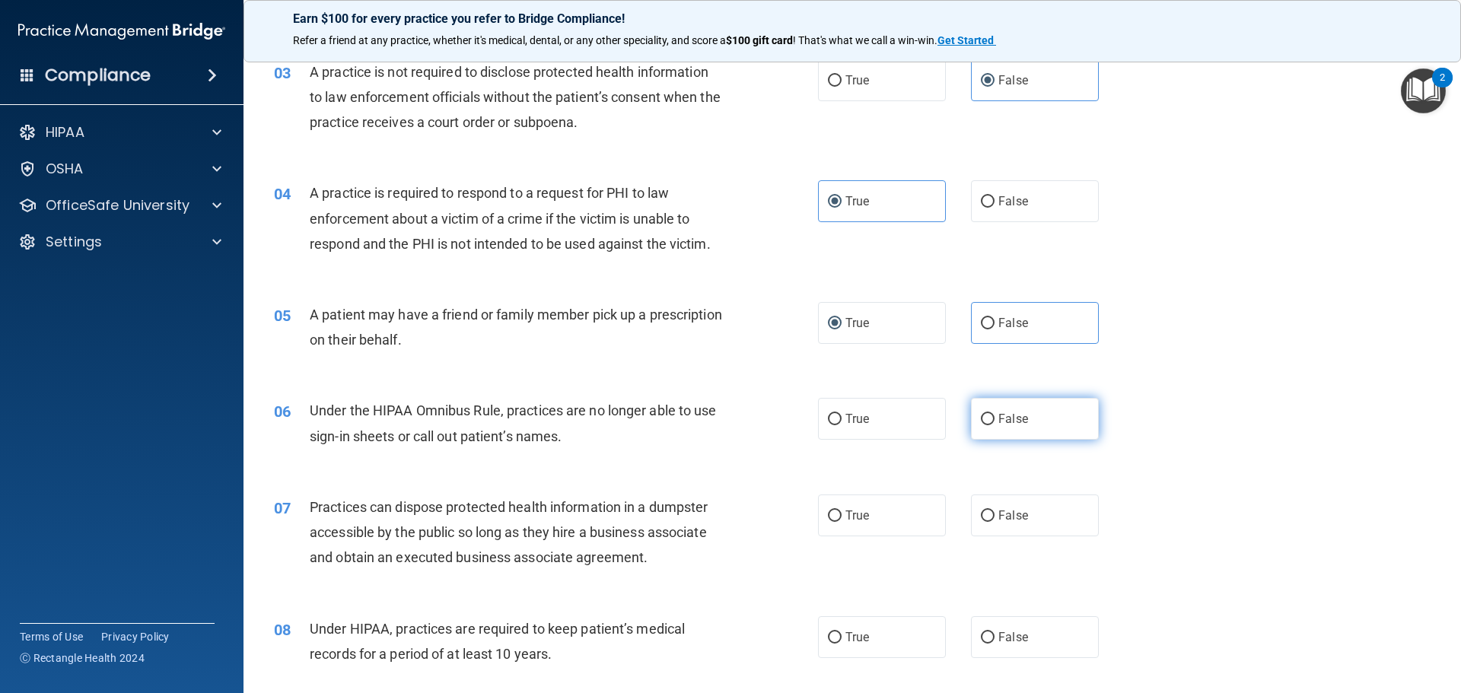
click at [1041, 419] on label "False" at bounding box center [1035, 419] width 128 height 42
click at [995, 419] on input "False" at bounding box center [988, 419] width 14 height 11
radio input "true"
click at [1035, 519] on label "False" at bounding box center [1035, 516] width 128 height 42
click at [995, 519] on input "False" at bounding box center [988, 516] width 14 height 11
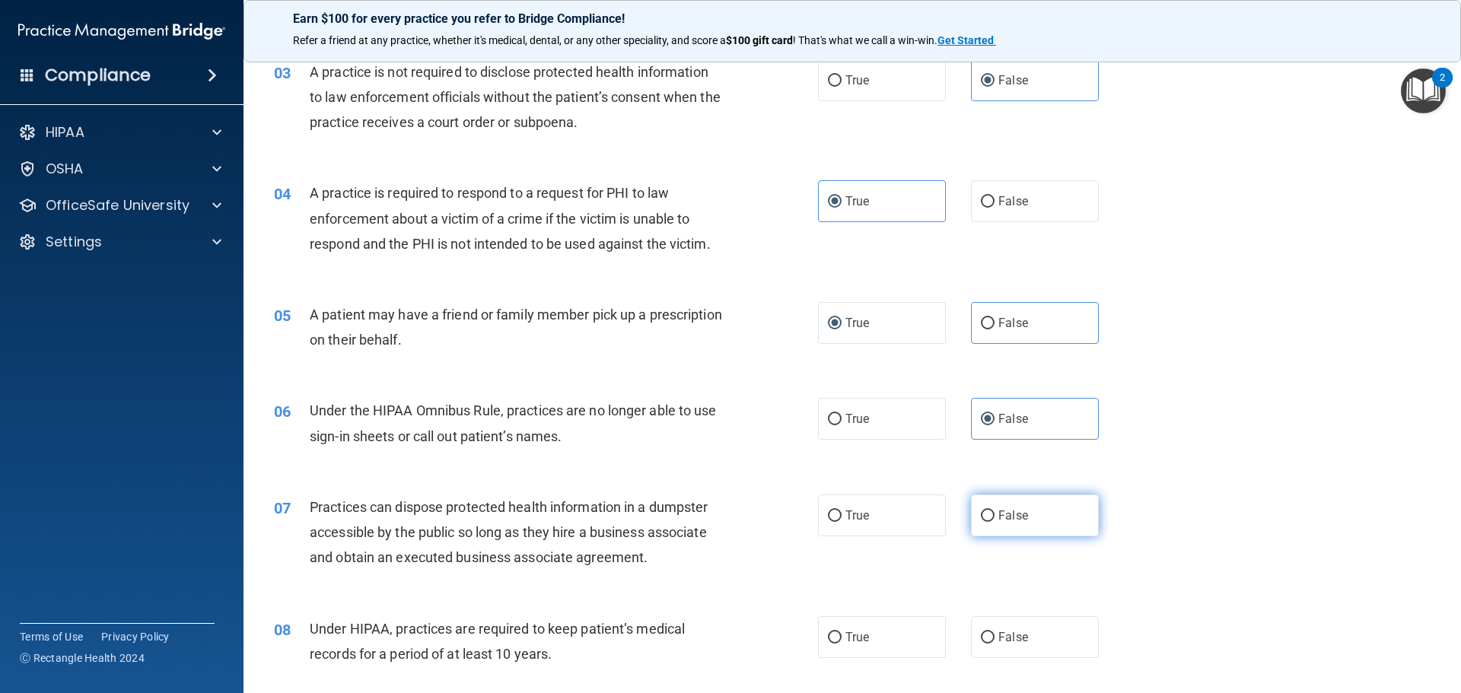
radio input "true"
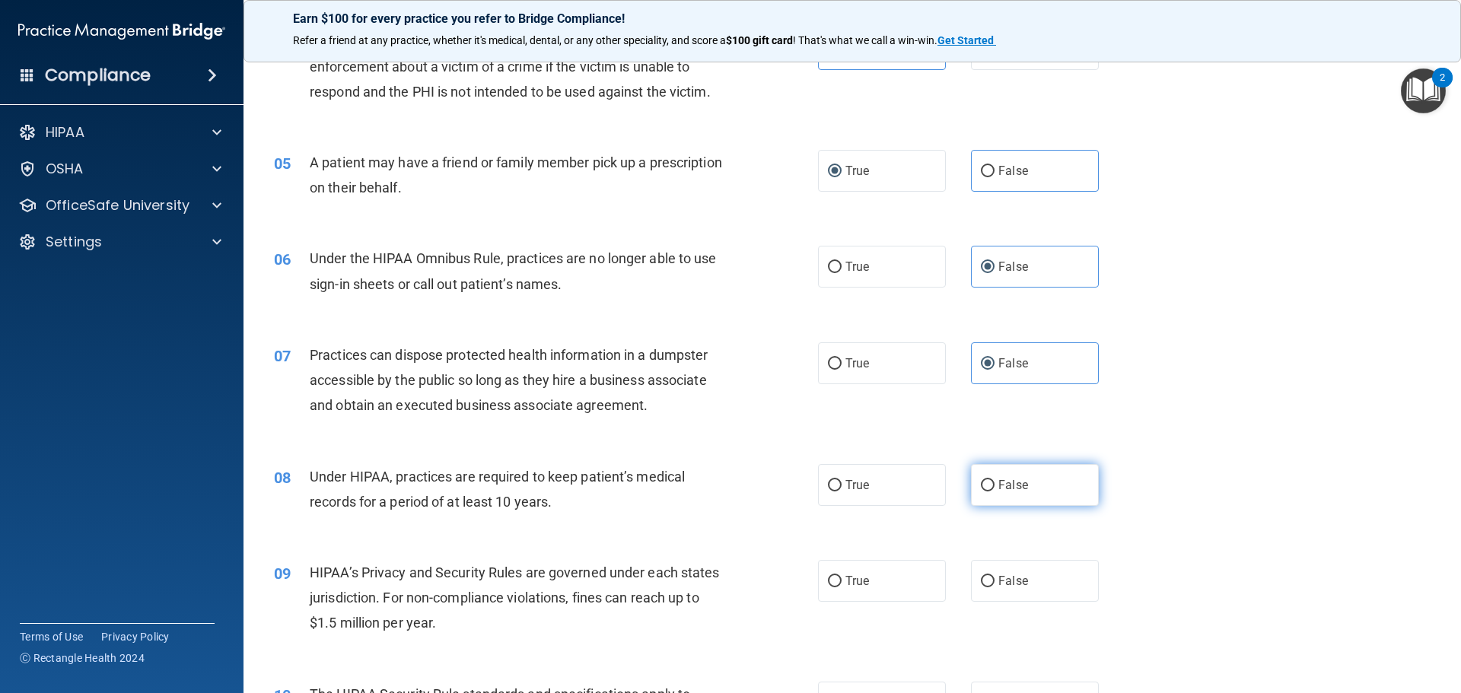
click at [1042, 487] on label "False" at bounding box center [1035, 485] width 128 height 42
click at [995, 487] on input "False" at bounding box center [988, 485] width 14 height 11
radio input "true"
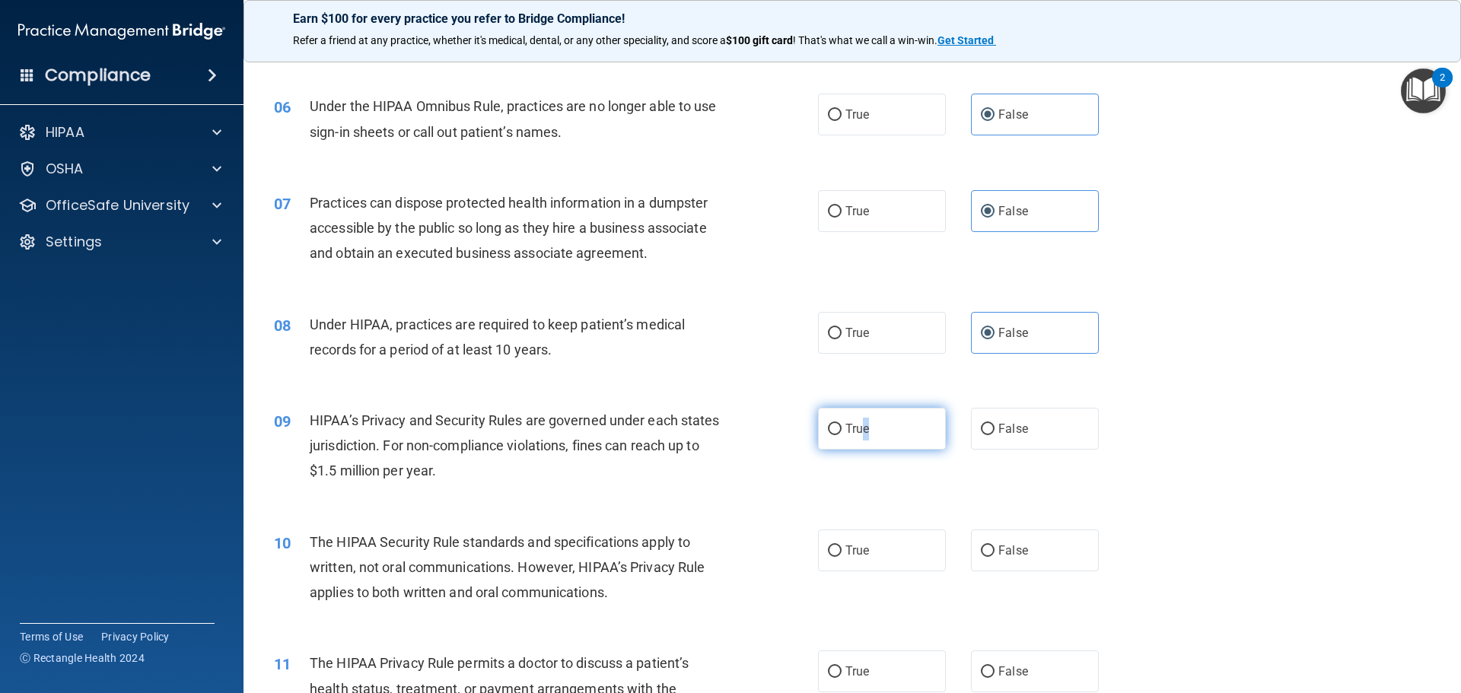
click at [861, 432] on span "True" at bounding box center [857, 429] width 24 height 14
click at [805, 422] on div "09 HIPAA’s Privacy and Security Rules are governed under each states jurisdicti…" at bounding box center [546, 450] width 590 height 84
click at [845, 429] on span "True" at bounding box center [857, 429] width 24 height 14
click at [842, 429] on input "True" at bounding box center [835, 429] width 14 height 11
radio input "true"
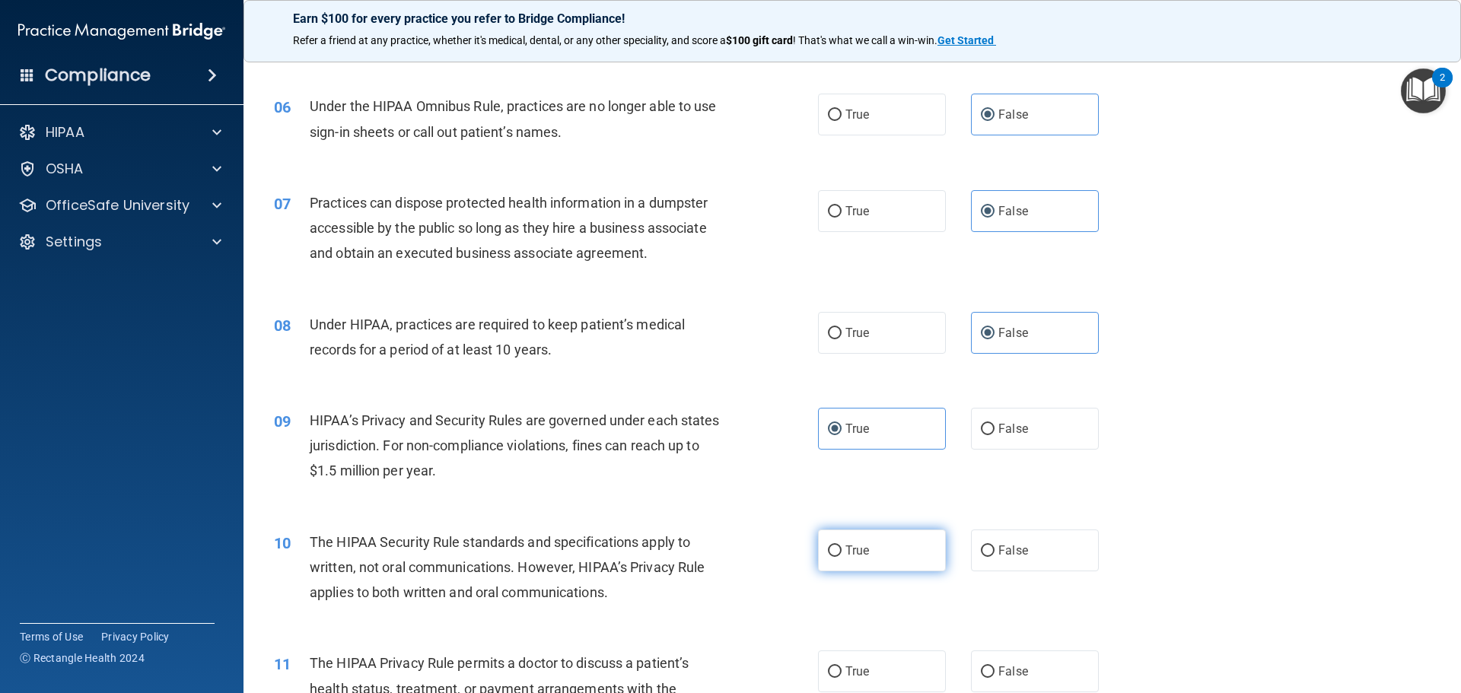
click at [859, 536] on label "True" at bounding box center [882, 551] width 128 height 42
click at [842, 546] on input "True" at bounding box center [835, 551] width 14 height 11
radio input "true"
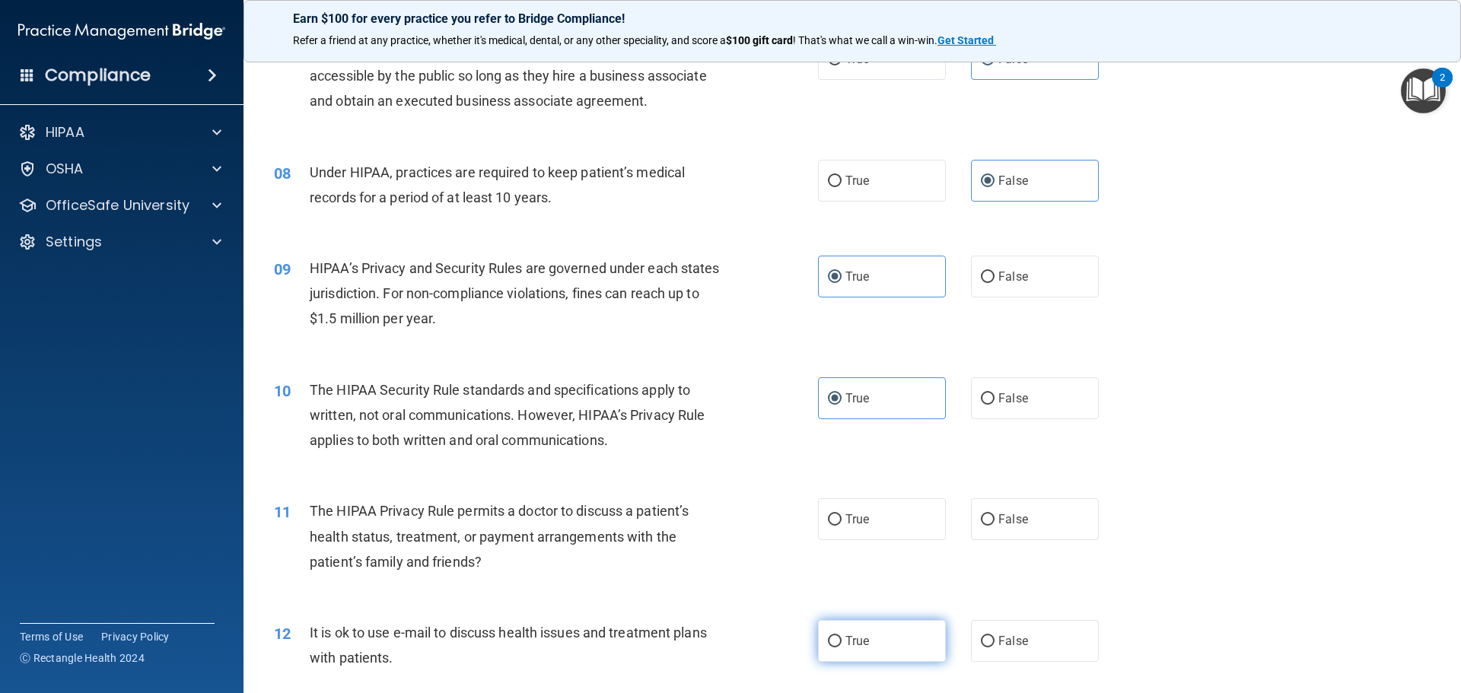
scroll to position [837, 0]
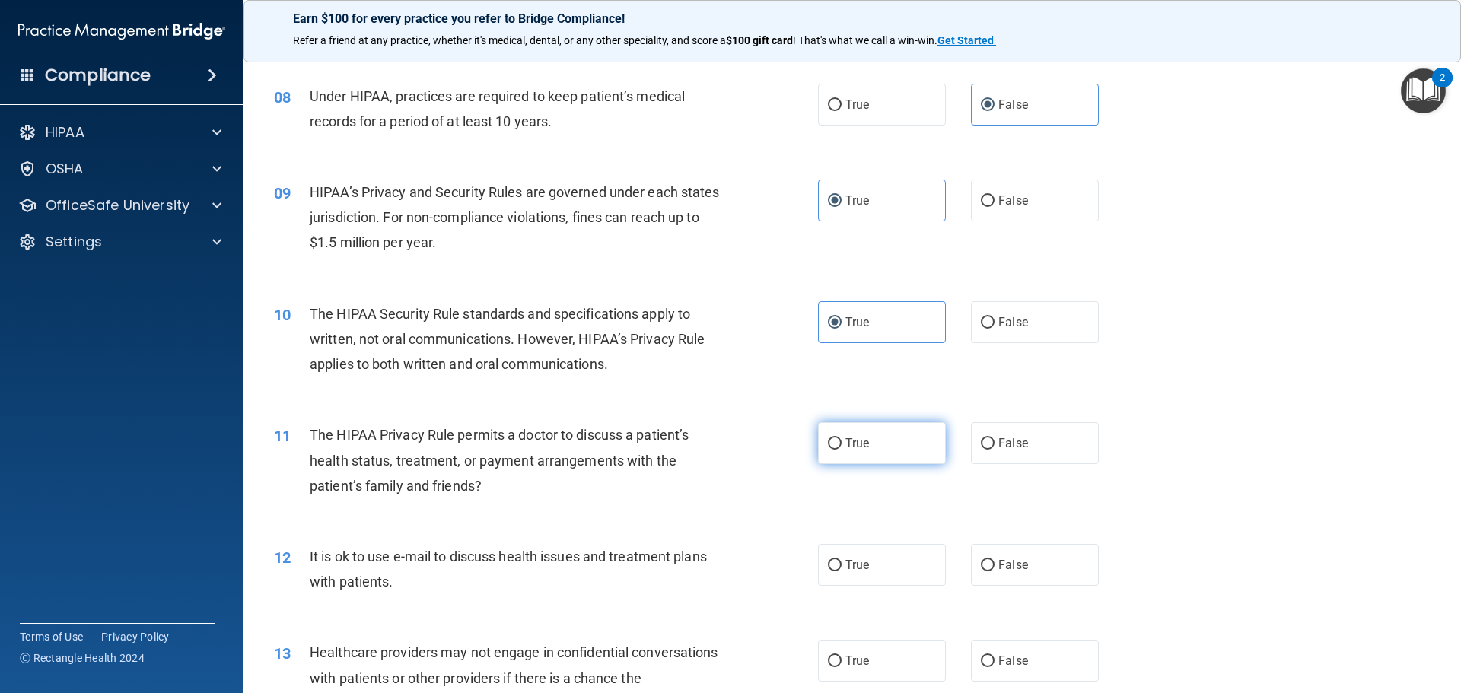
click at [866, 444] on label "True" at bounding box center [882, 443] width 128 height 42
click at [842, 444] on input "True" at bounding box center [835, 443] width 14 height 11
radio input "true"
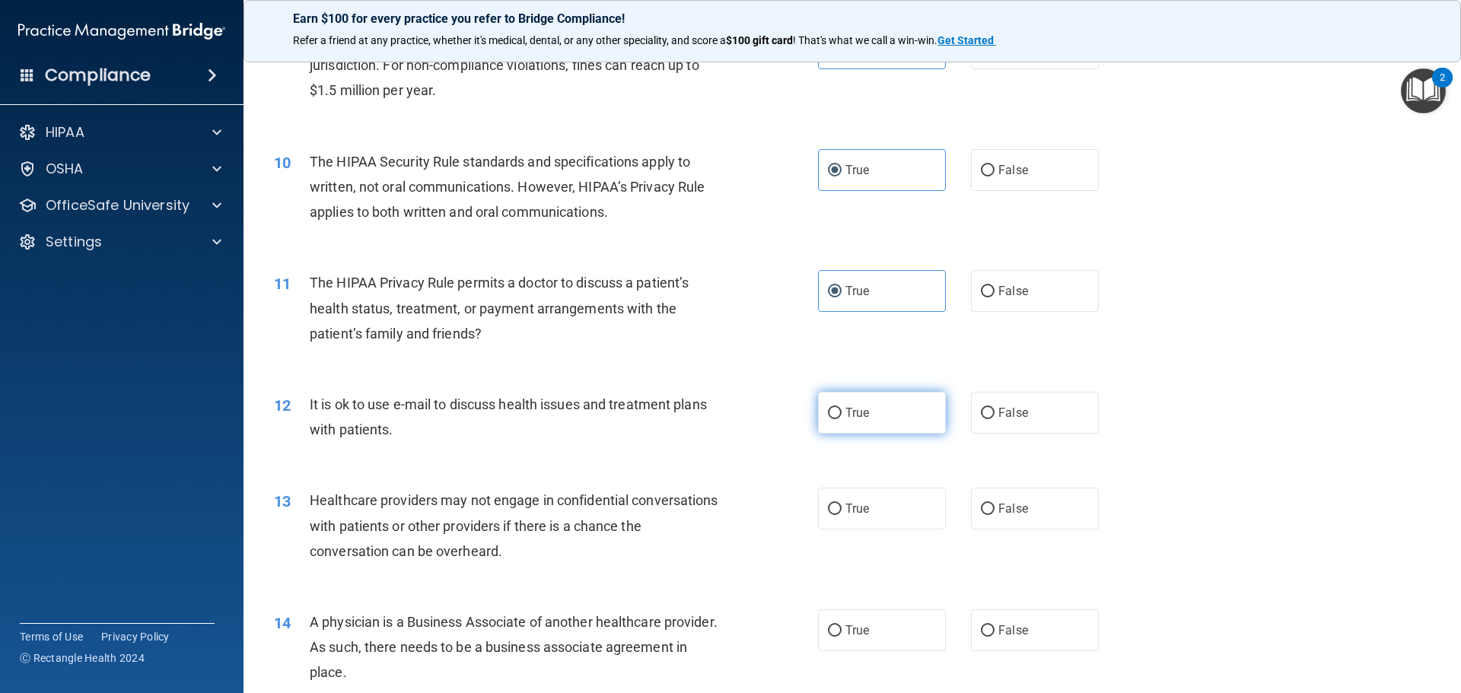
click at [896, 416] on label "True" at bounding box center [882, 413] width 128 height 42
click at [842, 416] on input "True" at bounding box center [835, 413] width 14 height 11
radio input "true"
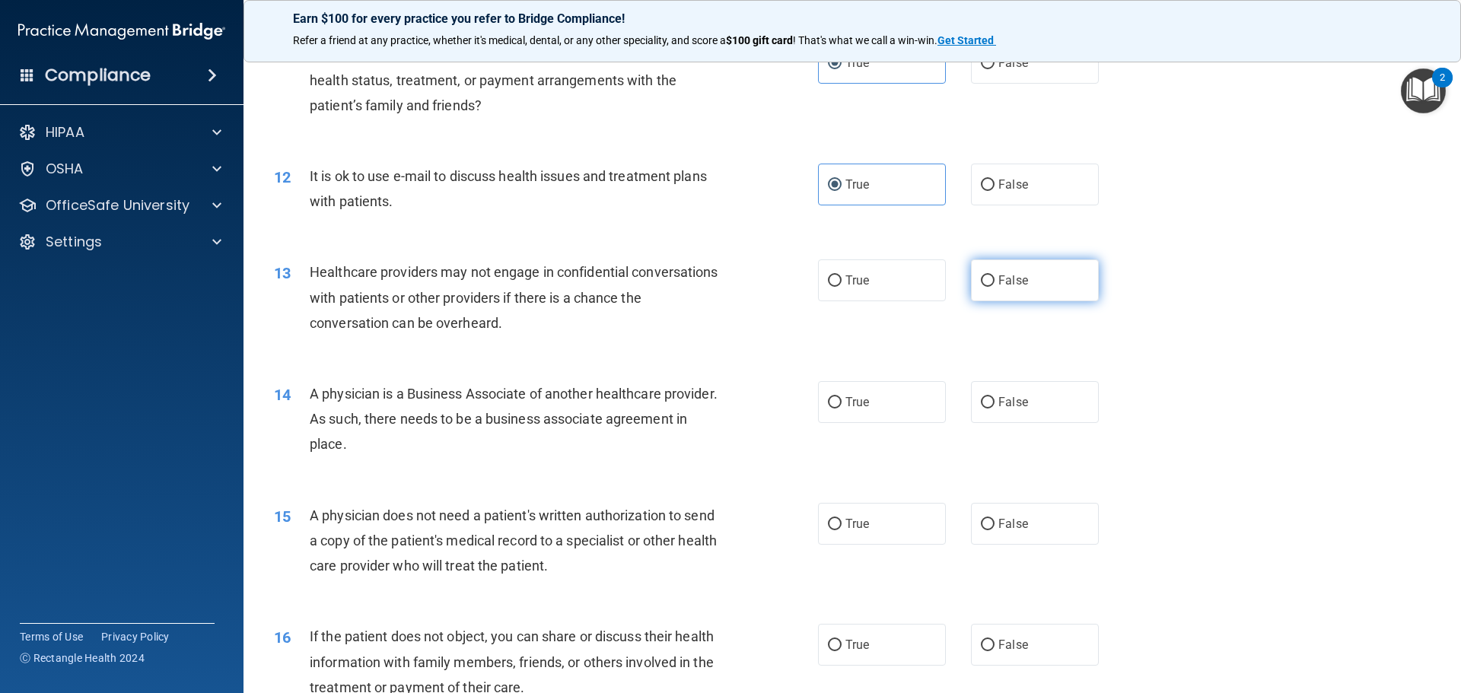
click at [1005, 272] on label "False" at bounding box center [1035, 280] width 128 height 42
click at [995, 275] on input "False" at bounding box center [988, 280] width 14 height 11
radio input "true"
click at [885, 415] on label "True" at bounding box center [882, 402] width 128 height 42
click at [842, 409] on input "True" at bounding box center [835, 402] width 14 height 11
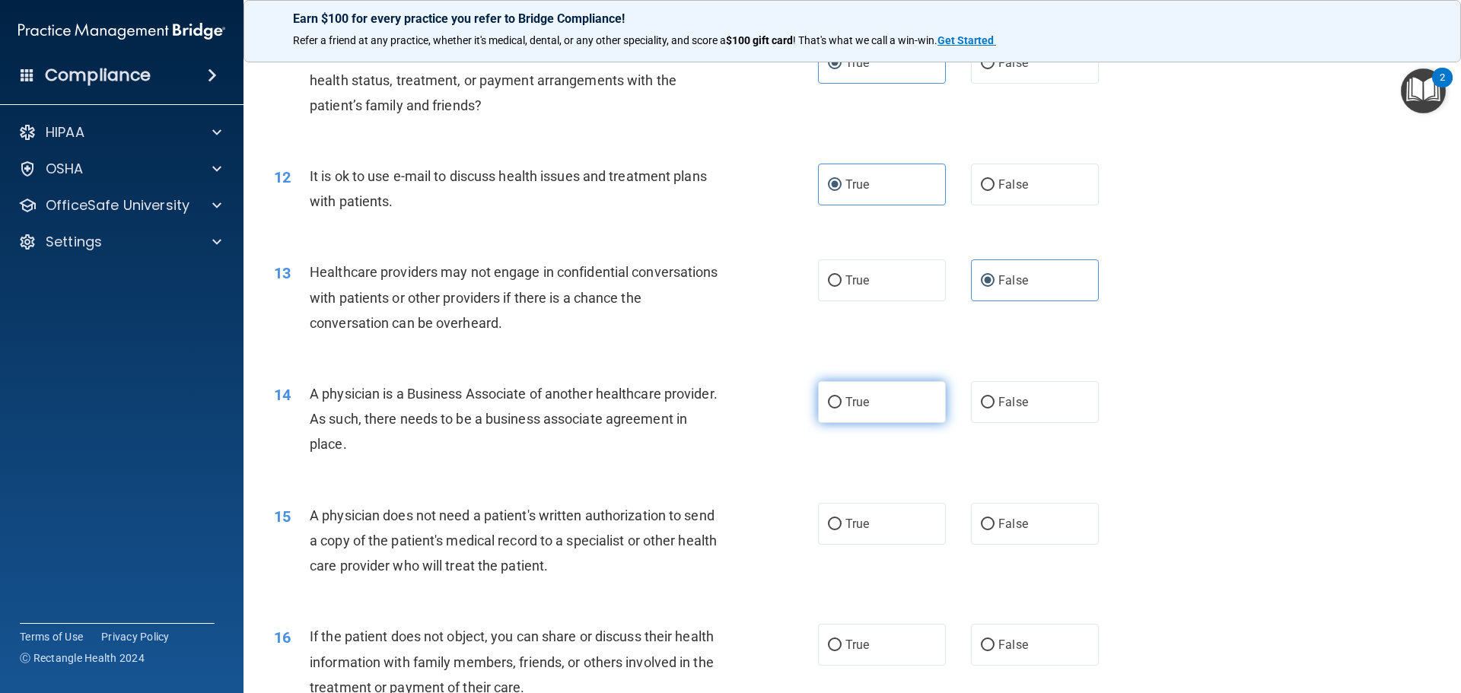
radio input "true"
click at [865, 523] on label "True" at bounding box center [882, 524] width 128 height 42
click at [842, 523] on input "True" at bounding box center [835, 524] width 14 height 11
radio input "true"
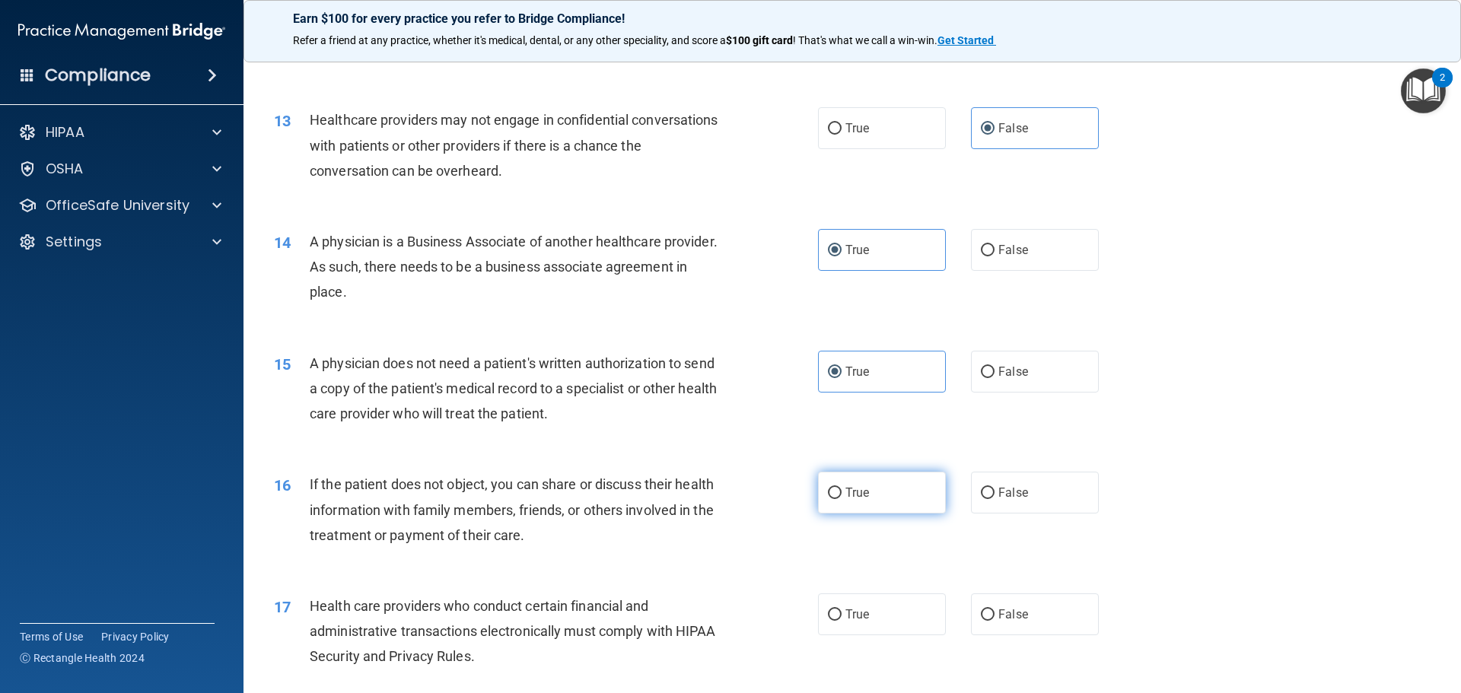
click at [887, 498] on label "True" at bounding box center [882, 493] width 128 height 42
click at [842, 498] on input "True" at bounding box center [835, 493] width 14 height 11
radio input "true"
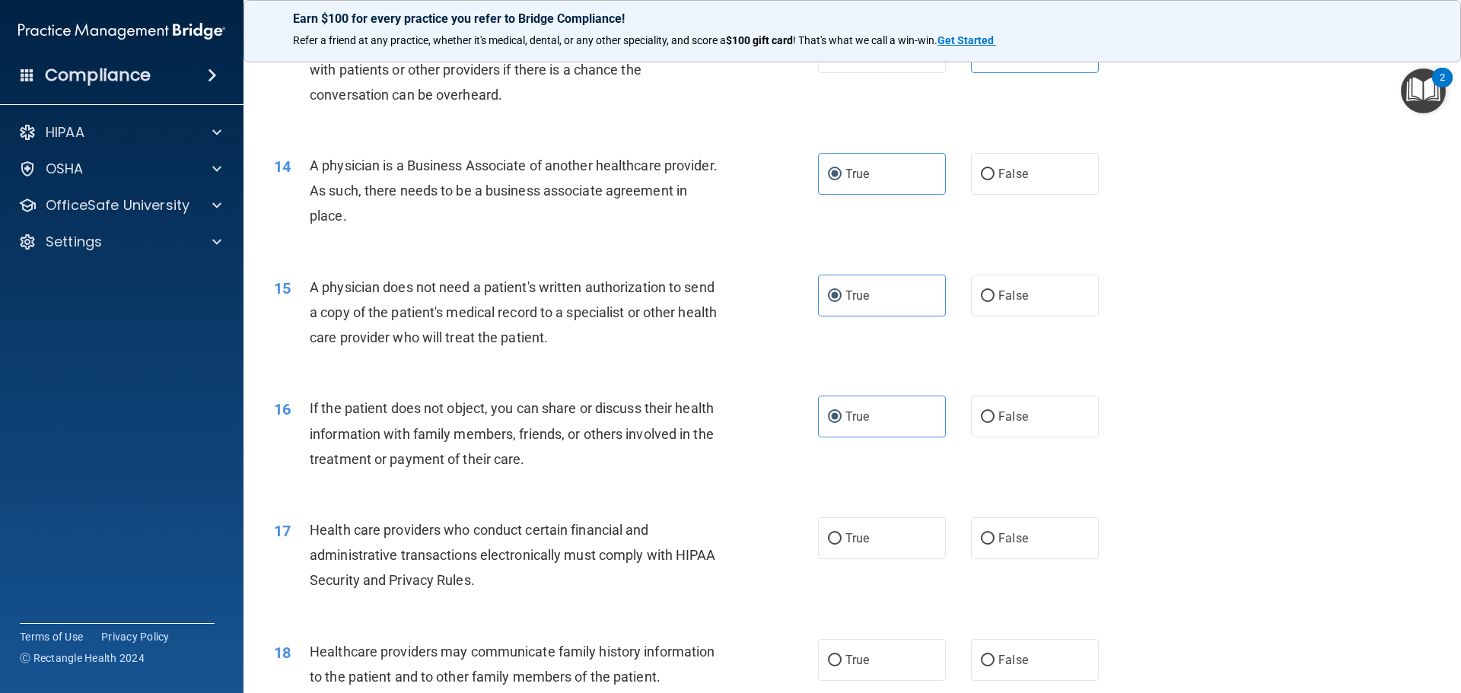
scroll to position [1522, 0]
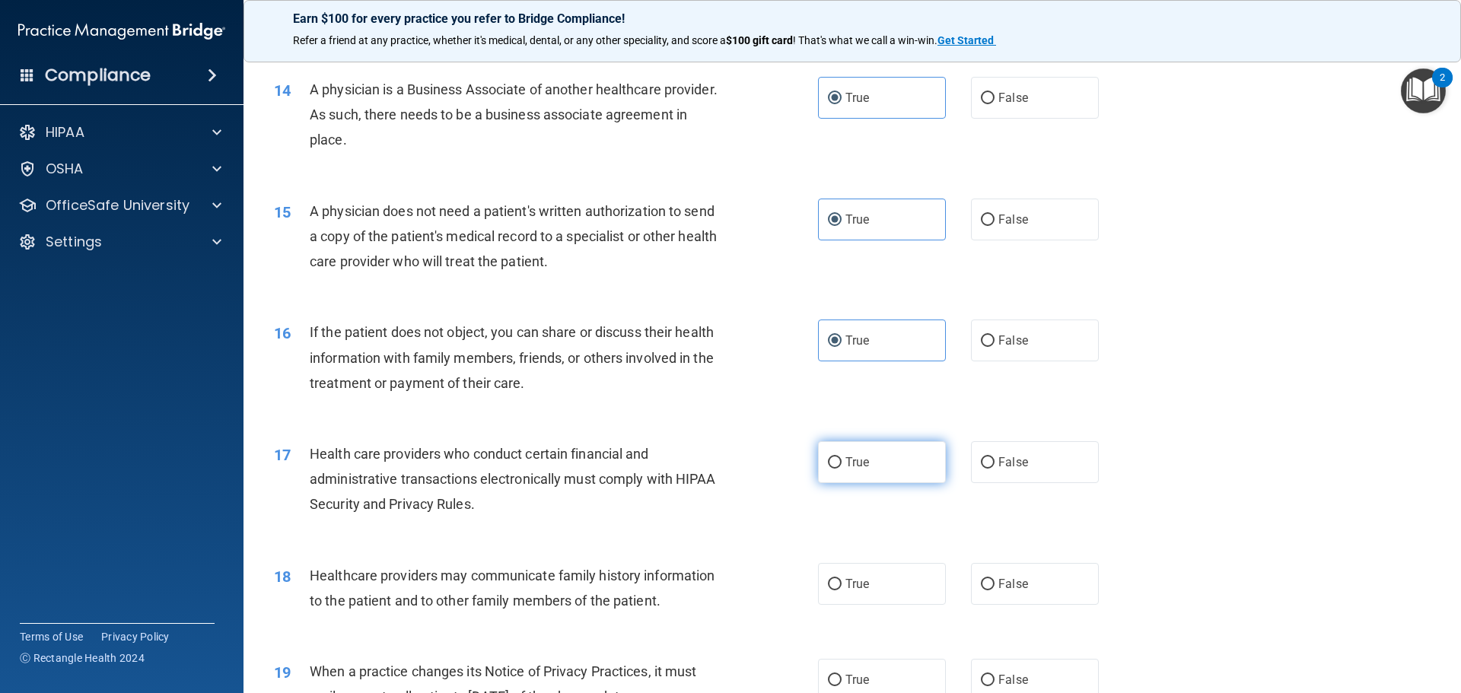
click at [839, 463] on label "True" at bounding box center [882, 462] width 128 height 42
click at [839, 463] on input "True" at bounding box center [835, 462] width 14 height 11
radio input "true"
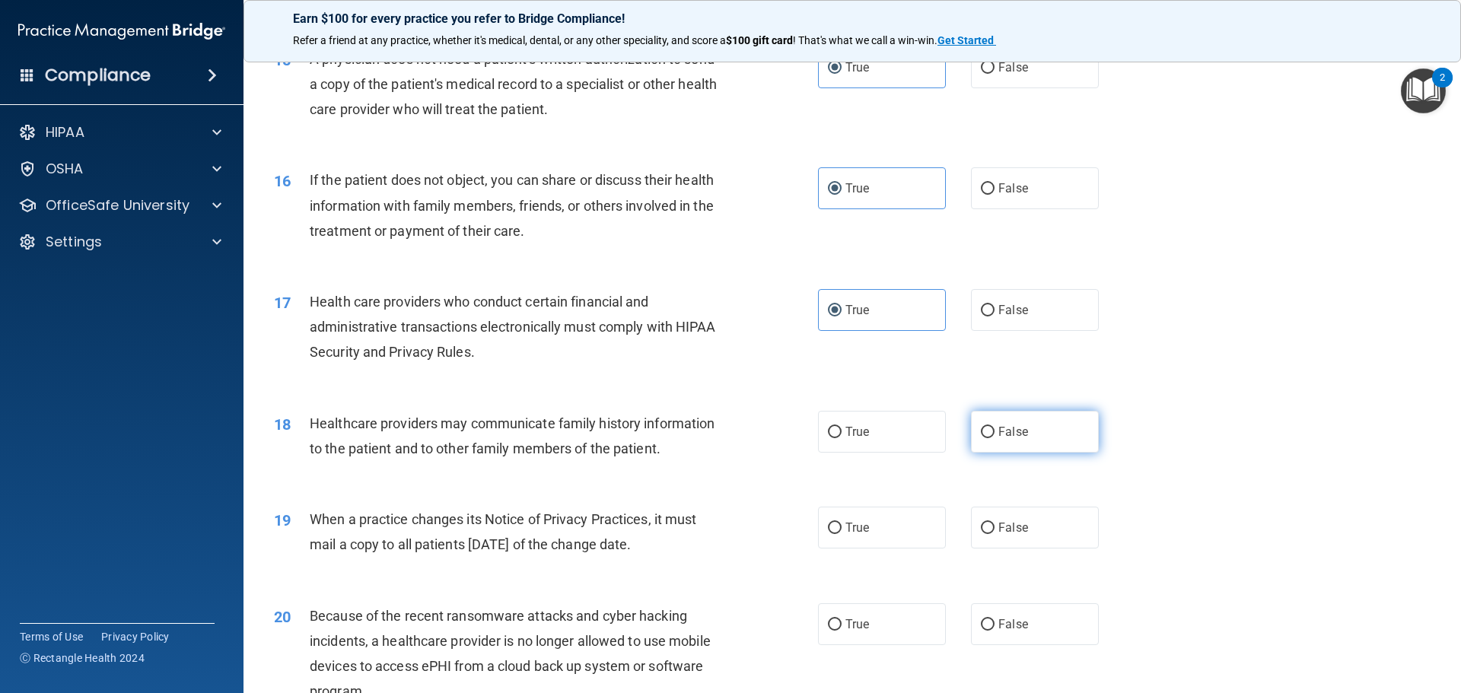
click at [1003, 435] on span "False" at bounding box center [1013, 432] width 30 height 14
click at [995, 435] on input "False" at bounding box center [988, 432] width 14 height 11
radio input "true"
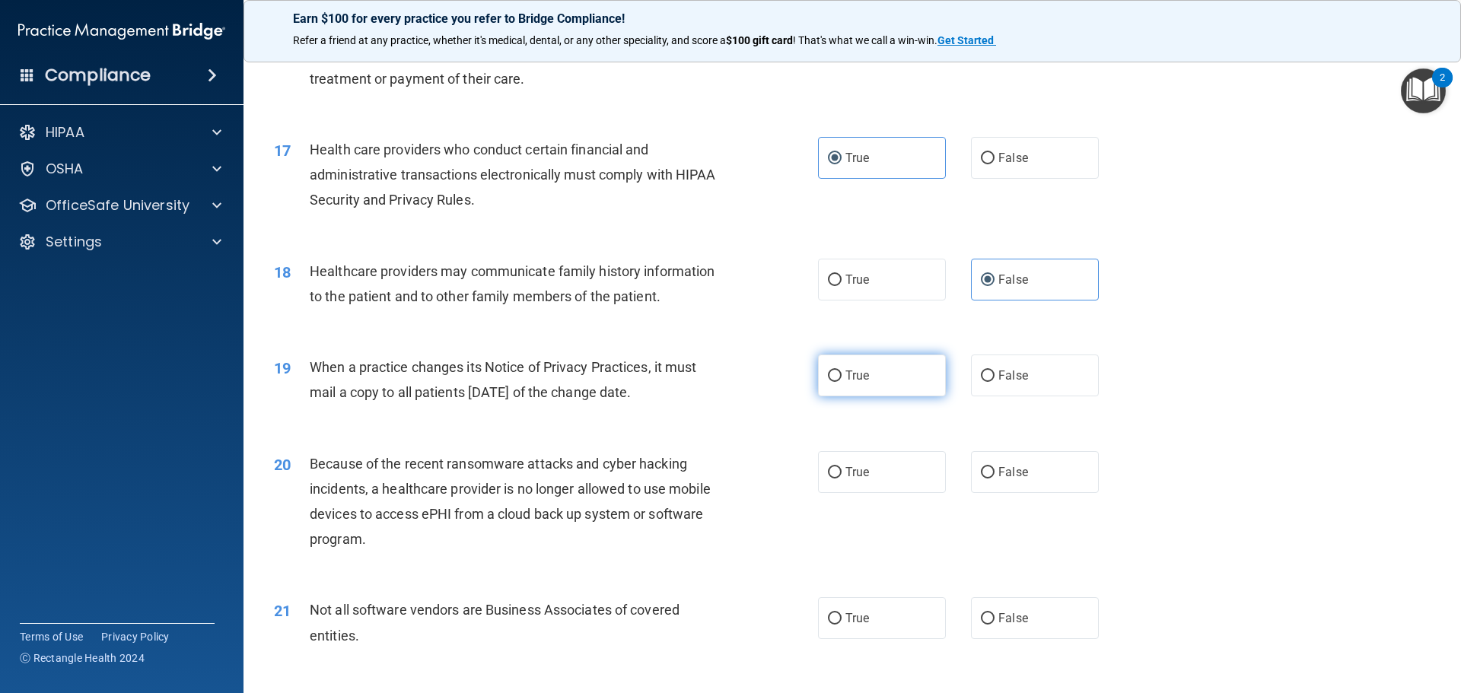
click at [826, 383] on label "True" at bounding box center [882, 376] width 128 height 42
click at [828, 382] on input "True" at bounding box center [835, 376] width 14 height 11
radio input "true"
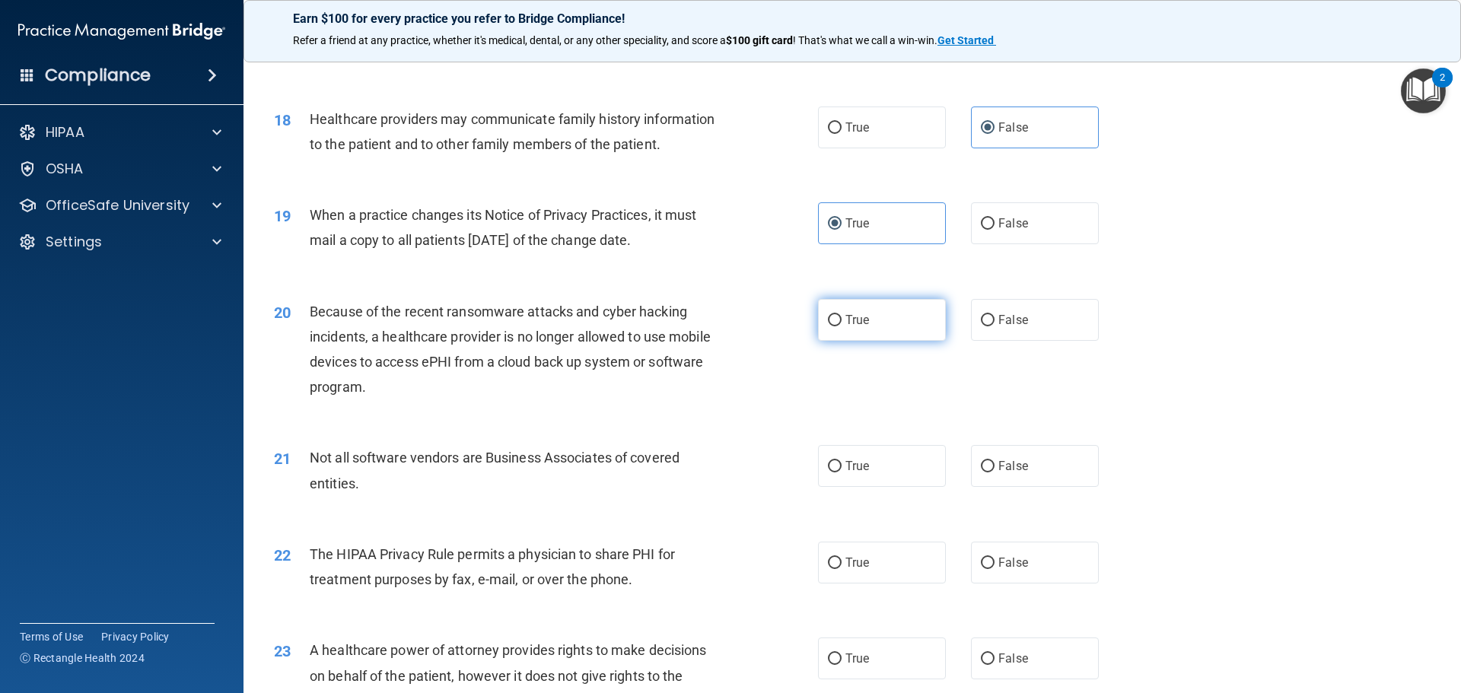
click at [882, 319] on label "True" at bounding box center [882, 320] width 128 height 42
click at [842, 319] on input "True" at bounding box center [835, 320] width 14 height 11
radio input "true"
click at [1049, 465] on label "False" at bounding box center [1035, 466] width 128 height 42
click at [995, 465] on input "False" at bounding box center [988, 466] width 14 height 11
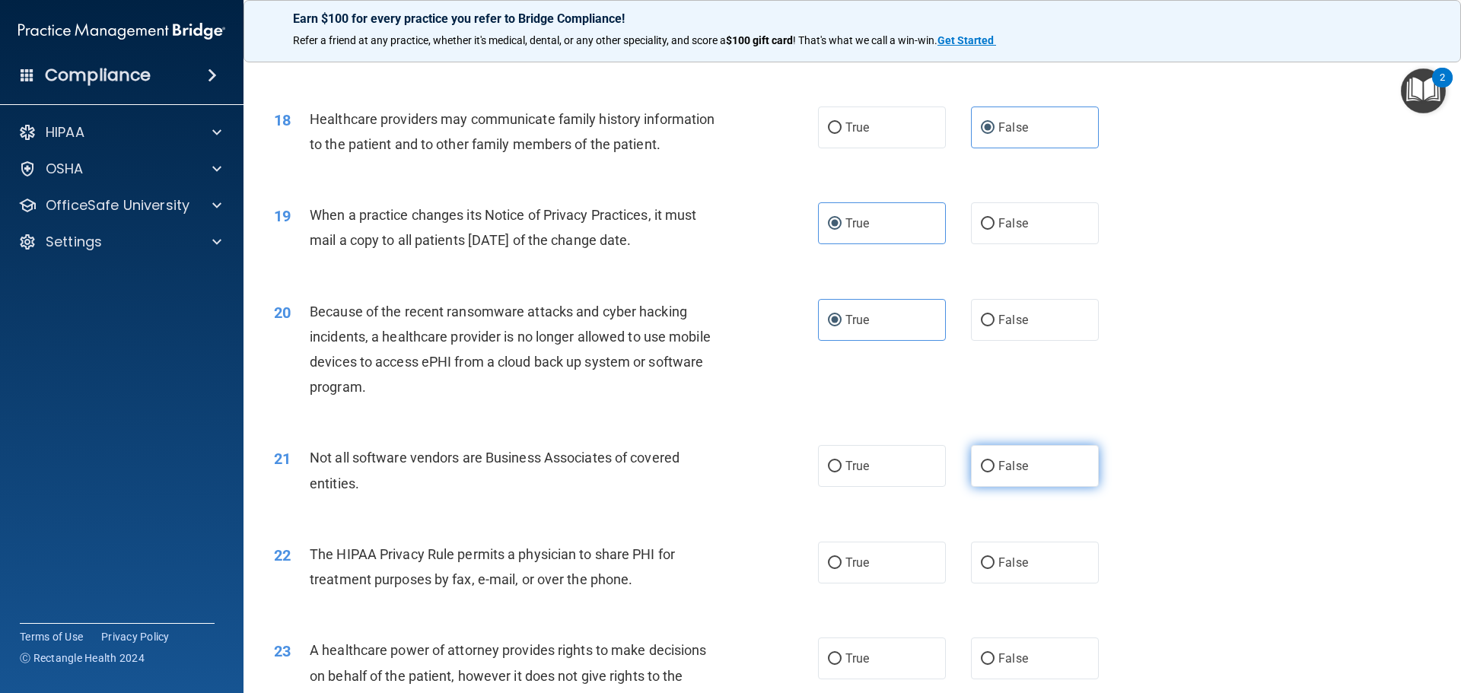
radio input "true"
click at [859, 479] on label "True" at bounding box center [882, 466] width 128 height 42
click at [842, 473] on input "True" at bounding box center [835, 466] width 14 height 11
radio input "true"
radio input "false"
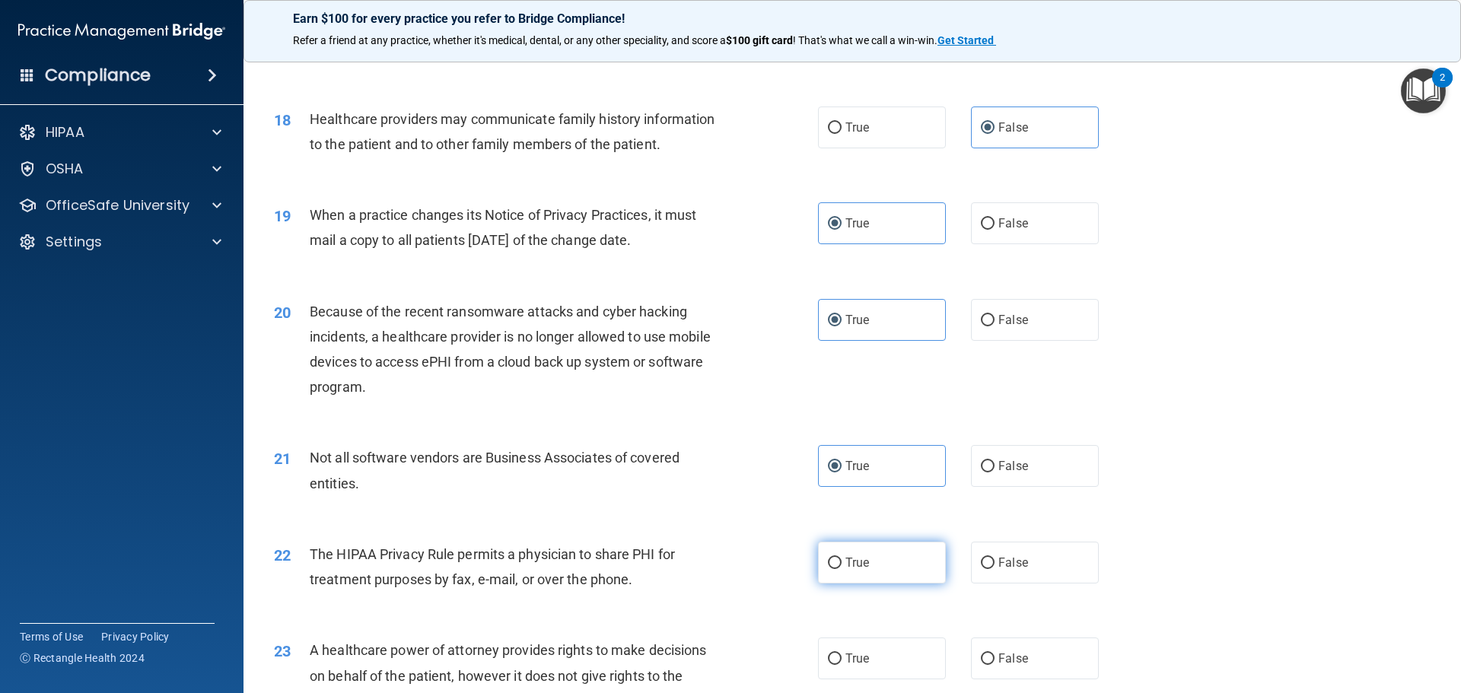
scroll to position [2131, 0]
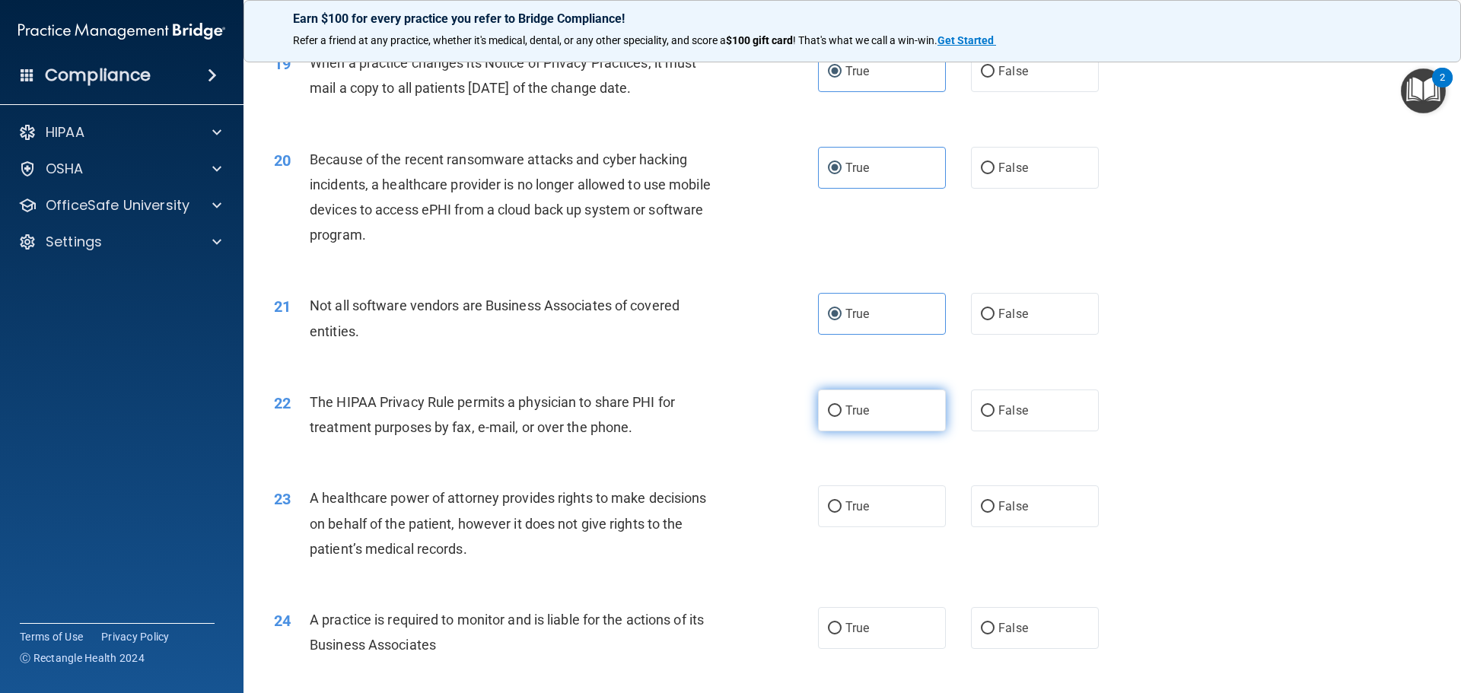
click at [839, 418] on label "True" at bounding box center [882, 411] width 128 height 42
click at [839, 417] on input "True" at bounding box center [835, 411] width 14 height 11
radio input "true"
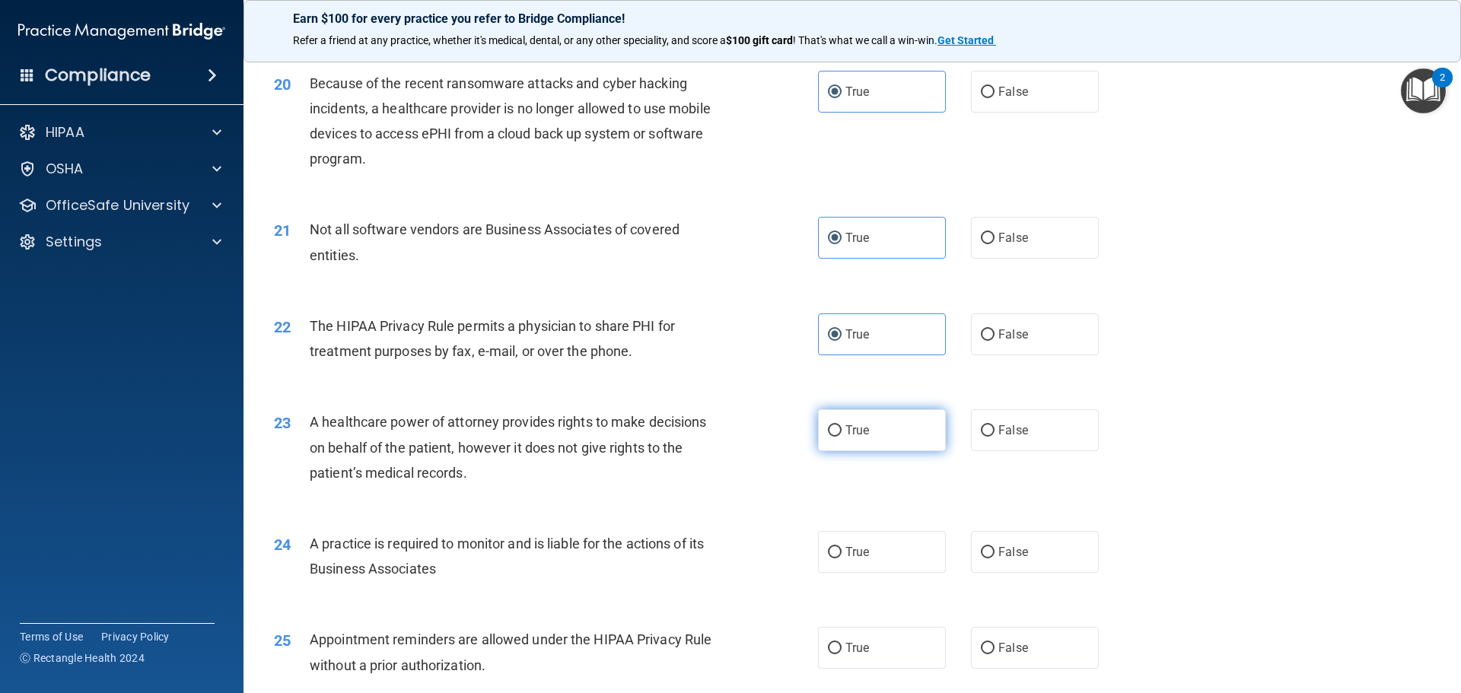
click at [868, 435] on label "True" at bounding box center [882, 430] width 128 height 42
click at [842, 435] on input "True" at bounding box center [835, 430] width 14 height 11
radio input "true"
click at [991, 435] on label "False" at bounding box center [1035, 430] width 128 height 42
click at [991, 435] on input "False" at bounding box center [988, 430] width 14 height 11
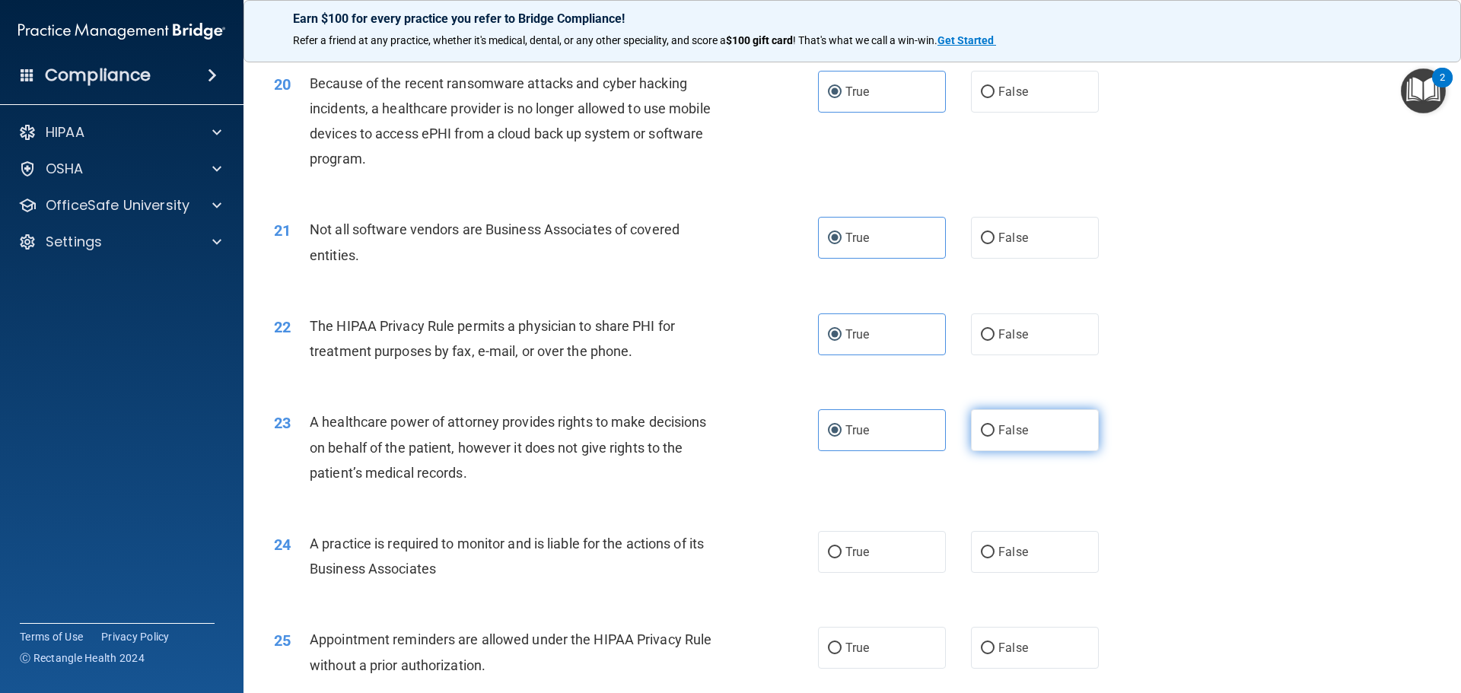
radio input "true"
radio input "false"
click at [1017, 549] on span "False" at bounding box center [1013, 552] width 30 height 14
click at [995, 549] on input "False" at bounding box center [988, 552] width 14 height 11
radio input "true"
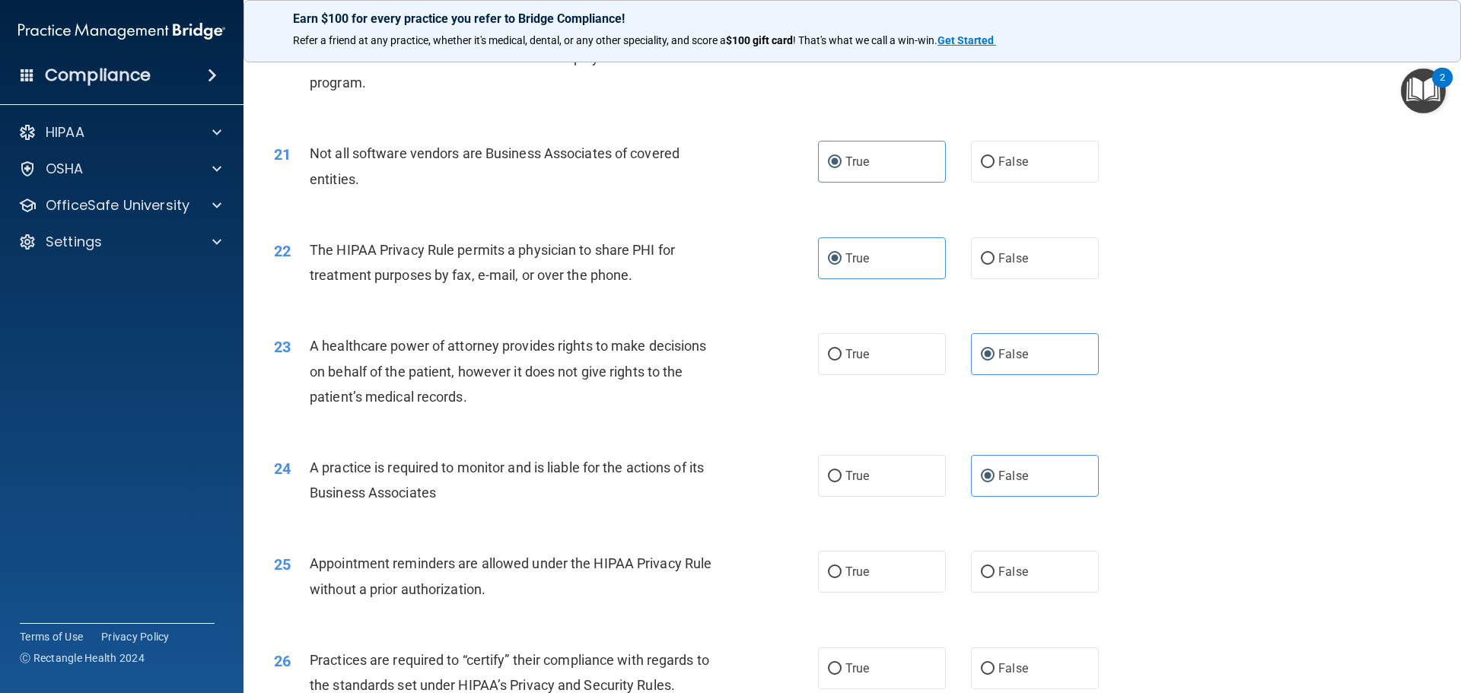
scroll to position [2359, 0]
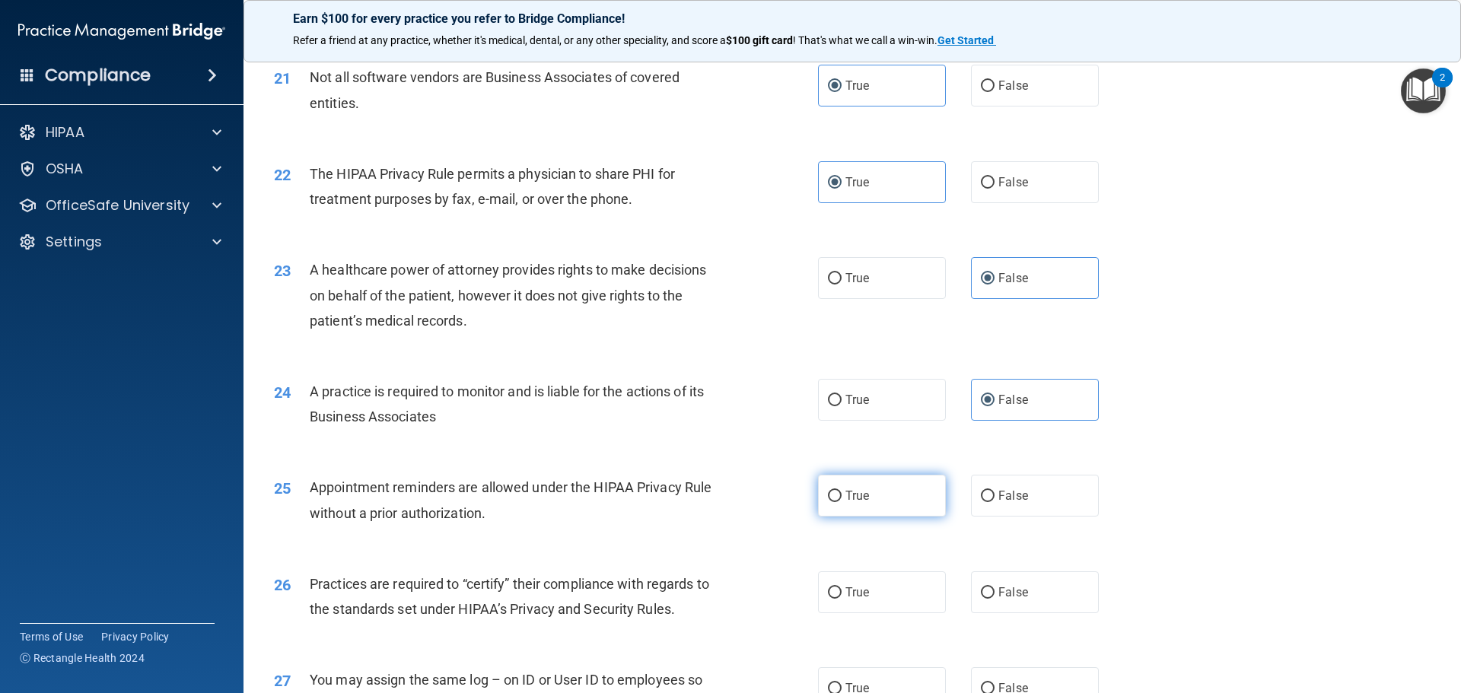
click at [859, 498] on span "True" at bounding box center [857, 496] width 24 height 14
click at [842, 498] on input "True" at bounding box center [835, 496] width 14 height 11
radio input "true"
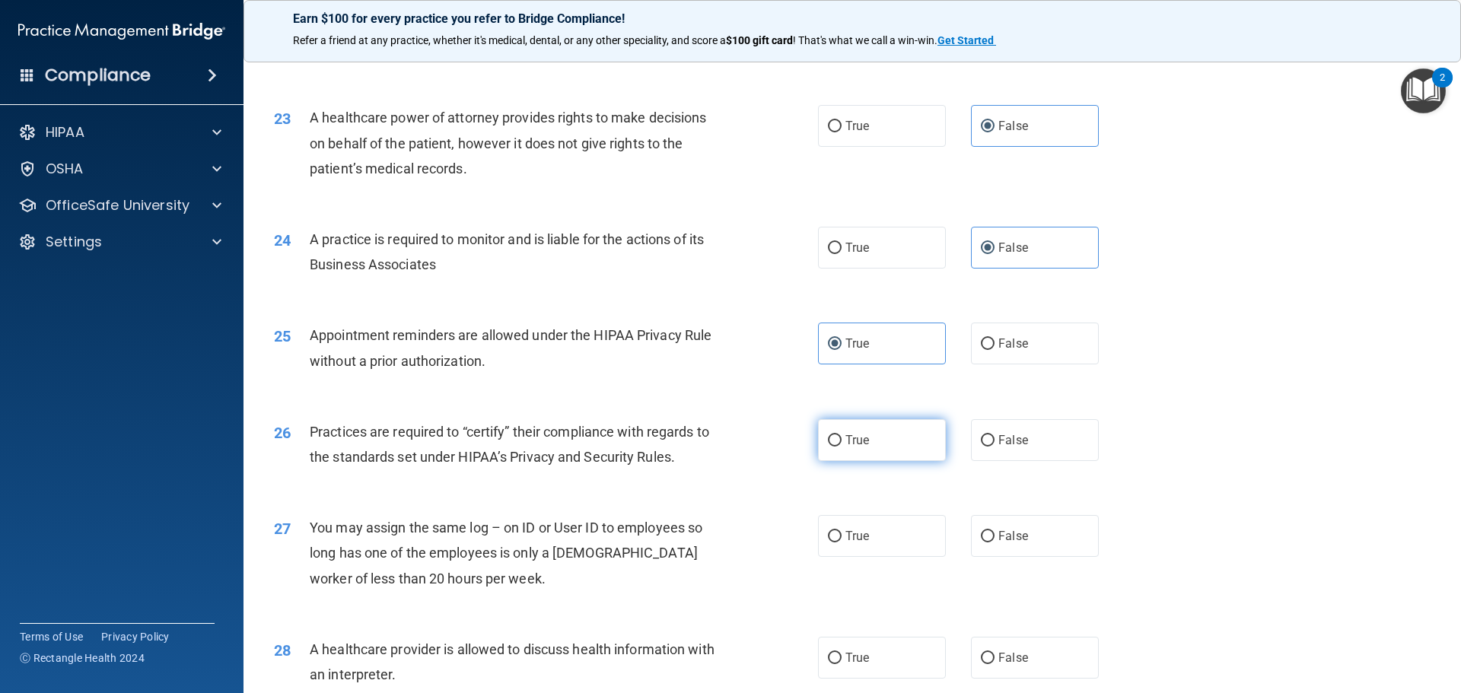
click at [891, 435] on label "True" at bounding box center [882, 440] width 128 height 42
click at [842, 435] on input "True" at bounding box center [835, 440] width 14 height 11
radio input "true"
click at [1037, 543] on label "False" at bounding box center [1035, 536] width 128 height 42
click at [995, 543] on input "False" at bounding box center [988, 536] width 14 height 11
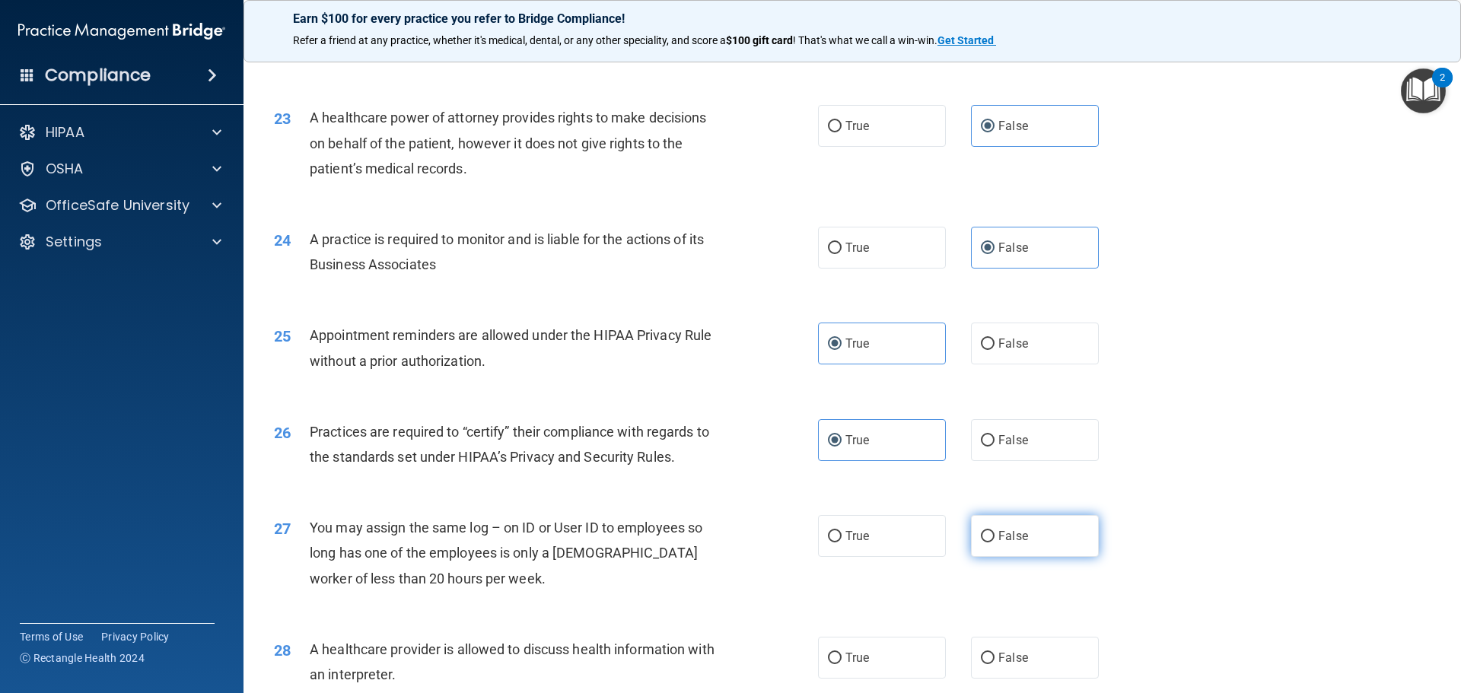
radio input "true"
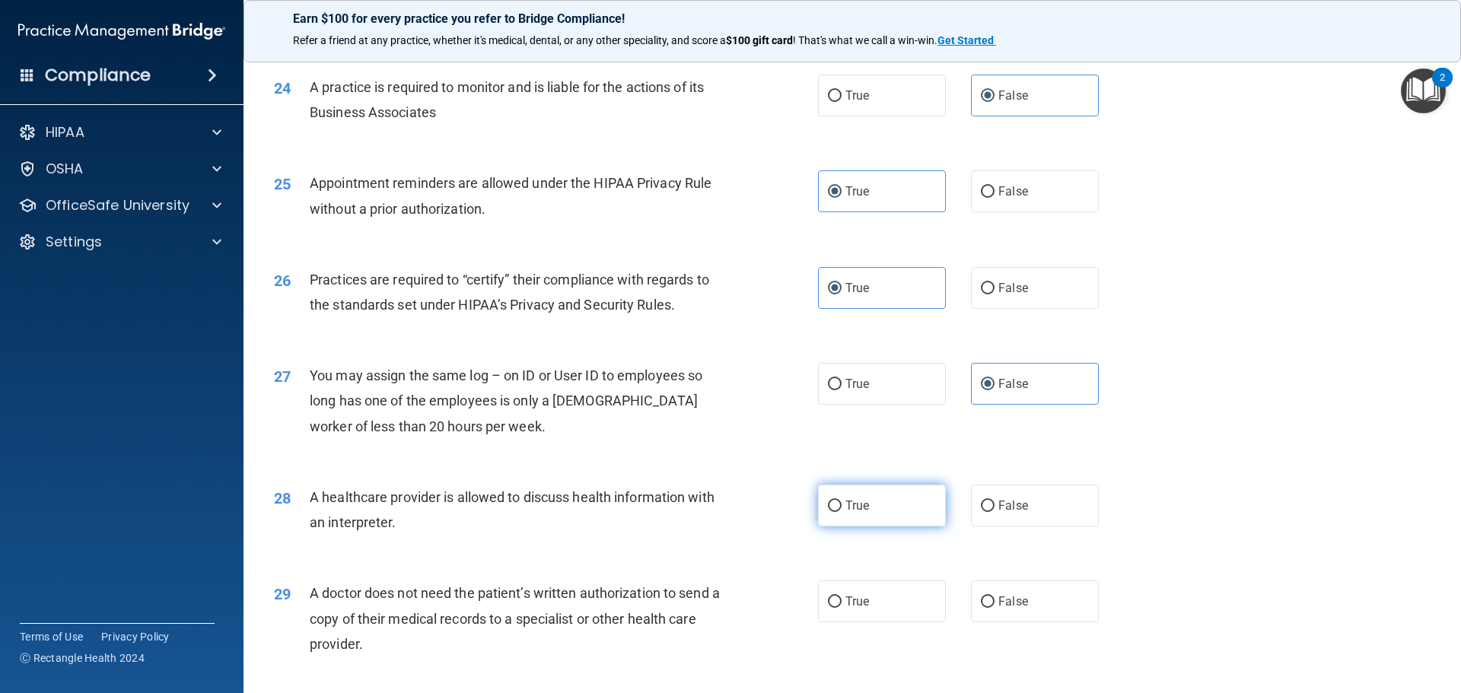
click at [863, 509] on span "True" at bounding box center [857, 505] width 24 height 14
click at [842, 509] on input "True" at bounding box center [835, 506] width 14 height 11
radio input "true"
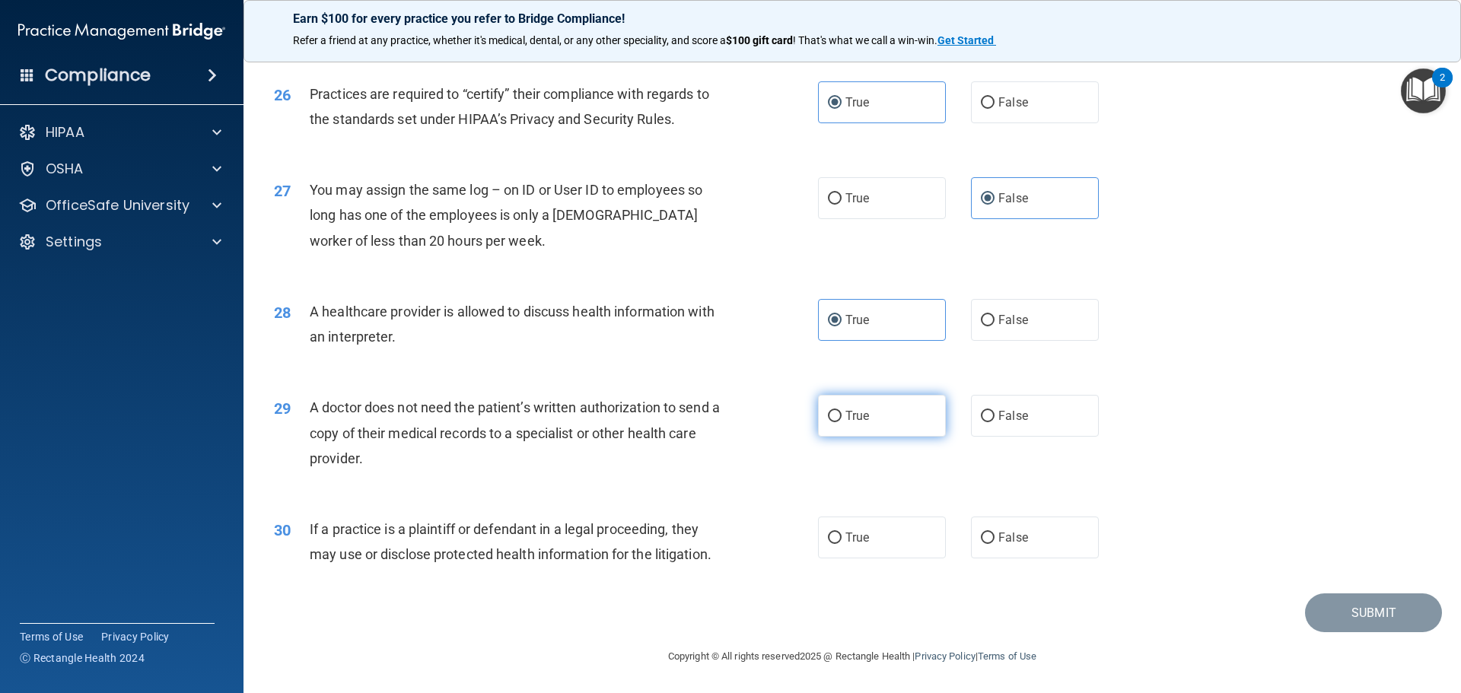
click at [881, 435] on label "True" at bounding box center [882, 416] width 128 height 42
click at [842, 422] on input "True" at bounding box center [835, 416] width 14 height 11
radio input "true"
click at [874, 554] on label "True" at bounding box center [882, 538] width 128 height 42
click at [842, 544] on input "True" at bounding box center [835, 538] width 14 height 11
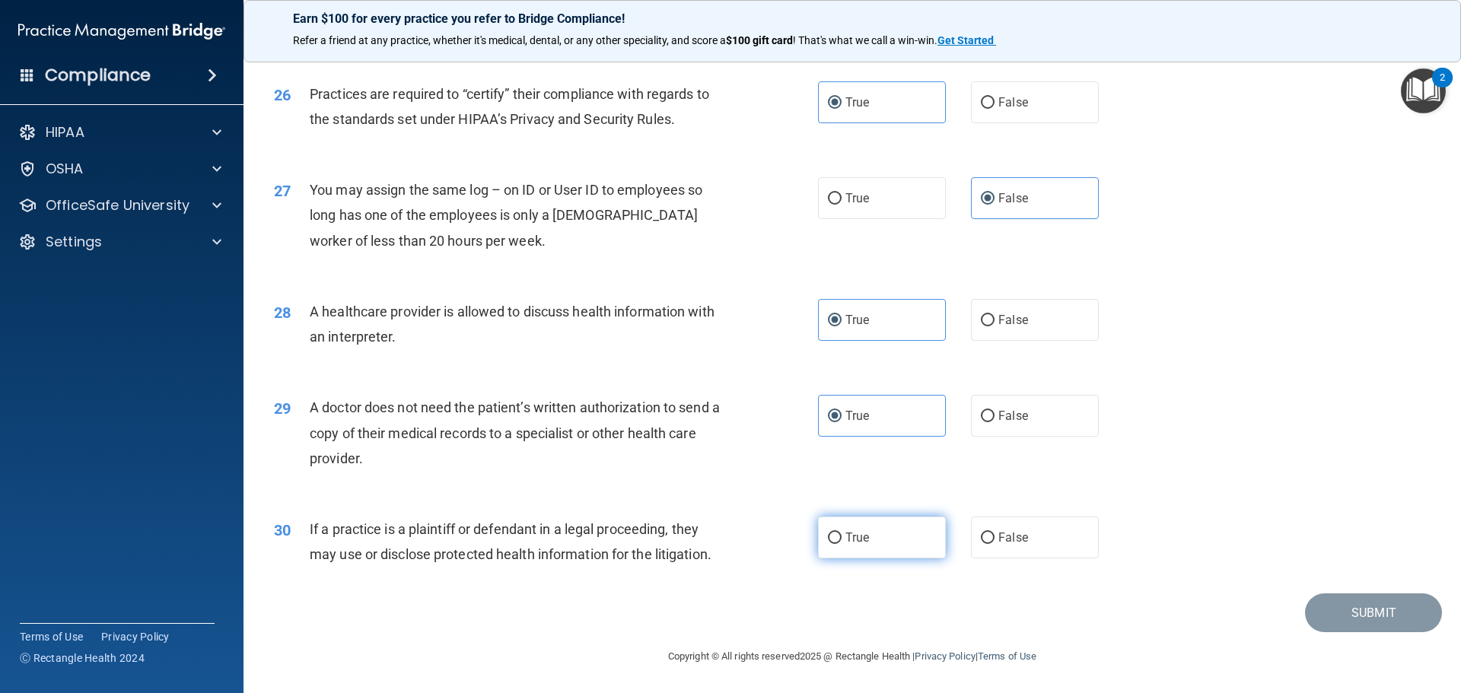
radio input "true"
click at [1404, 601] on button "Submit" at bounding box center [1373, 613] width 137 height 39
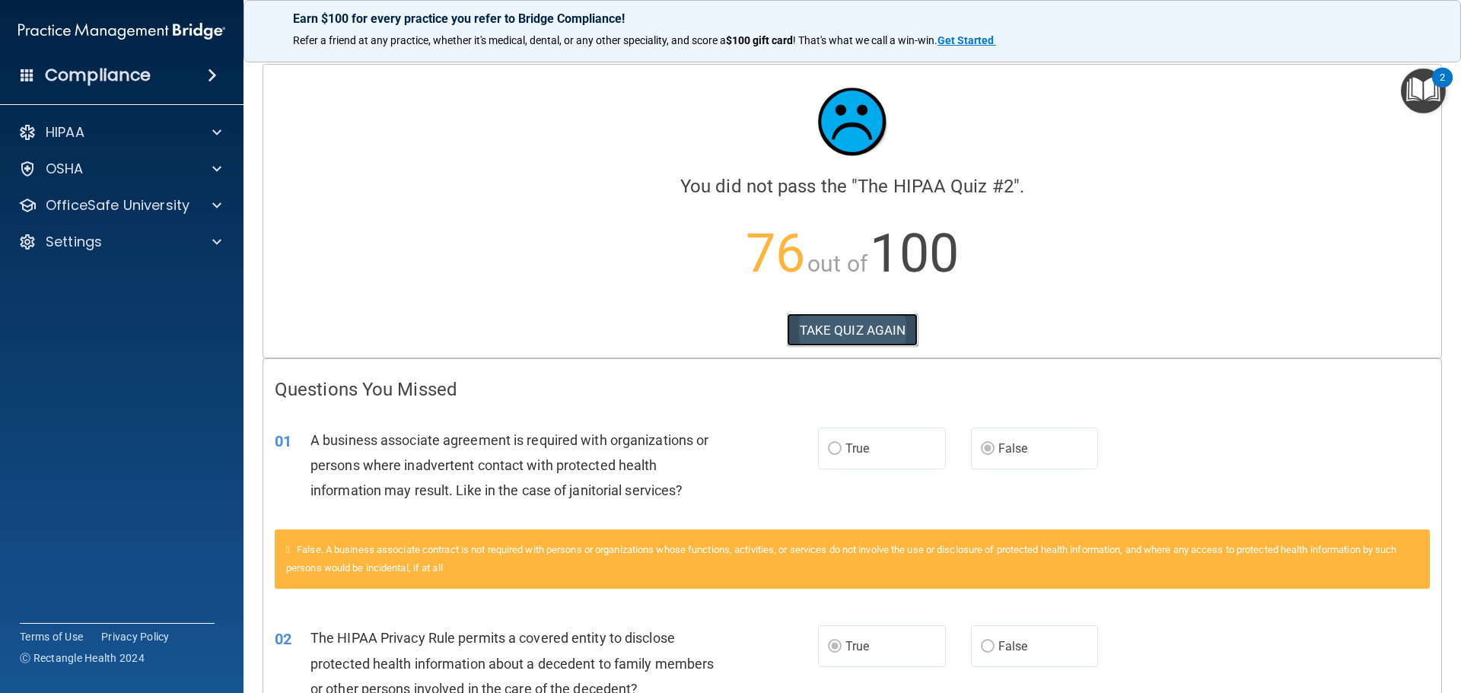
click at [864, 319] on button "TAKE QUIZ AGAIN" at bounding box center [853, 330] width 132 height 33
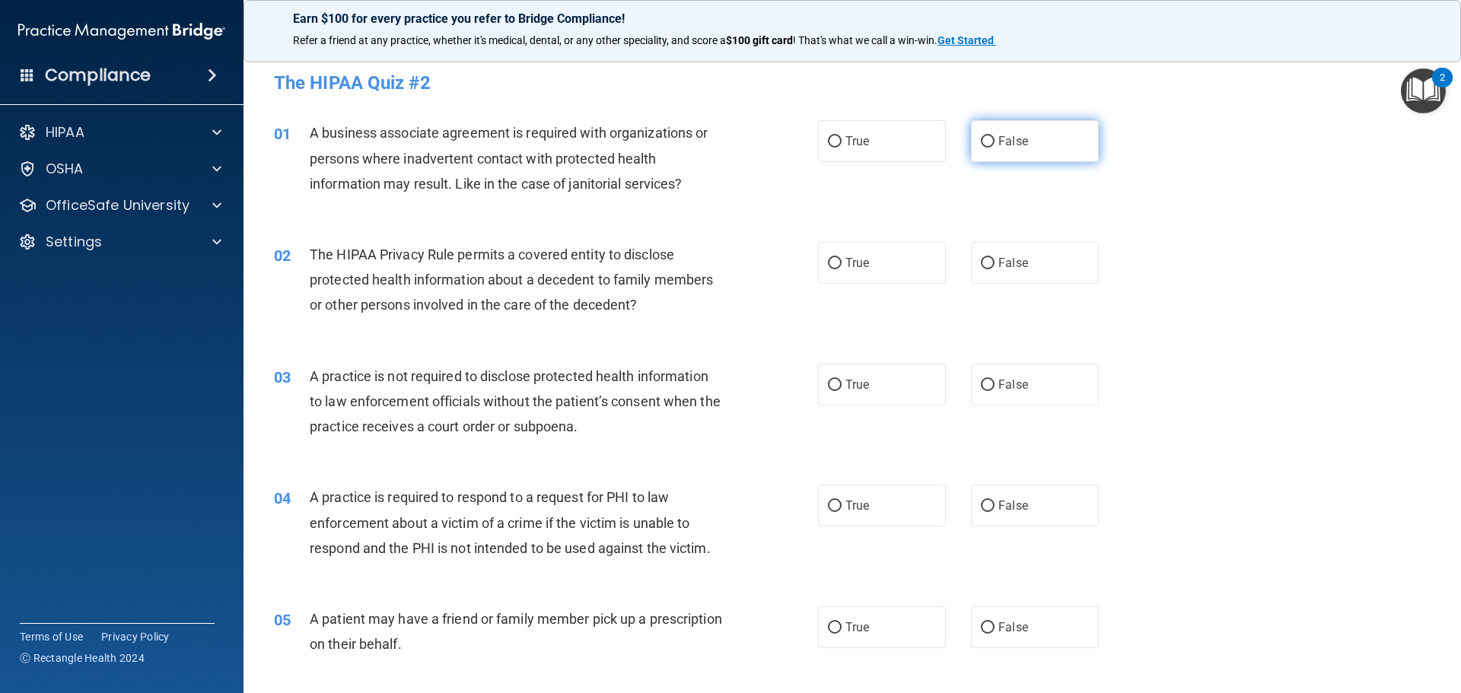
click at [990, 148] on label "False" at bounding box center [1035, 141] width 128 height 42
click at [990, 148] on input "False" at bounding box center [988, 141] width 14 height 11
radio input "true"
click at [860, 273] on label "True" at bounding box center [882, 263] width 128 height 42
click at [842, 269] on input "True" at bounding box center [835, 263] width 14 height 11
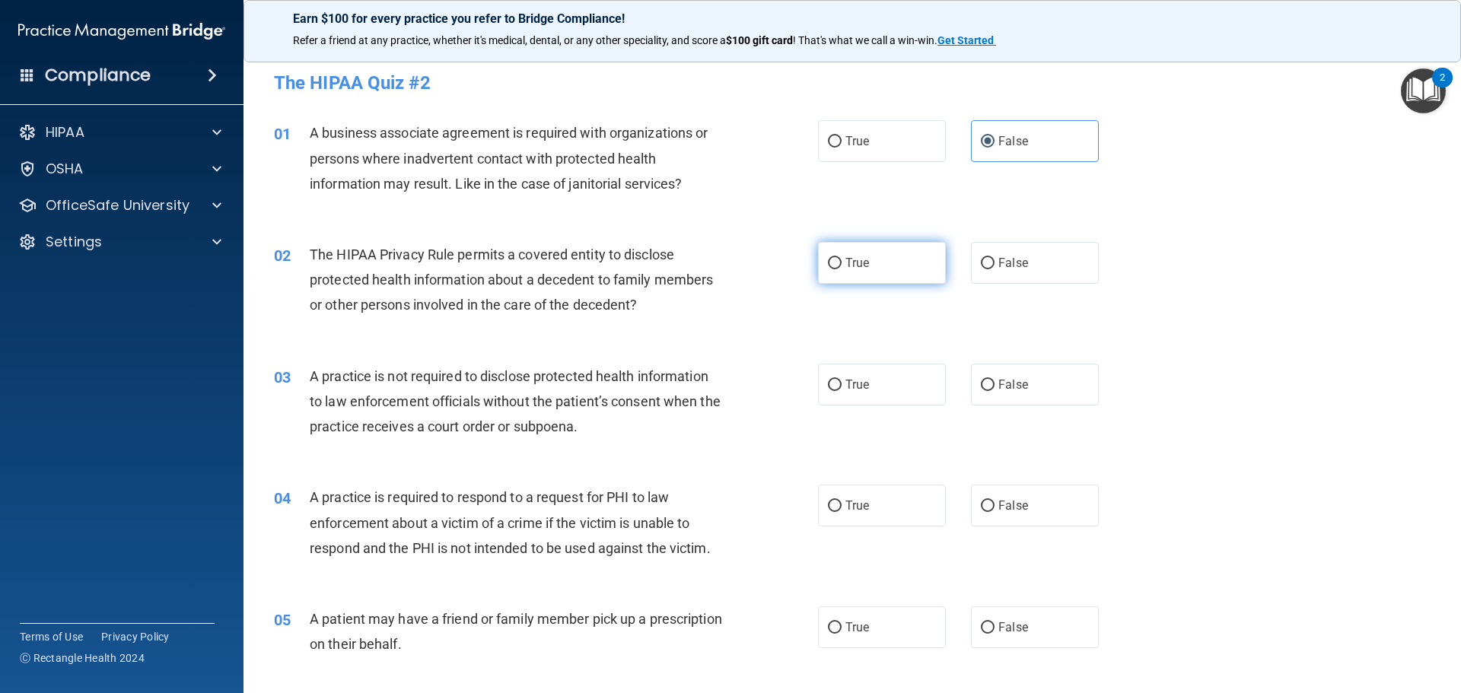
radio input "true"
click at [986, 398] on label "False" at bounding box center [1035, 385] width 128 height 42
click at [986, 391] on input "False" at bounding box center [988, 385] width 14 height 11
radio input "true"
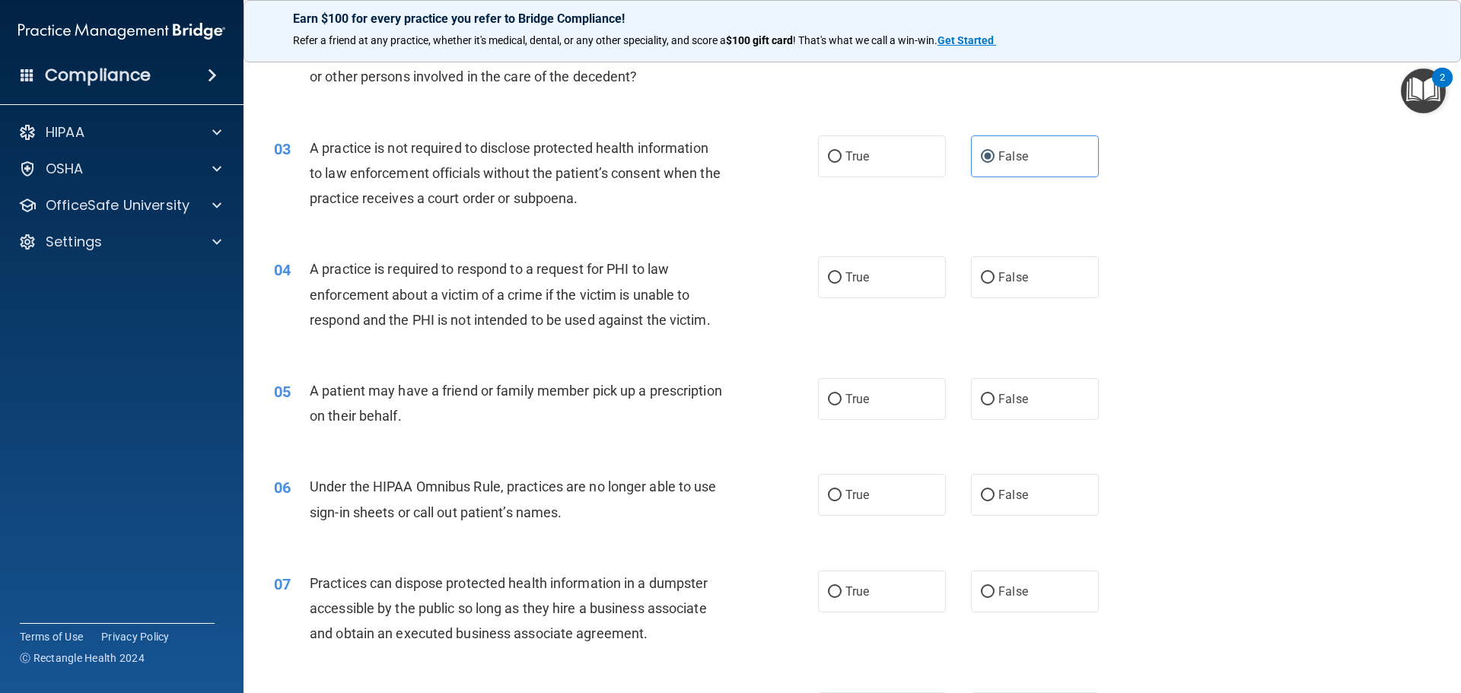
scroll to position [457, 0]
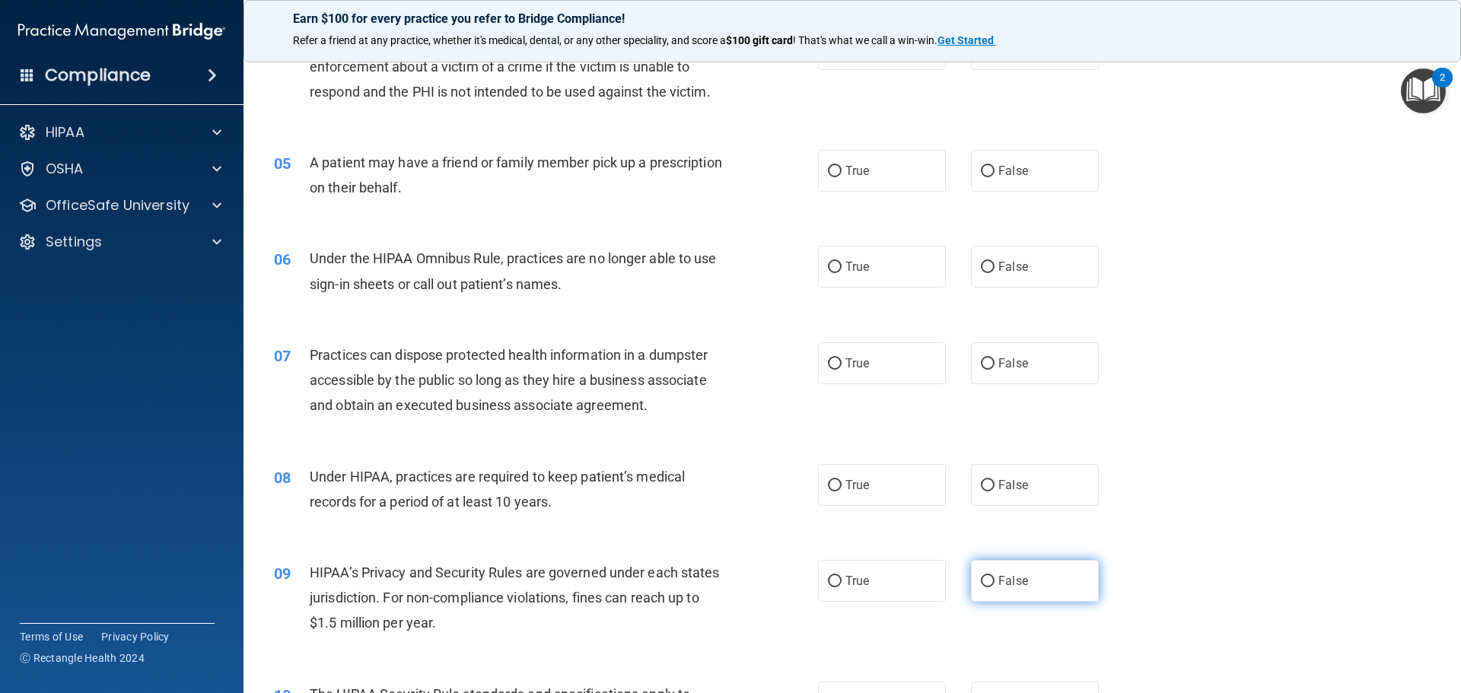
click at [1011, 574] on span "False" at bounding box center [1013, 581] width 30 height 14
click at [995, 576] on input "False" at bounding box center [988, 581] width 14 height 11
radio input "true"
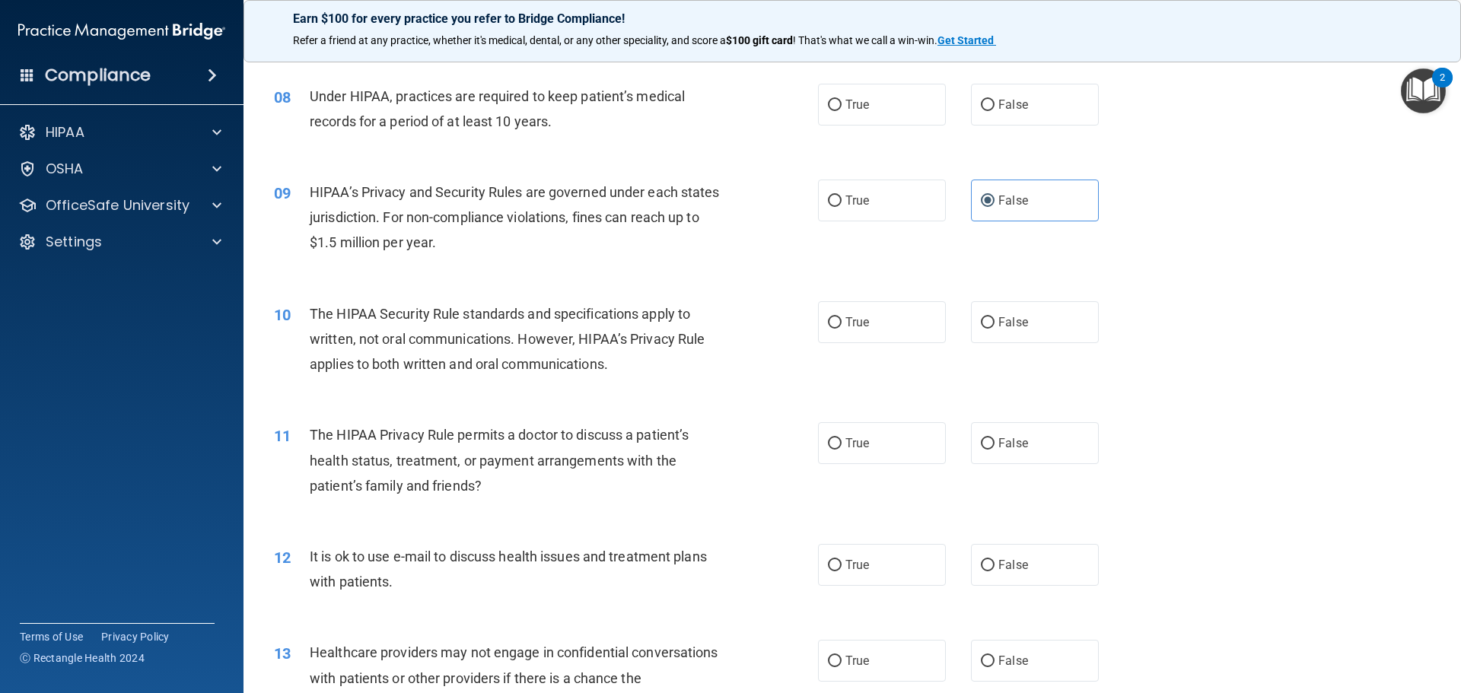
scroll to position [1141, 0]
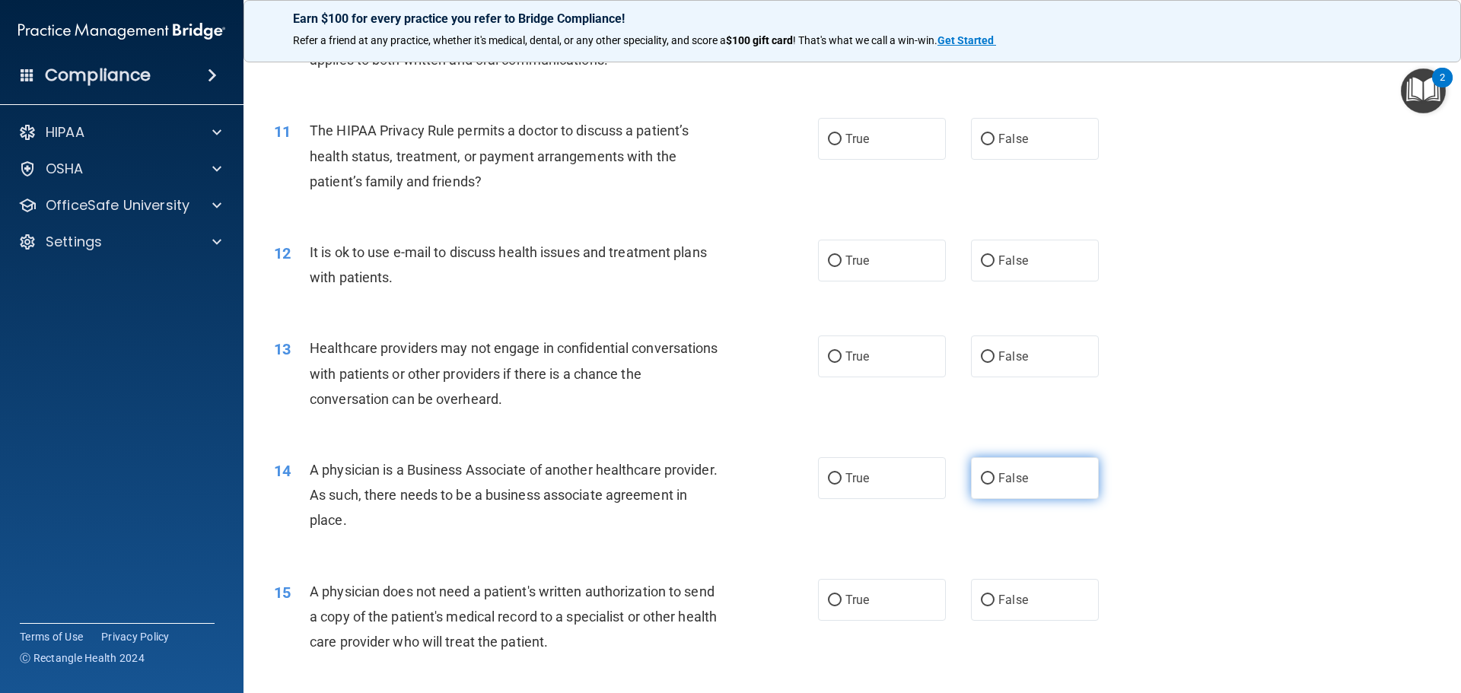
click at [1032, 480] on label "False" at bounding box center [1035, 478] width 128 height 42
click at [995, 480] on input "False" at bounding box center [988, 478] width 14 height 11
radio input "true"
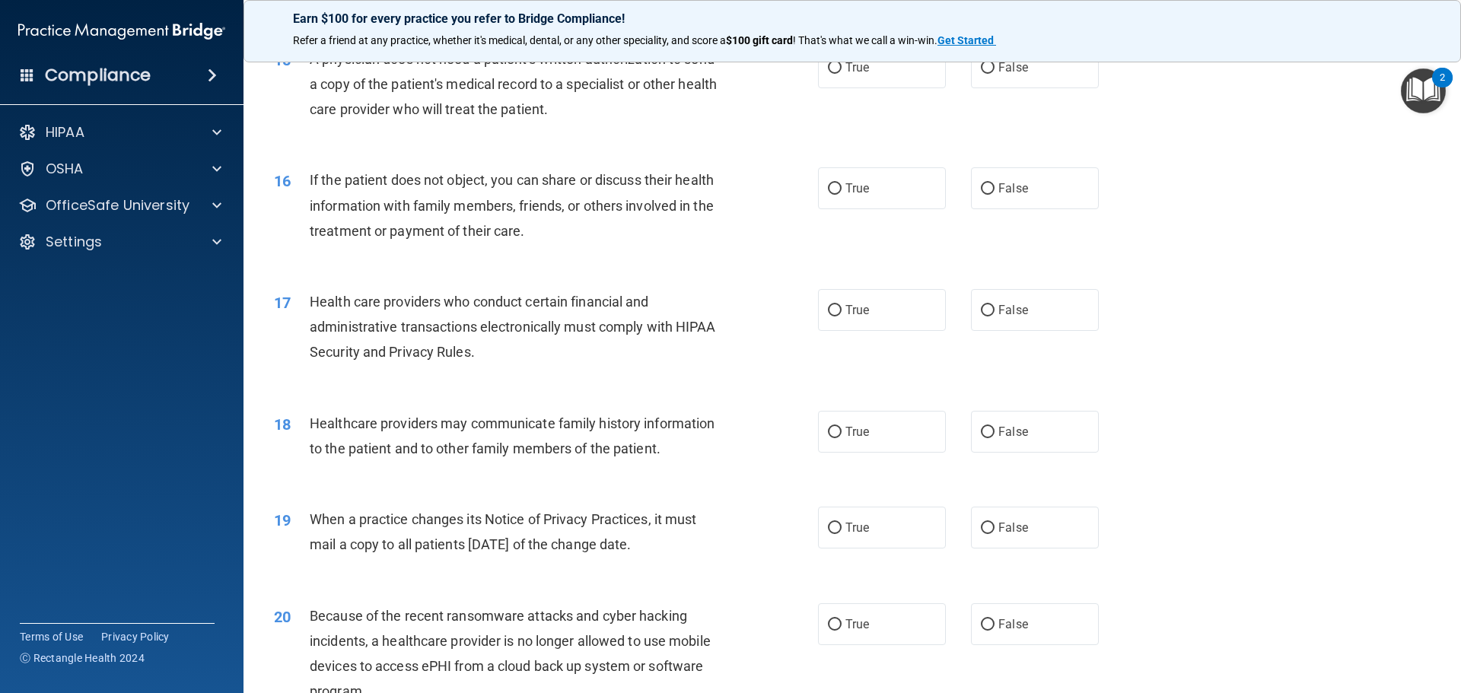
scroll to position [1750, 0]
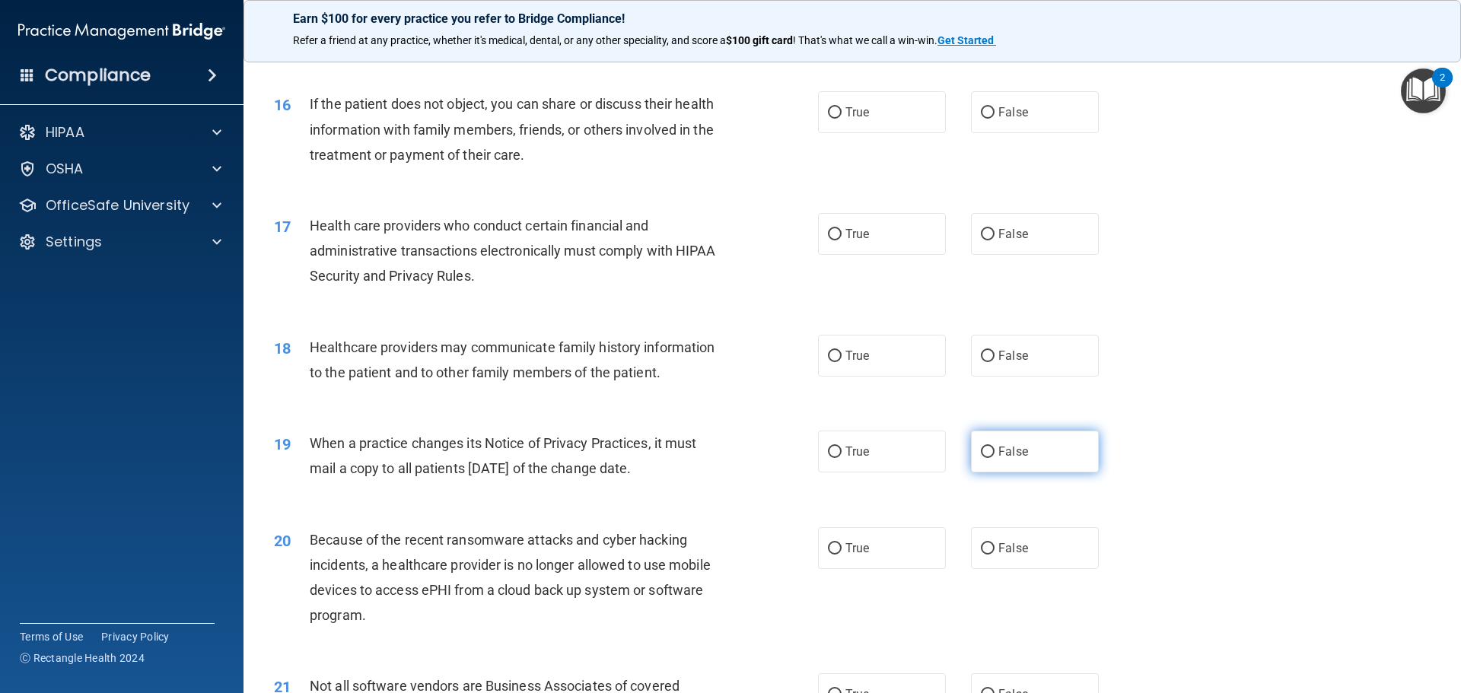
click at [1041, 461] on label "False" at bounding box center [1035, 452] width 128 height 42
click at [995, 458] on input "False" at bounding box center [988, 452] width 14 height 11
radio input "true"
click at [981, 553] on input "False" at bounding box center [988, 548] width 14 height 11
radio input "true"
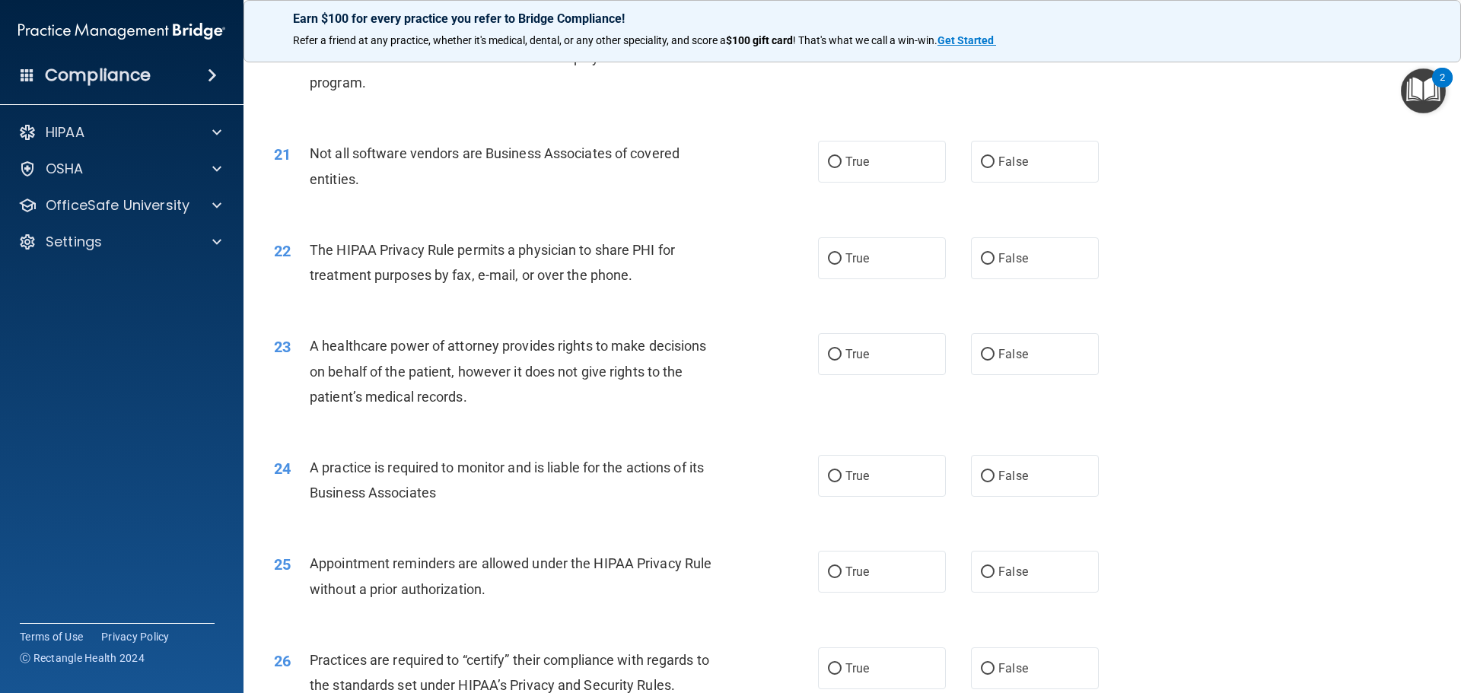
scroll to position [2435, 0]
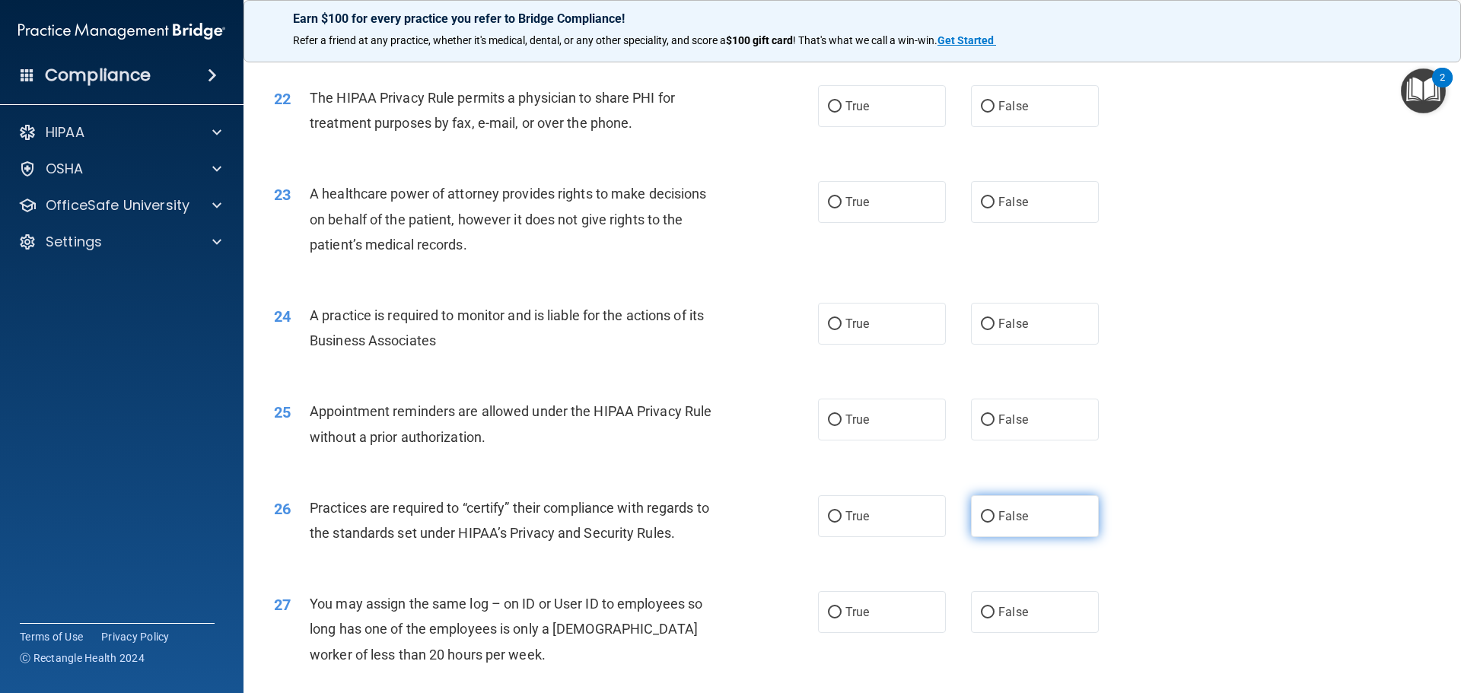
click at [1005, 517] on span "False" at bounding box center [1013, 516] width 30 height 14
click at [995, 517] on input "False" at bounding box center [988, 516] width 14 height 11
radio input "true"
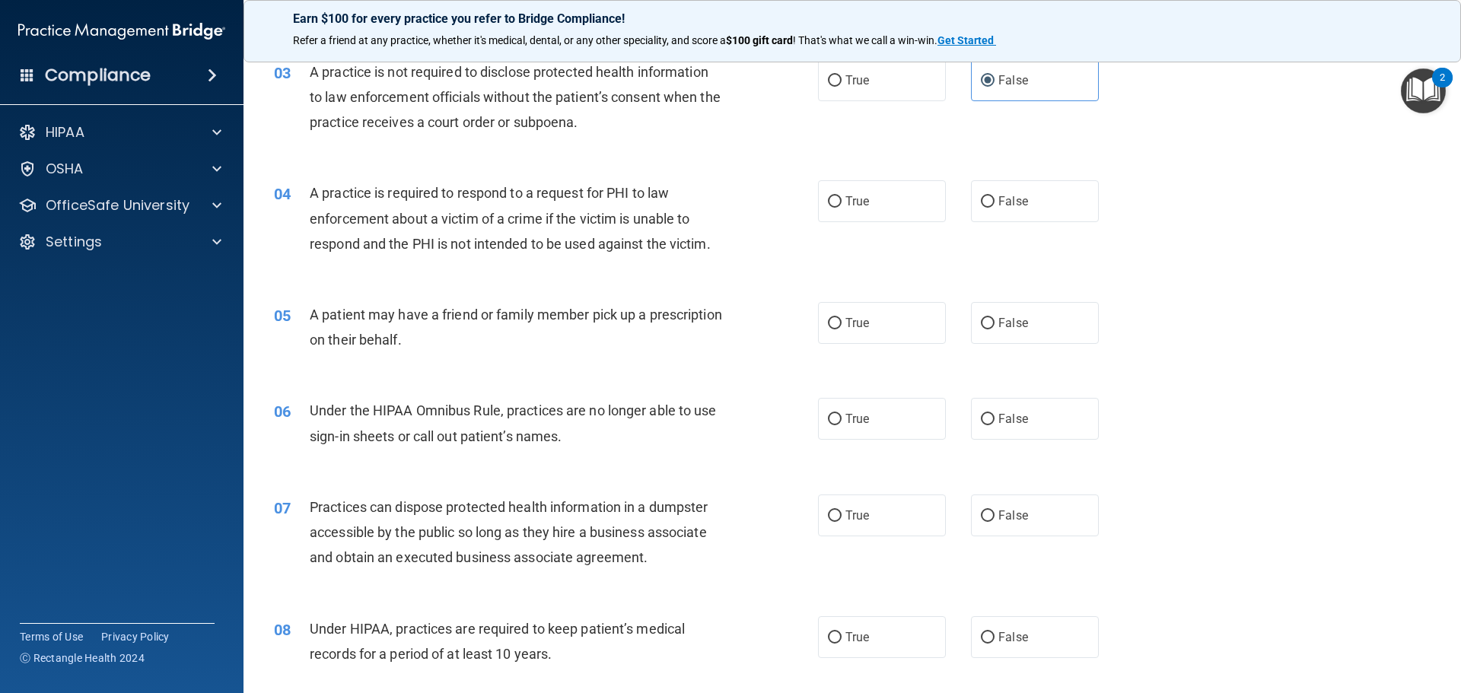
scroll to position [0, 0]
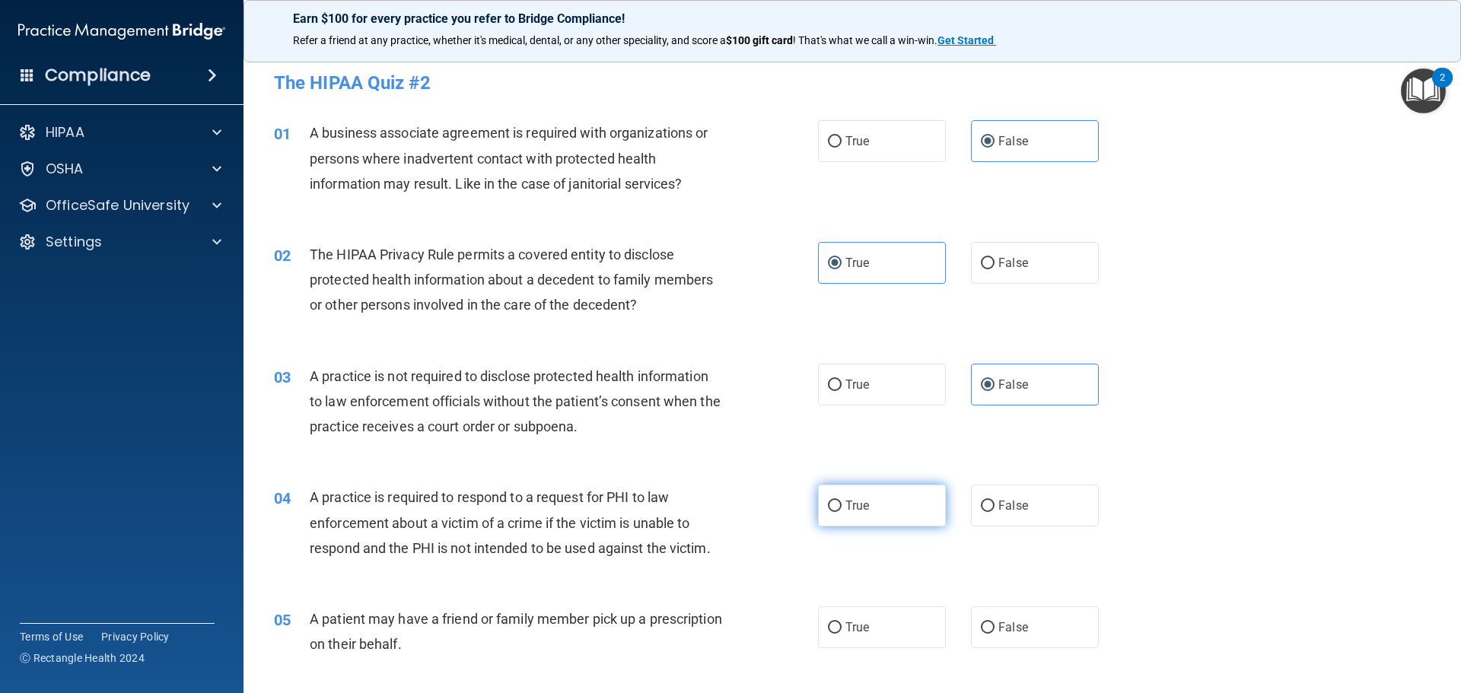
click at [845, 509] on span "True" at bounding box center [857, 505] width 24 height 14
click at [842, 509] on input "True" at bounding box center [835, 506] width 14 height 11
radio input "true"
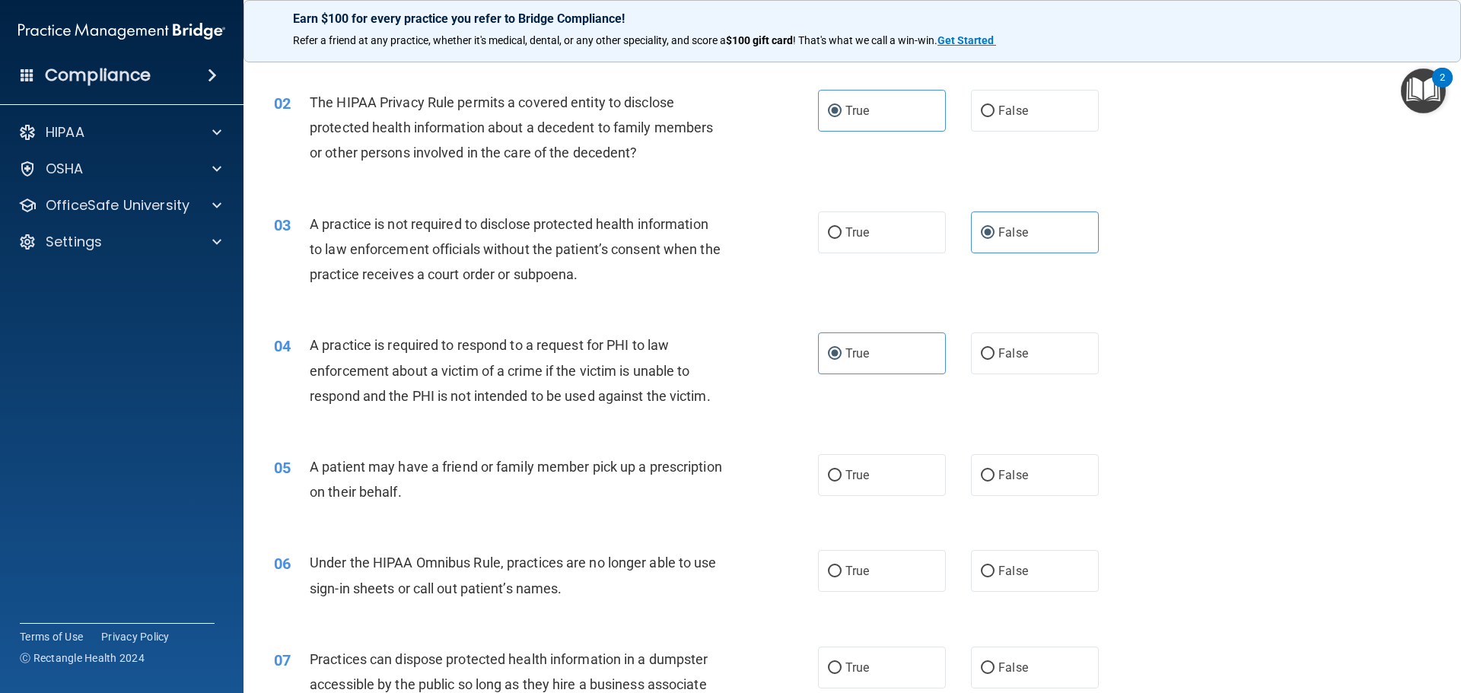
scroll to position [304, 0]
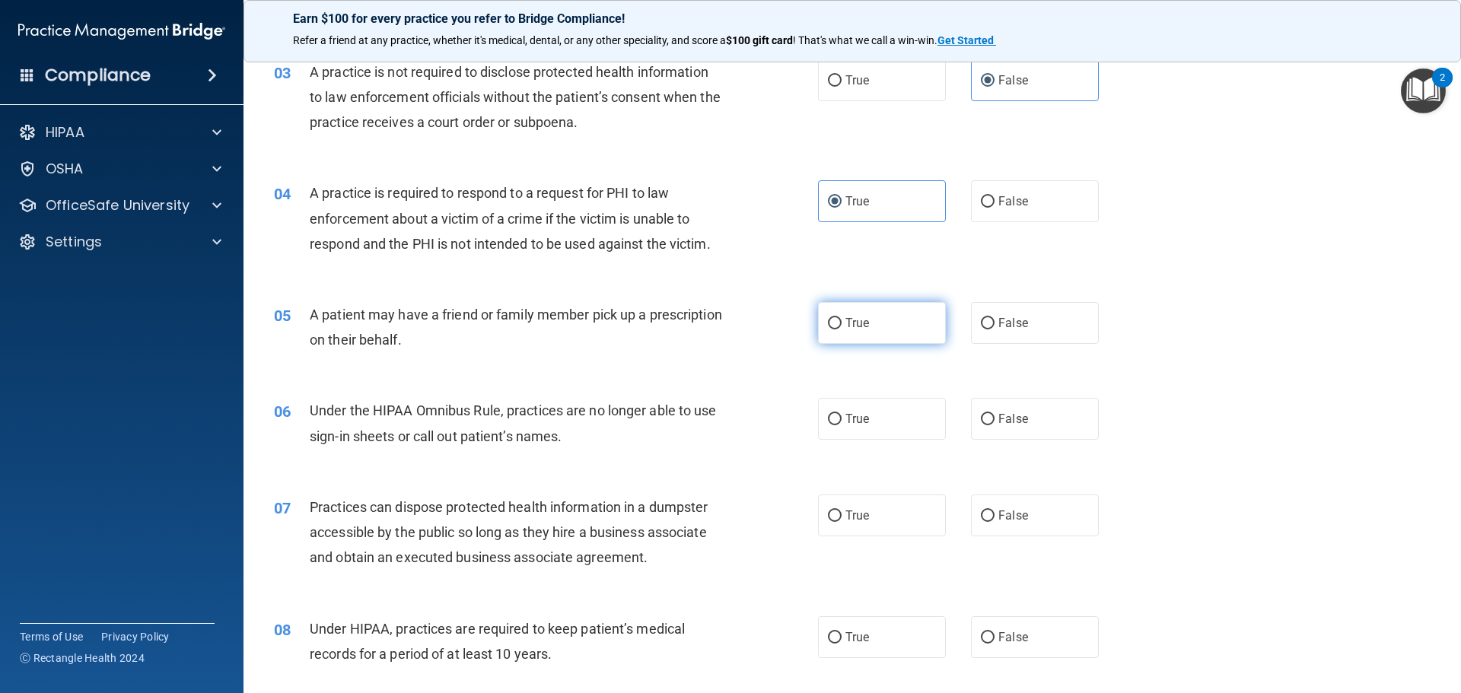
click at [871, 324] on label "True" at bounding box center [882, 323] width 128 height 42
click at [842, 324] on input "True" at bounding box center [835, 323] width 14 height 11
radio input "true"
click at [1036, 415] on label "False" at bounding box center [1035, 419] width 128 height 42
click at [995, 415] on input "False" at bounding box center [988, 419] width 14 height 11
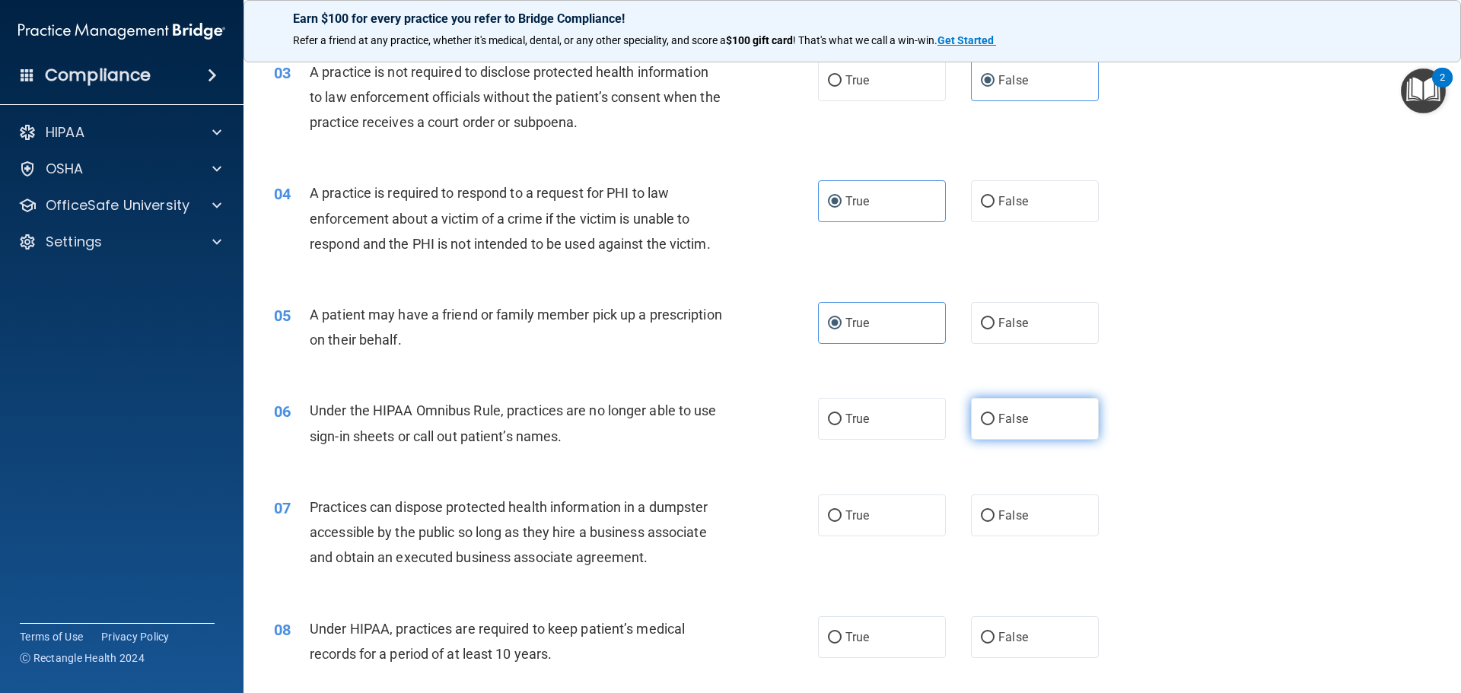
radio input "true"
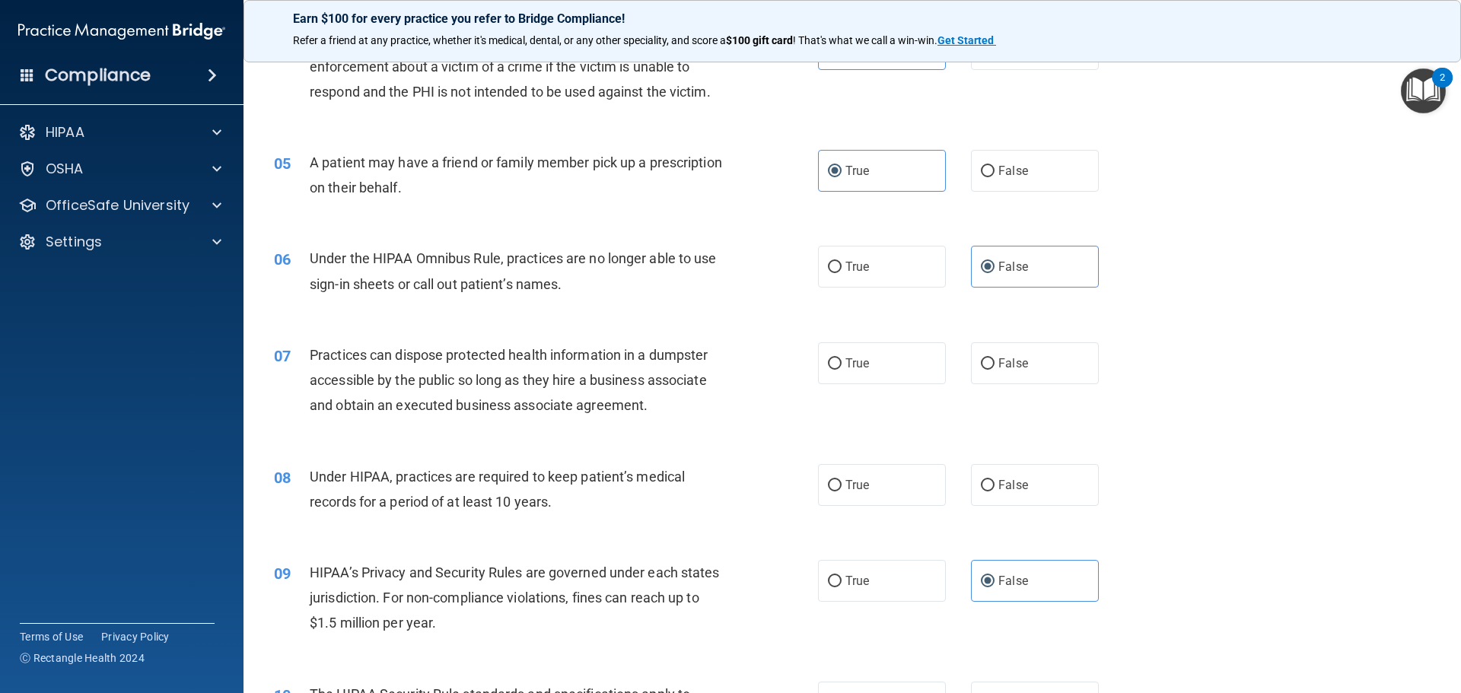
scroll to position [533, 0]
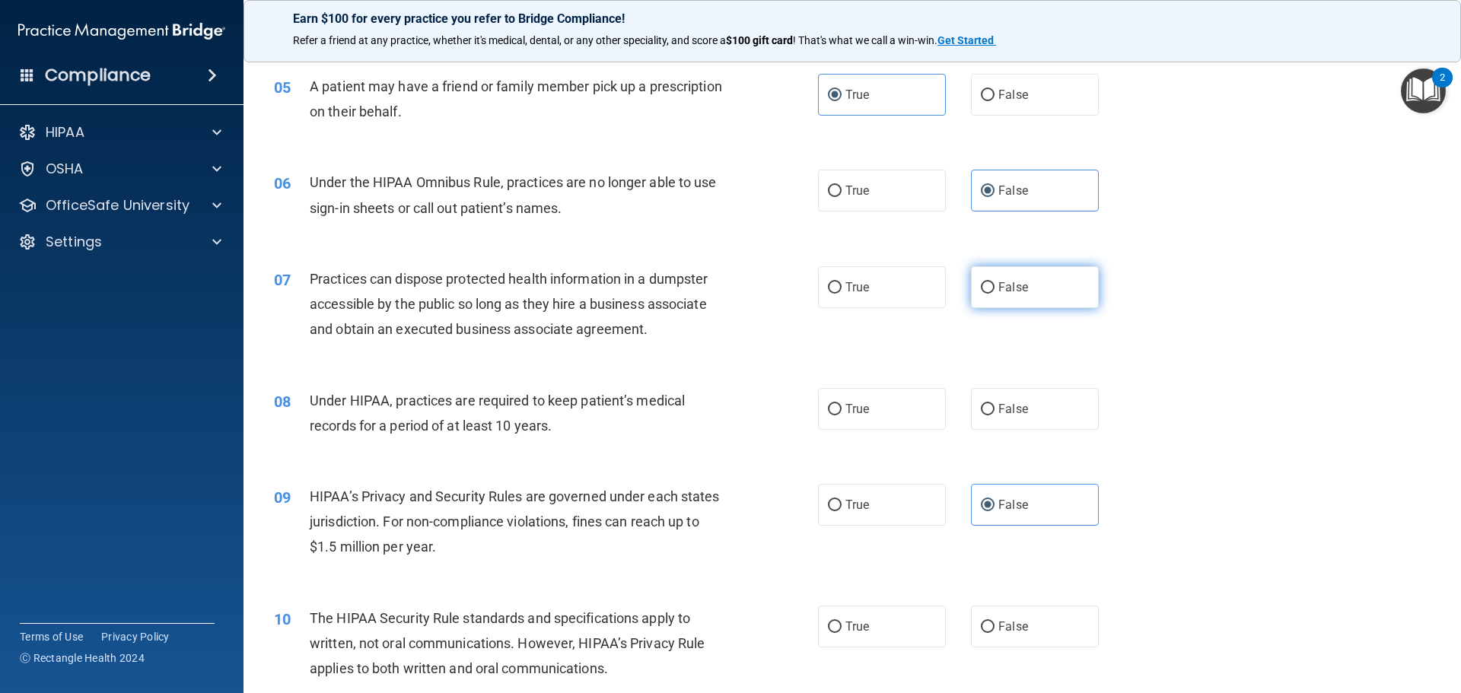
click at [991, 296] on label "False" at bounding box center [1035, 287] width 128 height 42
click at [991, 294] on input "False" at bounding box center [988, 287] width 14 height 11
radio input "true"
click at [1063, 403] on label "False" at bounding box center [1035, 409] width 128 height 42
click at [995, 404] on input "False" at bounding box center [988, 409] width 14 height 11
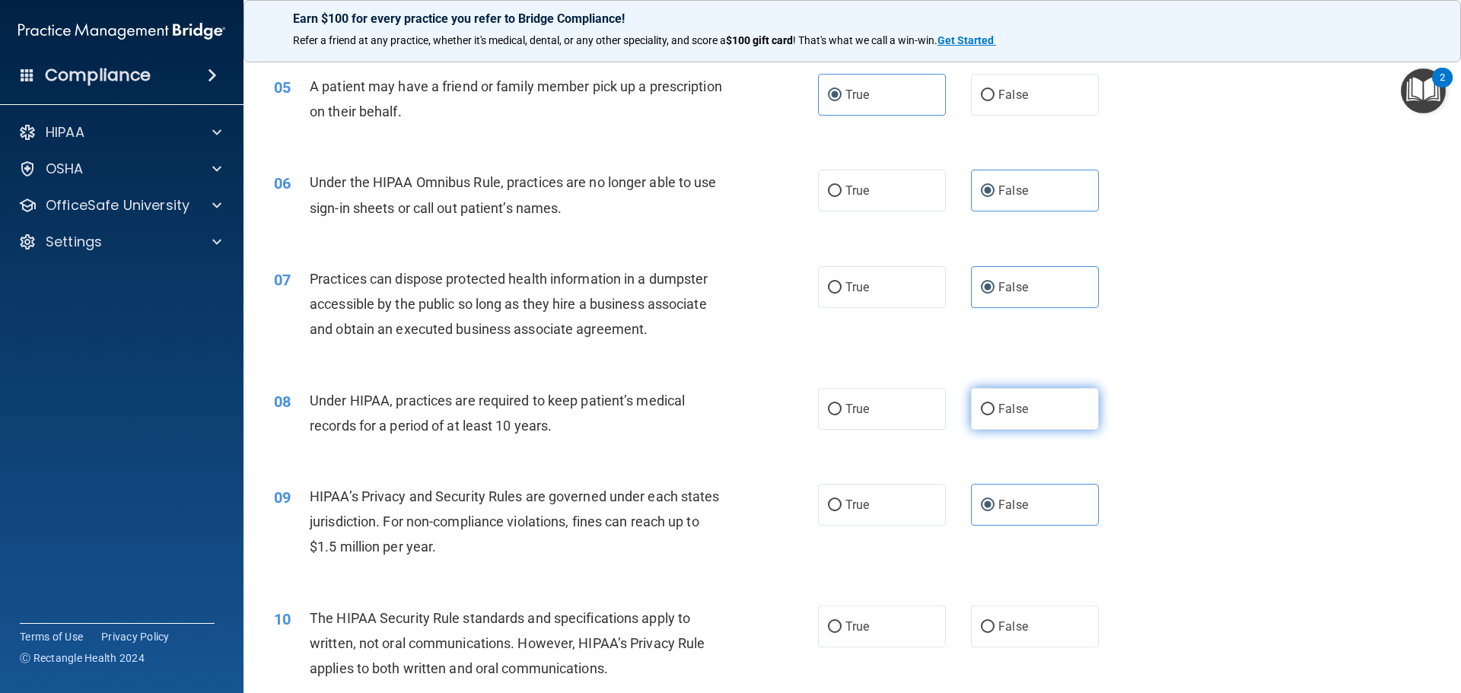
radio input "true"
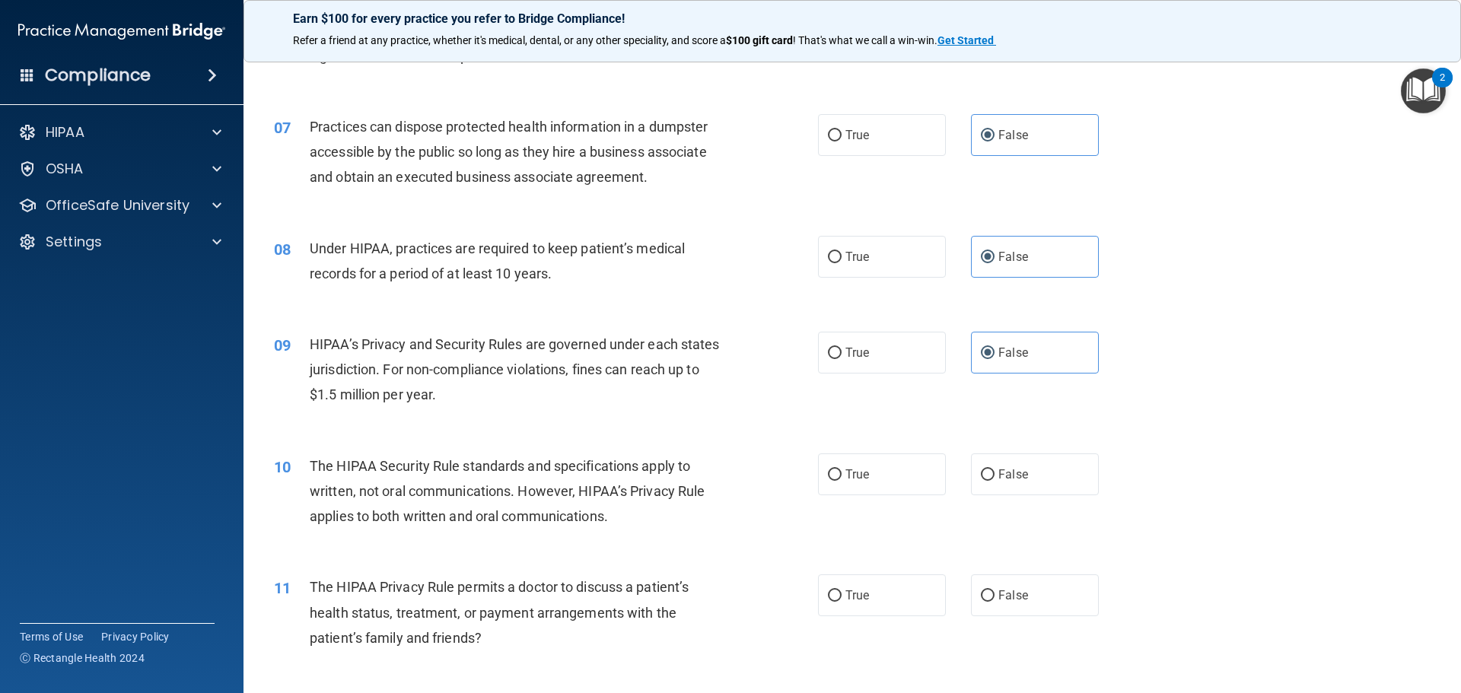
scroll to position [837, 0]
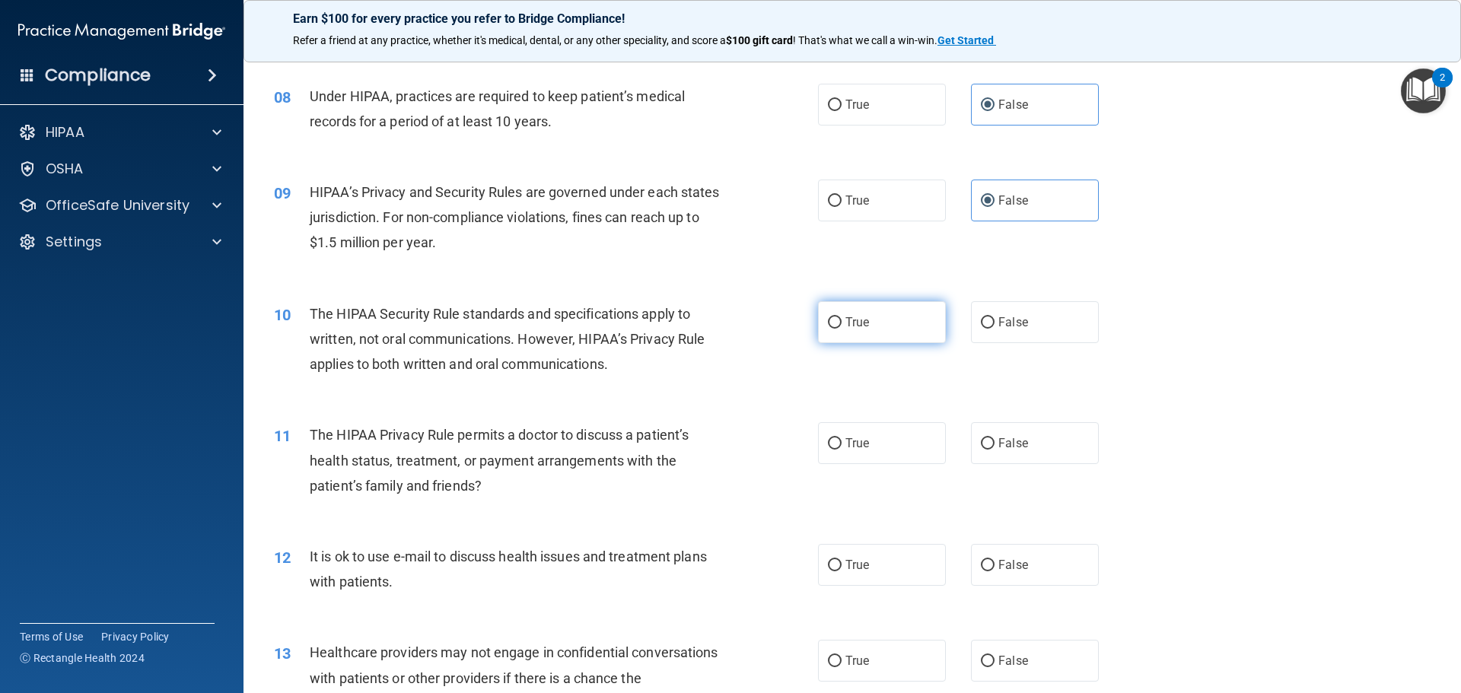
click at [827, 332] on label "True" at bounding box center [882, 322] width 128 height 42
click at [828, 329] on input "True" at bounding box center [835, 322] width 14 height 11
radio input "true"
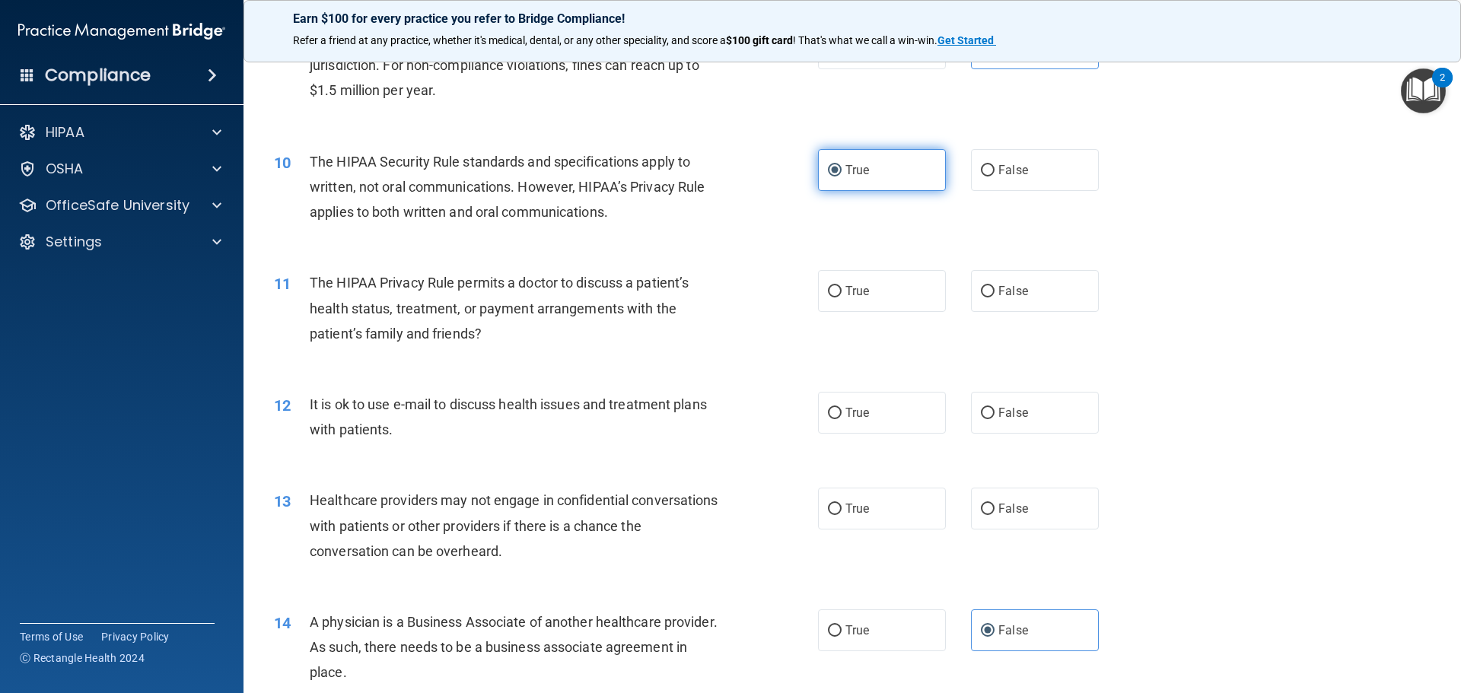
scroll to position [1065, 0]
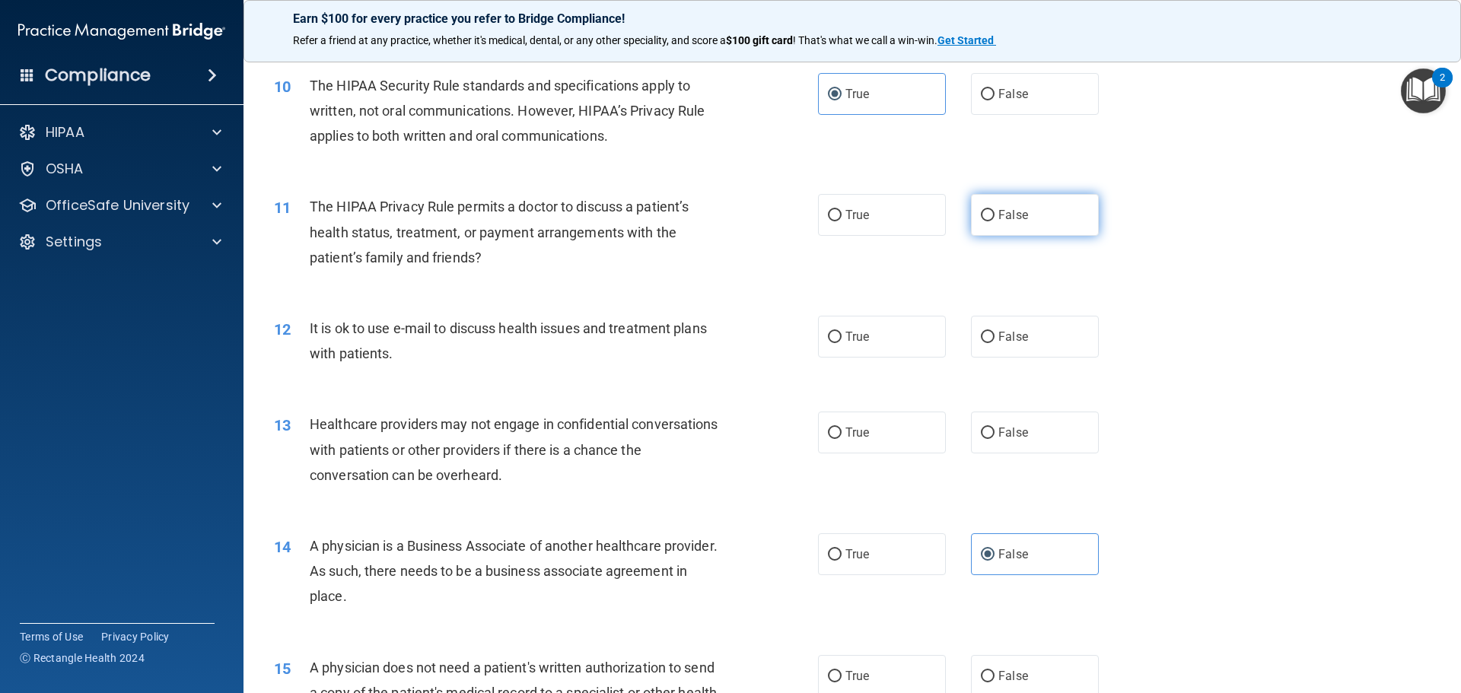
click at [1001, 199] on label "False" at bounding box center [1035, 215] width 128 height 42
click at [995, 210] on input "False" at bounding box center [988, 215] width 14 height 11
radio input "true"
click at [839, 339] on label "True" at bounding box center [882, 337] width 128 height 42
click at [839, 339] on input "True" at bounding box center [835, 337] width 14 height 11
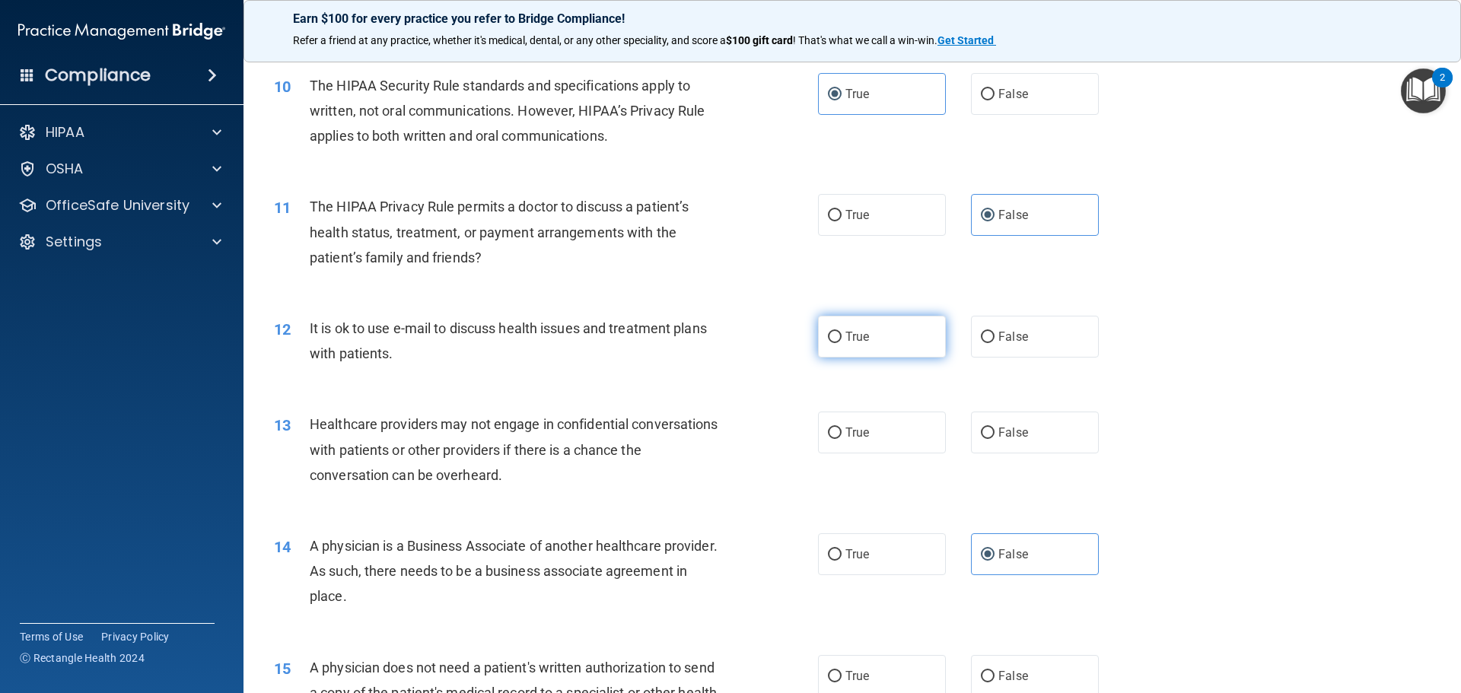
radio input "true"
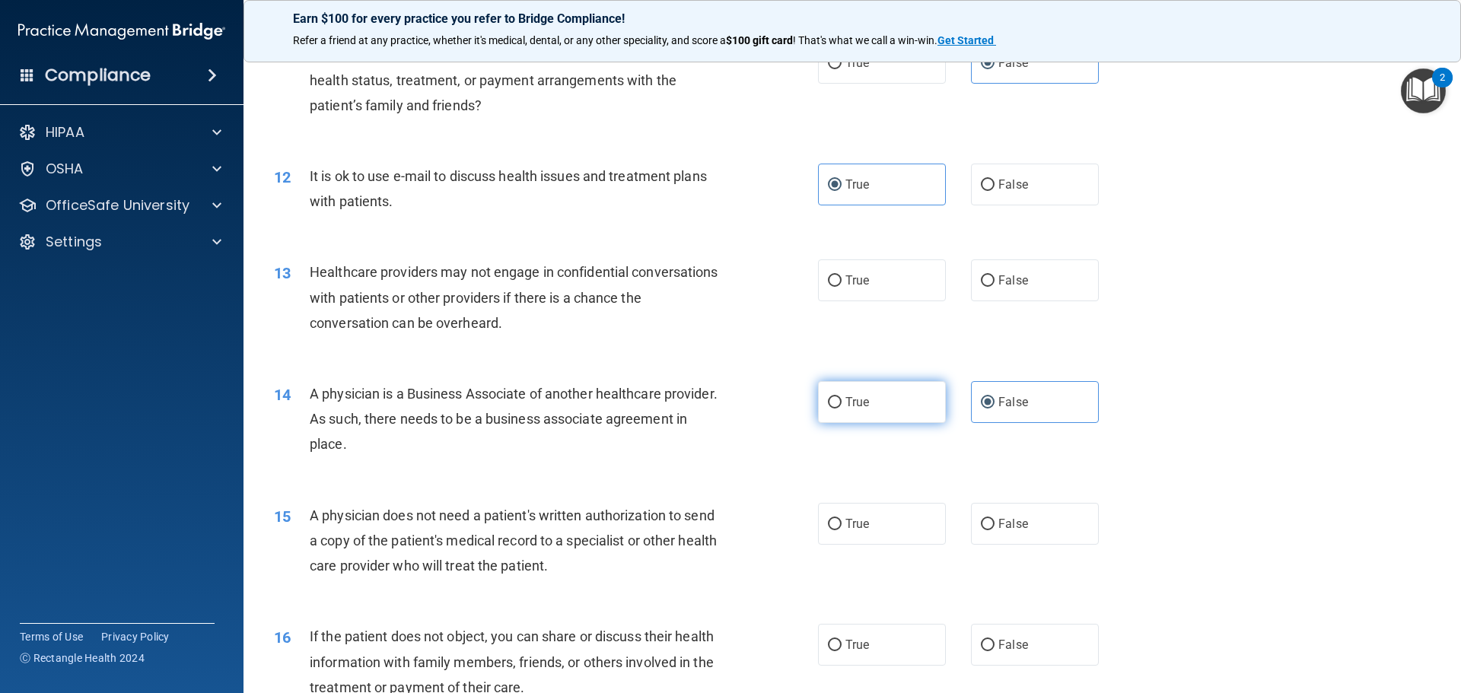
scroll to position [1294, 0]
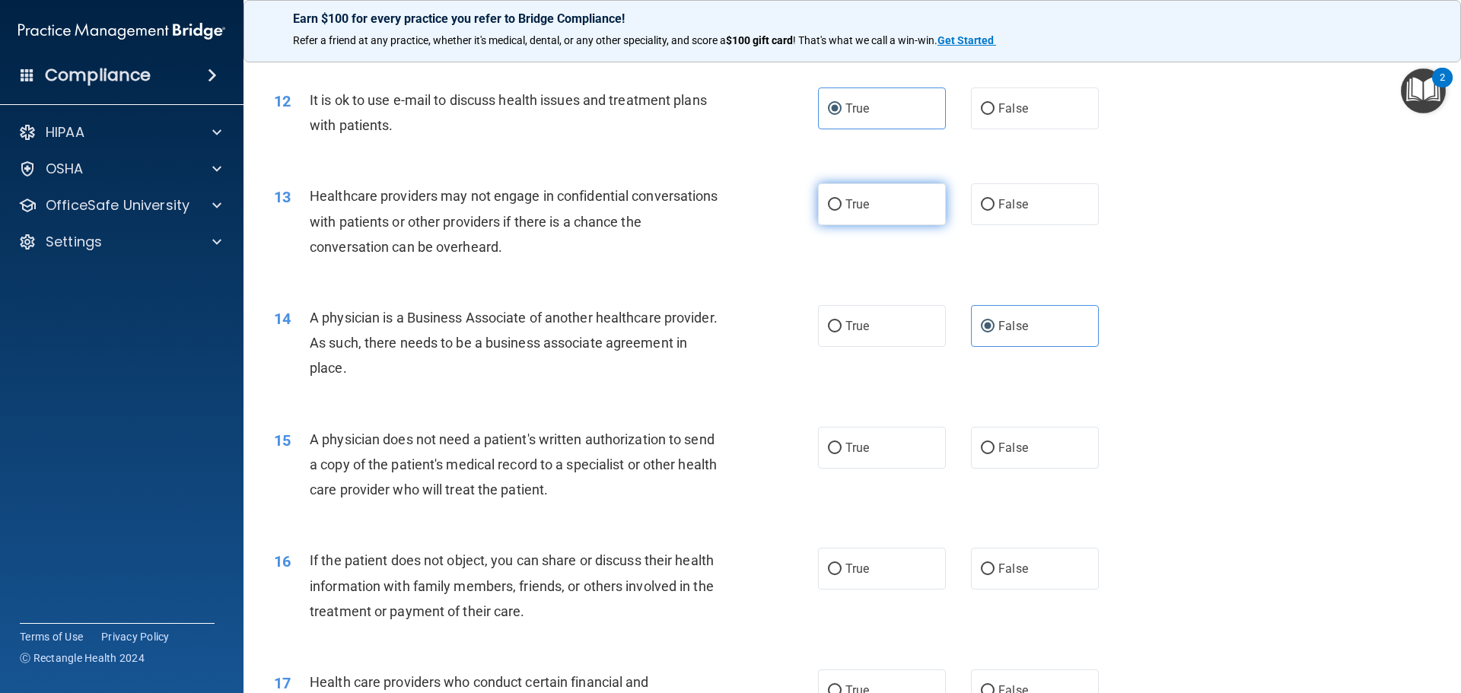
click at [874, 206] on label "True" at bounding box center [882, 204] width 128 height 42
click at [842, 206] on input "True" at bounding box center [835, 204] width 14 height 11
radio input "true"
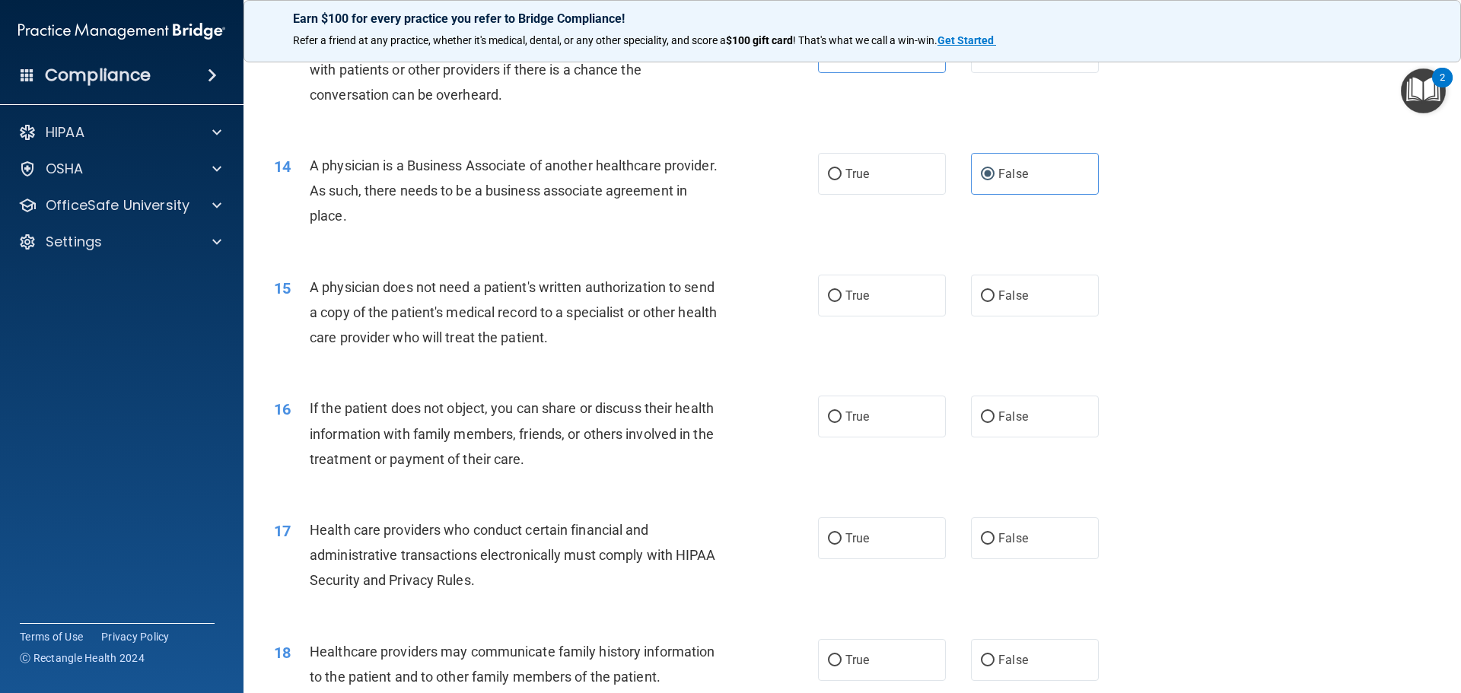
scroll to position [1370, 0]
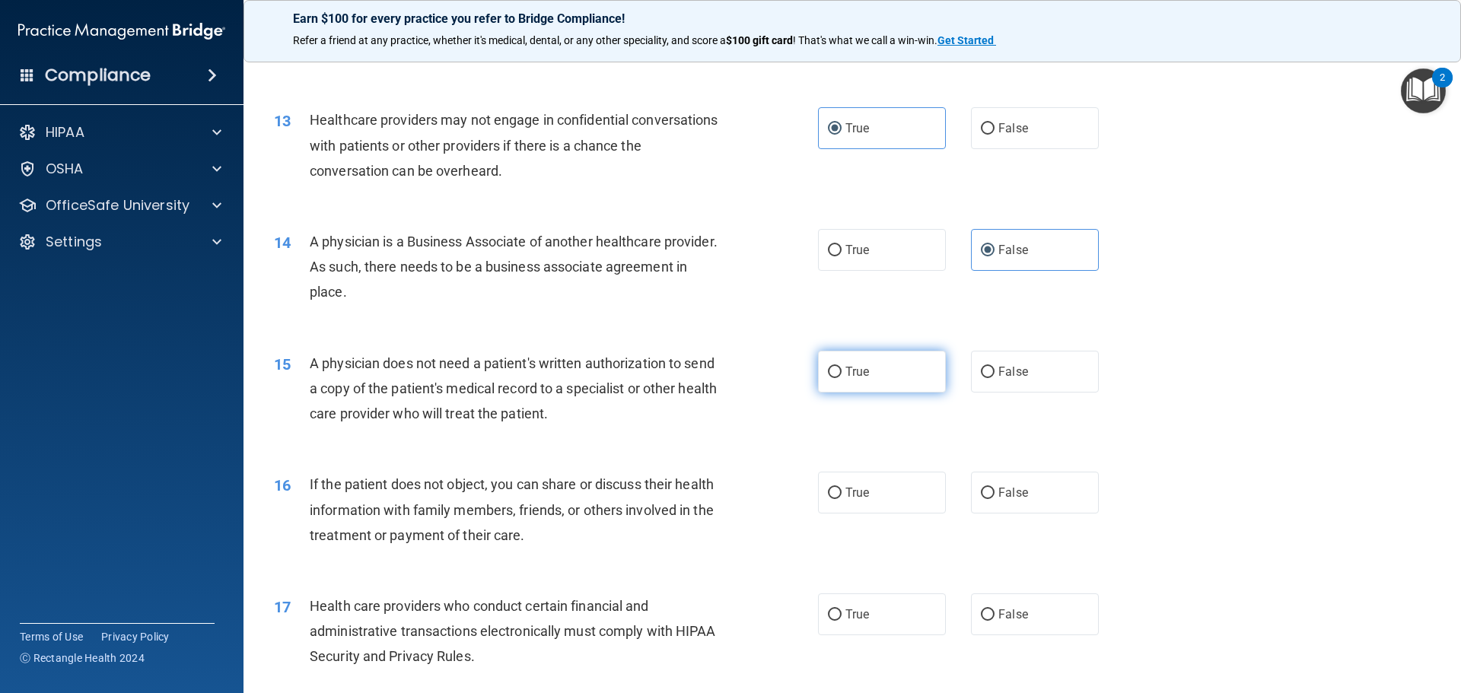
click at [852, 370] on span "True" at bounding box center [857, 372] width 24 height 14
click at [842, 370] on input "True" at bounding box center [835, 372] width 14 height 11
radio input "true"
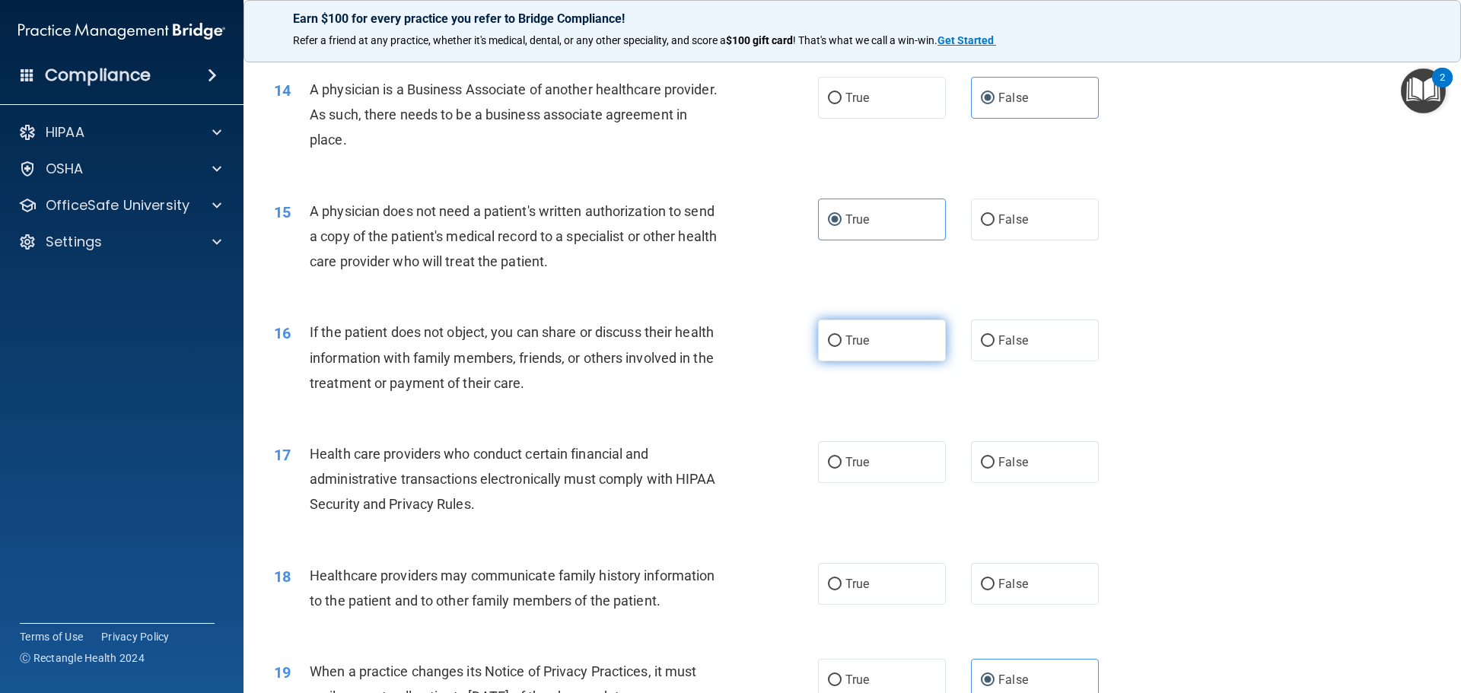
click at [835, 342] on input "True" at bounding box center [835, 341] width 14 height 11
radio input "true"
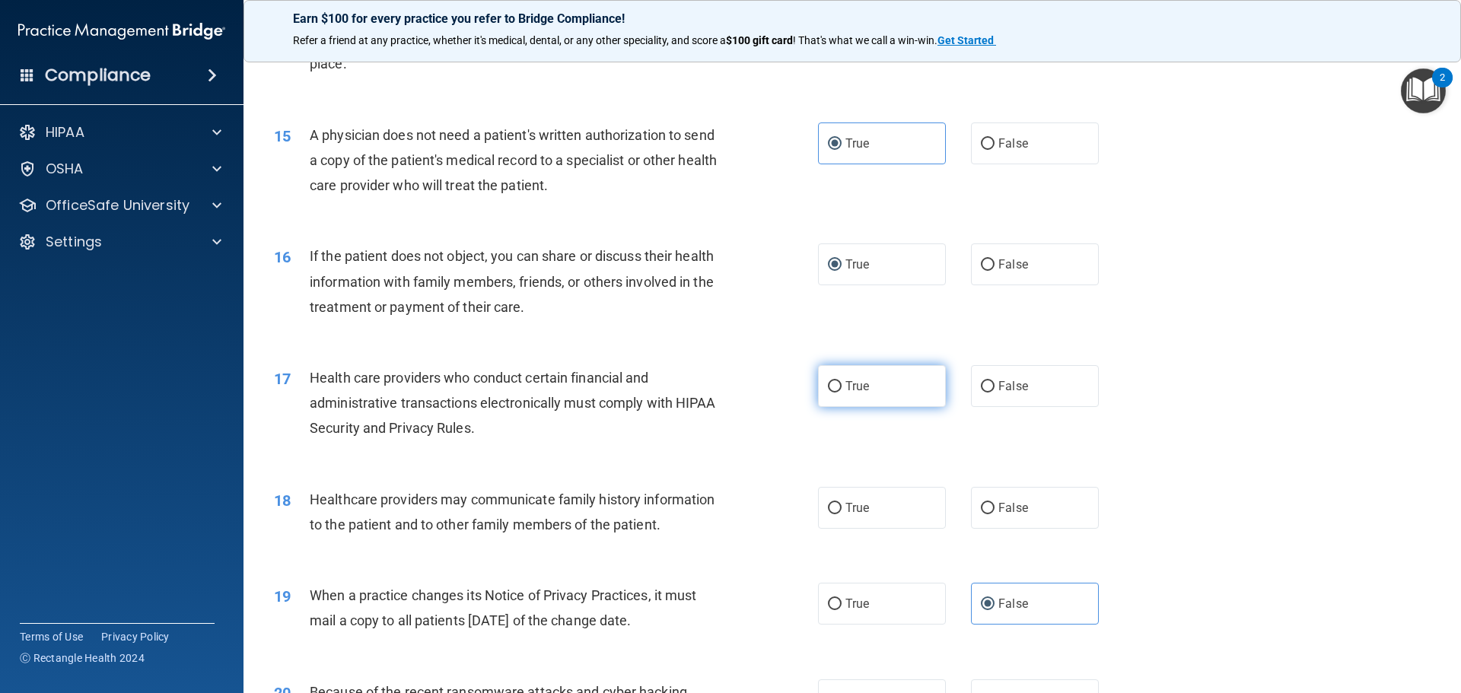
click at [855, 383] on span "True" at bounding box center [857, 386] width 24 height 14
click at [842, 383] on input "True" at bounding box center [835, 386] width 14 height 11
radio input "true"
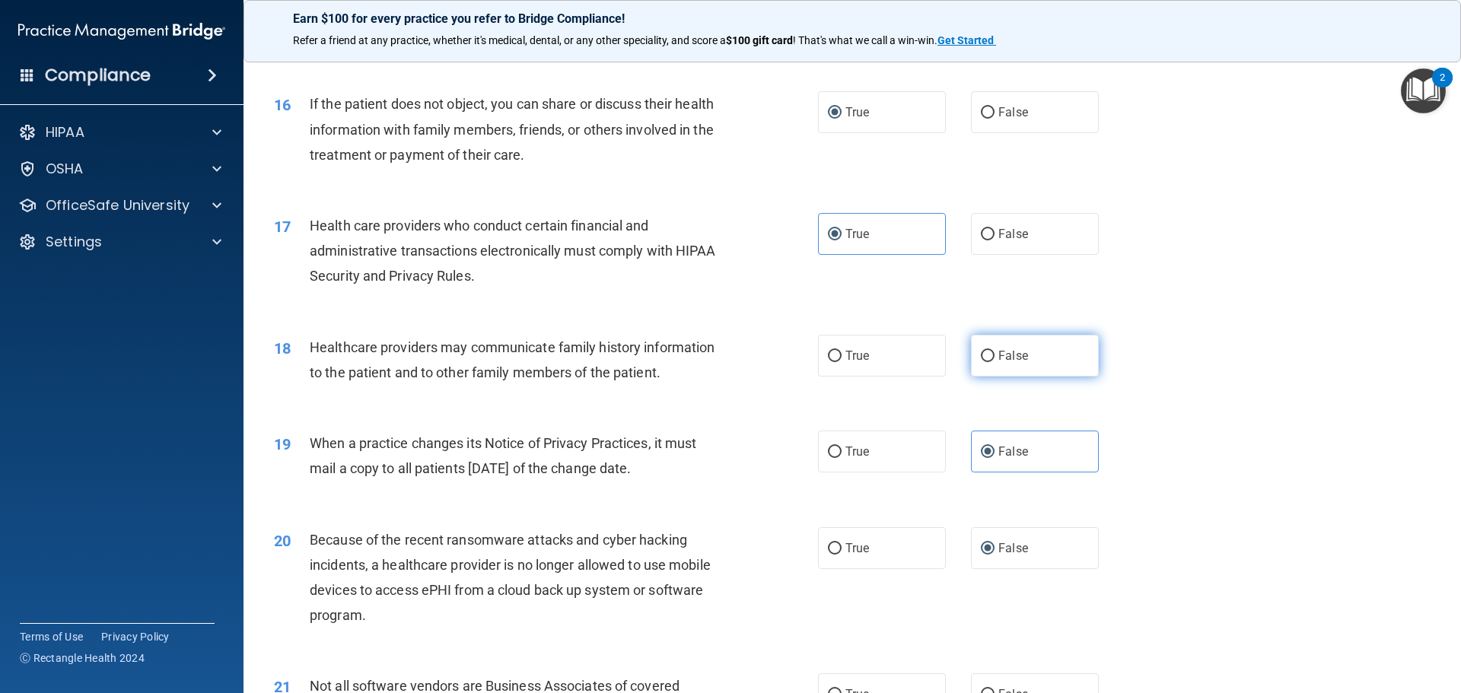
click at [986, 351] on input "False" at bounding box center [988, 356] width 14 height 11
radio input "true"
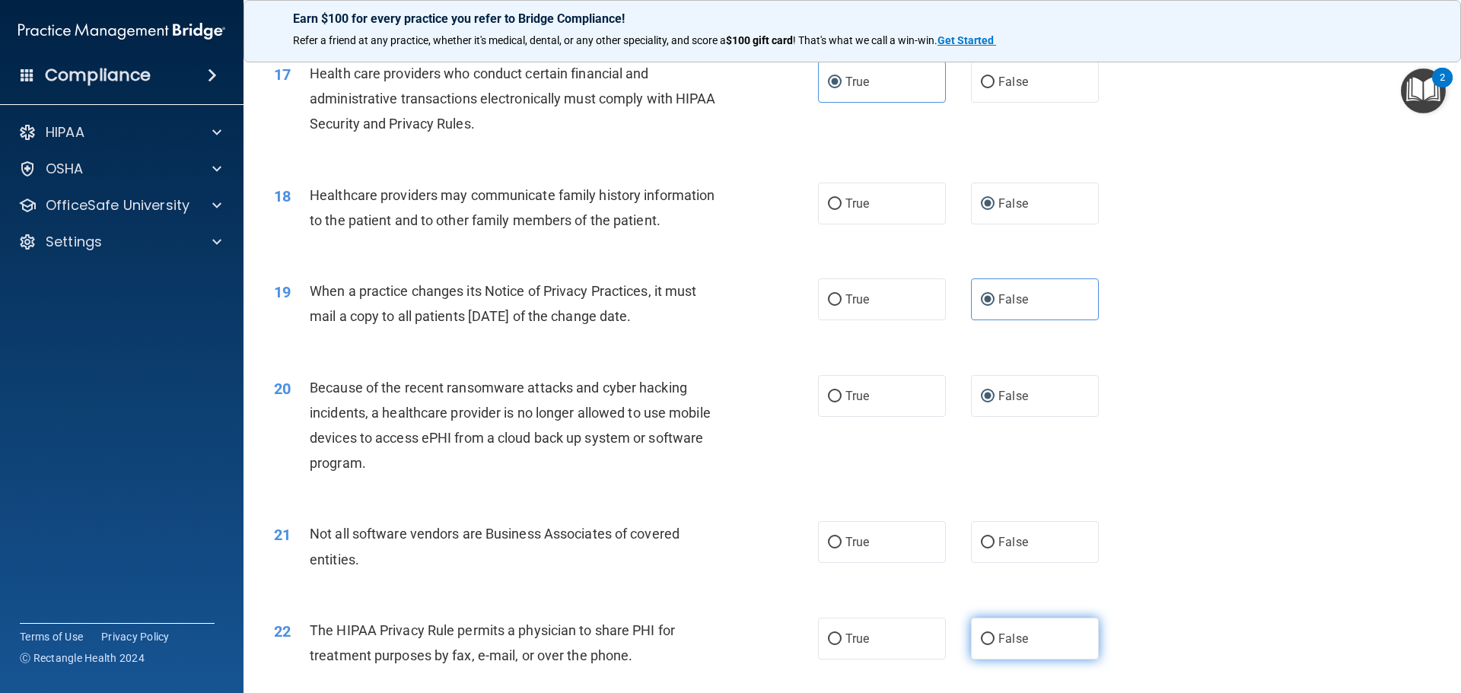
scroll to position [1826, 0]
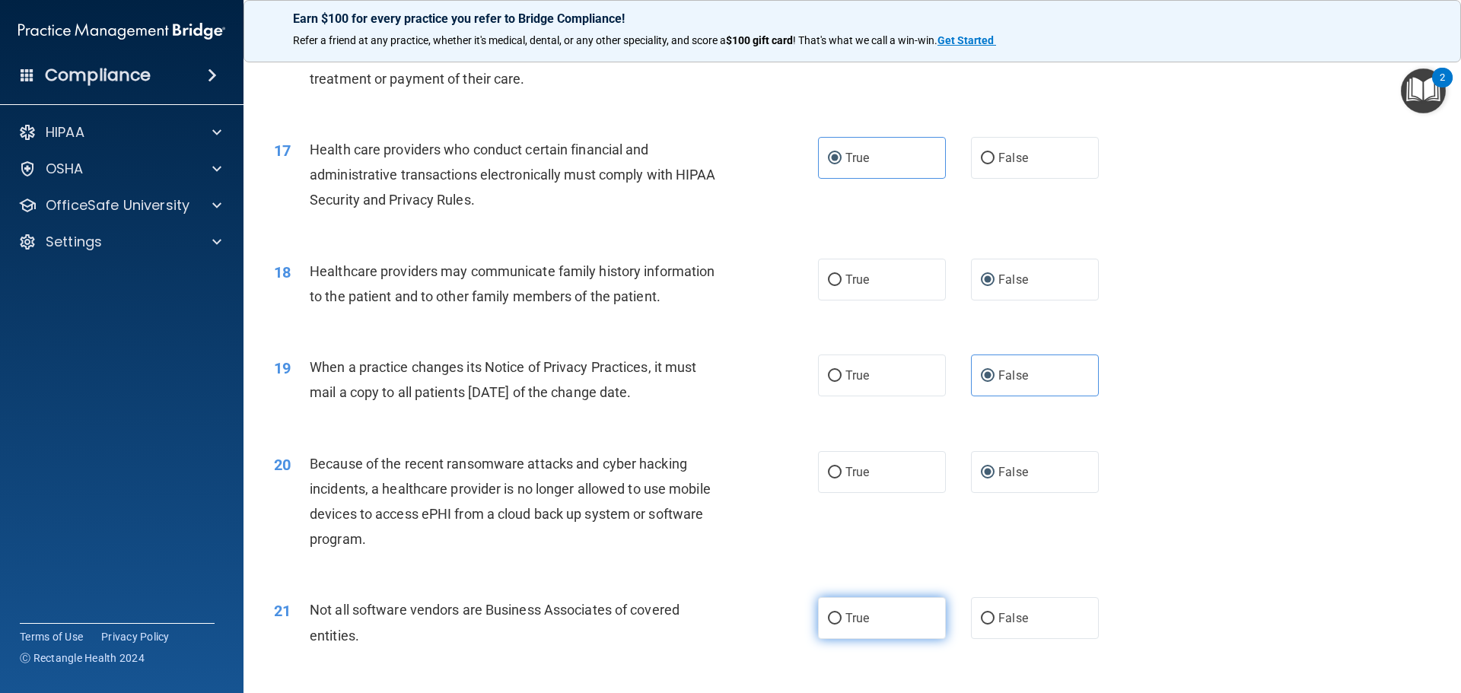
click at [901, 622] on label "True" at bounding box center [882, 618] width 128 height 42
click at [842, 622] on input "True" at bounding box center [835, 618] width 14 height 11
radio input "true"
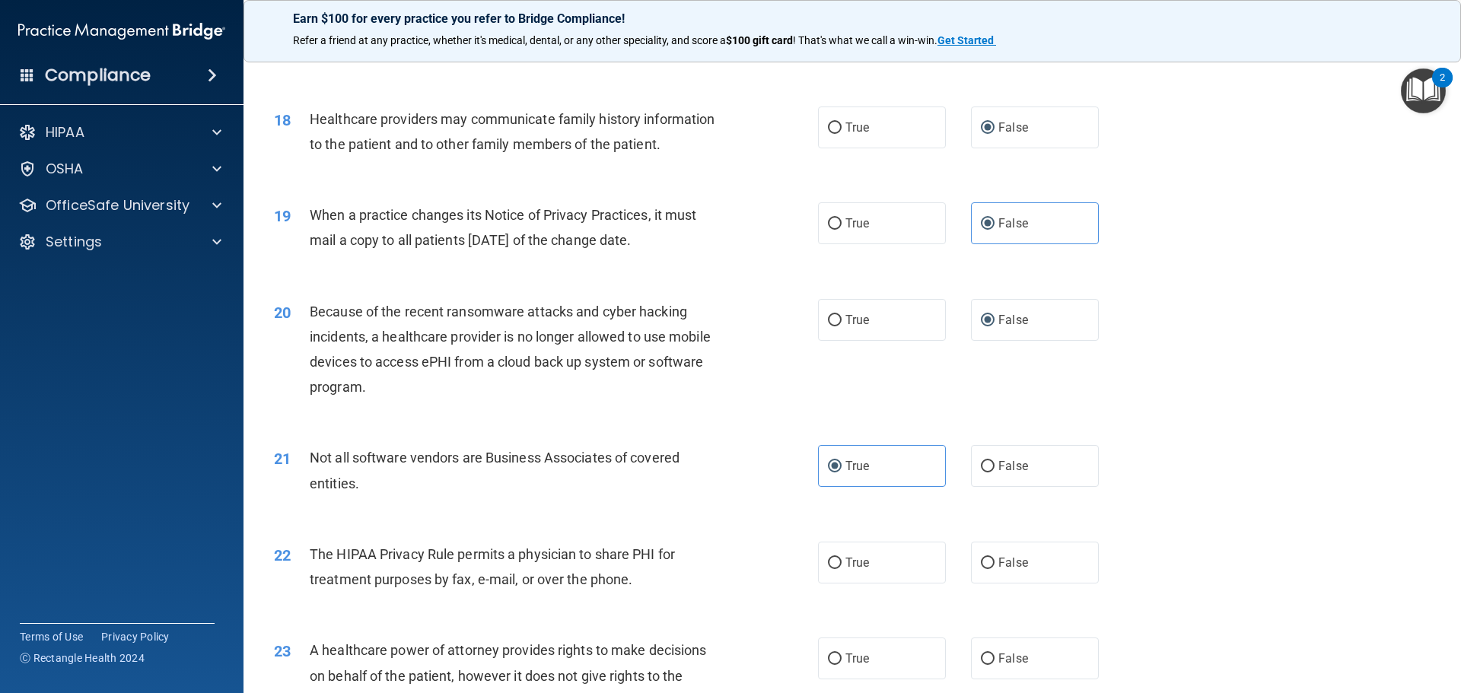
scroll to position [2131, 0]
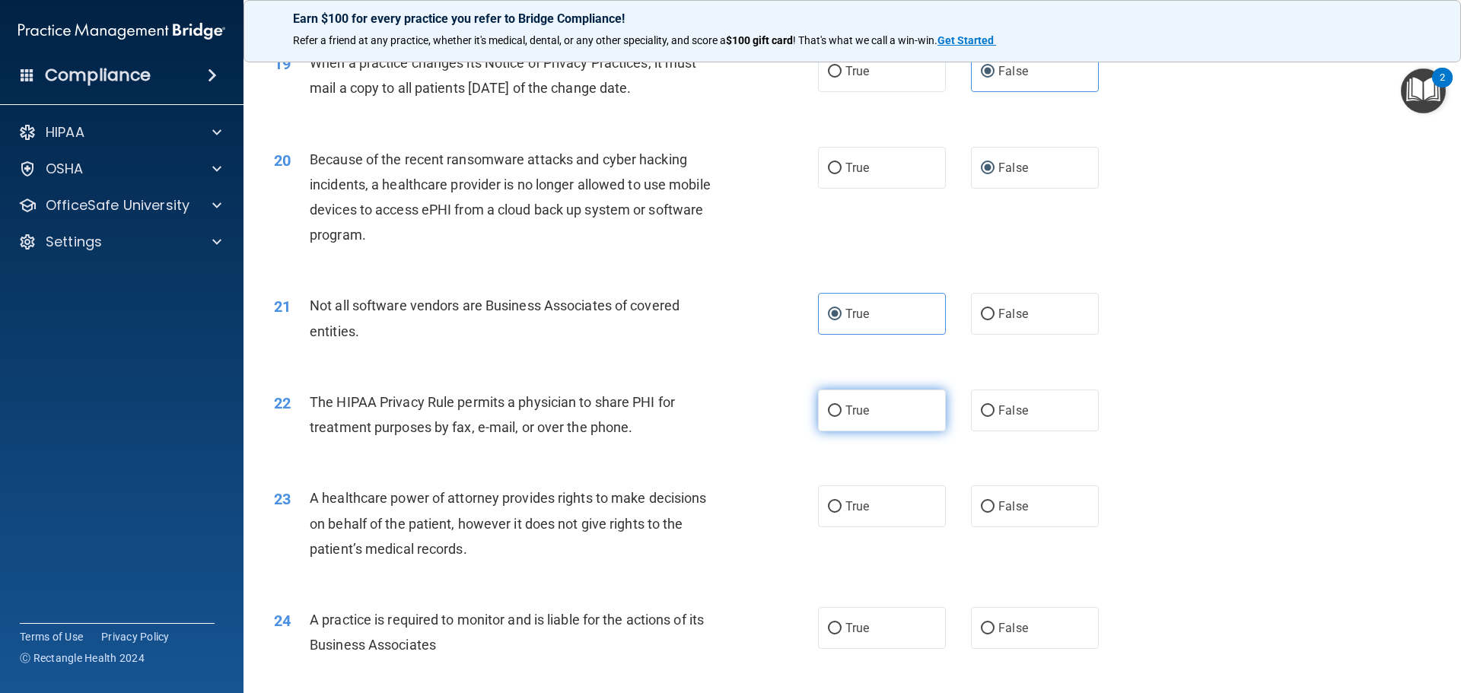
click at [846, 412] on span "True" at bounding box center [857, 410] width 24 height 14
click at [842, 412] on input "True" at bounding box center [835, 411] width 14 height 11
radio input "true"
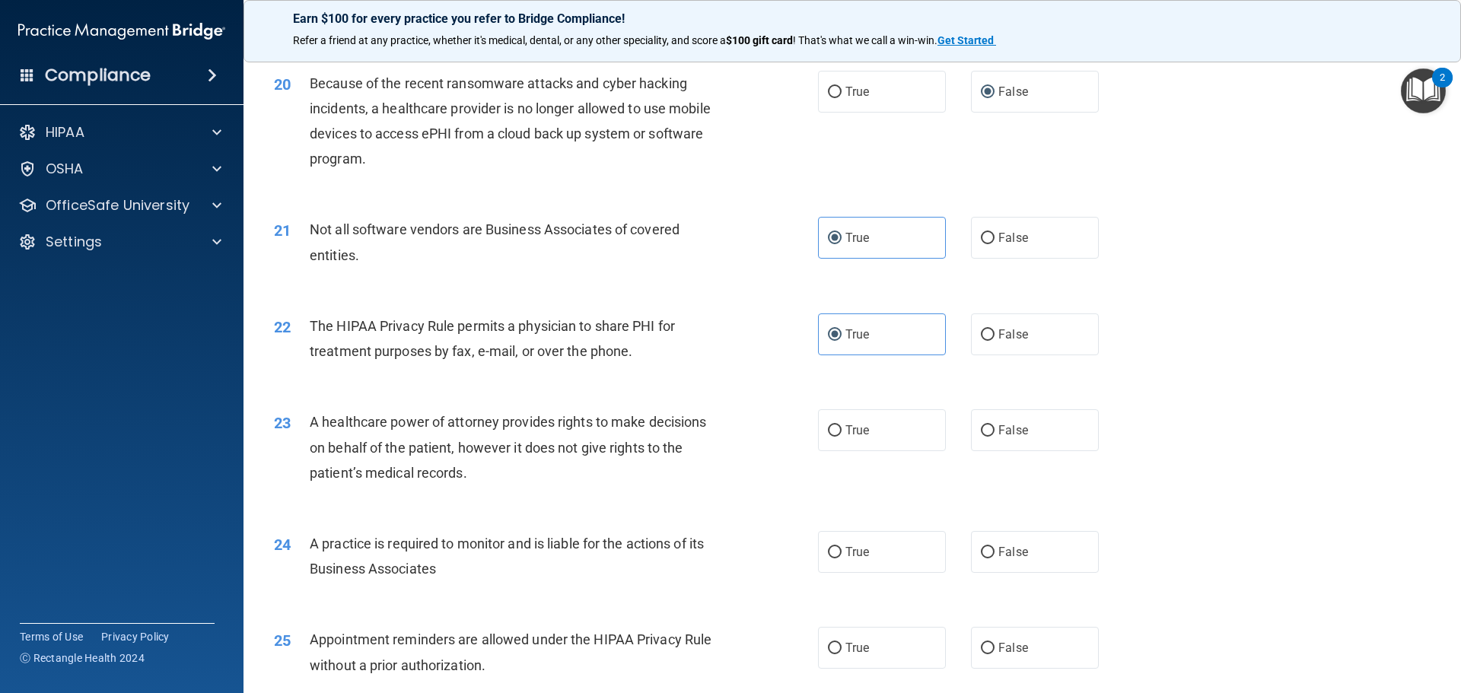
scroll to position [2283, 0]
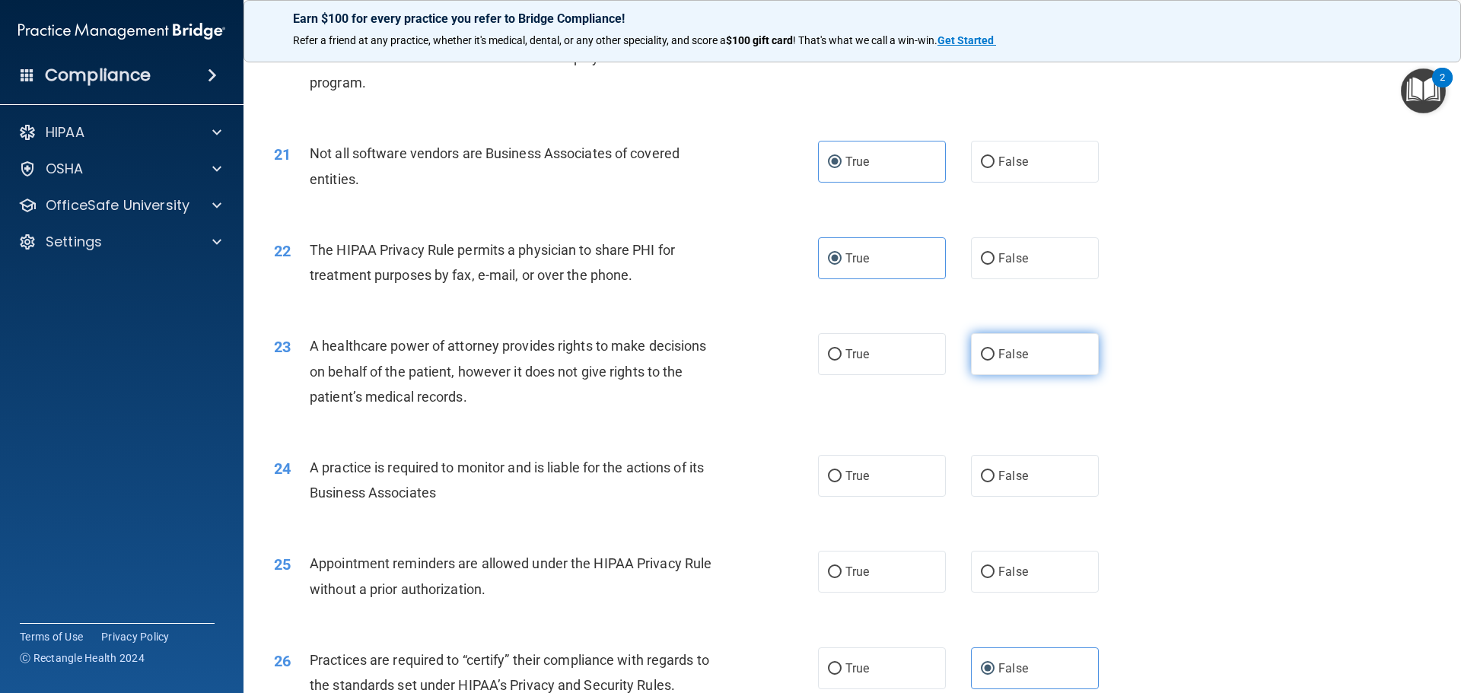
click at [1031, 347] on label "False" at bounding box center [1035, 354] width 128 height 42
click at [995, 349] on input "False" at bounding box center [988, 354] width 14 height 11
radio input "true"
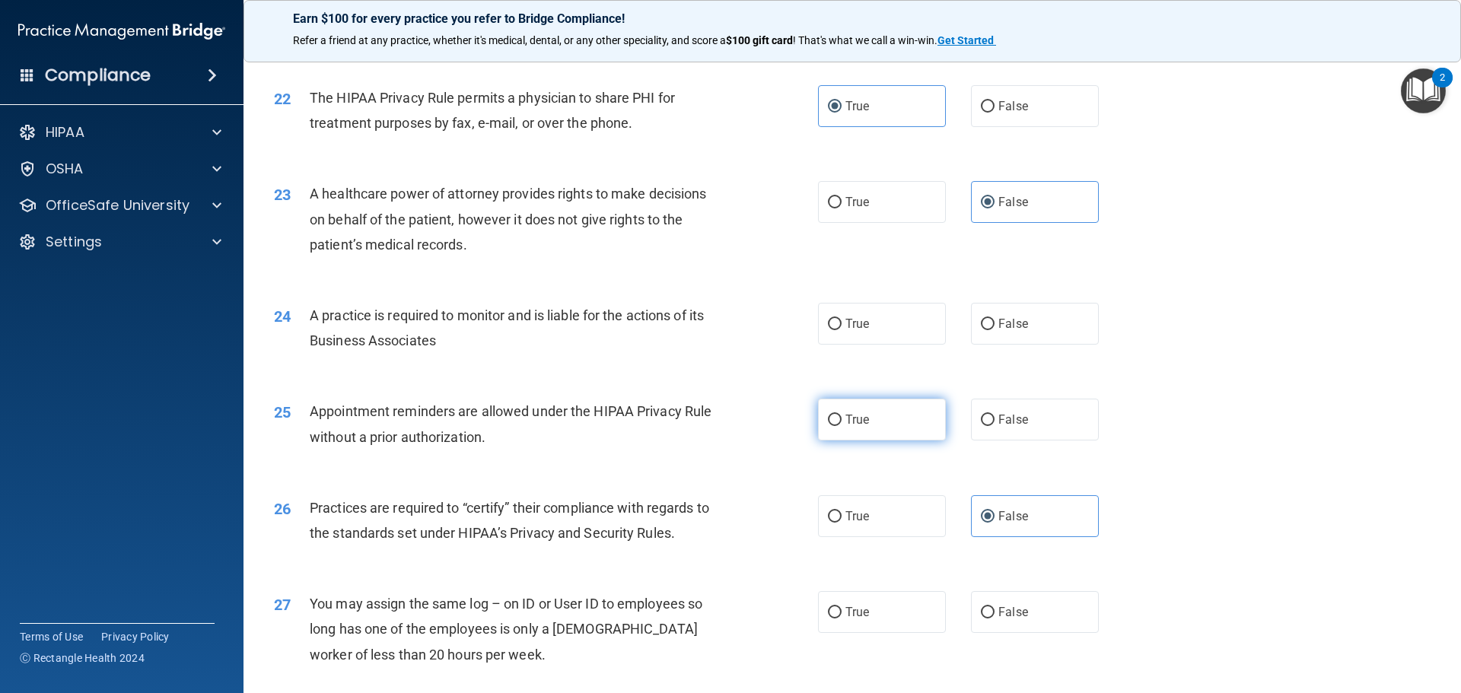
scroll to position [2511, 0]
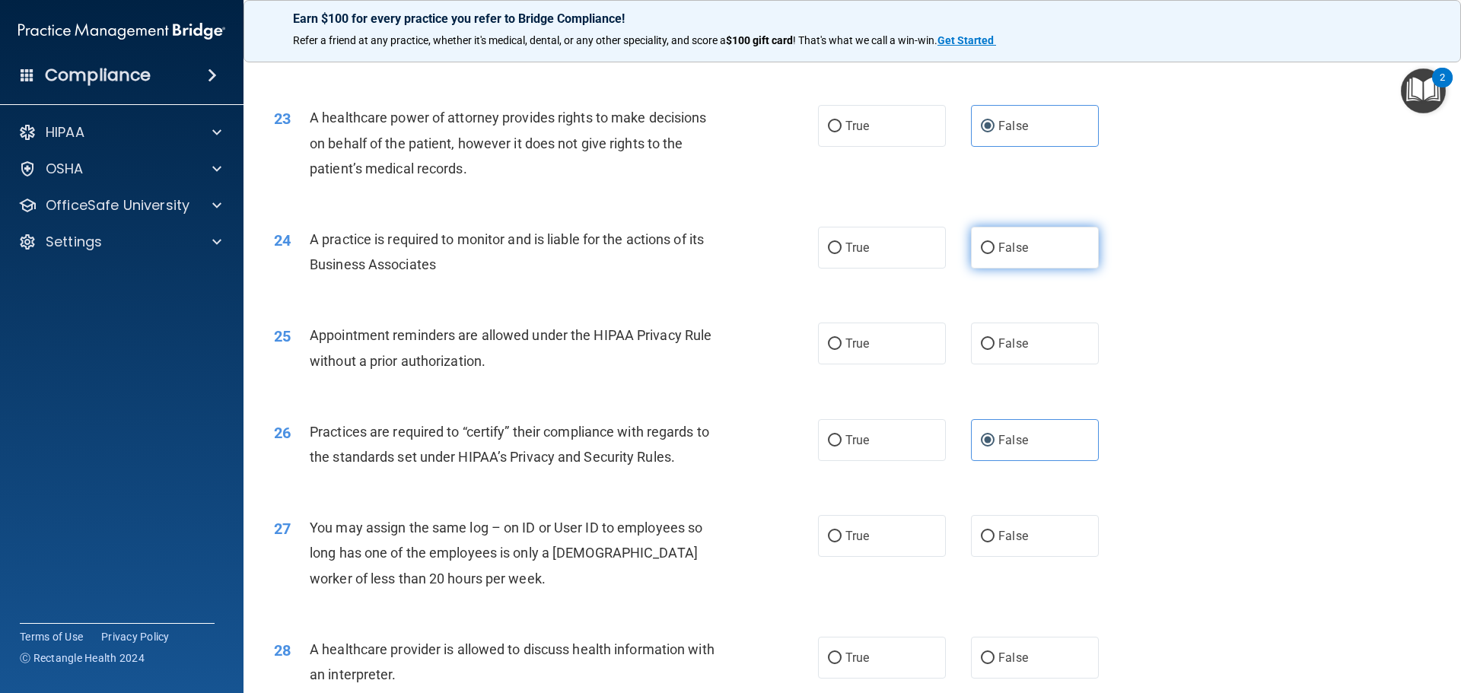
click at [1012, 263] on label "False" at bounding box center [1035, 248] width 128 height 42
click at [995, 254] on input "False" at bounding box center [988, 248] width 14 height 11
radio input "true"
click at [836, 355] on label "True" at bounding box center [882, 344] width 128 height 42
click at [836, 350] on input "True" at bounding box center [835, 344] width 14 height 11
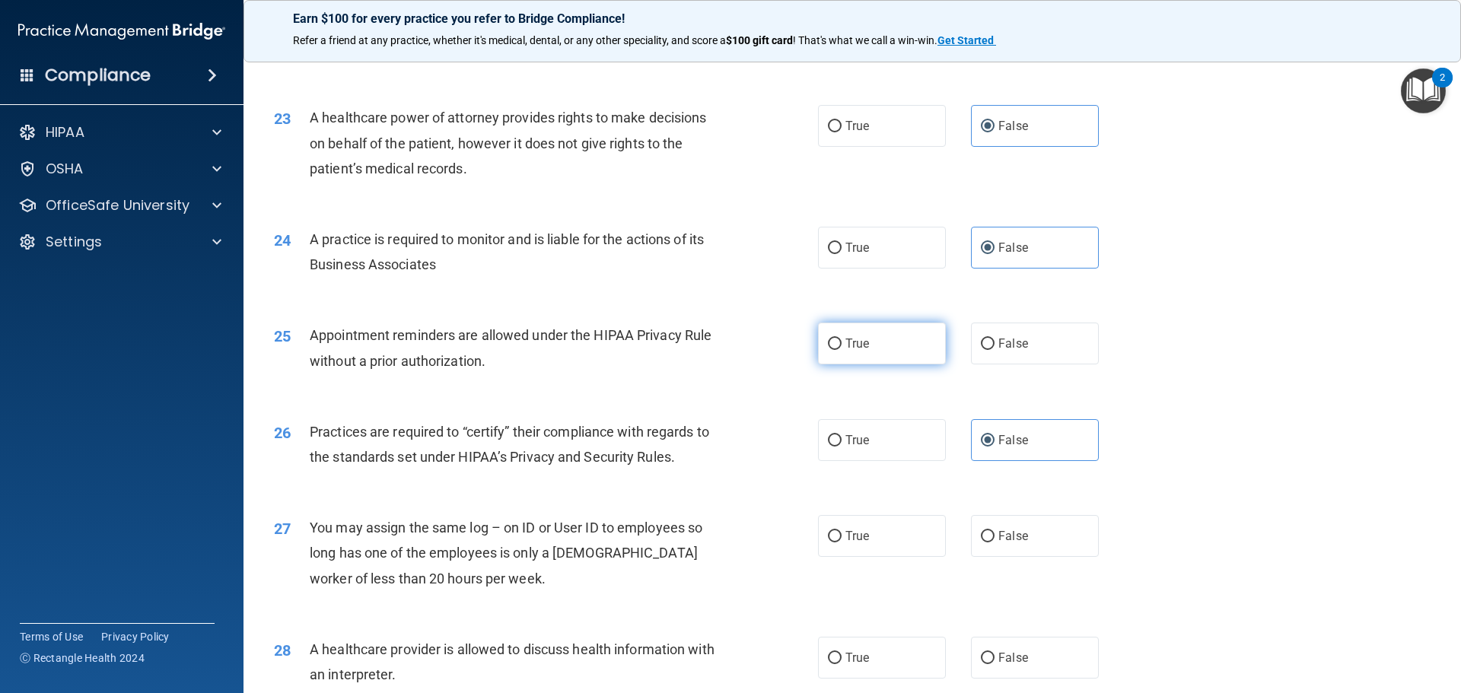
radio input "true"
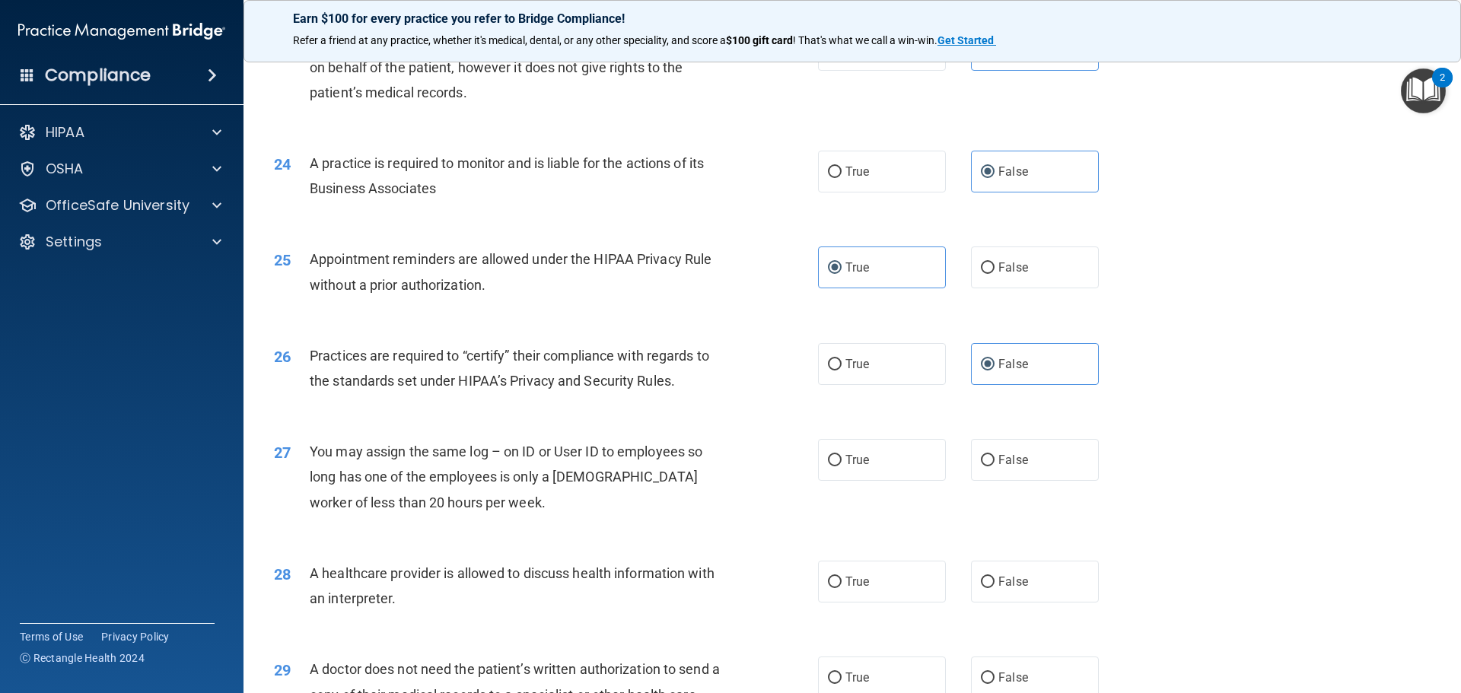
scroll to position [2663, 0]
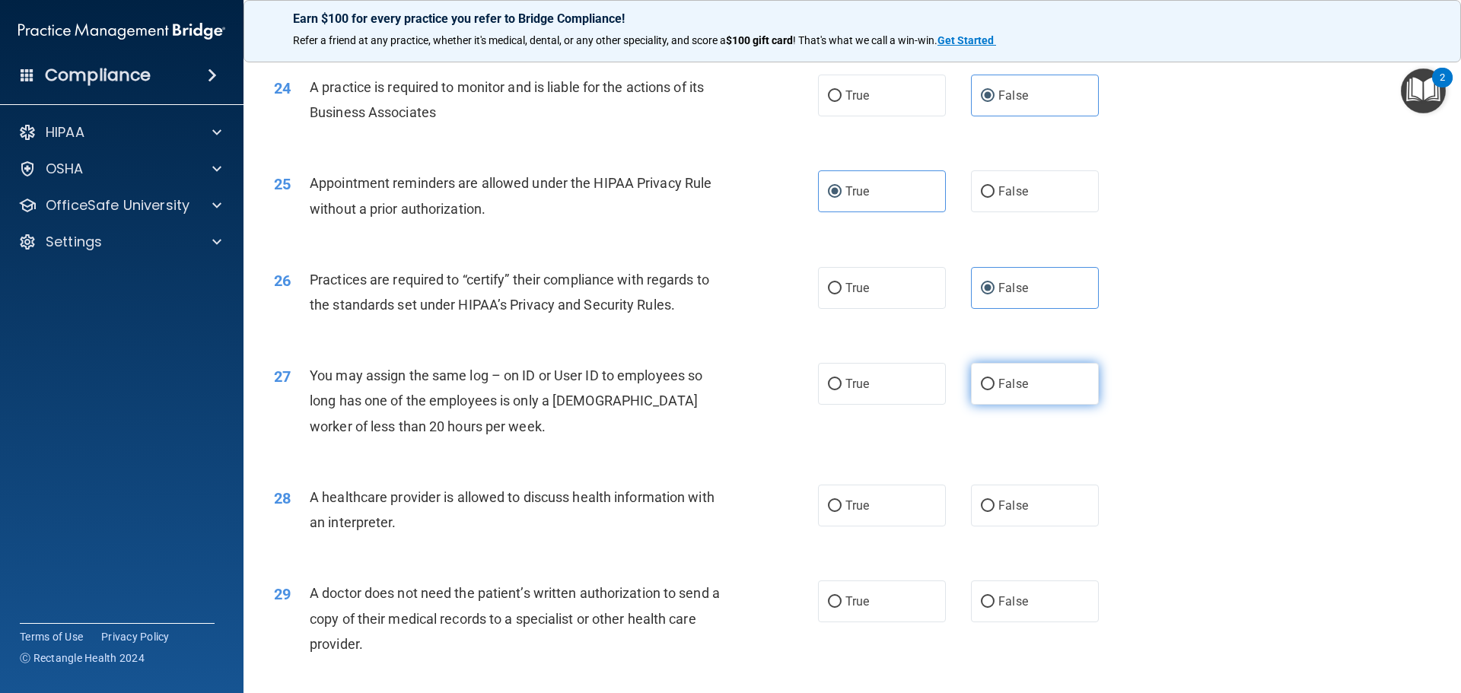
click at [1033, 392] on label "False" at bounding box center [1035, 384] width 128 height 42
click at [995, 390] on input "False" at bounding box center [988, 384] width 14 height 11
click at [882, 512] on label "True" at bounding box center [882, 506] width 128 height 42
click at [842, 512] on input "True" at bounding box center [835, 506] width 14 height 11
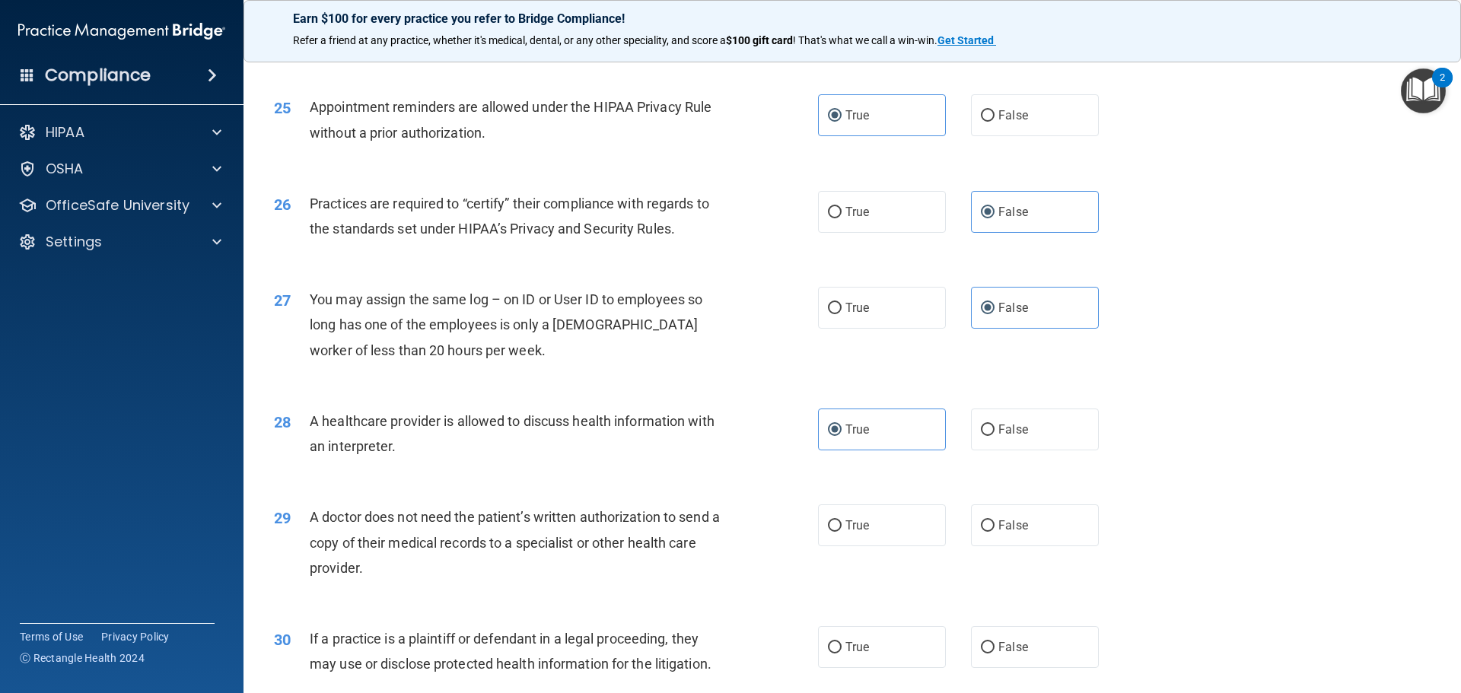
scroll to position [2816, 0]
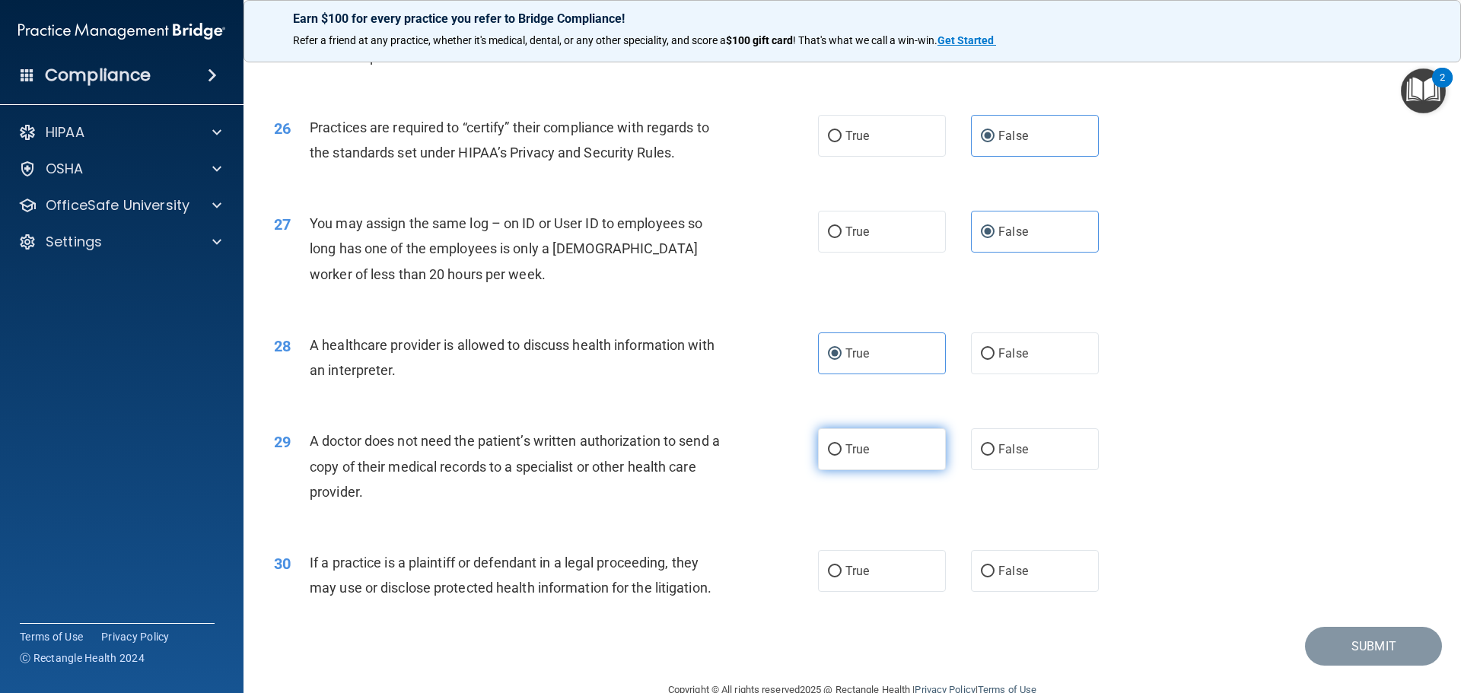
click at [831, 449] on input "True" at bounding box center [835, 449] width 14 height 11
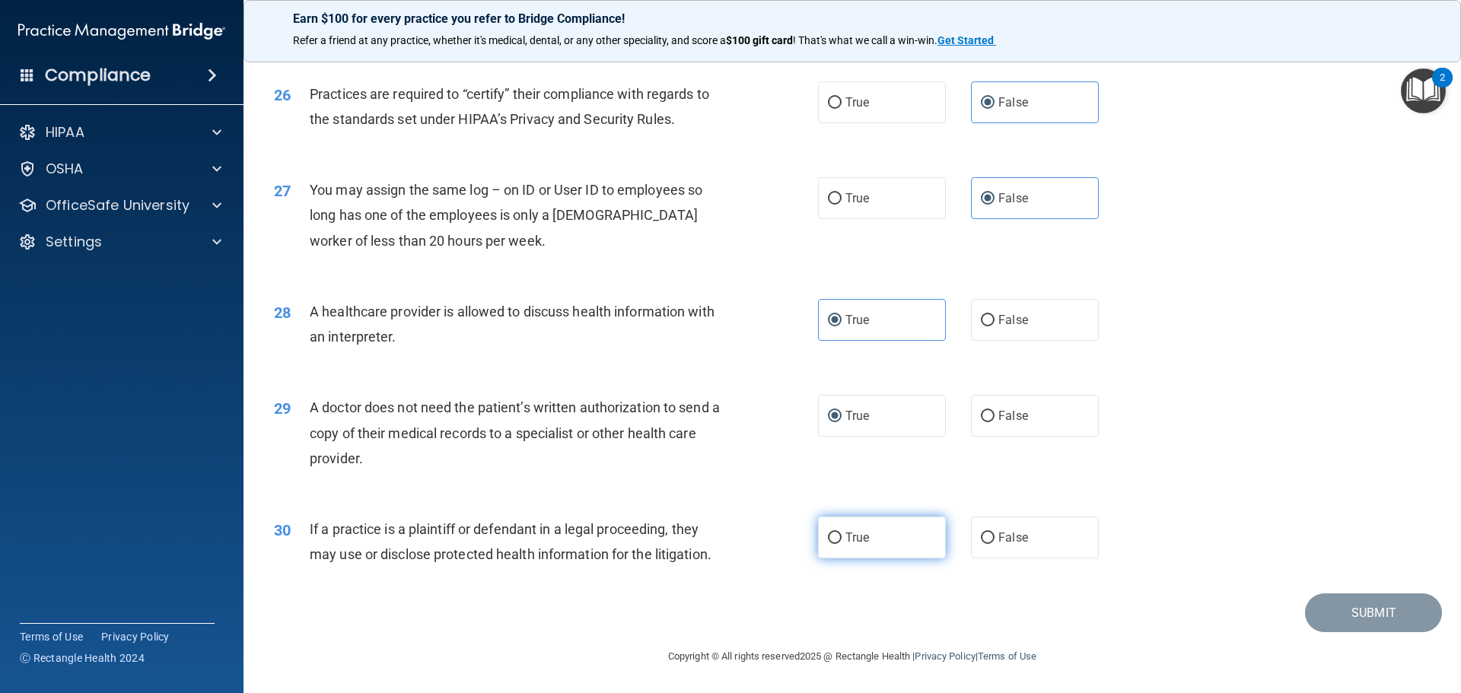
click at [866, 538] on label "True" at bounding box center [882, 538] width 128 height 42
click at [842, 538] on input "True" at bounding box center [835, 538] width 14 height 11
click at [1359, 627] on button "Submit" at bounding box center [1373, 613] width 137 height 39
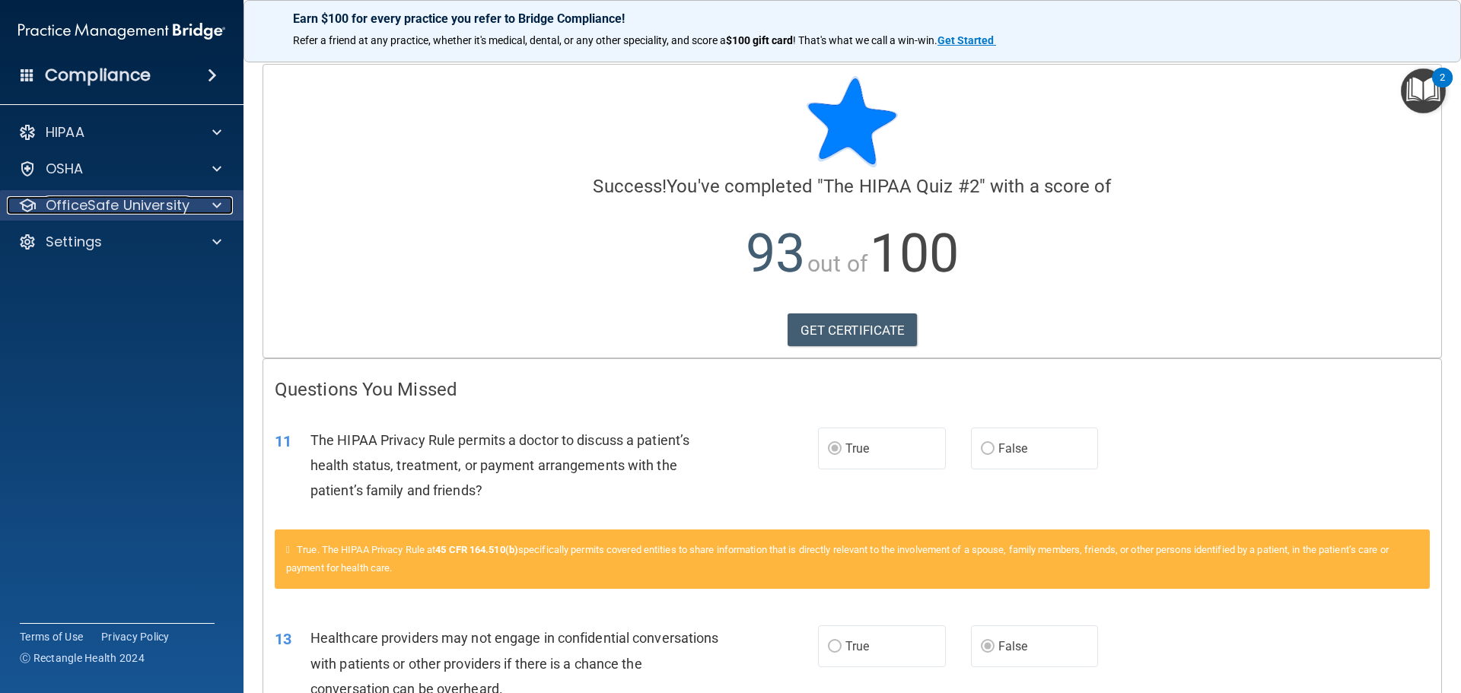
click at [113, 202] on p "OfficeSafe University" at bounding box center [118, 205] width 144 height 18
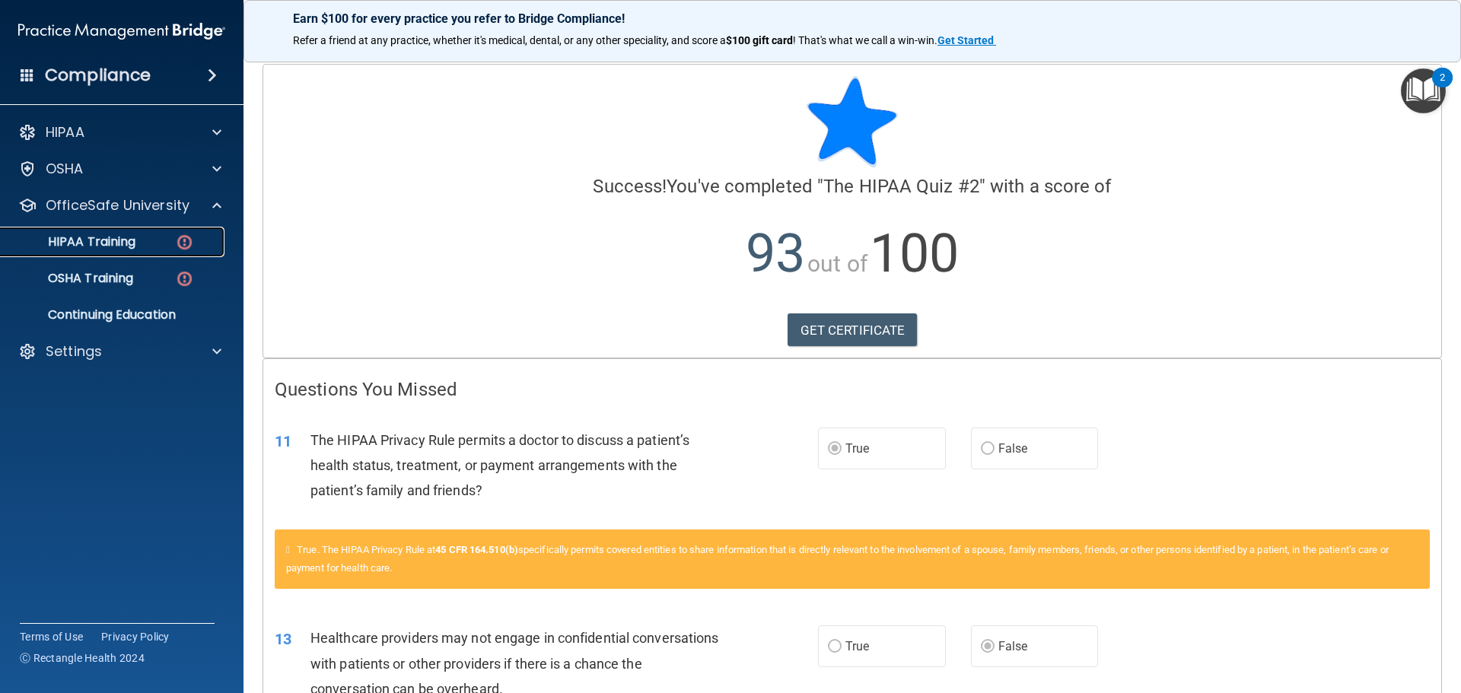
click at [107, 249] on p "HIPAA Training" at bounding box center [73, 241] width 126 height 15
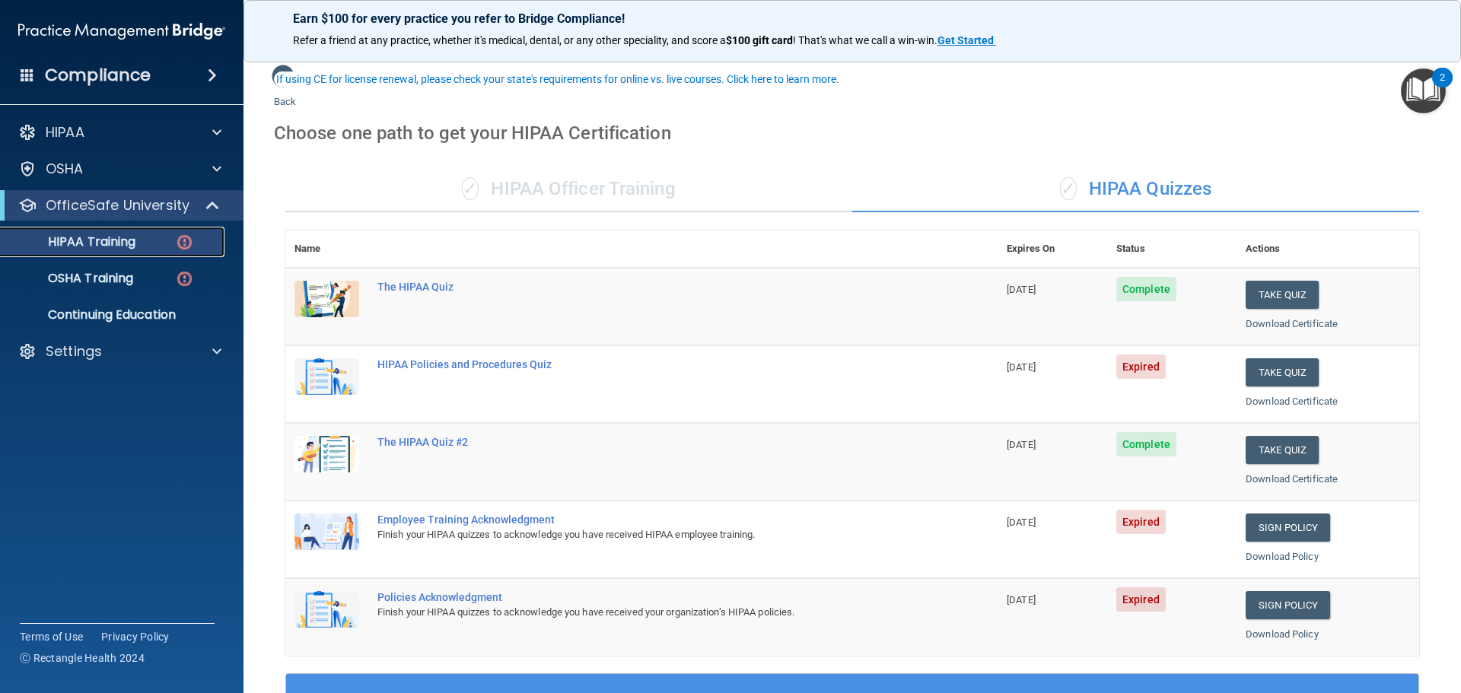
scroll to position [76, 0]
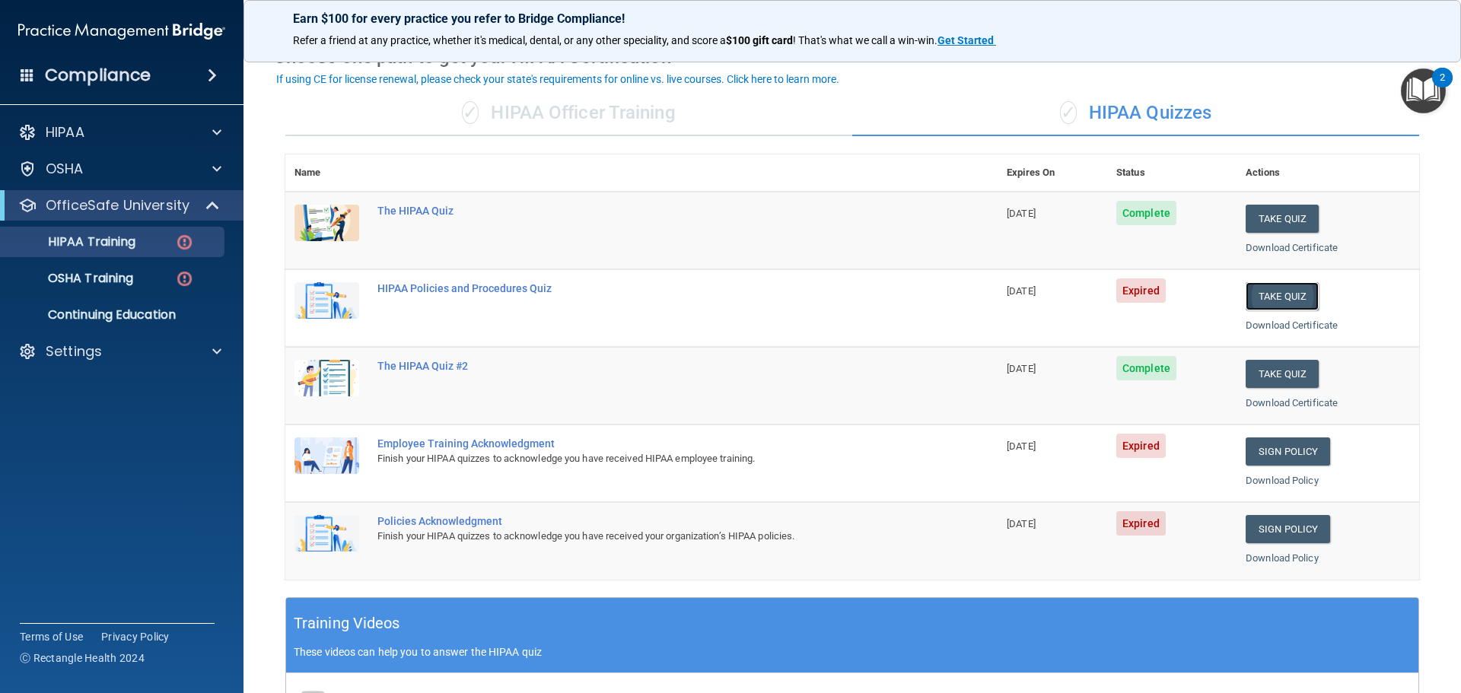
click at [1296, 297] on button "Take Quiz" at bounding box center [1282, 296] width 73 height 28
